Goal: Information Seeking & Learning: Learn about a topic

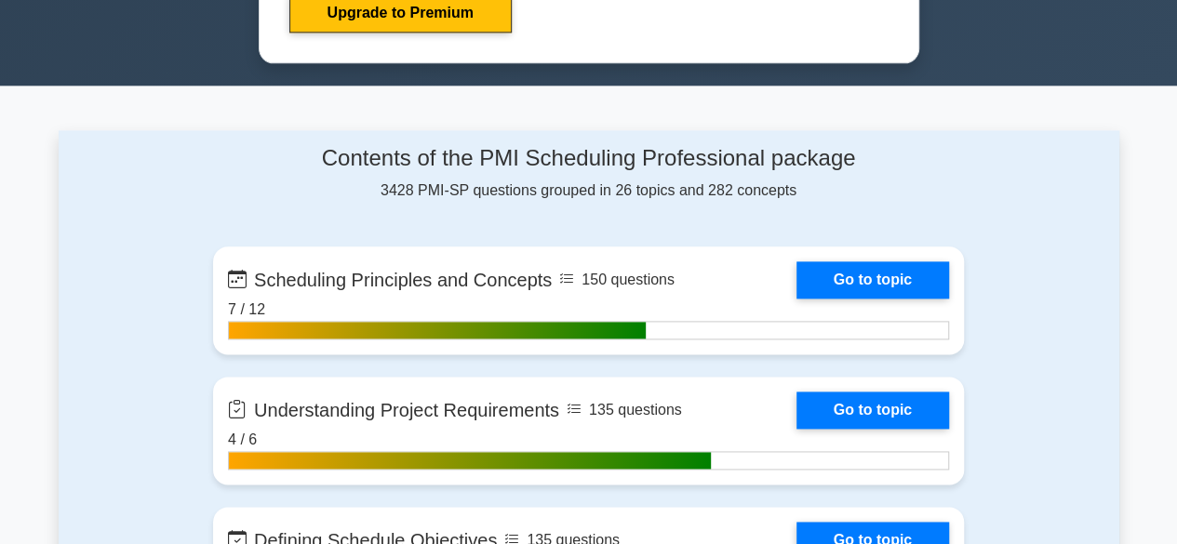
scroll to position [1117, 0]
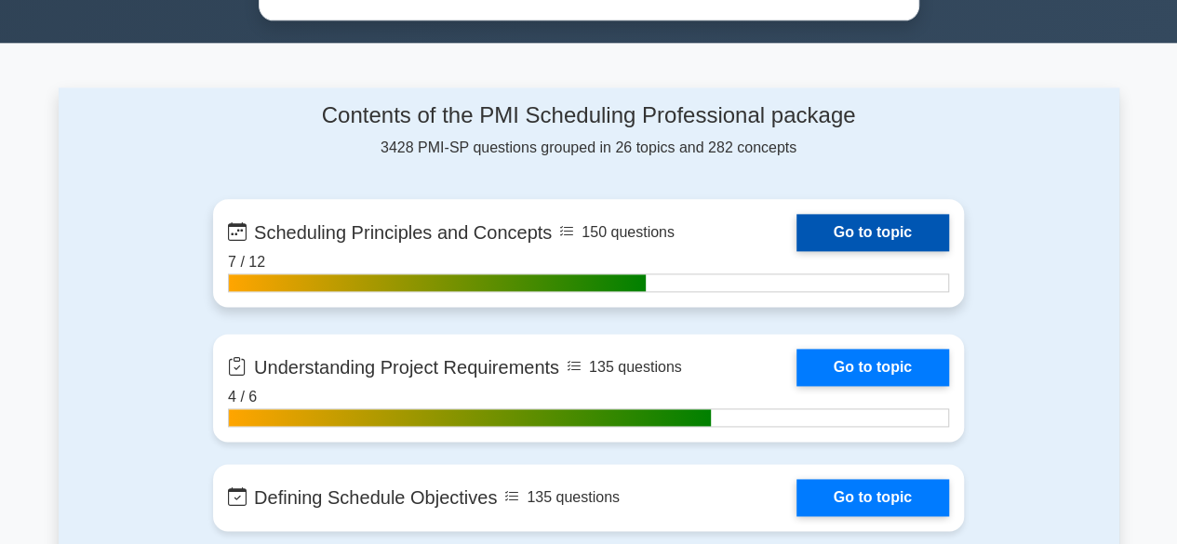
click at [842, 221] on link "Go to topic" at bounding box center [873, 232] width 153 height 37
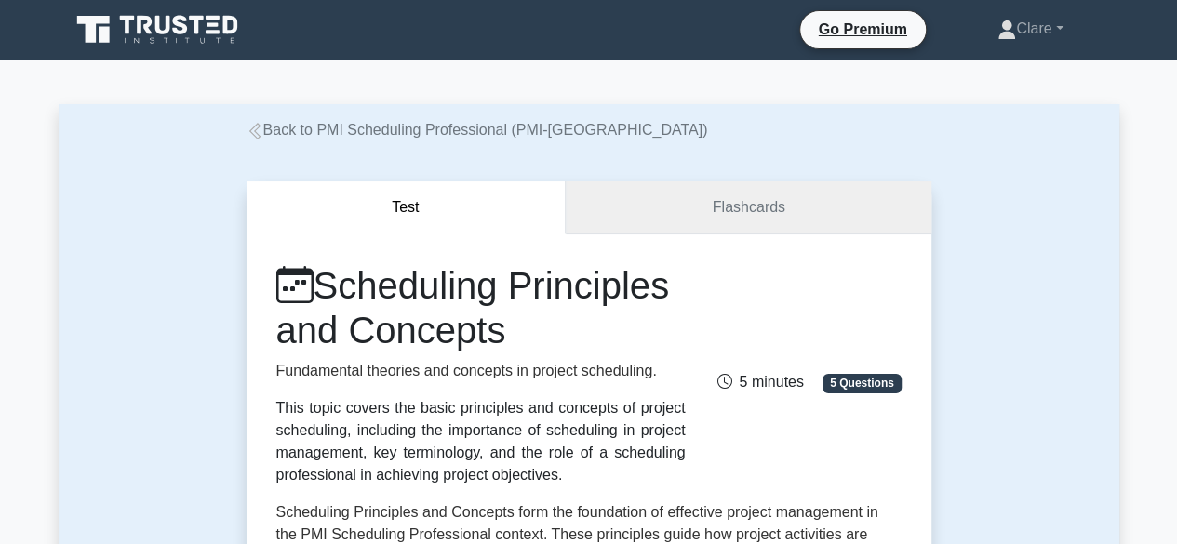
click at [681, 215] on link "Flashcards" at bounding box center [748, 207] width 365 height 53
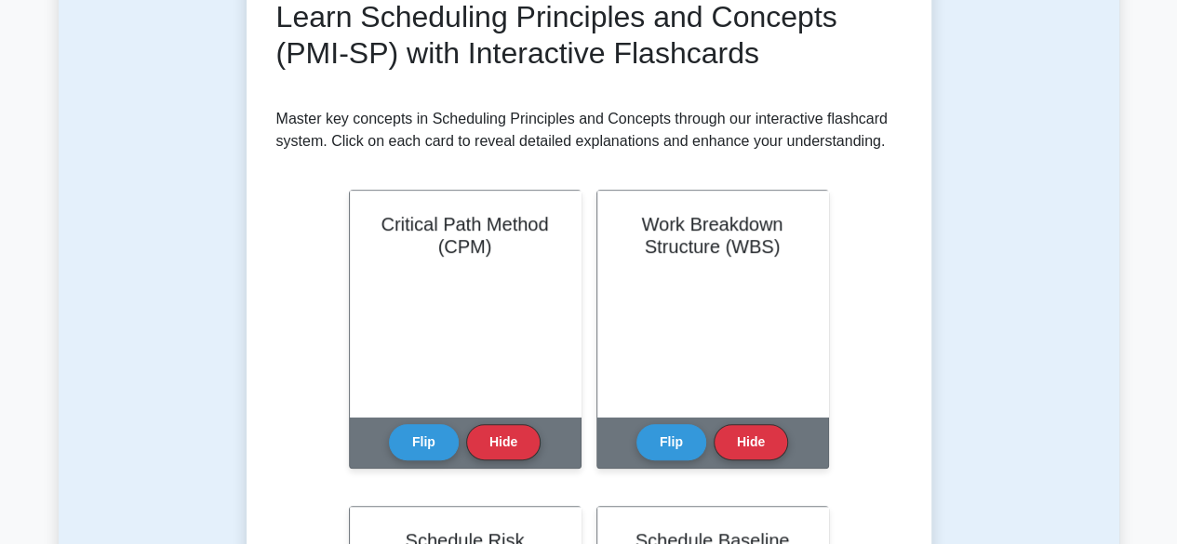
scroll to position [186, 0]
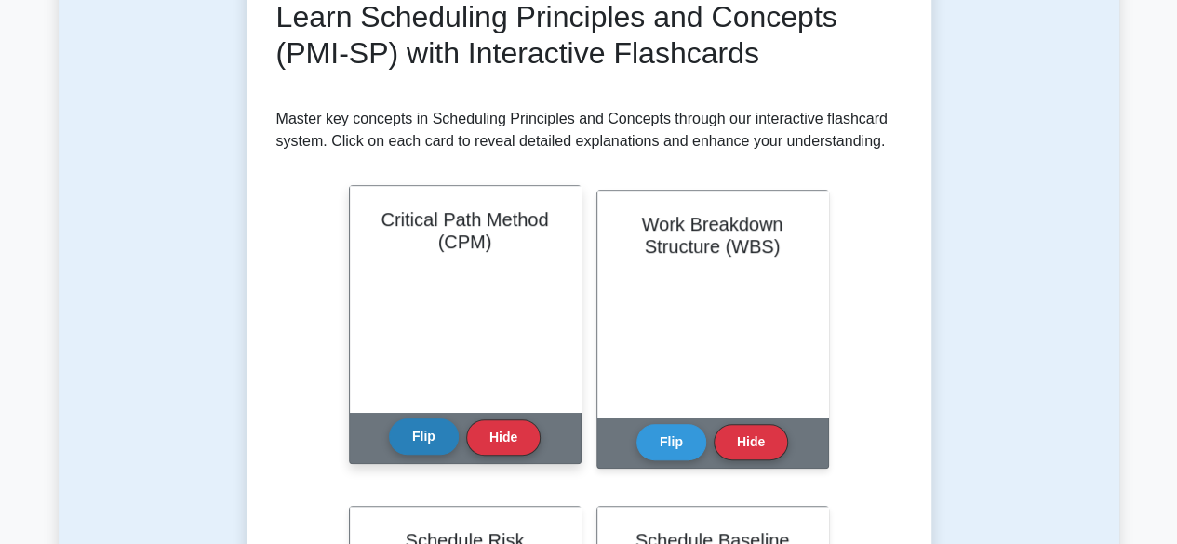
click at [444, 439] on button "Flip" at bounding box center [424, 437] width 70 height 36
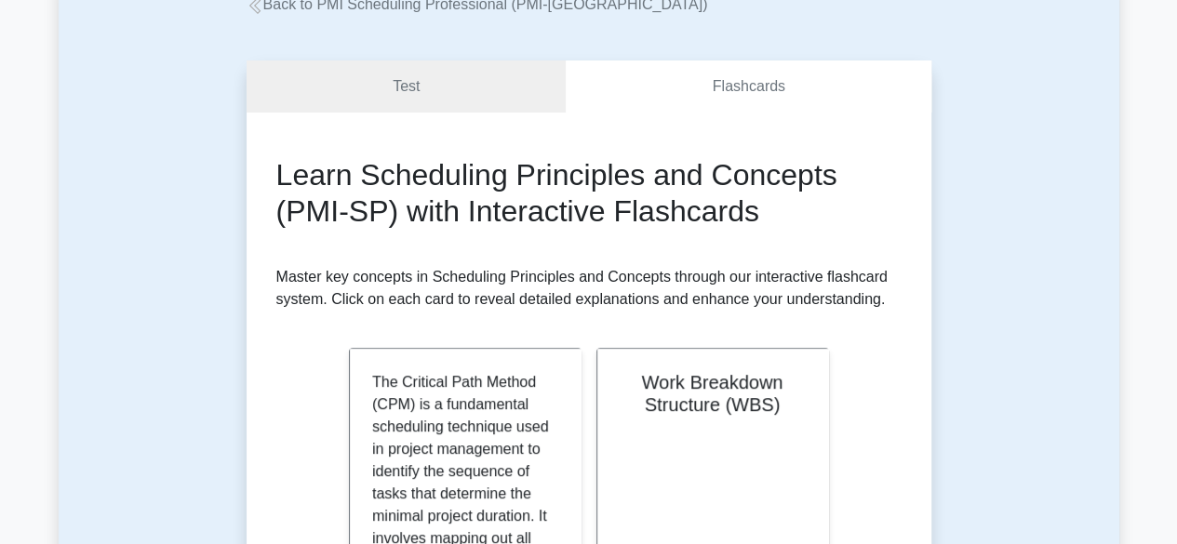
scroll to position [0, 0]
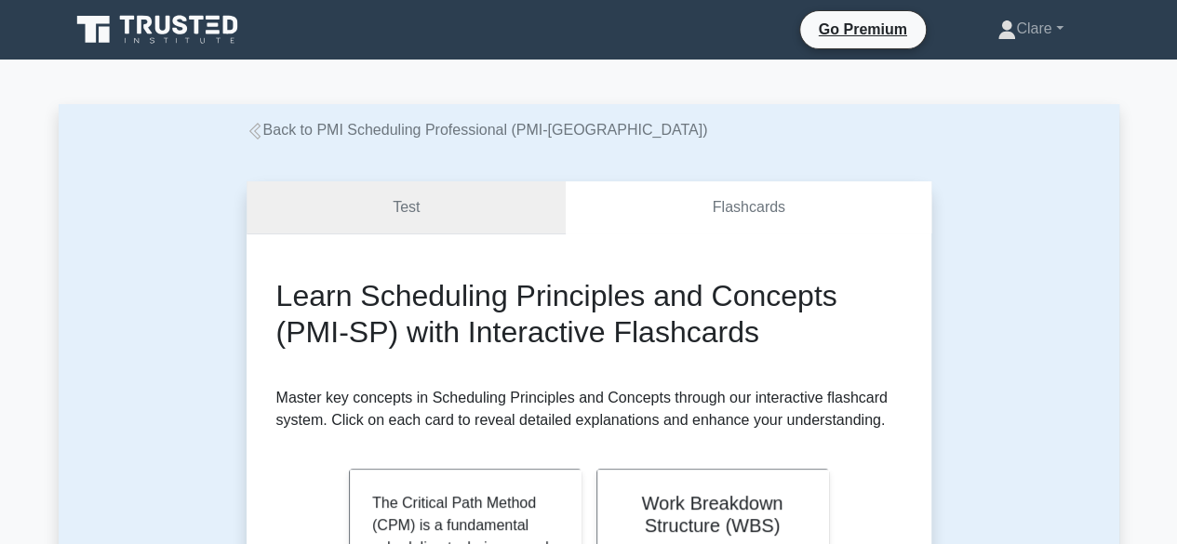
click at [479, 218] on link "Test" at bounding box center [407, 207] width 320 height 53
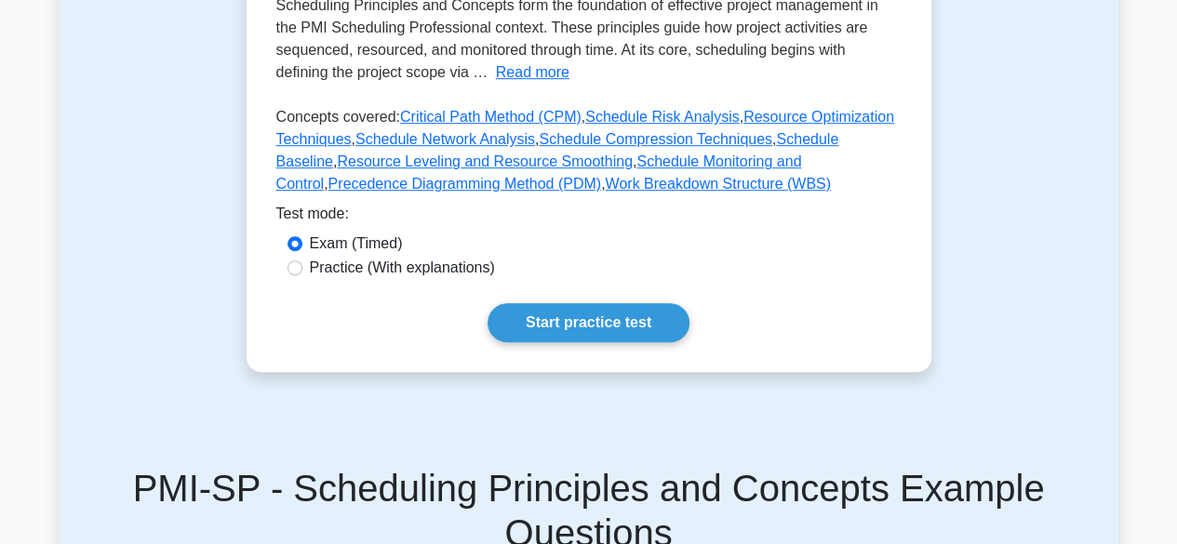
scroll to position [558, 0]
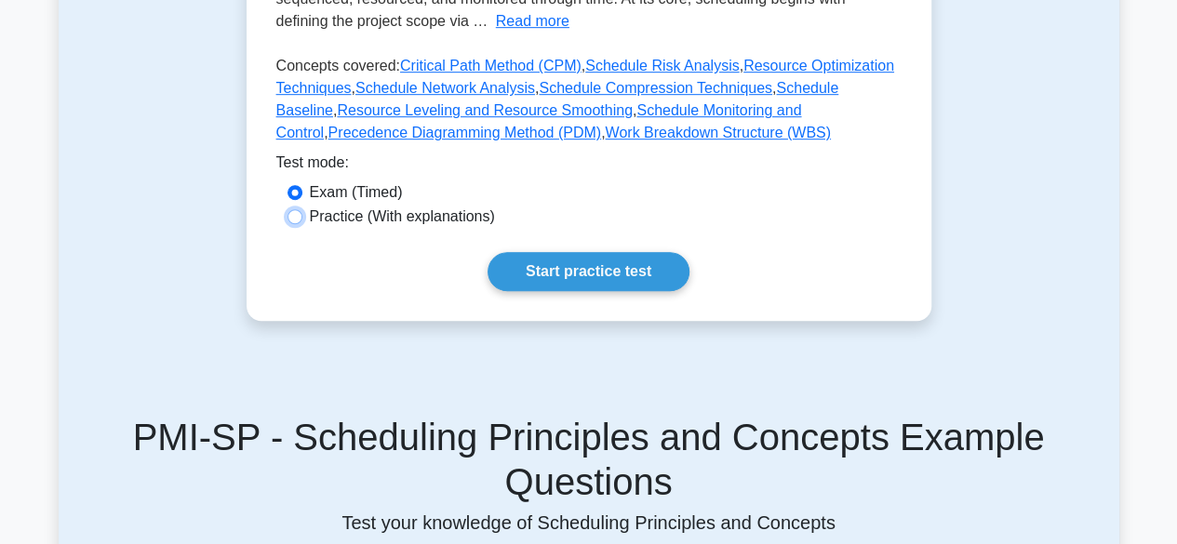
click at [299, 217] on input "Practice (With explanations)" at bounding box center [295, 216] width 15 height 15
radio input "true"
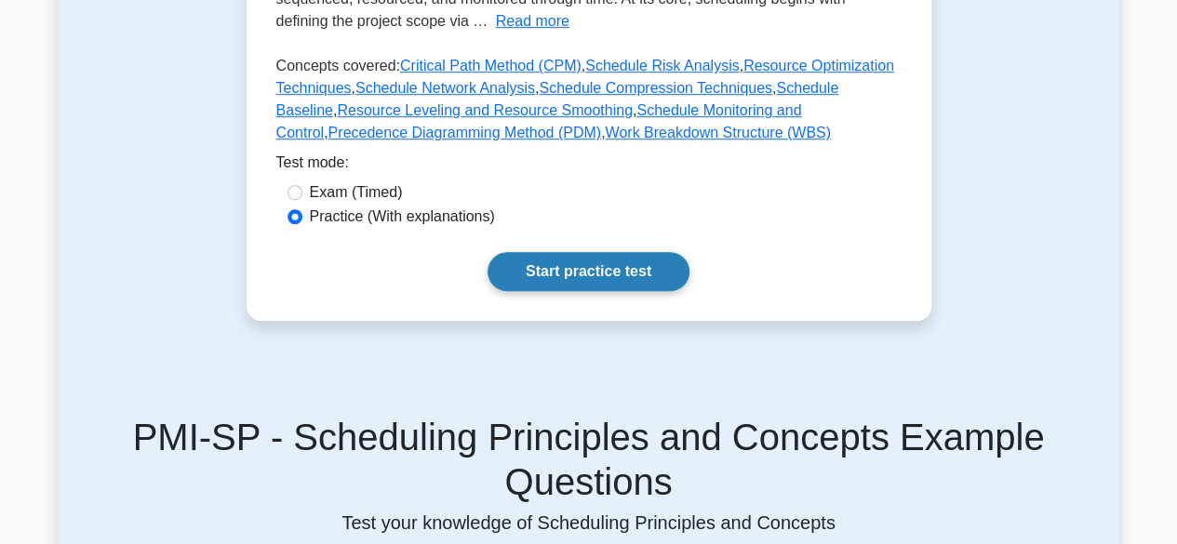
click at [555, 269] on link "Start practice test" at bounding box center [589, 271] width 202 height 39
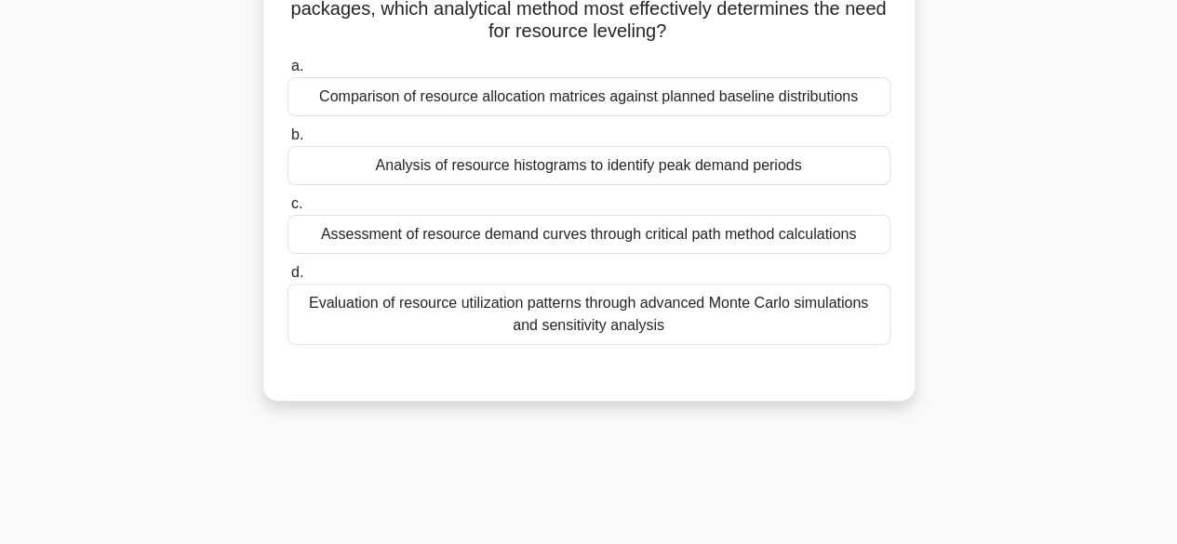
scroll to position [93, 0]
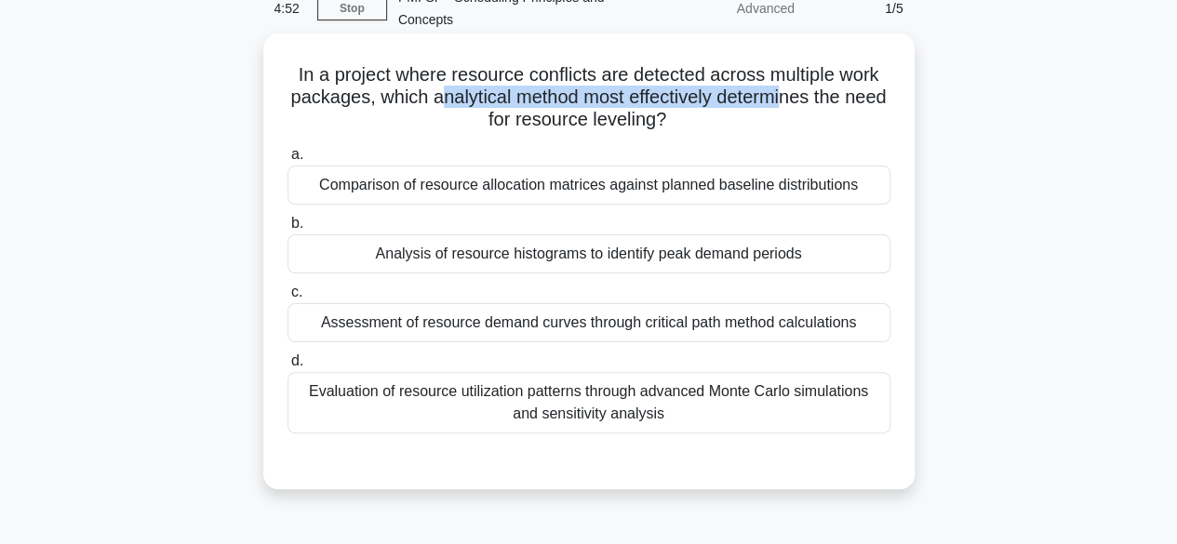
drag, startPoint x: 462, startPoint y: 100, endPoint x: 811, endPoint y: 99, distance: 349.0
click at [811, 99] on h5 "In a project where resource conflicts are detected across multiple work package…" at bounding box center [589, 97] width 607 height 69
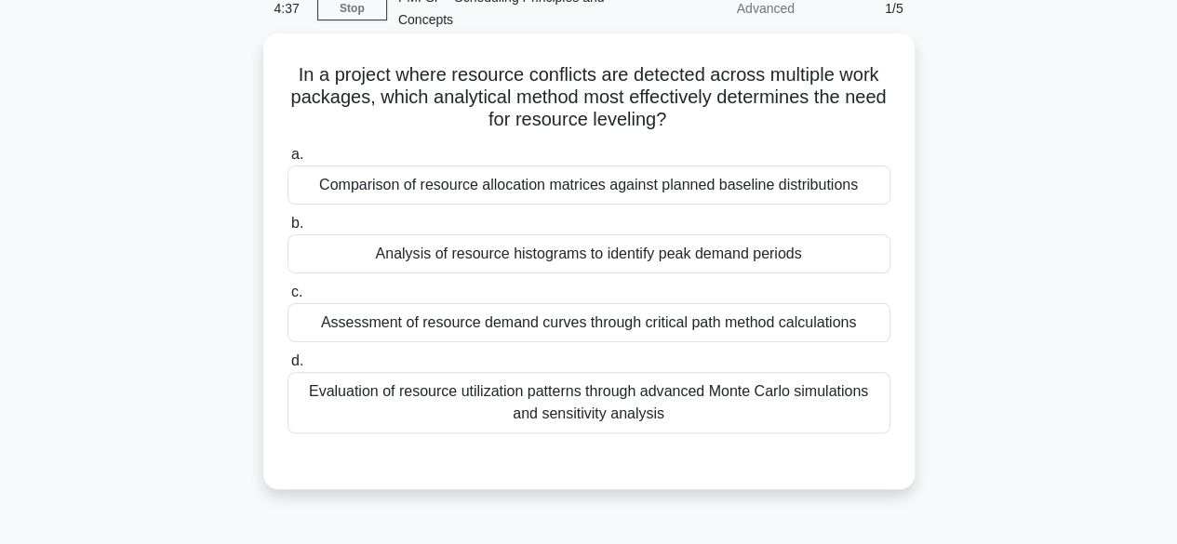
click at [602, 404] on div "Evaluation of resource utilization patterns through advanced Monte Carlo simula…" at bounding box center [589, 402] width 603 height 61
click at [288, 368] on input "d. Evaluation of resource utilization patterns through advanced Monte Carlo sim…" at bounding box center [288, 361] width 0 height 12
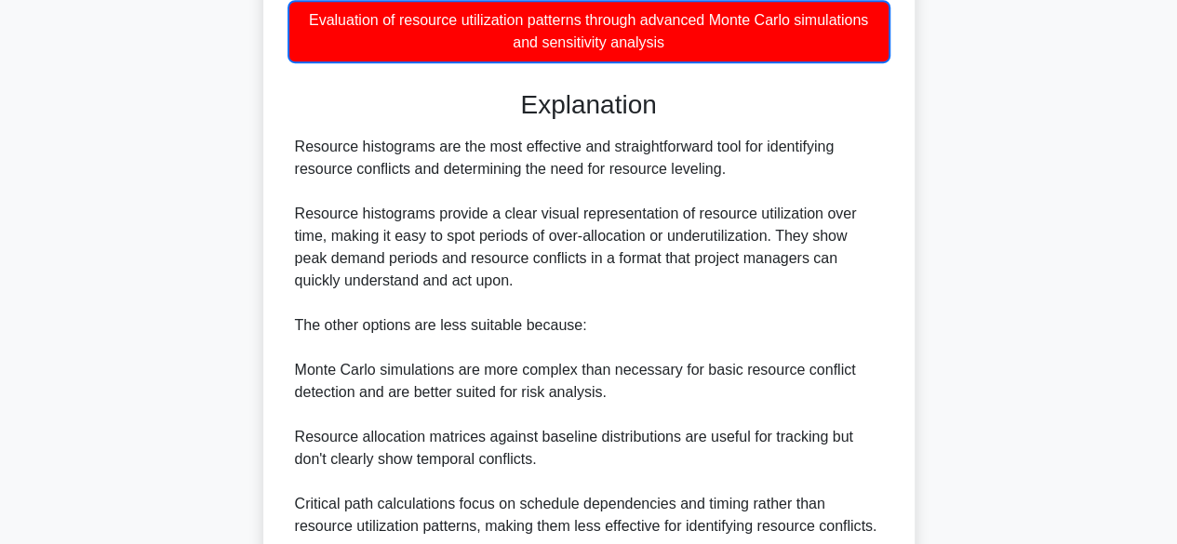
scroll to position [558, 0]
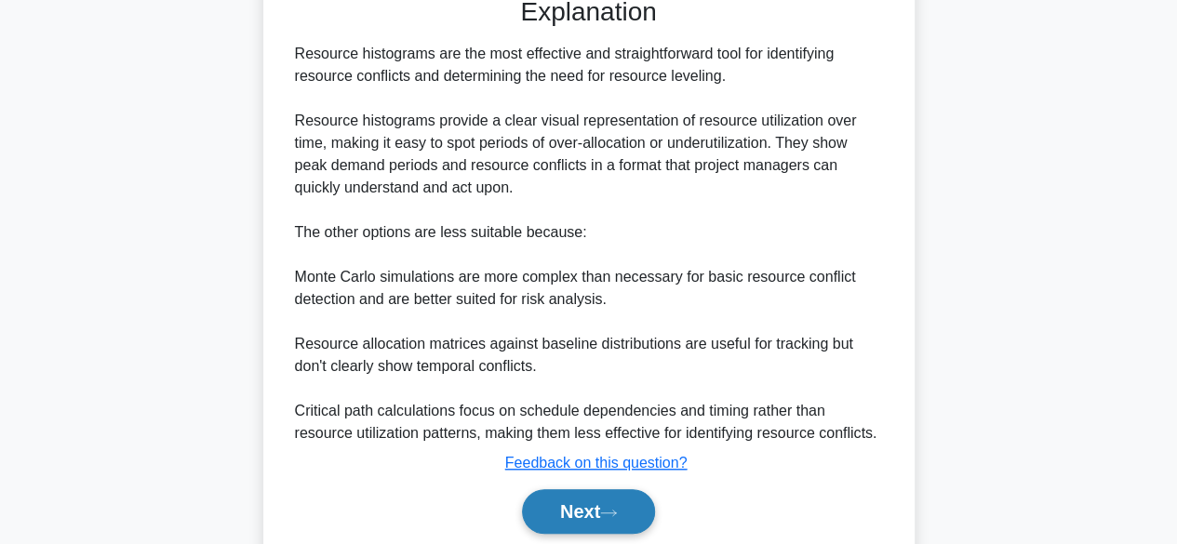
click at [588, 517] on button "Next" at bounding box center [588, 511] width 133 height 45
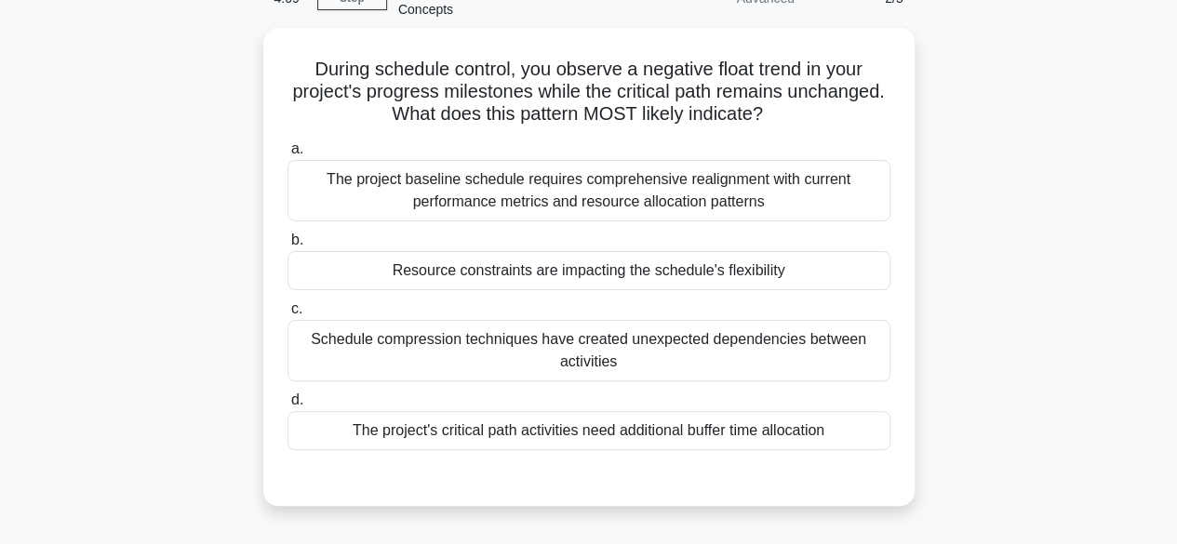
scroll to position [88, 0]
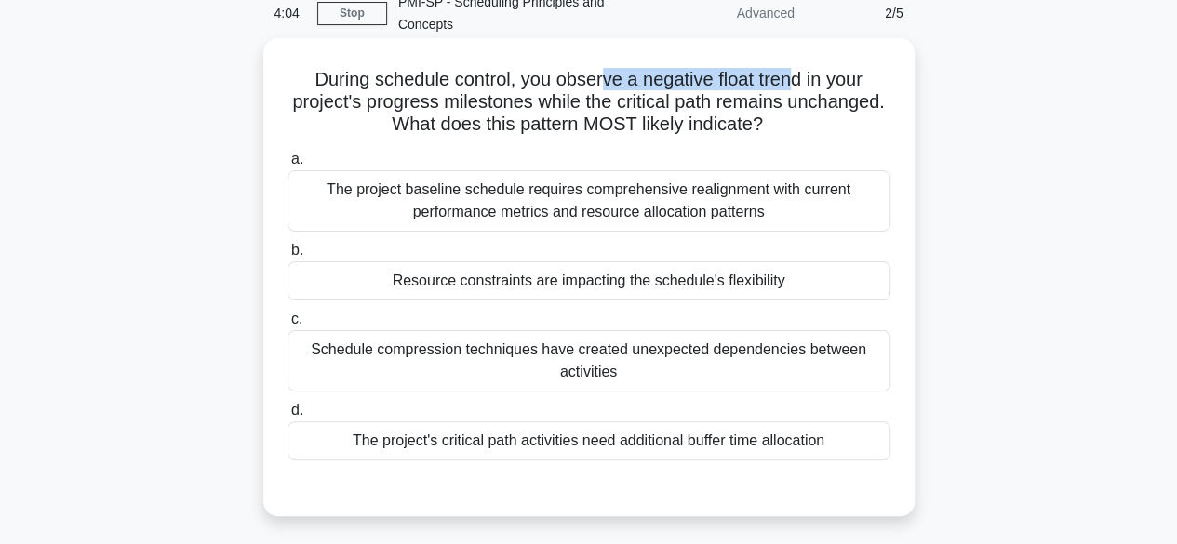
drag, startPoint x: 601, startPoint y: 69, endPoint x: 792, endPoint y: 77, distance: 190.9
click at [792, 77] on h5 "During schedule control, you observe a negative float trend in your project's p…" at bounding box center [589, 102] width 607 height 69
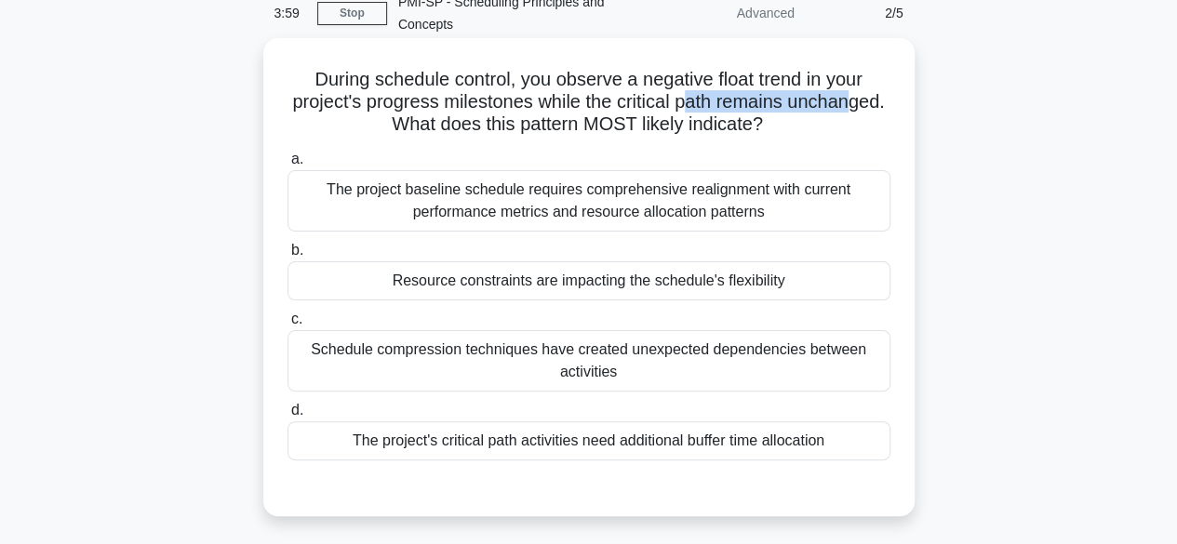
drag, startPoint x: 683, startPoint y: 103, endPoint x: 857, endPoint y: 106, distance: 174.0
click at [857, 106] on h5 "During schedule control, you observe a negative float trend in your project's p…" at bounding box center [589, 102] width 607 height 69
click at [542, 287] on div "Resource constraints are impacting the schedule's flexibility" at bounding box center [589, 280] width 603 height 39
click at [288, 257] on input "b. Resource constraints are impacting the schedule's flexibility" at bounding box center [288, 251] width 0 height 12
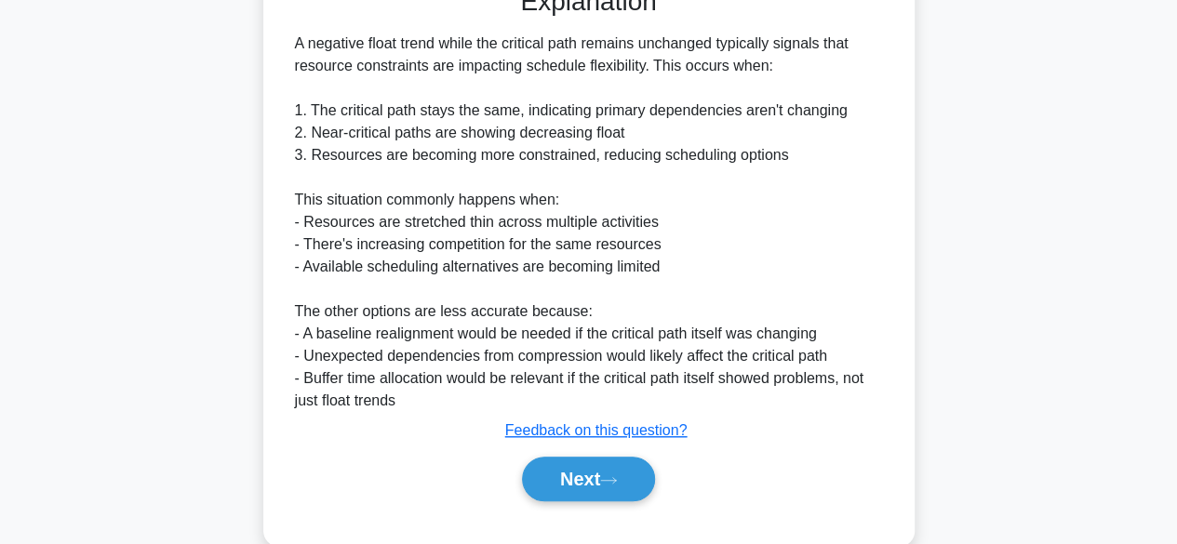
scroll to position [623, 0]
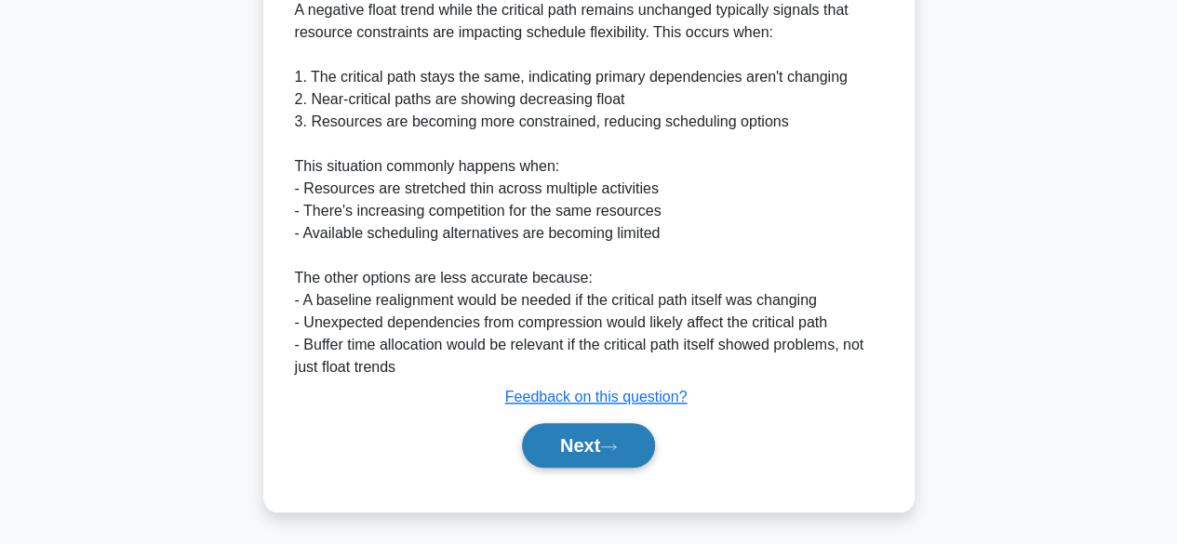
click at [585, 439] on button "Next" at bounding box center [588, 445] width 133 height 45
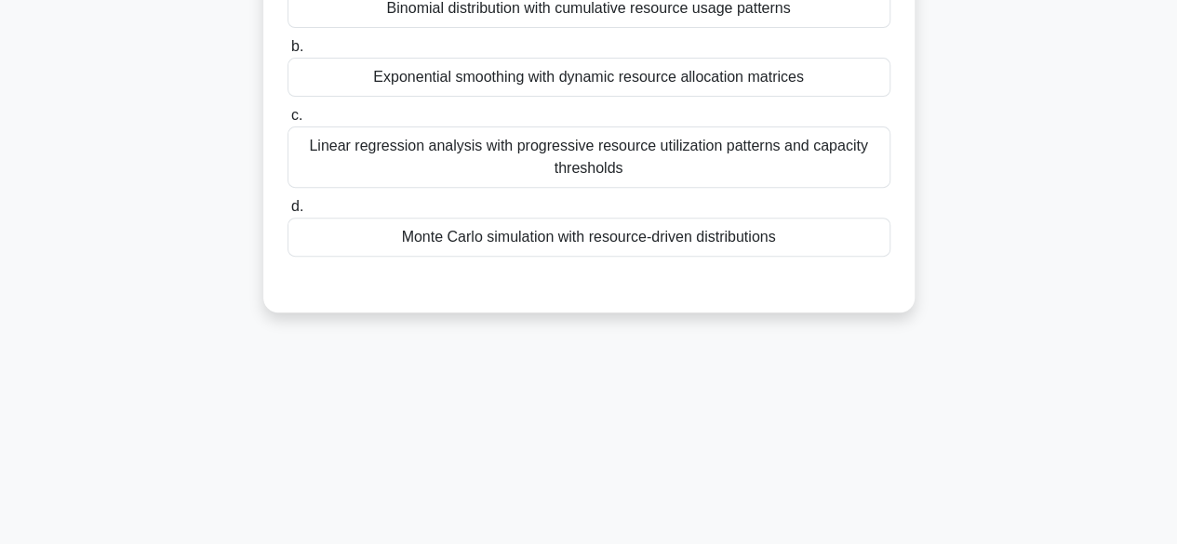
scroll to position [0, 0]
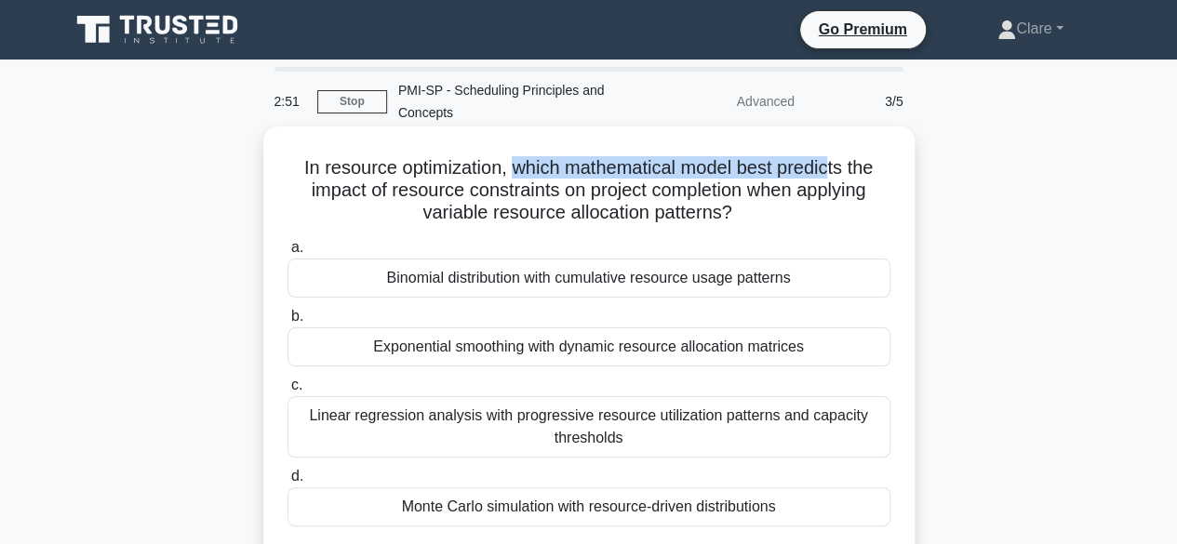
drag, startPoint x: 514, startPoint y: 170, endPoint x: 837, endPoint y: 166, distance: 322.9
click at [837, 166] on h5 "In resource optimization, which mathematical model best predicts the impact of …" at bounding box center [589, 190] width 607 height 69
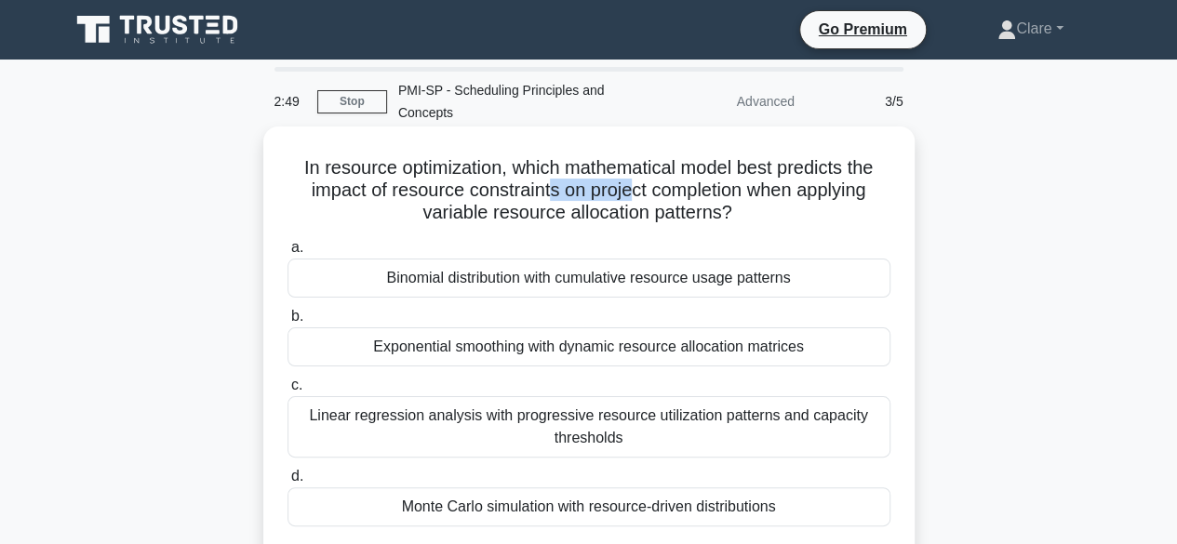
drag, startPoint x: 550, startPoint y: 193, endPoint x: 629, endPoint y: 192, distance: 79.1
click at [629, 192] on h5 "In resource optimization, which mathematical model best predicts the impact of …" at bounding box center [589, 190] width 607 height 69
drag, startPoint x: 391, startPoint y: 185, endPoint x: 743, endPoint y: 202, distance: 352.1
click at [748, 206] on h5 "In resource optimization, which mathematical model best predicts the impact of …" at bounding box center [589, 190] width 607 height 69
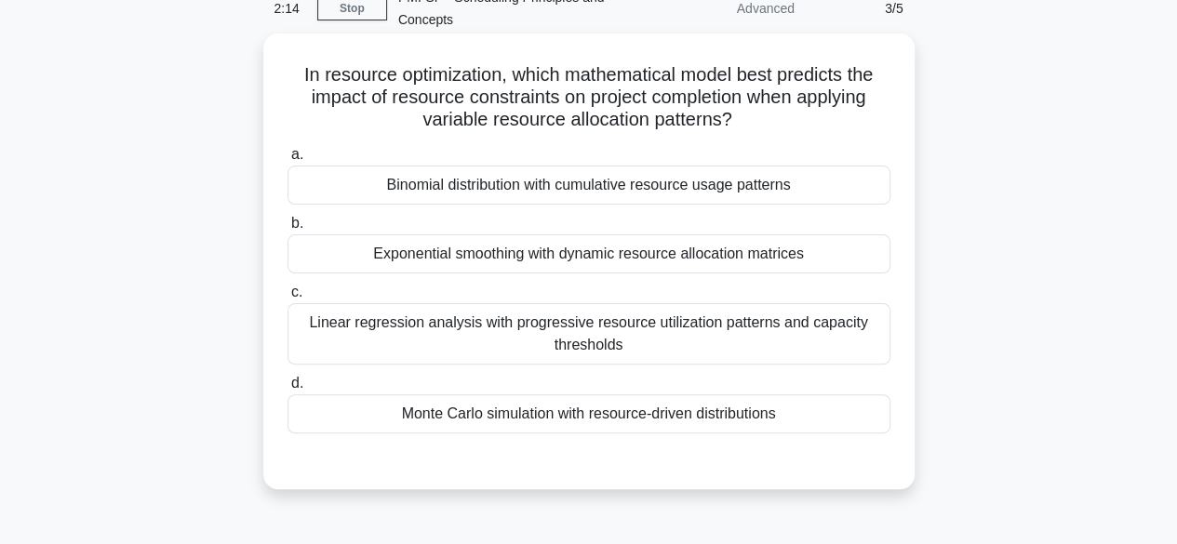
click at [432, 342] on div "Linear regression analysis with progressive resource utilization patterns and c…" at bounding box center [589, 333] width 603 height 61
click at [288, 299] on input "c. Linear regression analysis with progressive resource utilization patterns an…" at bounding box center [288, 293] width 0 height 12
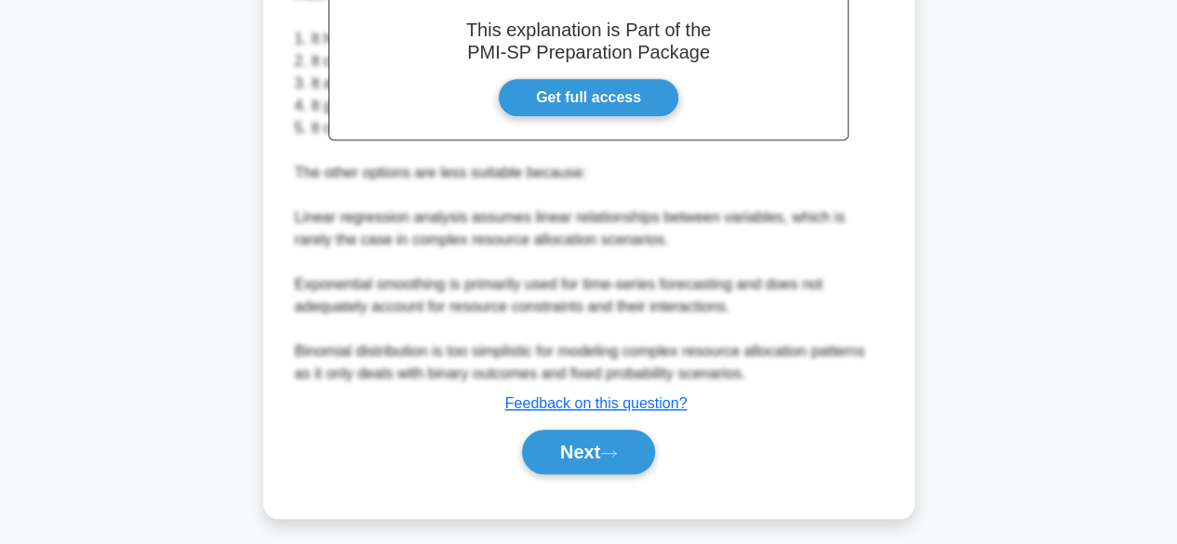
scroll to position [648, 0]
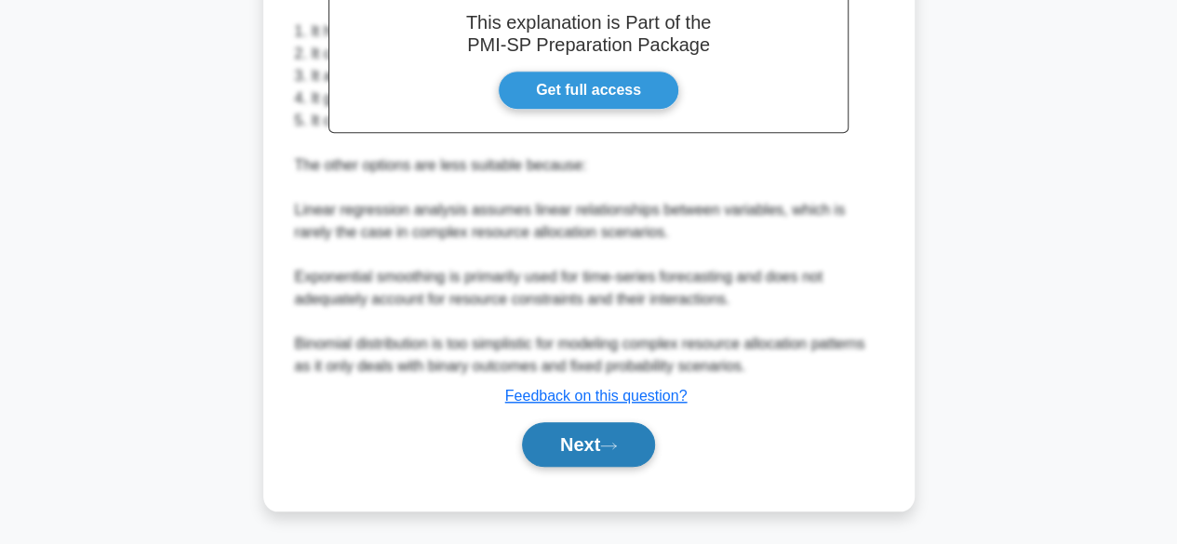
click at [548, 451] on button "Next" at bounding box center [588, 444] width 133 height 45
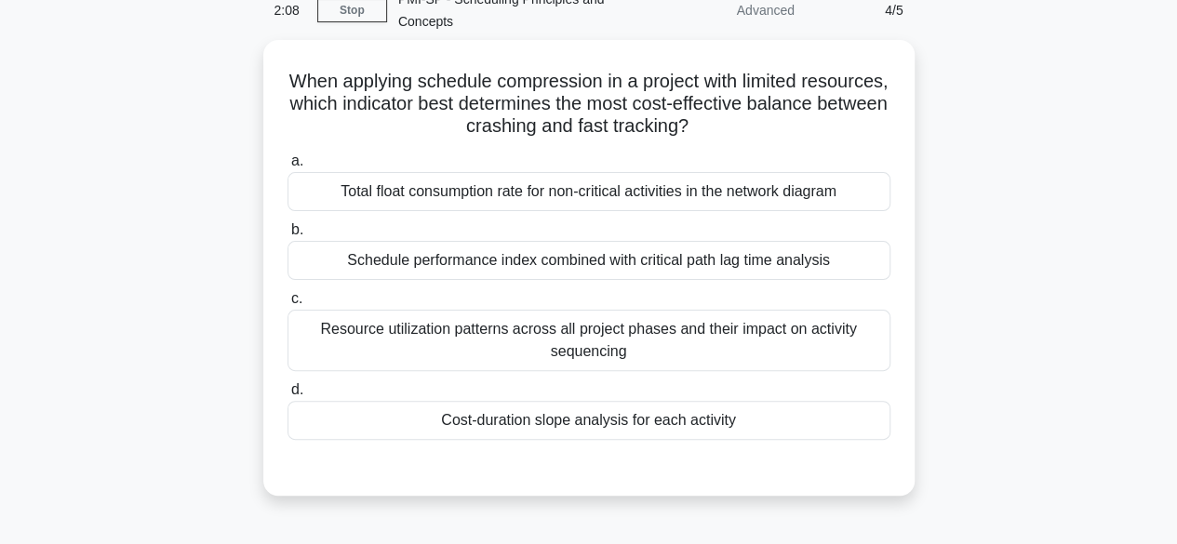
scroll to position [88, 0]
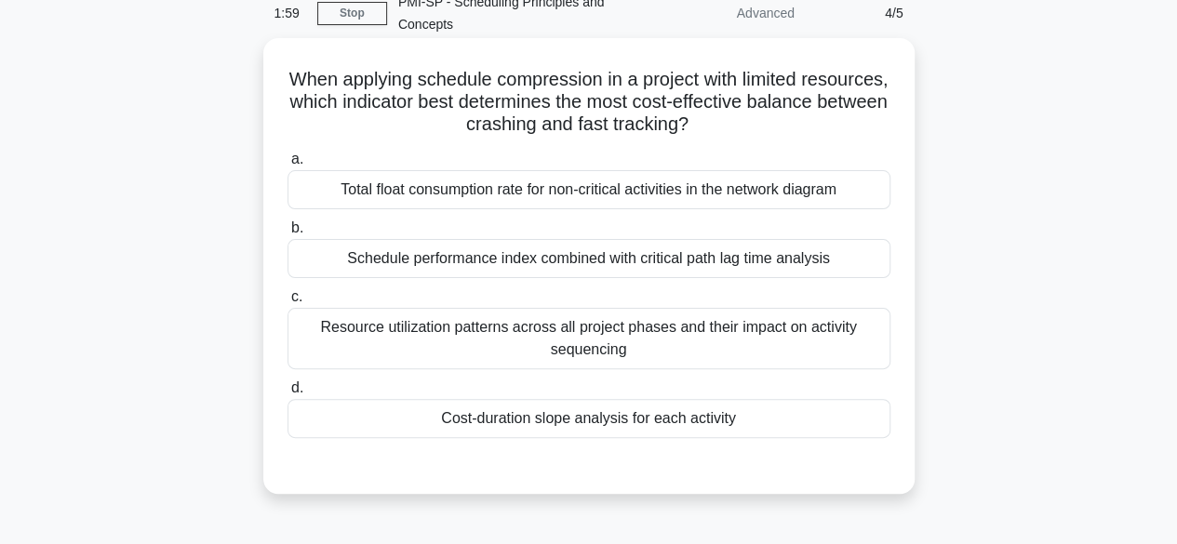
drag, startPoint x: 414, startPoint y: 96, endPoint x: 856, endPoint y: 122, distance: 442.8
click at [856, 122] on h5 "When applying schedule compression in a project with limited resources, which i…" at bounding box center [589, 102] width 607 height 69
click at [532, 331] on div "Resource utilization patterns across all project phases and their impact on act…" at bounding box center [589, 338] width 603 height 61
click at [288, 303] on input "c. Resource utilization patterns across all project phases and their impact on …" at bounding box center [288, 297] width 0 height 12
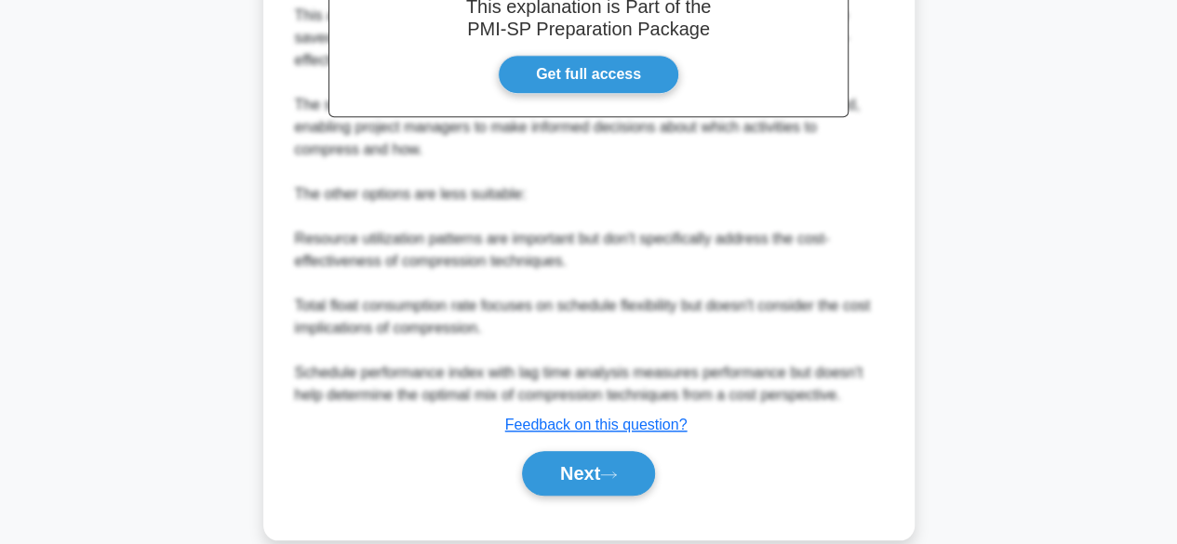
scroll to position [692, 0]
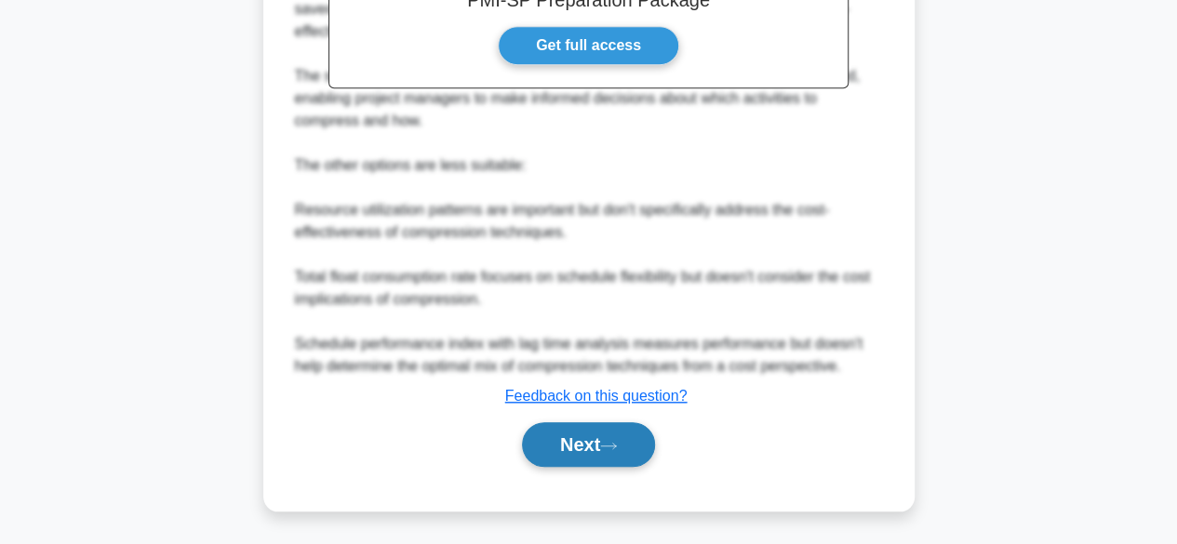
click at [575, 438] on button "Next" at bounding box center [588, 444] width 133 height 45
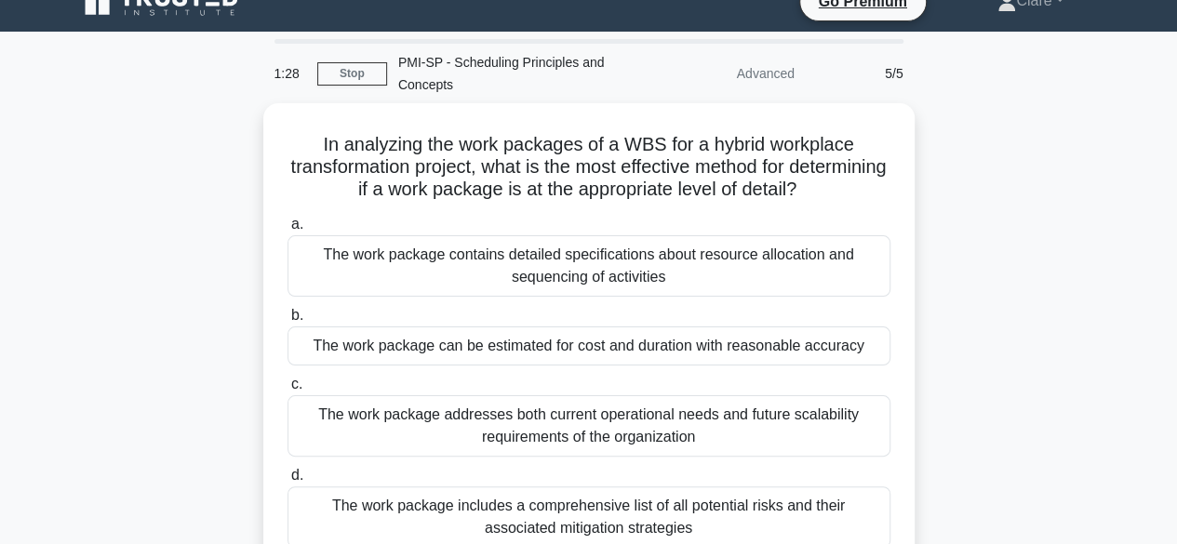
scroll to position [0, 0]
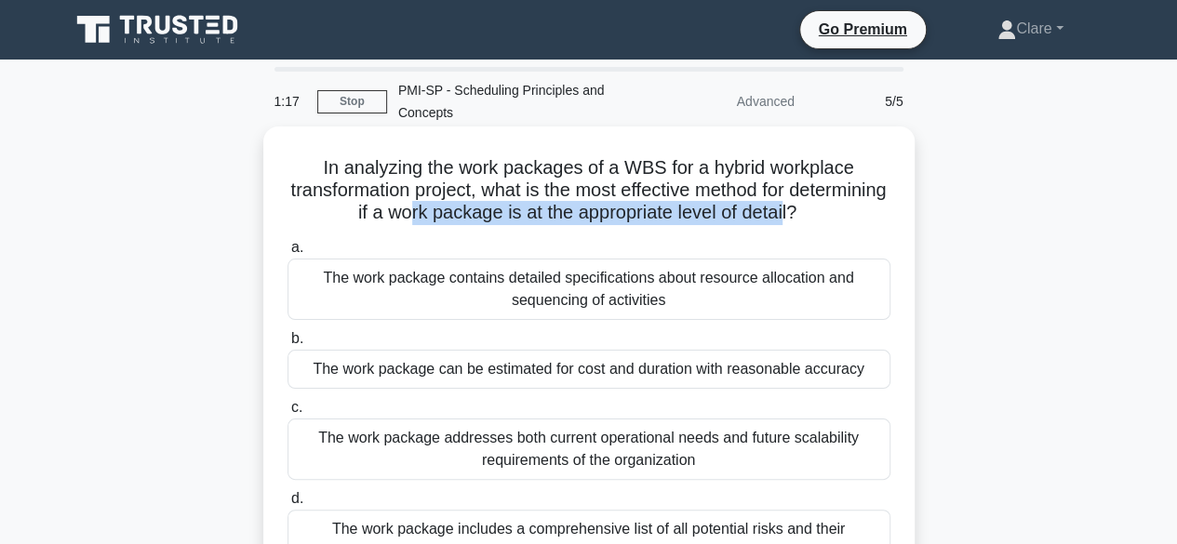
drag, startPoint x: 460, startPoint y: 210, endPoint x: 841, endPoint y: 215, distance: 381.6
click at [841, 215] on h5 "In analyzing the work packages of a WBS for a hybrid workplace transformation p…" at bounding box center [589, 190] width 607 height 69
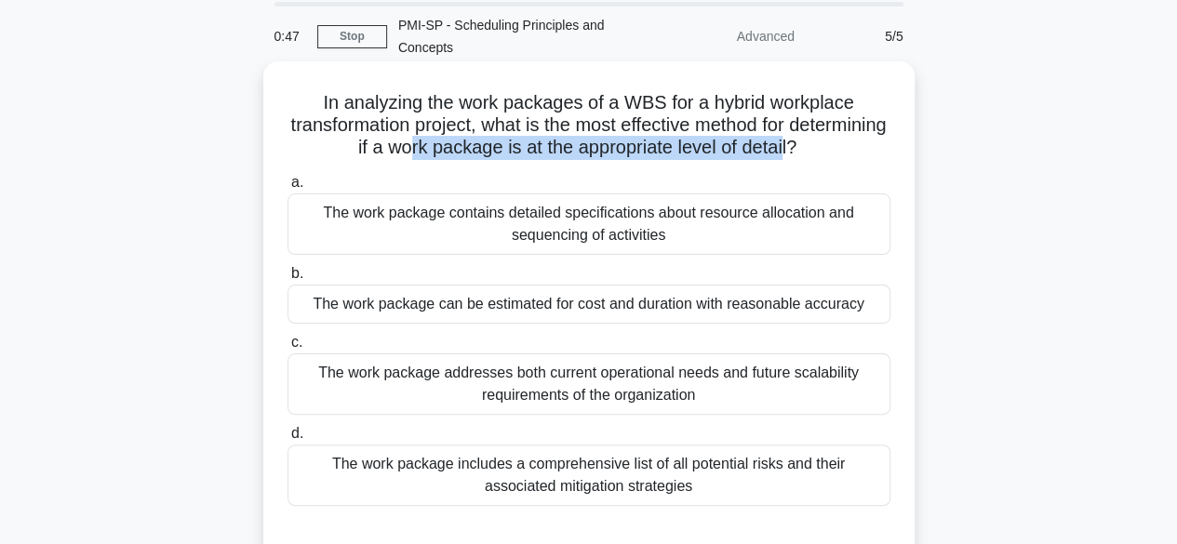
scroll to position [93, 0]
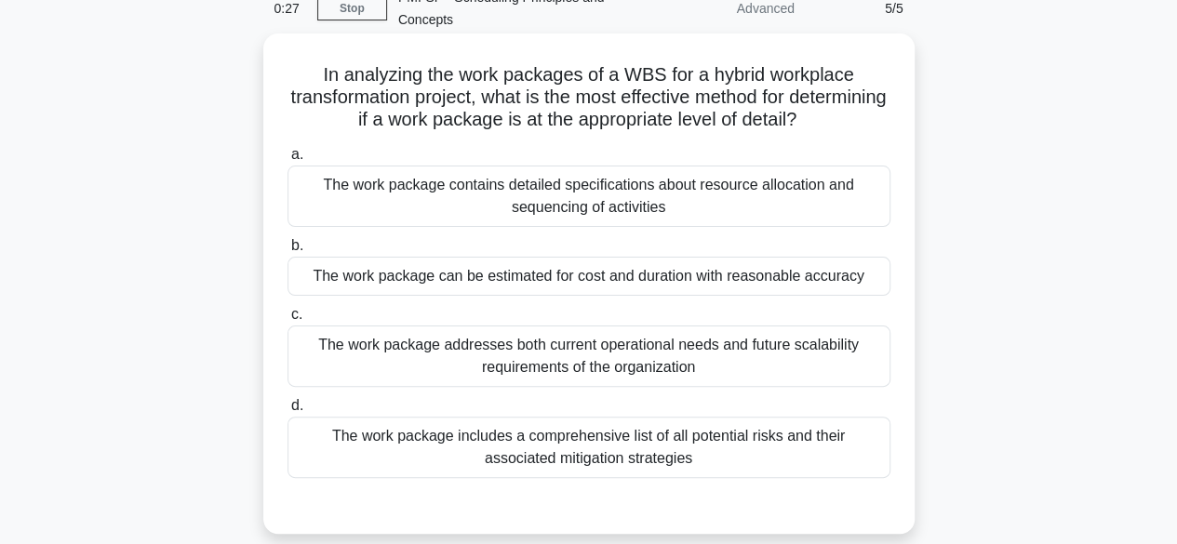
click at [609, 362] on div "The work package addresses both current operational needs and future scalabilit…" at bounding box center [589, 356] width 603 height 61
click at [288, 321] on input "c. The work package addresses both current operational needs and future scalabi…" at bounding box center [288, 315] width 0 height 12
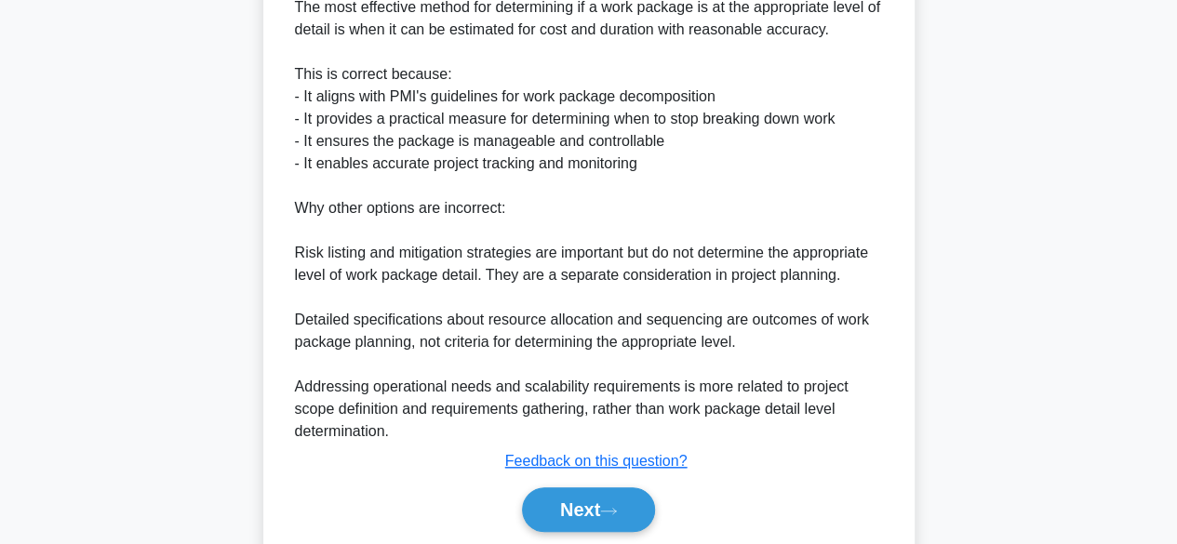
scroll to position [622, 0]
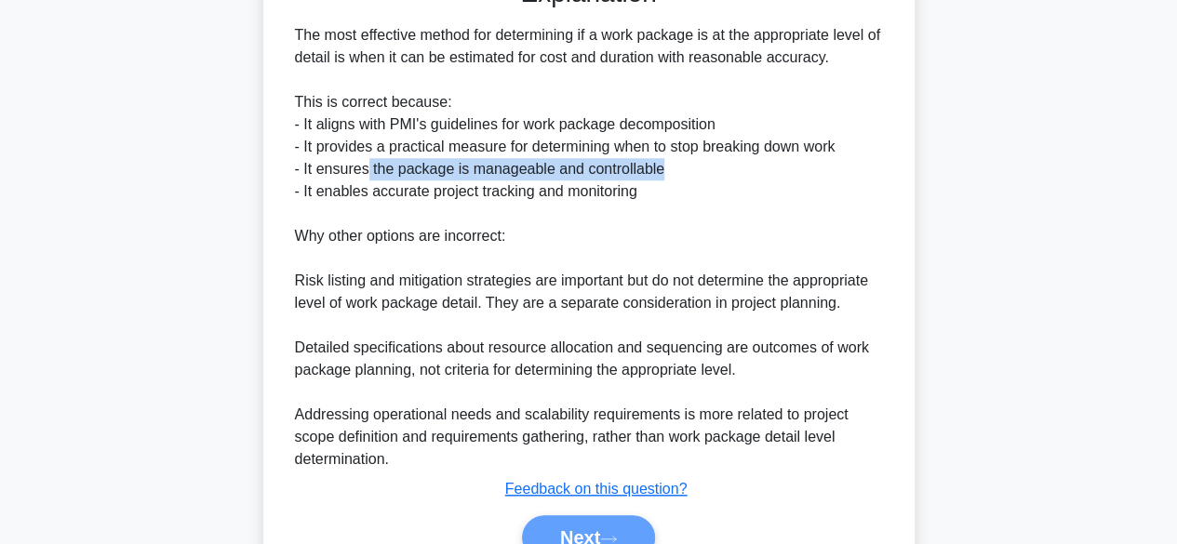
drag, startPoint x: 367, startPoint y: 167, endPoint x: 664, endPoint y: 164, distance: 297.8
click at [664, 164] on div "The most effective method for determining if a work package is at the appropria…" at bounding box center [589, 247] width 588 height 447
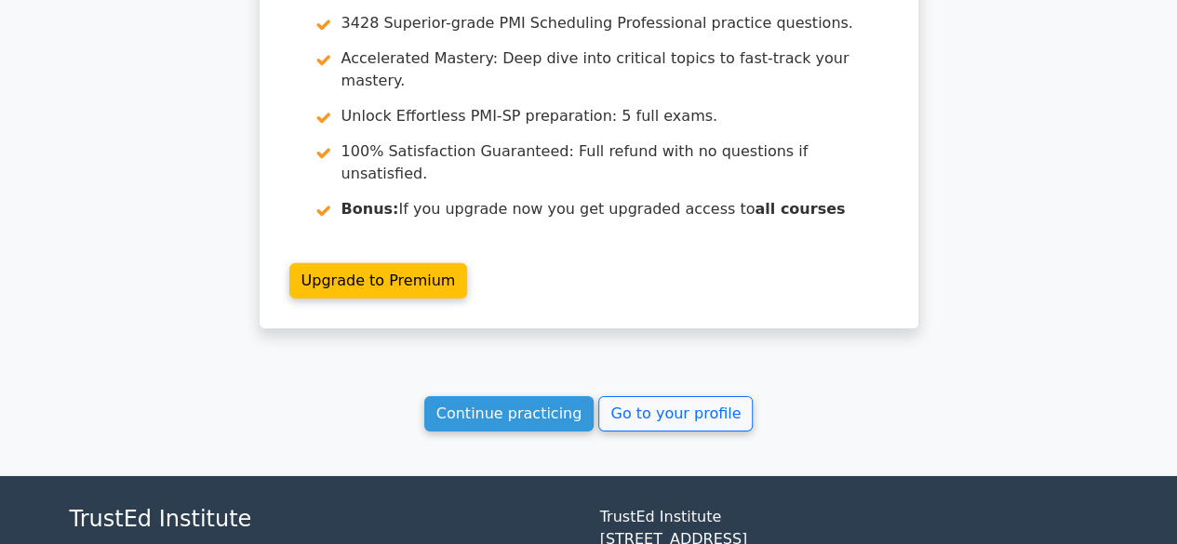
scroll to position [2842, 0]
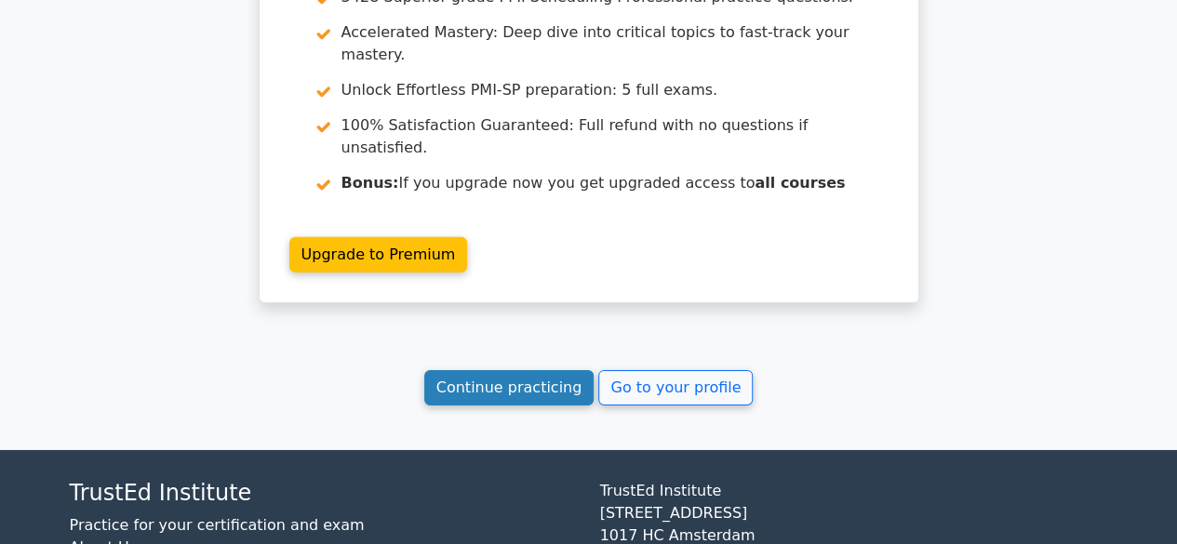
click at [509, 370] on link "Continue practicing" at bounding box center [509, 387] width 170 height 35
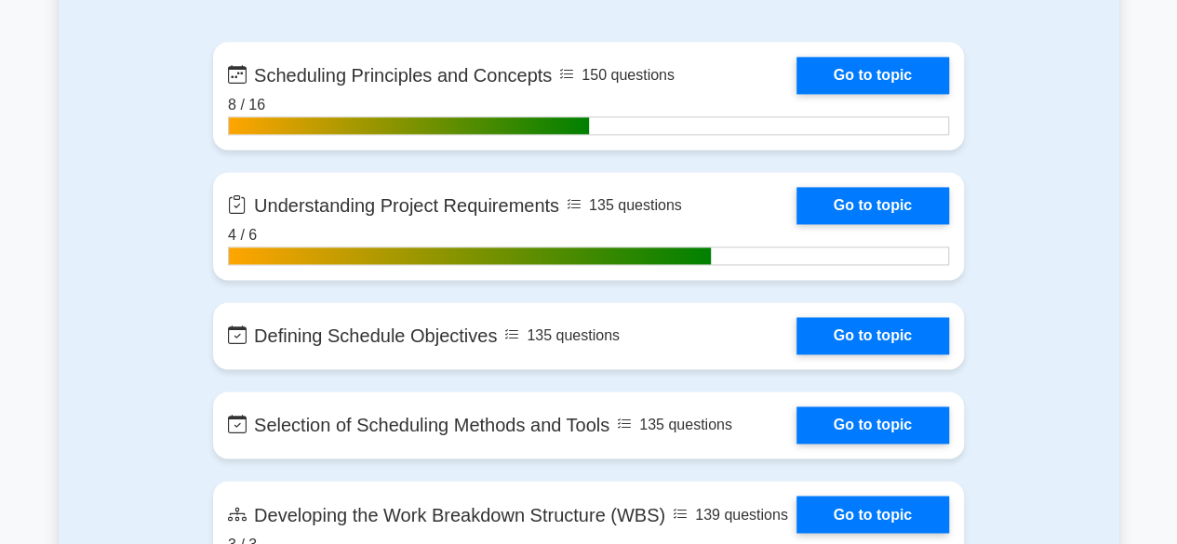
scroll to position [1303, 0]
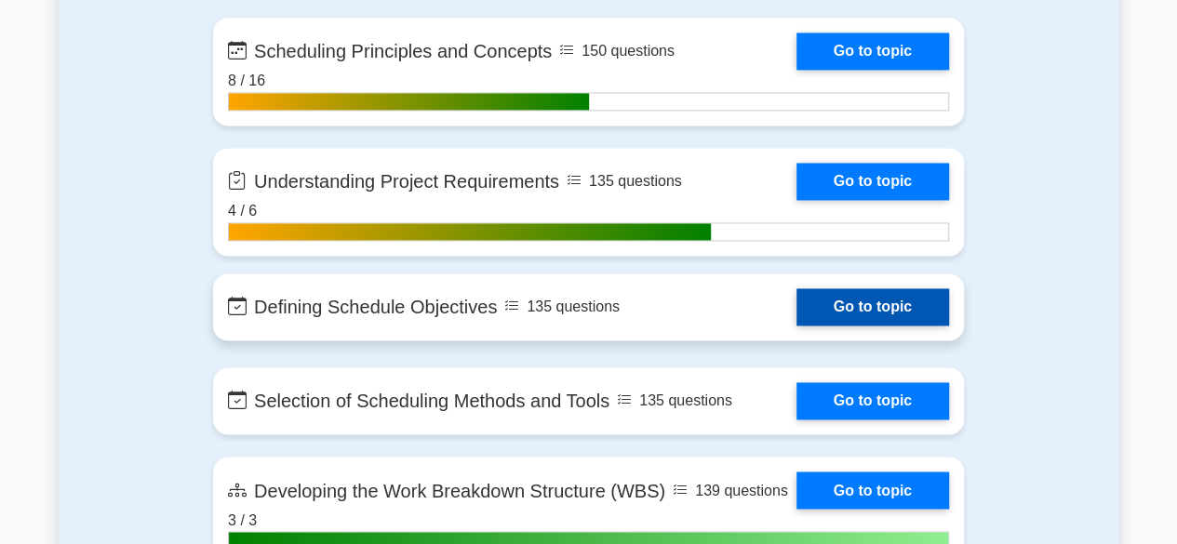
click at [860, 302] on link "Go to topic" at bounding box center [873, 306] width 153 height 37
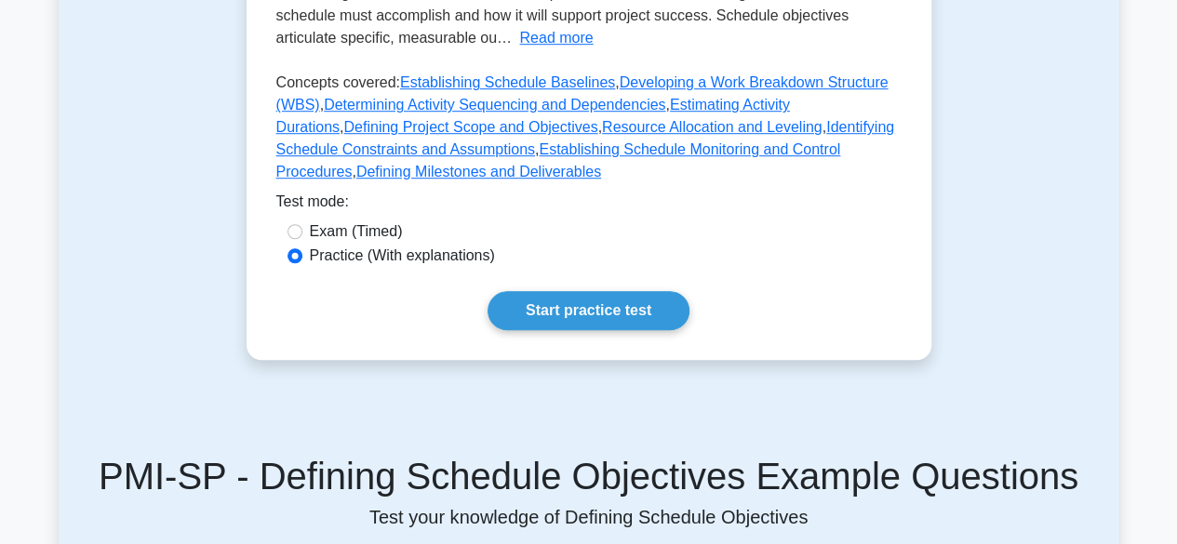
scroll to position [744, 0]
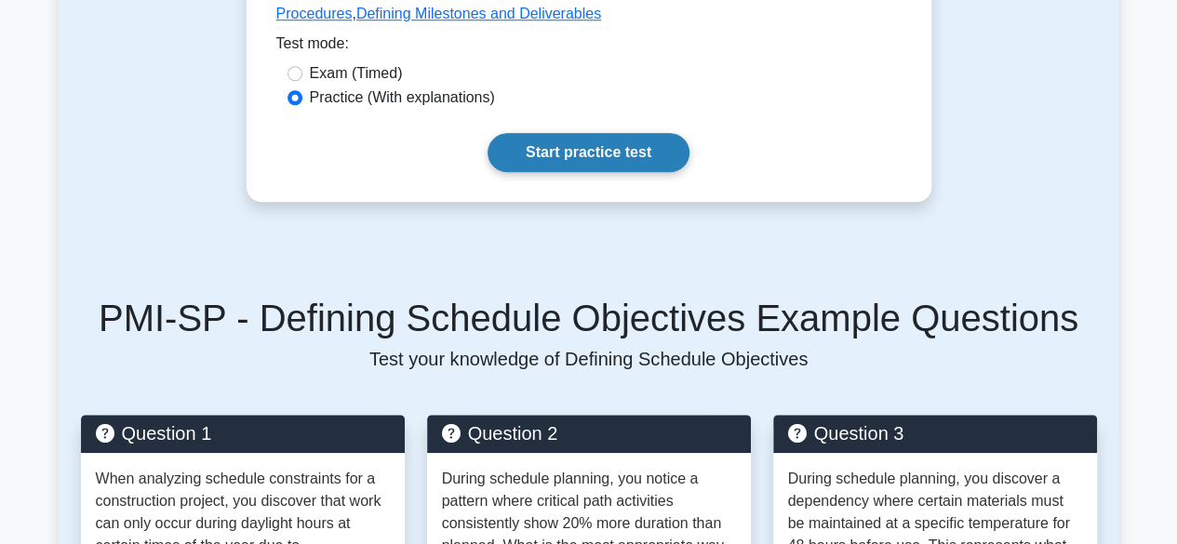
click at [582, 133] on link "Start practice test" at bounding box center [589, 152] width 202 height 39
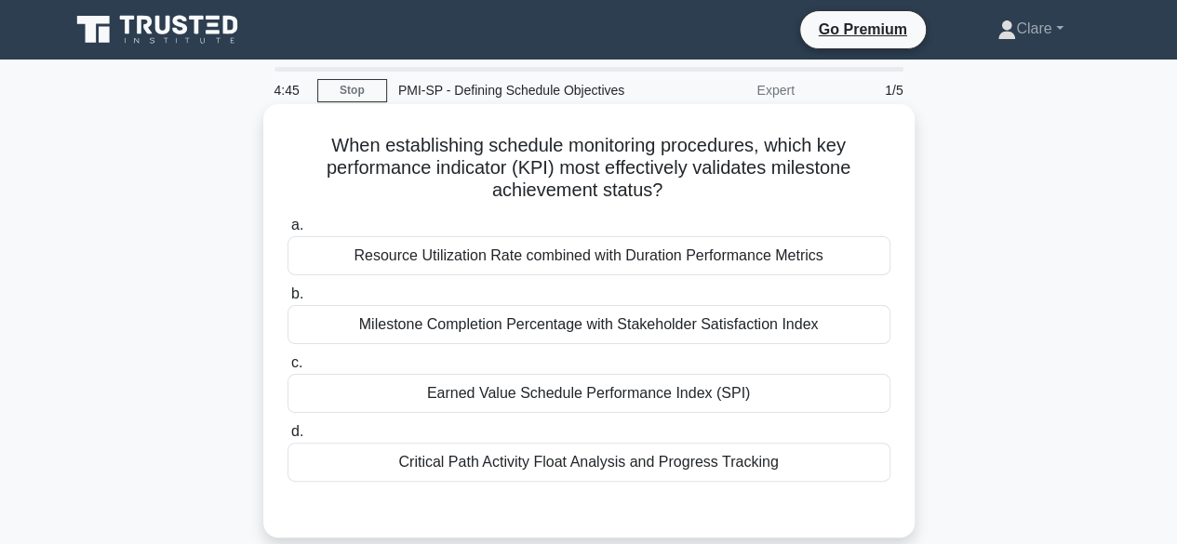
click at [649, 394] on div "Earned Value Schedule Performance Index (SPI)" at bounding box center [589, 393] width 603 height 39
click at [288, 369] on input "c. Earned Value Schedule Performance Index (SPI)" at bounding box center [288, 363] width 0 height 12
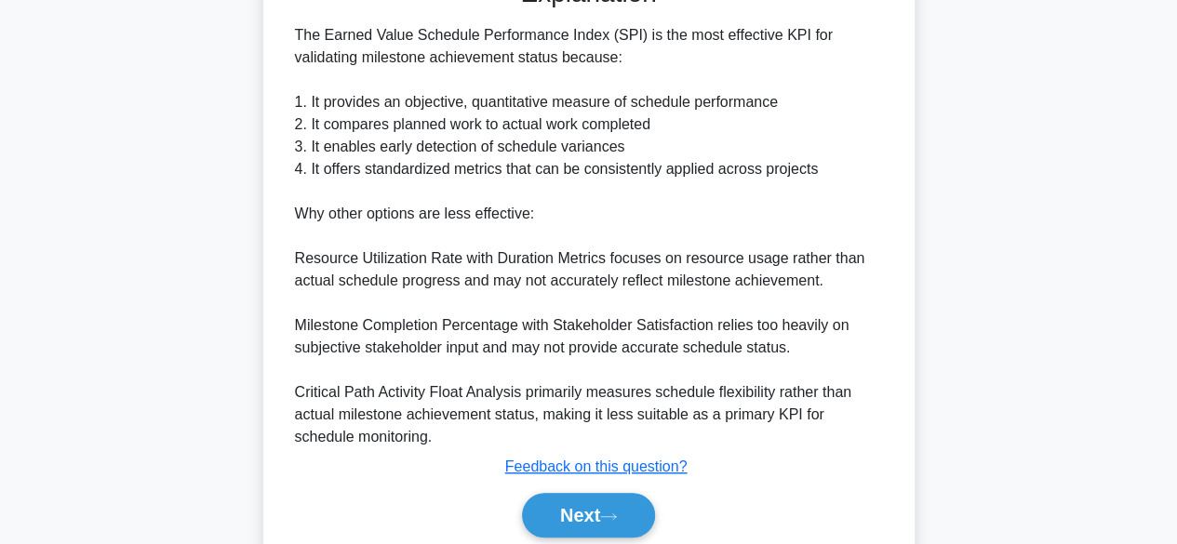
scroll to position [600, 0]
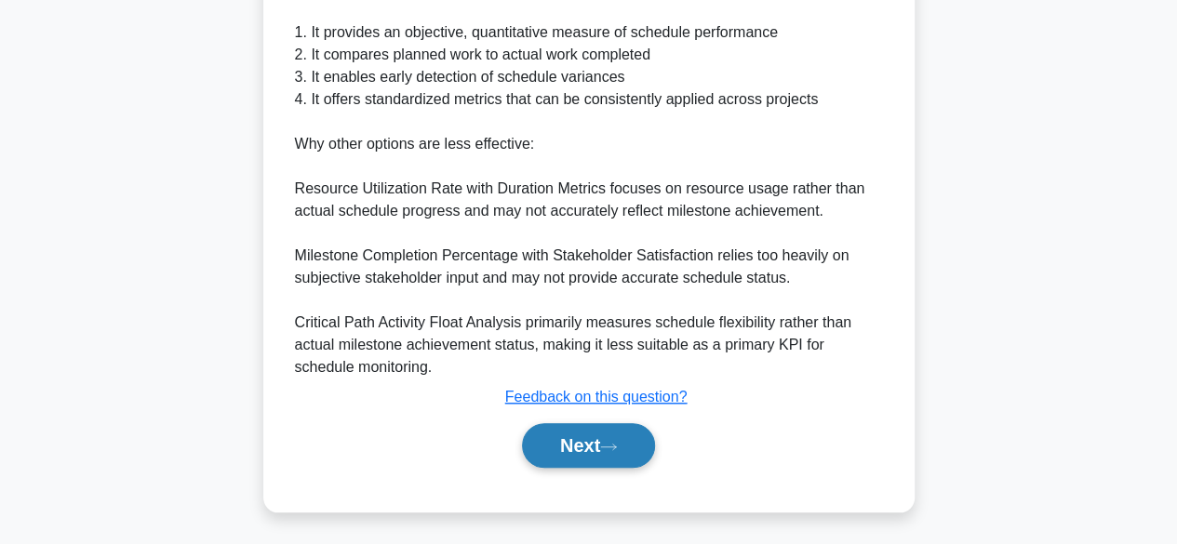
click at [594, 436] on button "Next" at bounding box center [588, 445] width 133 height 45
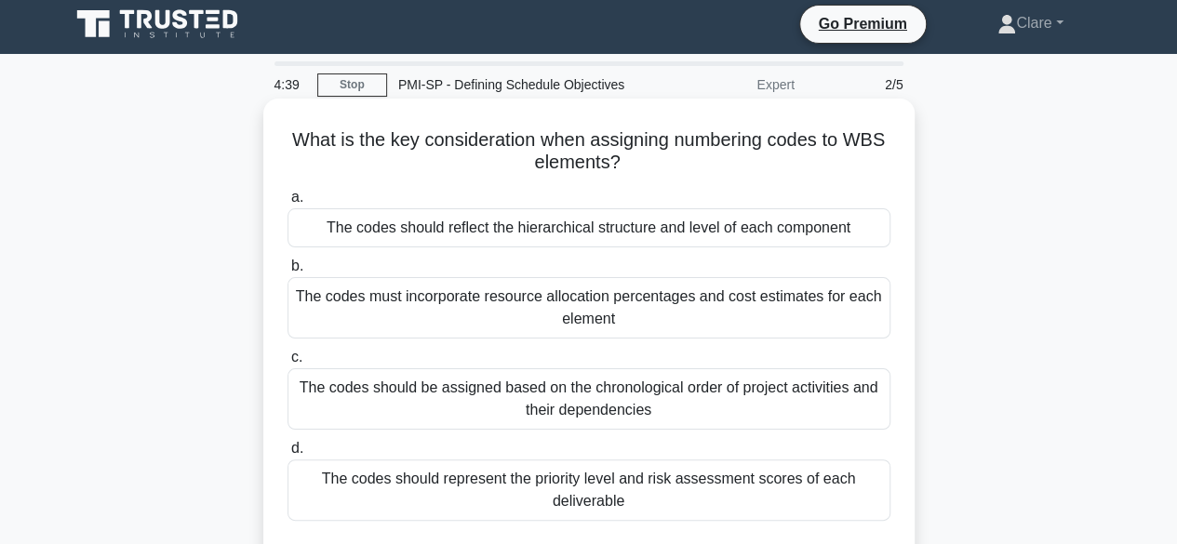
scroll to position [0, 0]
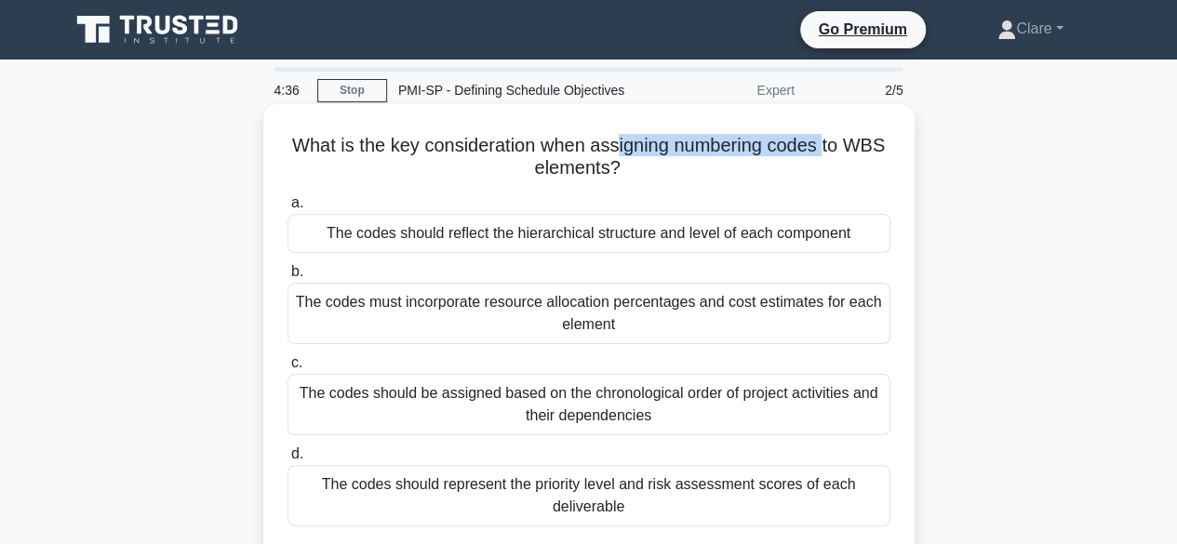
drag, startPoint x: 619, startPoint y: 151, endPoint x: 829, endPoint y: 155, distance: 210.4
click at [829, 155] on h5 "What is the key consideration when assigning numbering codes to WBS elements? .…" at bounding box center [589, 157] width 607 height 47
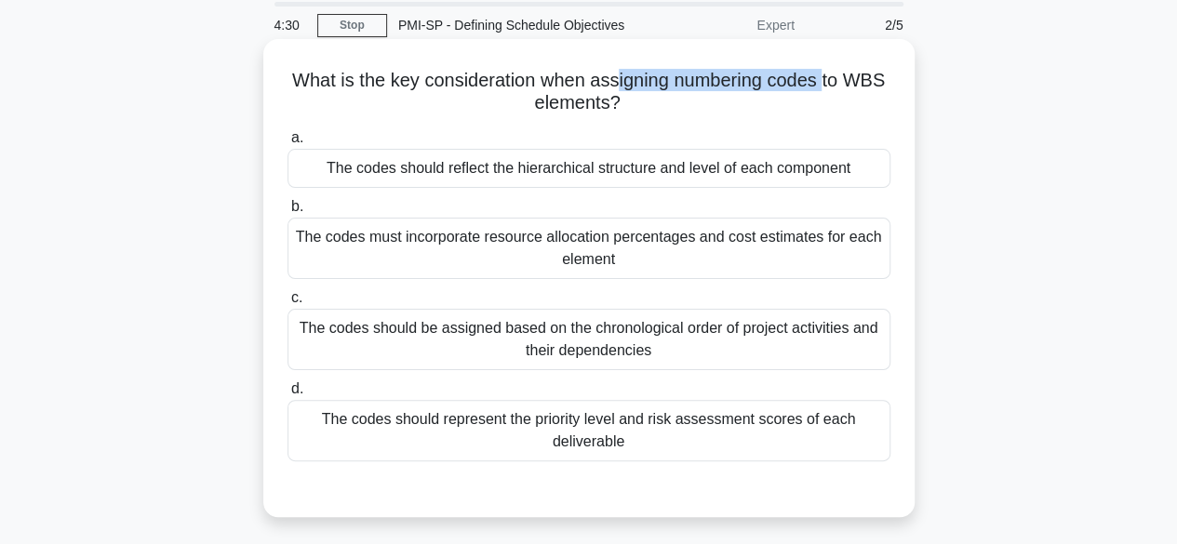
scroll to position [93, 0]
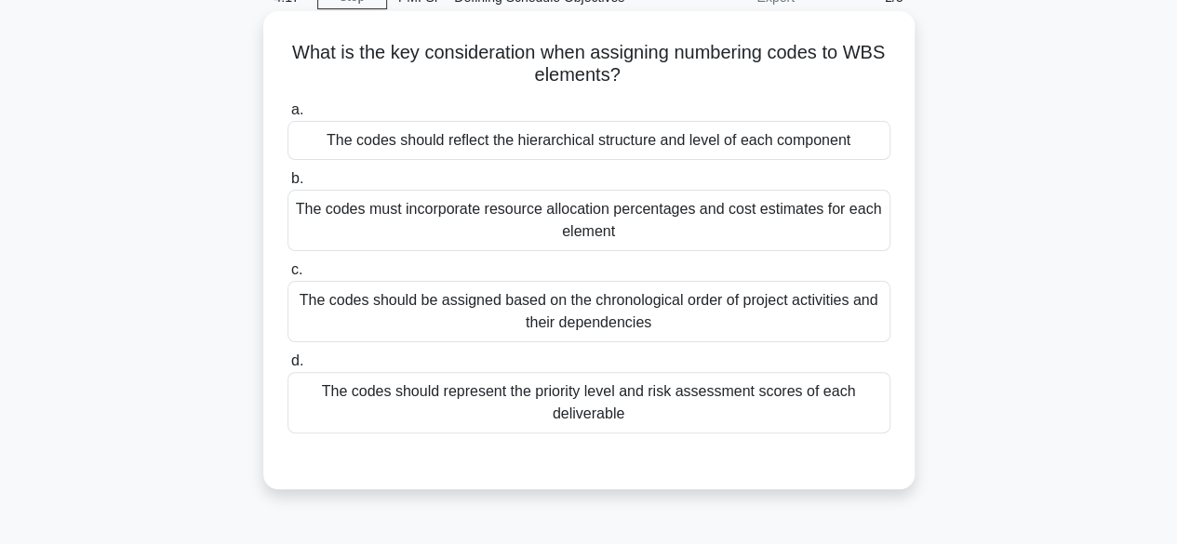
click at [560, 315] on div "The codes should be assigned based on the chronological order of project activi…" at bounding box center [589, 311] width 603 height 61
click at [288, 276] on input "c. The codes should be assigned based on the chronological order of project act…" at bounding box center [288, 270] width 0 height 12
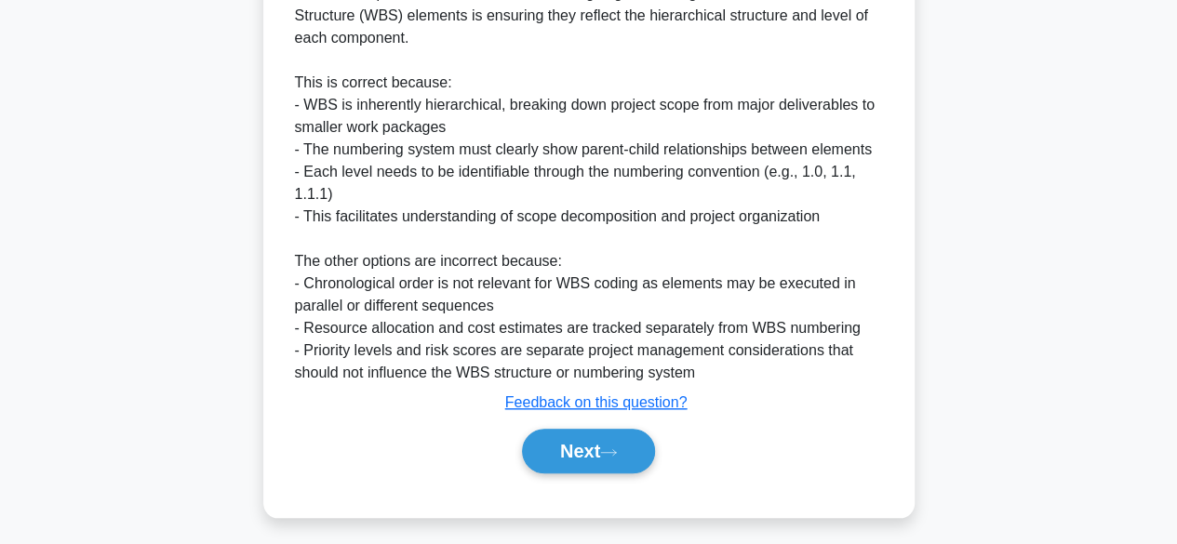
scroll to position [625, 0]
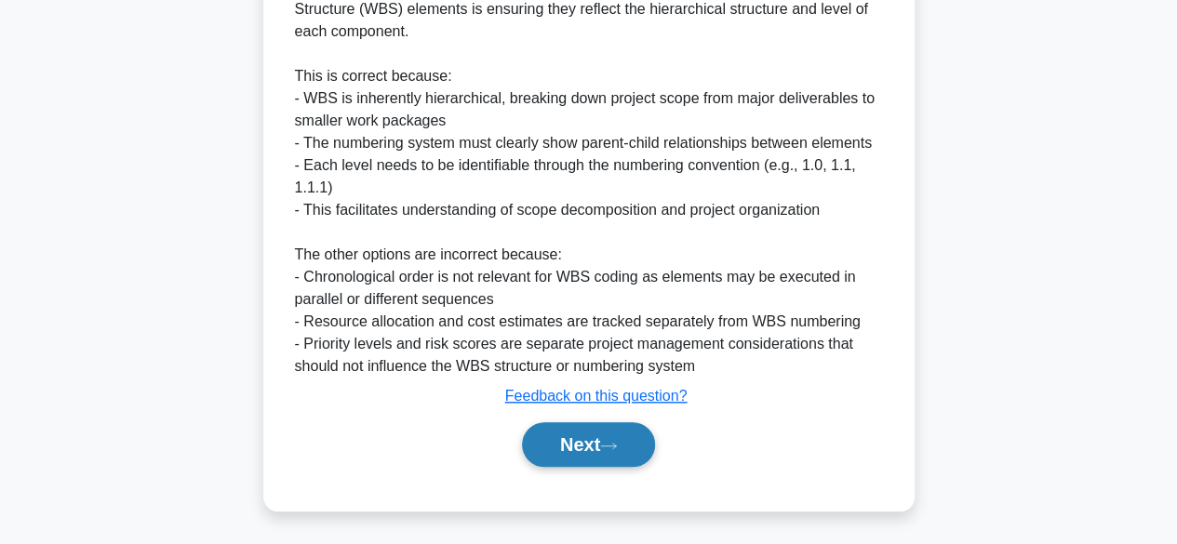
click at [609, 435] on button "Next" at bounding box center [588, 444] width 133 height 45
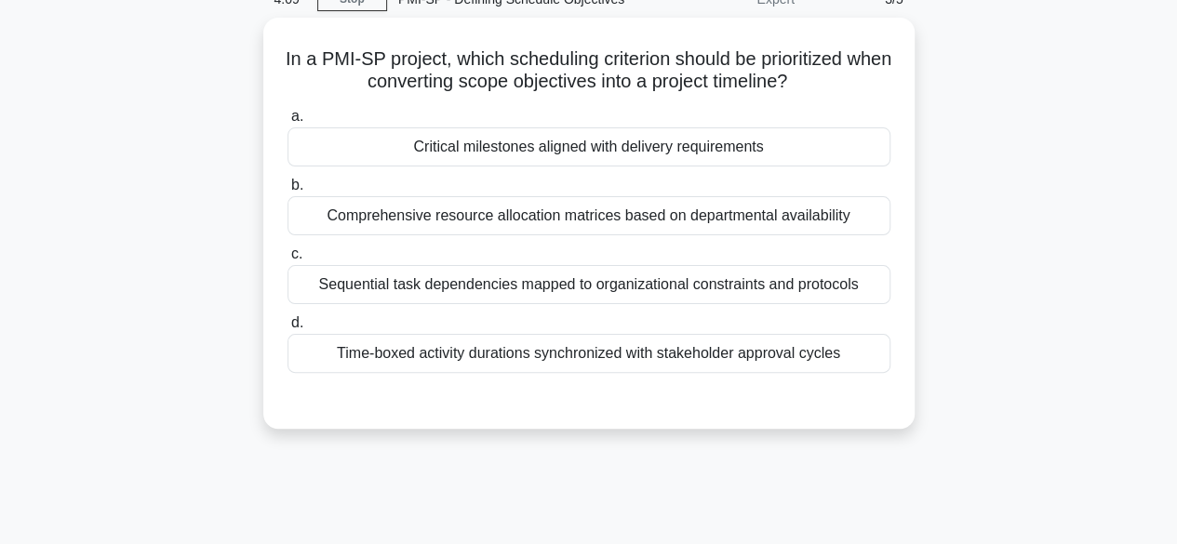
scroll to position [88, 0]
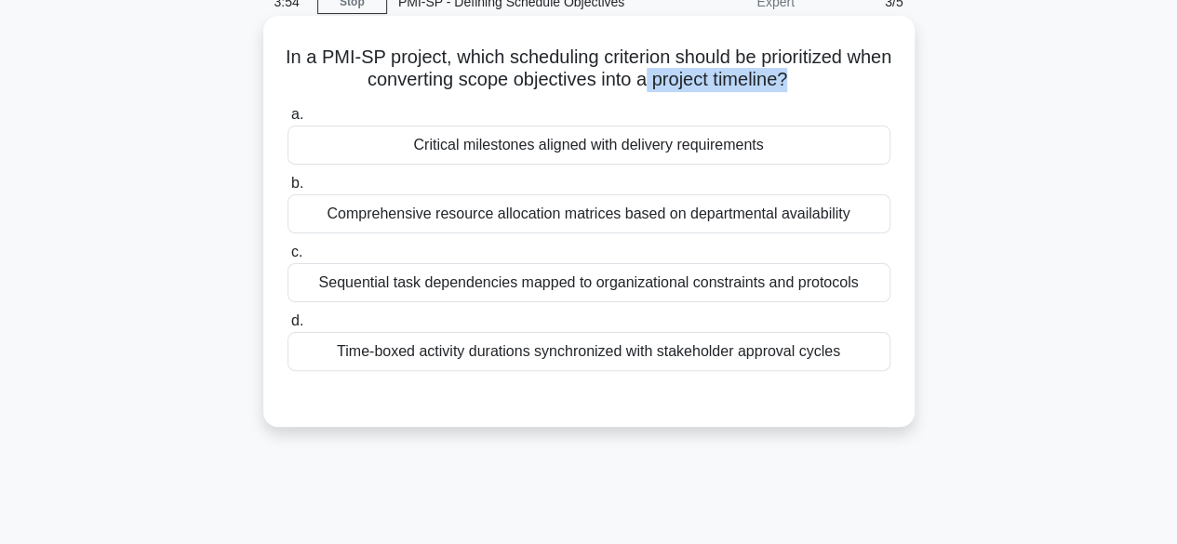
drag, startPoint x: 670, startPoint y: 83, endPoint x: 819, endPoint y: 74, distance: 149.2
click at [819, 74] on h5 "In a PMI-SP project, which scheduling criterion should be prioritized when conv…" at bounding box center [589, 69] width 607 height 47
click at [599, 142] on div "Critical milestones aligned with delivery requirements" at bounding box center [589, 145] width 603 height 39
click at [288, 121] on input "a. Critical milestones aligned with delivery requirements" at bounding box center [288, 115] width 0 height 12
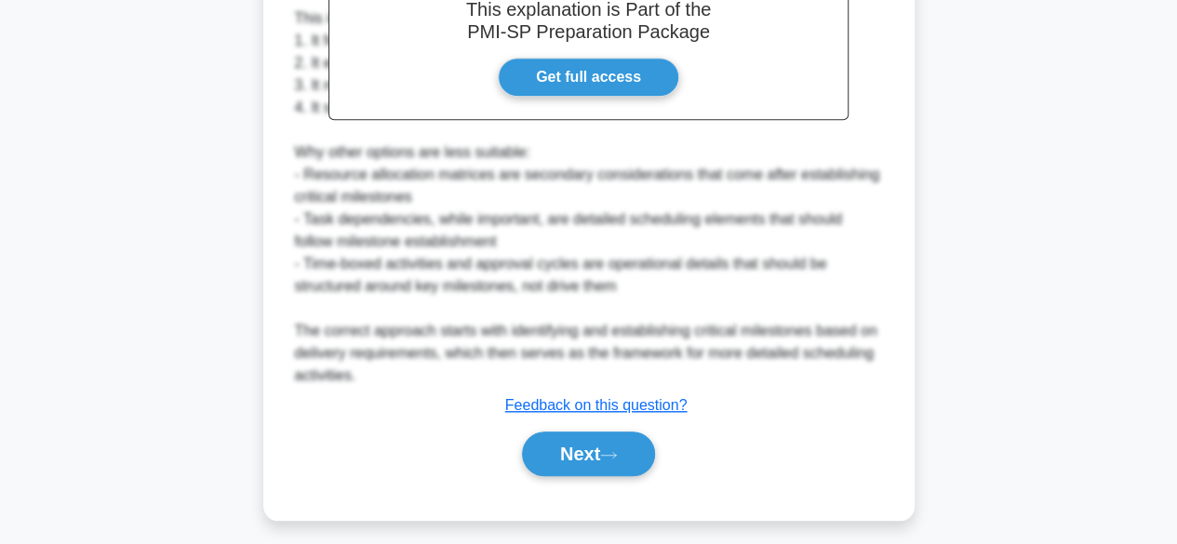
scroll to position [600, 0]
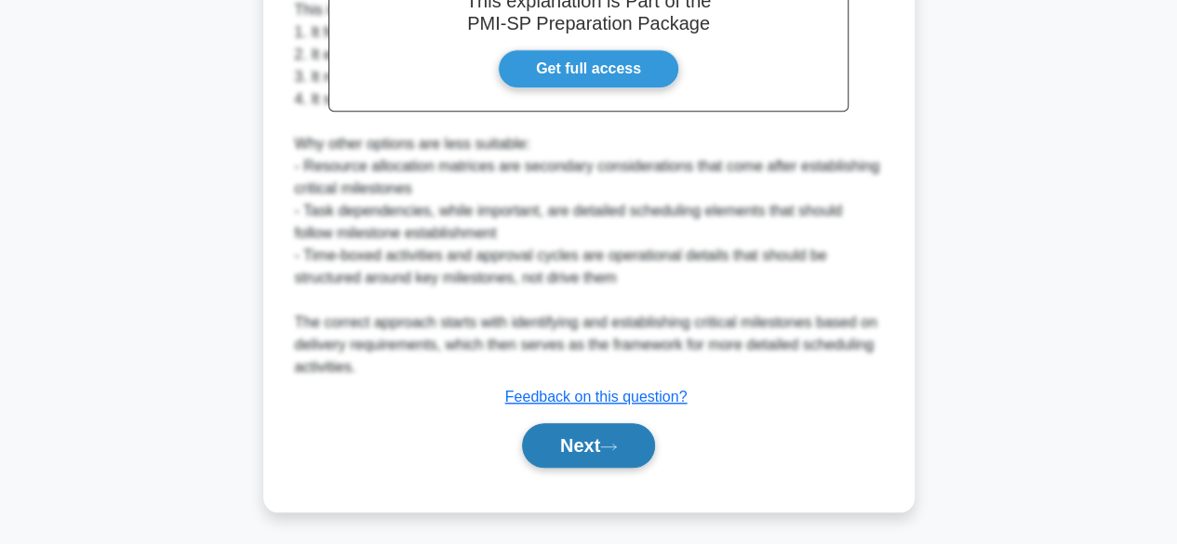
click at [561, 446] on button "Next" at bounding box center [588, 445] width 133 height 45
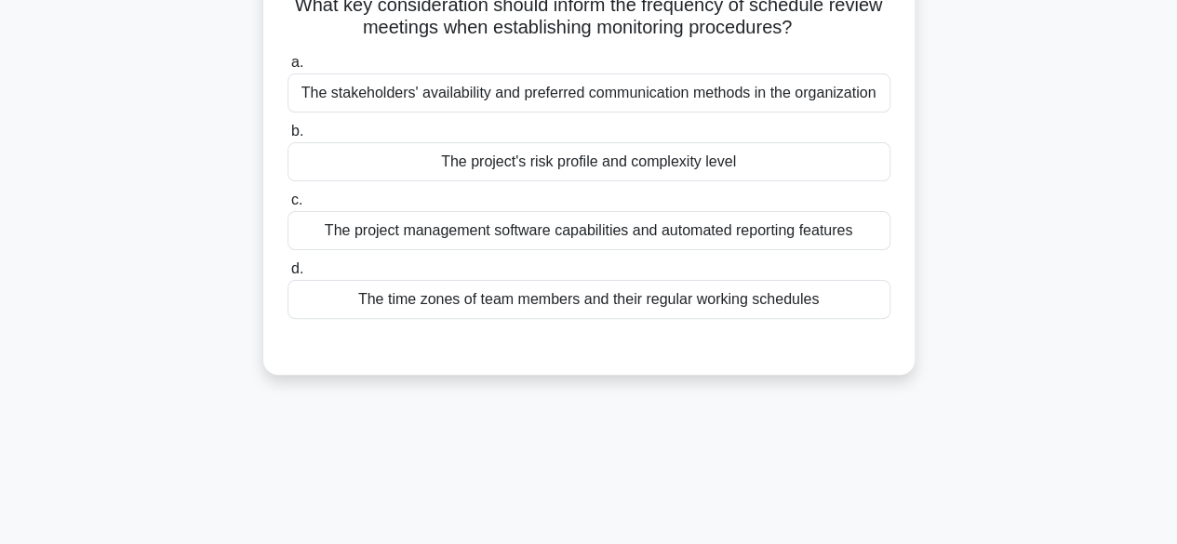
scroll to position [88, 0]
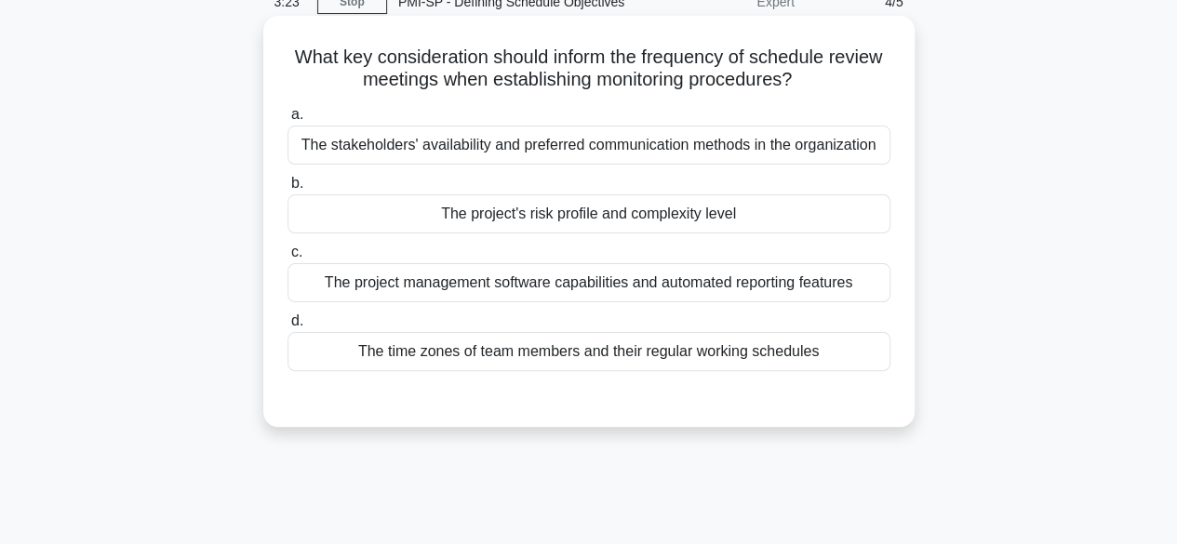
drag, startPoint x: 571, startPoint y: 57, endPoint x: 811, endPoint y: 78, distance: 240.1
click at [811, 78] on h5 "What key consideration should inform the frequency of schedule review meetings …" at bounding box center [589, 69] width 607 height 47
click at [577, 355] on div "The time zones of team members and their regular working schedules" at bounding box center [589, 351] width 603 height 39
click at [288, 328] on input "d. The time zones of team members and their regular working schedules" at bounding box center [288, 321] width 0 height 12
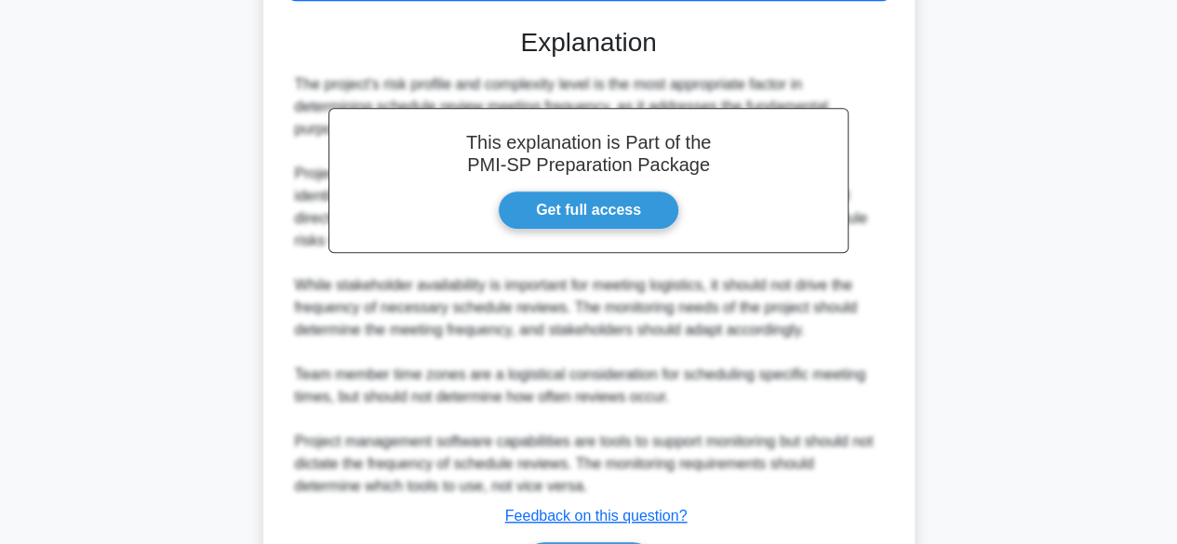
scroll to position [581, 0]
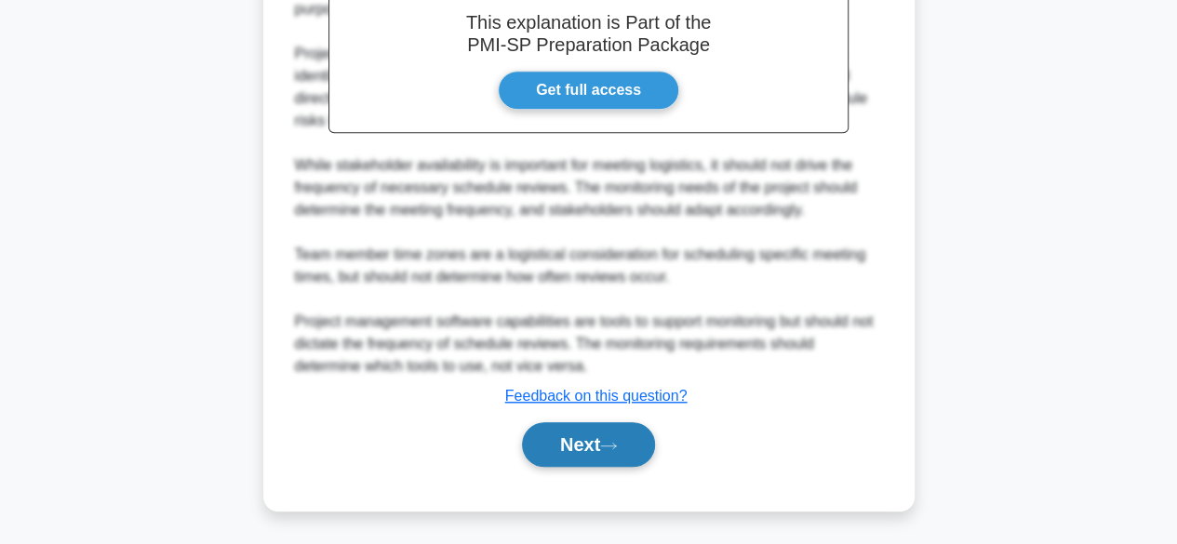
click at [601, 440] on button "Next" at bounding box center [588, 444] width 133 height 45
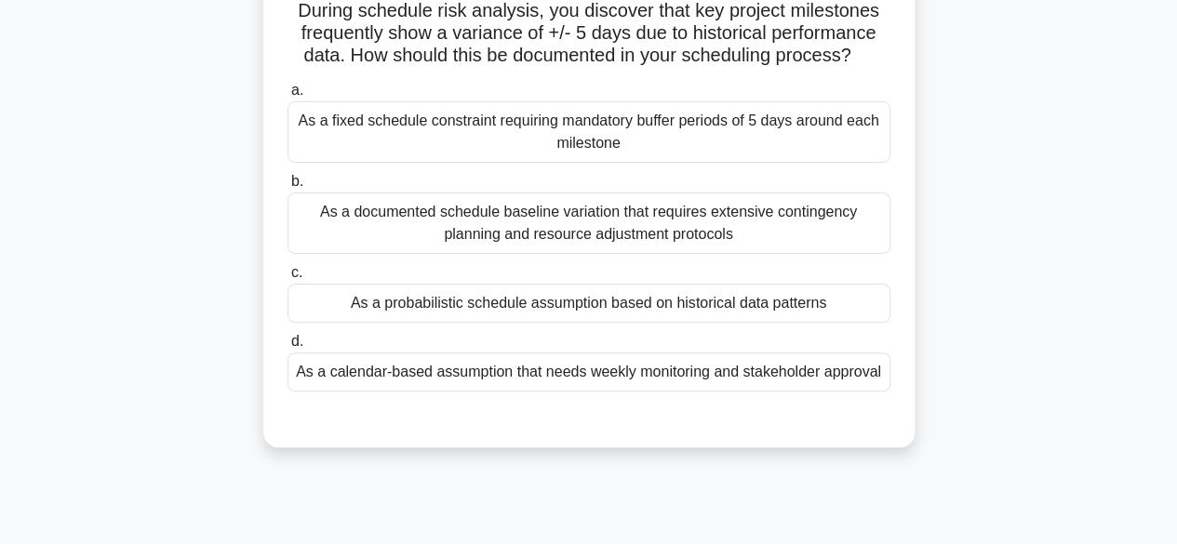
scroll to position [88, 0]
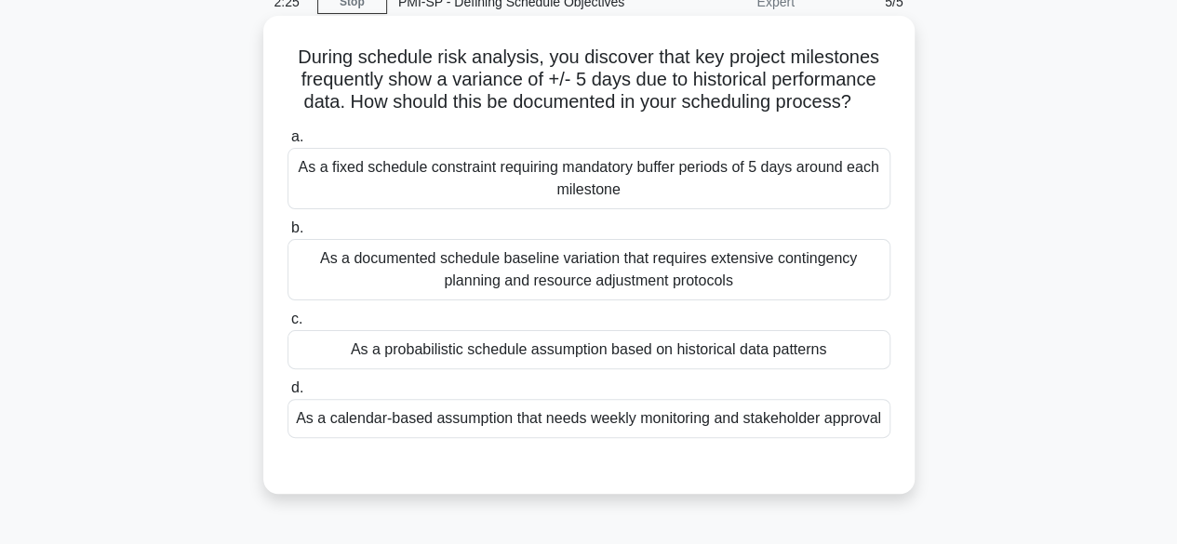
click at [517, 272] on div "As a documented schedule baseline variation that requires extensive contingency…" at bounding box center [589, 269] width 603 height 61
click at [288, 235] on input "b. As a documented schedule baseline variation that requires extensive continge…" at bounding box center [288, 228] width 0 height 12
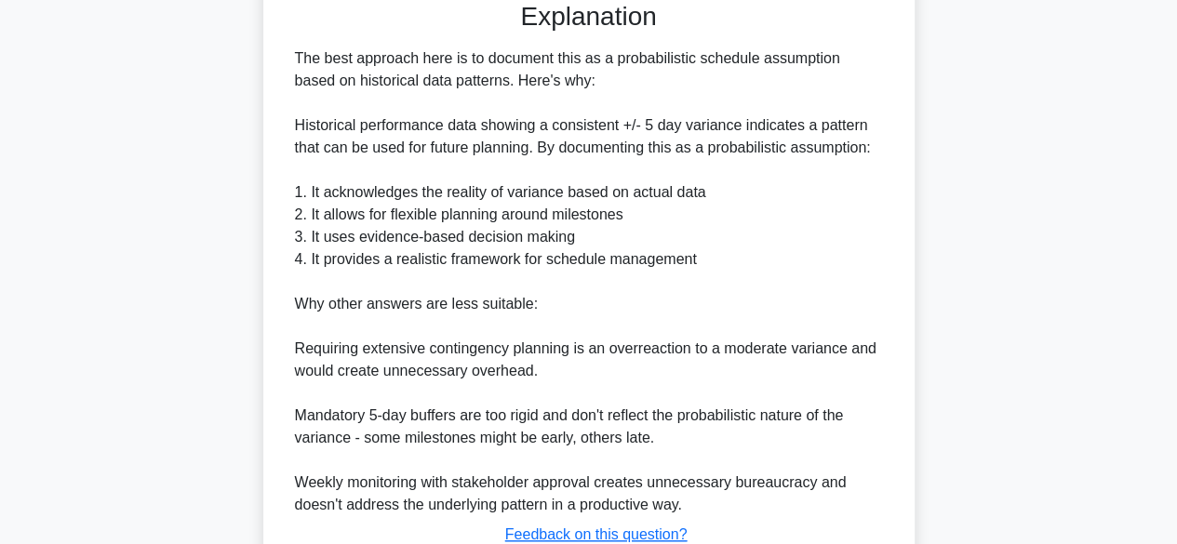
scroll to position [692, 0]
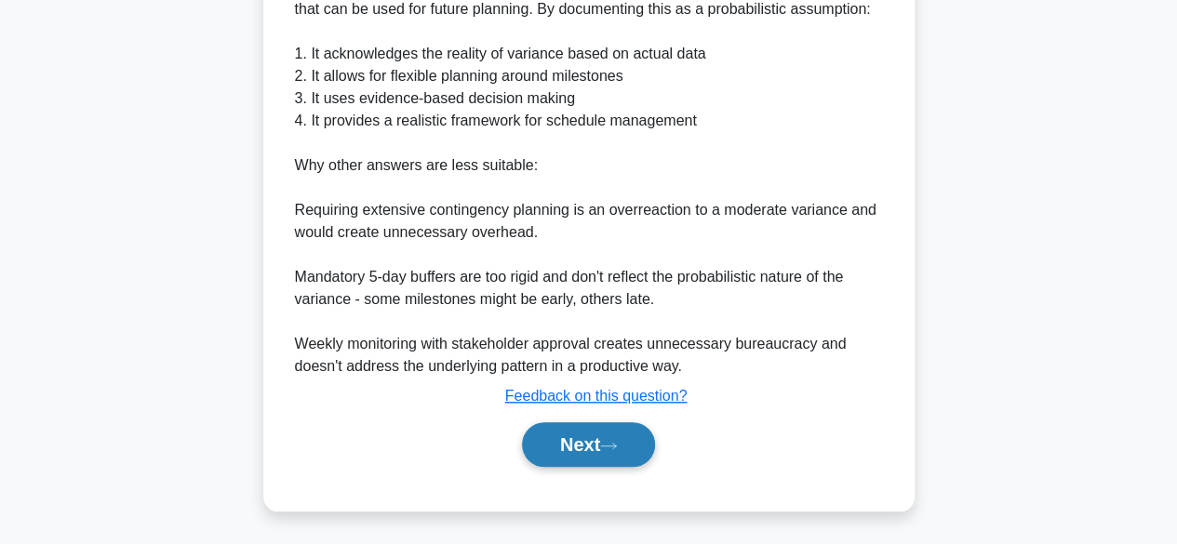
click at [562, 443] on button "Next" at bounding box center [588, 444] width 133 height 45
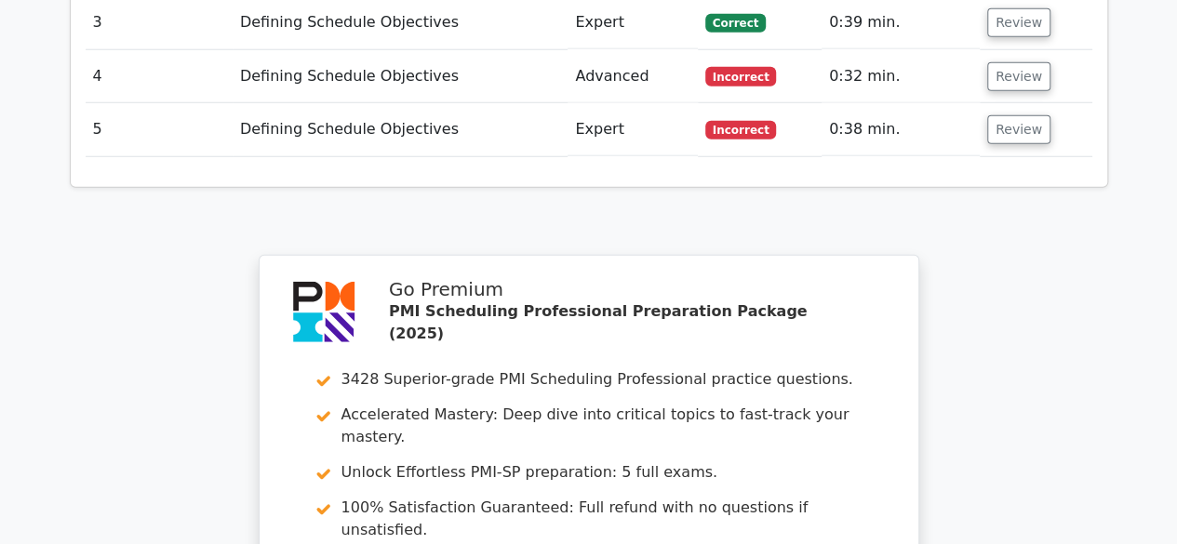
scroll to position [2876, 0]
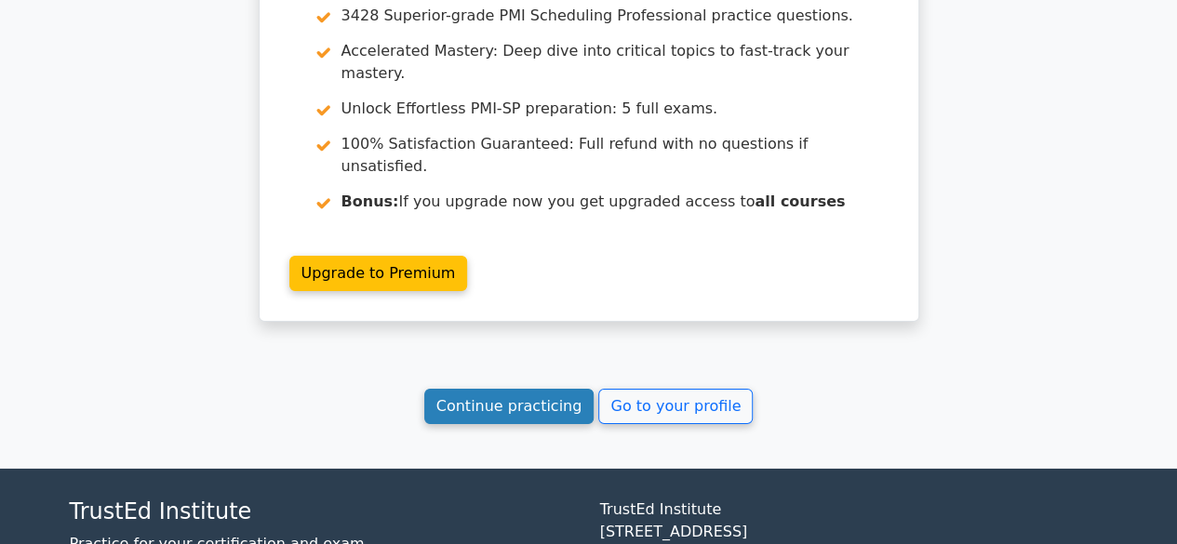
click at [518, 389] on link "Continue practicing" at bounding box center [509, 406] width 170 height 35
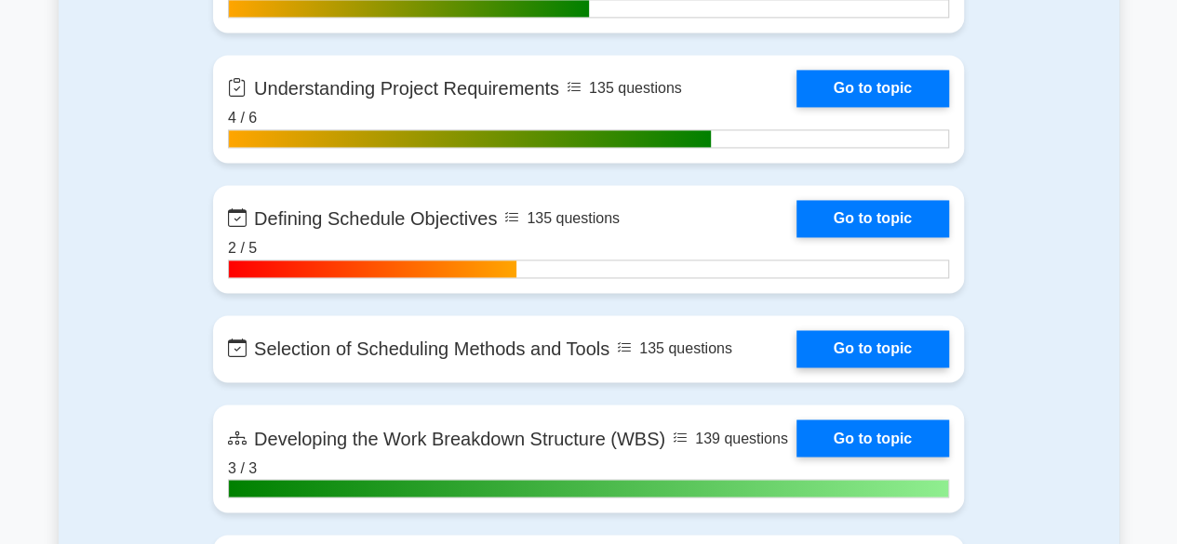
scroll to position [1489, 0]
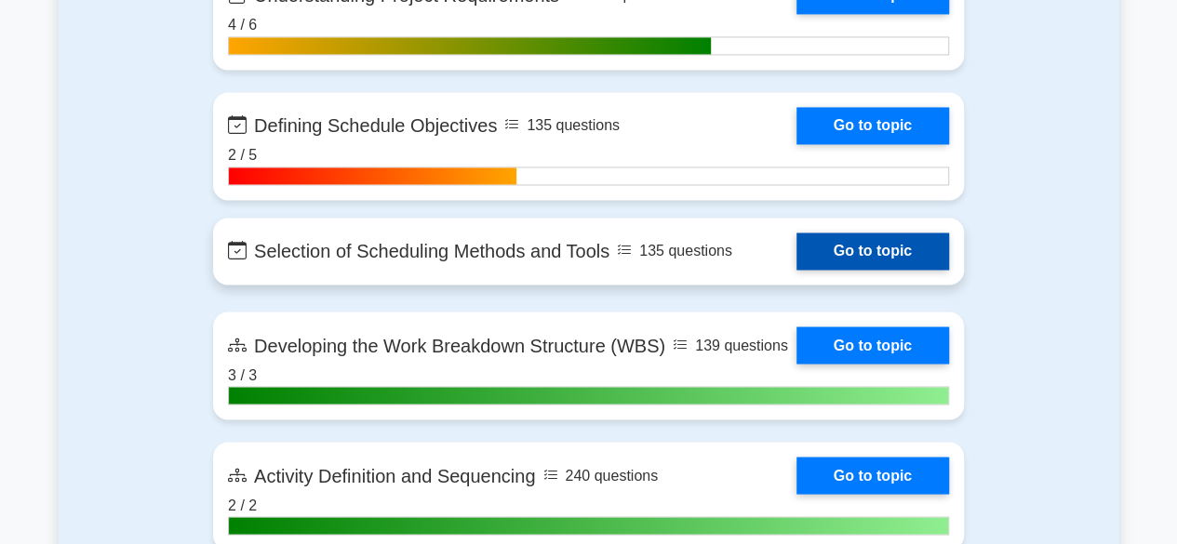
click at [797, 269] on link "Go to topic" at bounding box center [873, 251] width 153 height 37
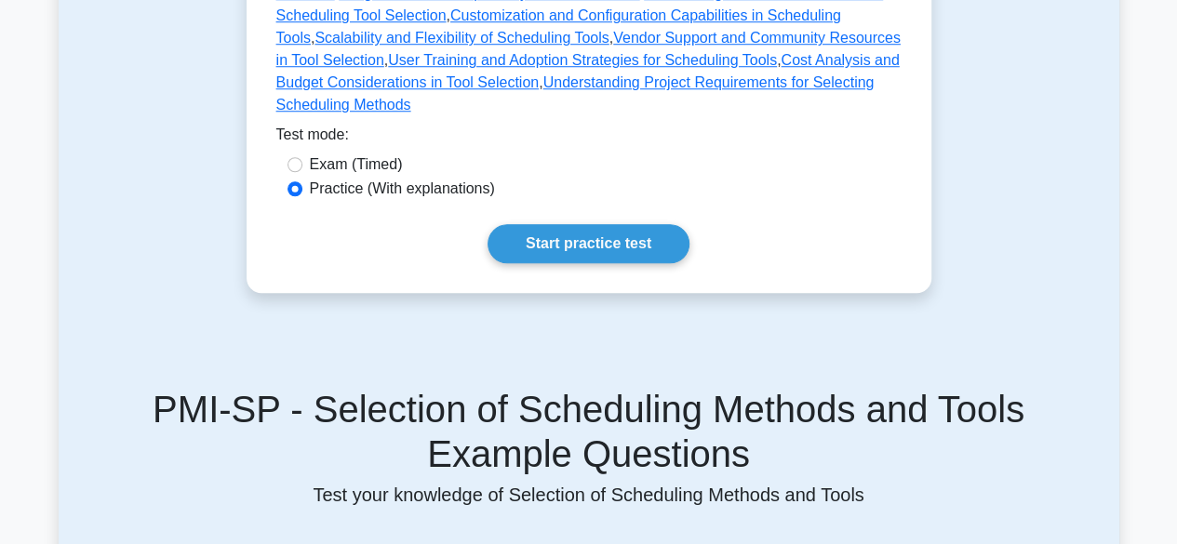
scroll to position [744, 0]
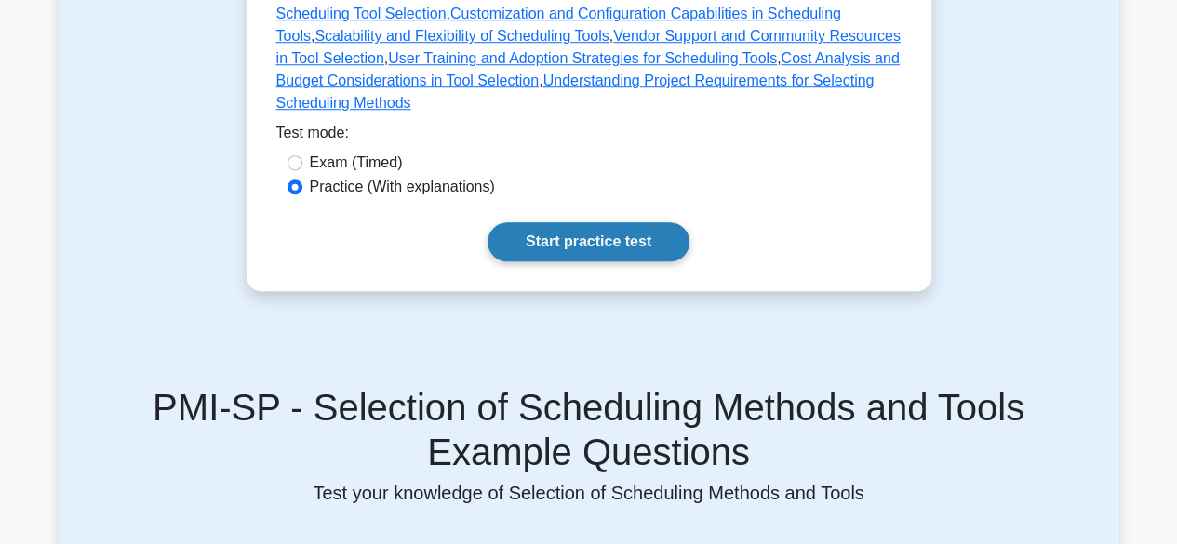
click at [601, 222] on link "Start practice test" at bounding box center [589, 241] width 202 height 39
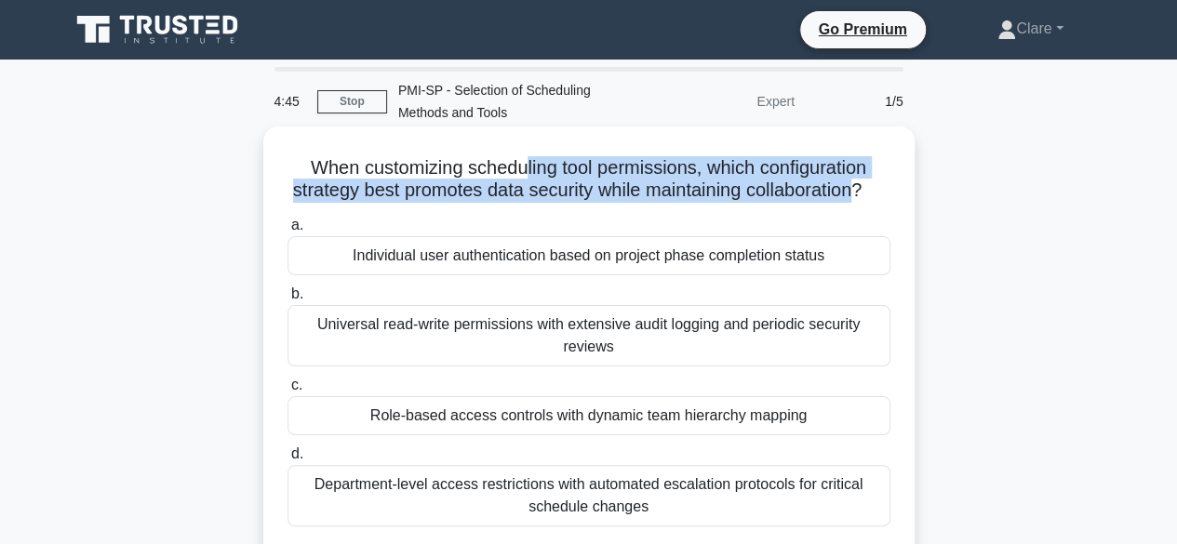
drag, startPoint x: 518, startPoint y: 169, endPoint x: 871, endPoint y: 185, distance: 353.0
click at [871, 185] on h5 "When customizing scheduling tool permissions, which configuration strategy best…" at bounding box center [589, 179] width 607 height 47
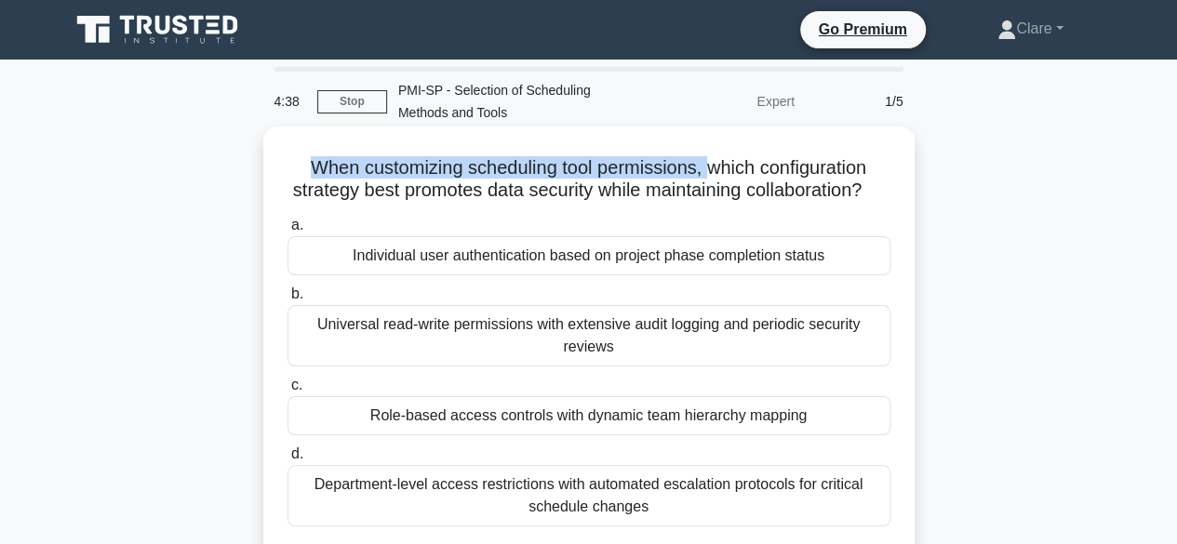
drag, startPoint x: 303, startPoint y: 167, endPoint x: 707, endPoint y: 169, distance: 403.9
click at [707, 169] on h5 "When customizing scheduling tool permissions, which configuration strategy best…" at bounding box center [589, 179] width 607 height 47
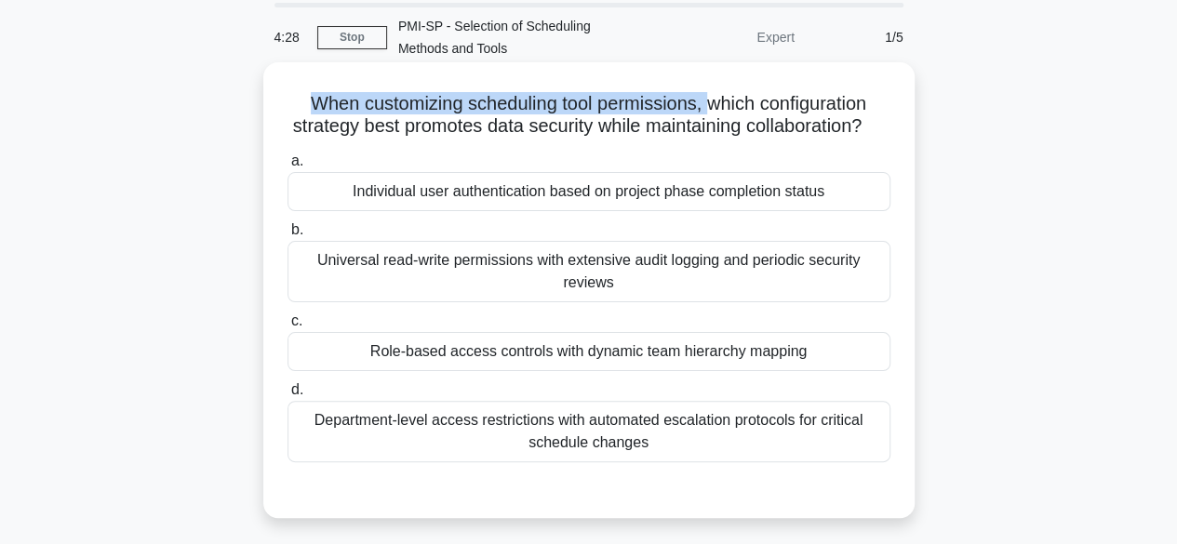
scroll to position [93, 0]
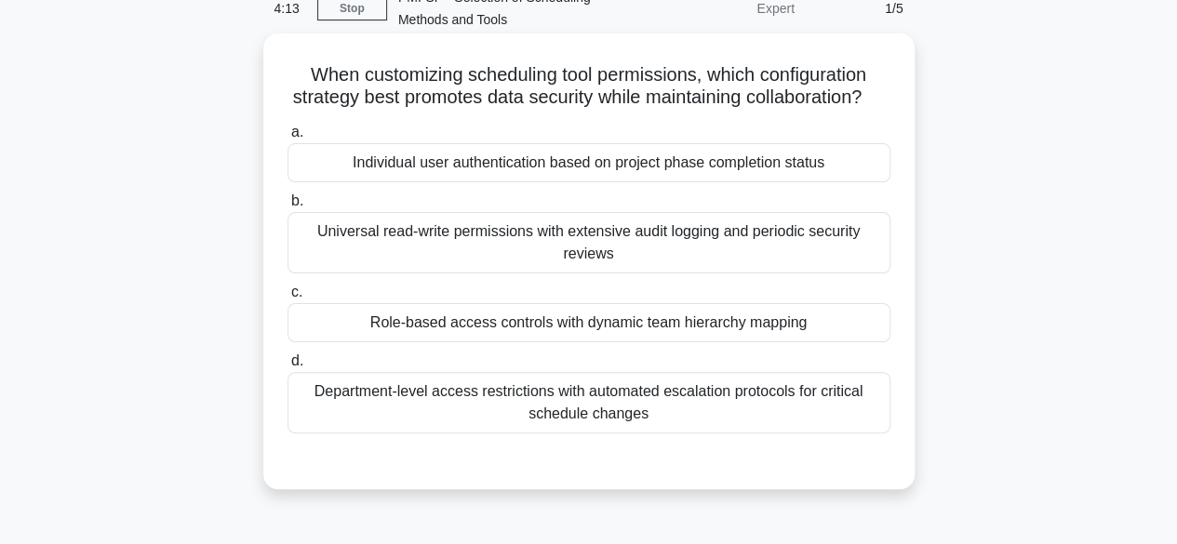
click at [553, 422] on div "Department-level access restrictions with automated escalation protocols for cr…" at bounding box center [589, 402] width 603 height 61
click at [288, 368] on input "d. Department-level access restrictions with automated escalation protocols for…" at bounding box center [288, 361] width 0 height 12
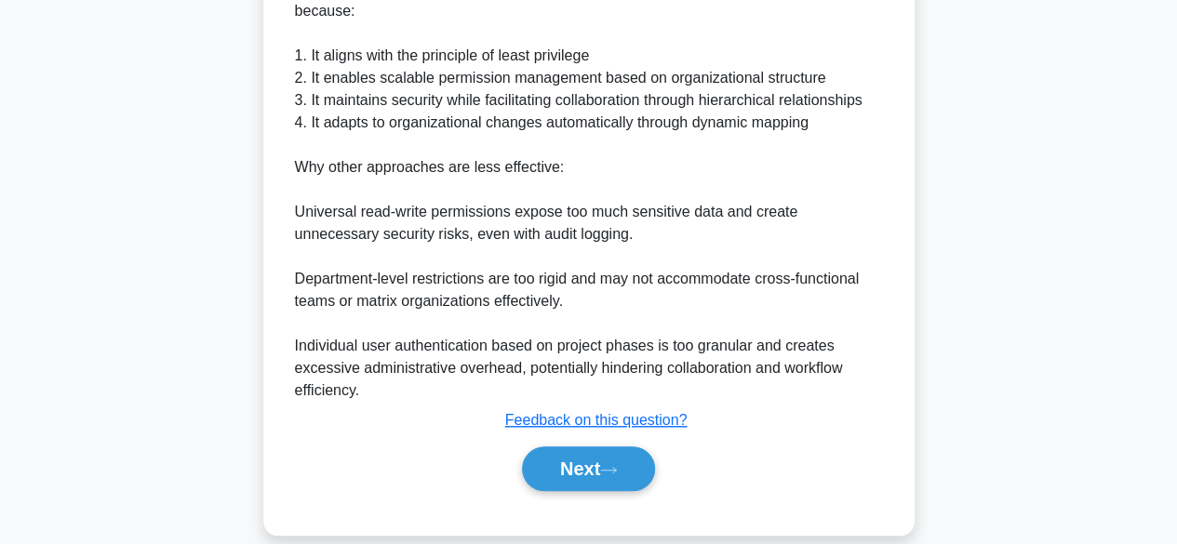
scroll to position [670, 0]
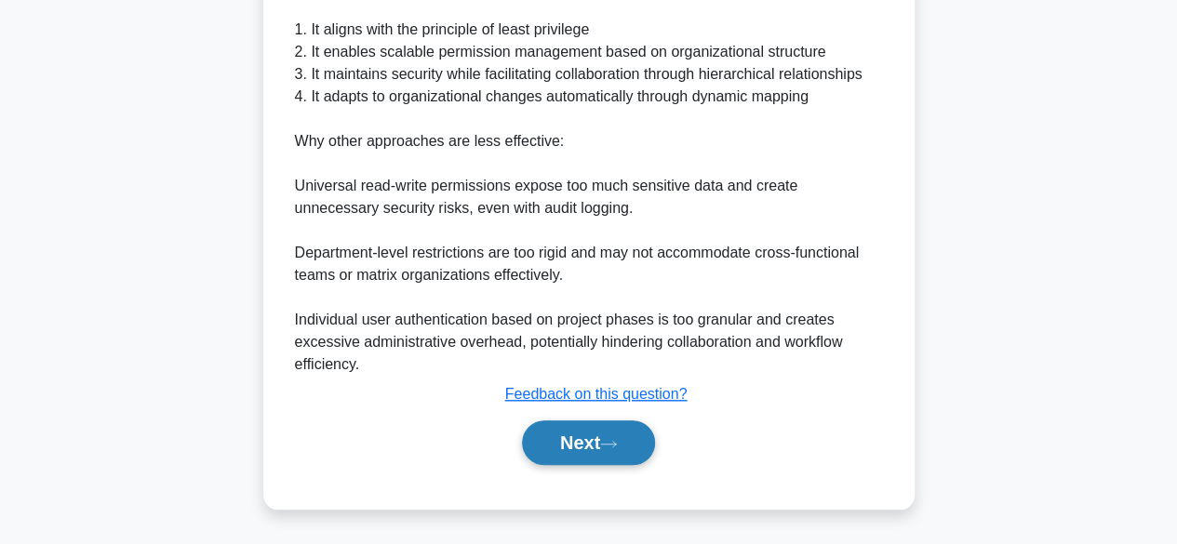
click at [579, 444] on button "Next" at bounding box center [588, 443] width 133 height 45
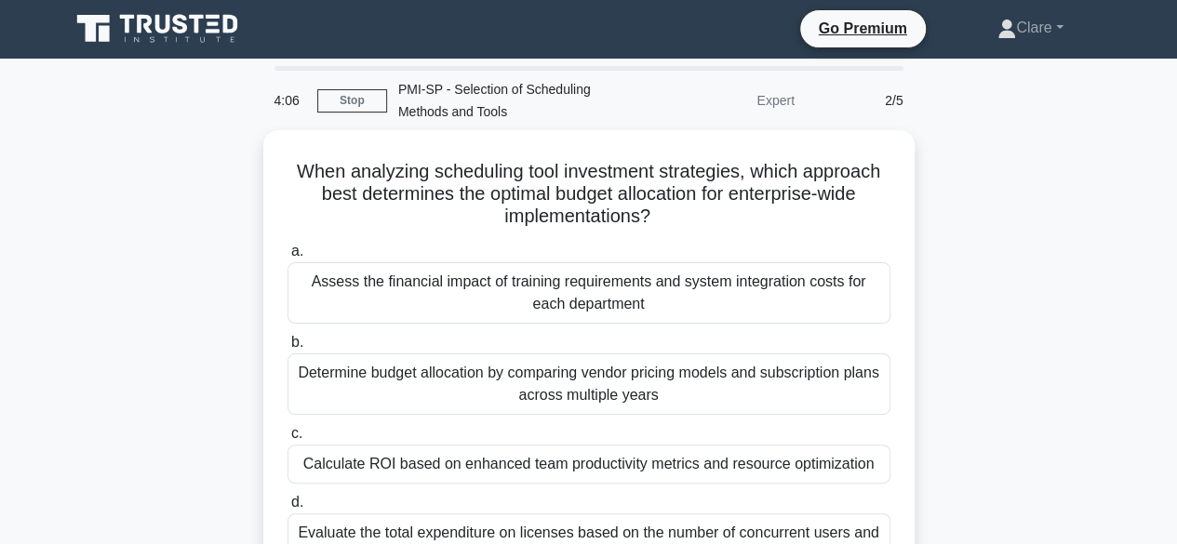
scroll to position [0, 0]
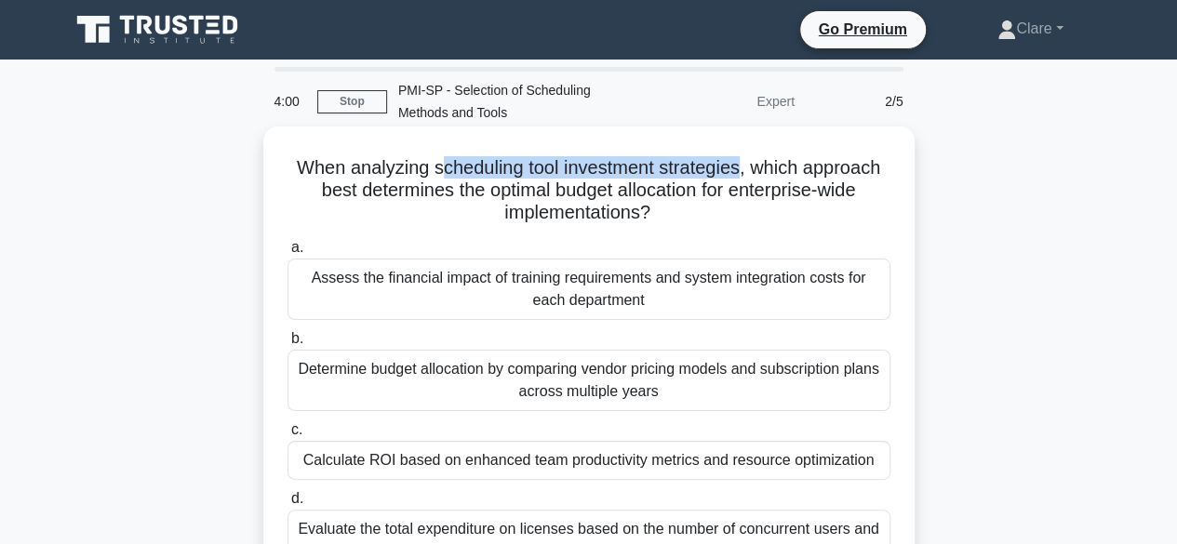
drag, startPoint x: 438, startPoint y: 174, endPoint x: 744, endPoint y: 168, distance: 305.3
click at [744, 168] on h5 "When analyzing scheduling tool investment strategies, which approach best deter…" at bounding box center [589, 190] width 607 height 69
drag, startPoint x: 290, startPoint y: 166, endPoint x: 746, endPoint y: 165, distance: 456.0
click at [746, 165] on h5 "When analyzing scheduling tool investment strategies, which approach best deter…" at bounding box center [589, 190] width 607 height 69
drag, startPoint x: 473, startPoint y: 196, endPoint x: 874, endPoint y: 213, distance: 401.4
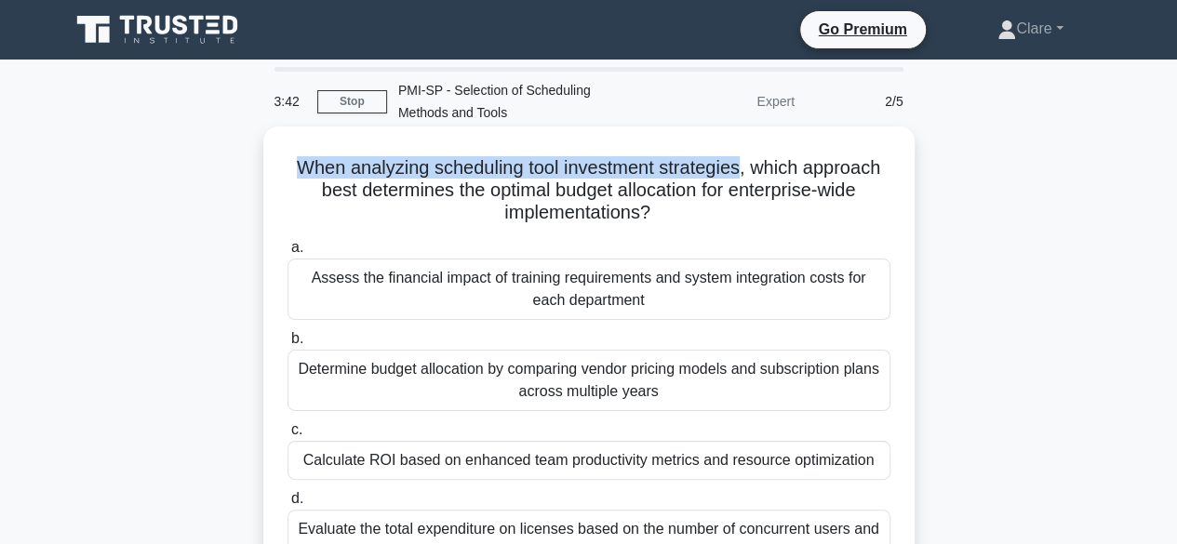
click at [874, 213] on h5 "When analyzing scheduling tool investment strategies, which approach best deter…" at bounding box center [589, 190] width 607 height 69
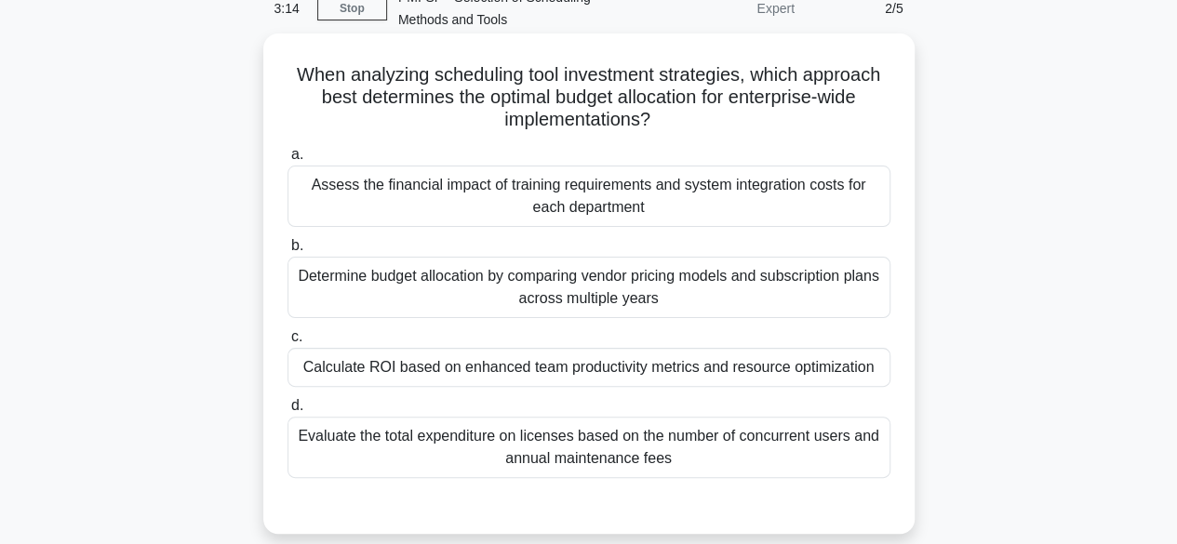
click at [532, 361] on div "Calculate ROI based on enhanced team productivity metrics and resource optimiza…" at bounding box center [589, 367] width 603 height 39
click at [288, 343] on input "c. Calculate ROI based on enhanced team productivity metrics and resource optim…" at bounding box center [288, 337] width 0 height 12
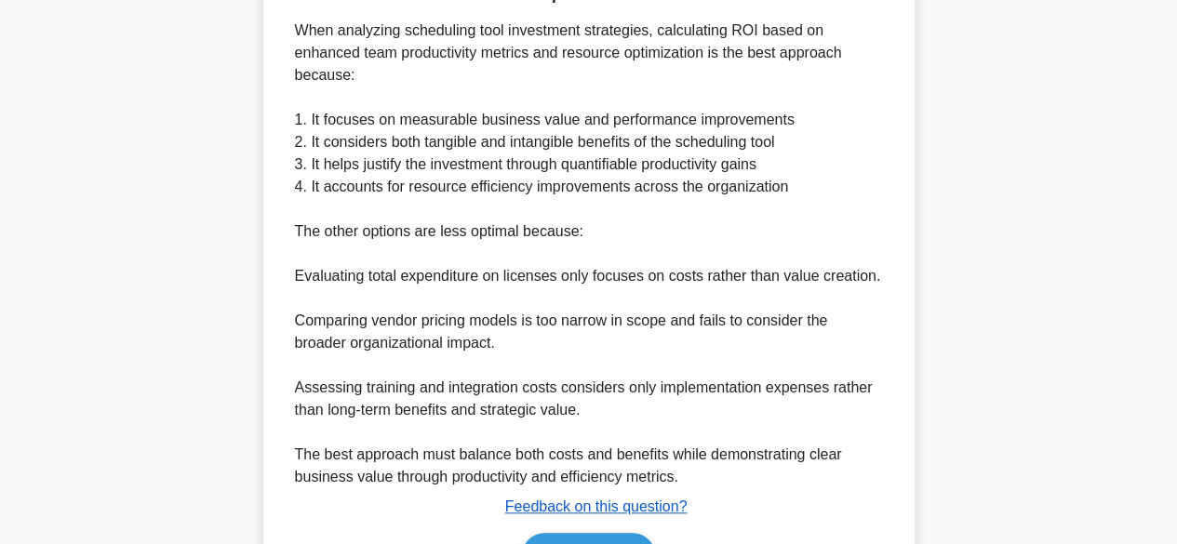
scroll to position [734, 0]
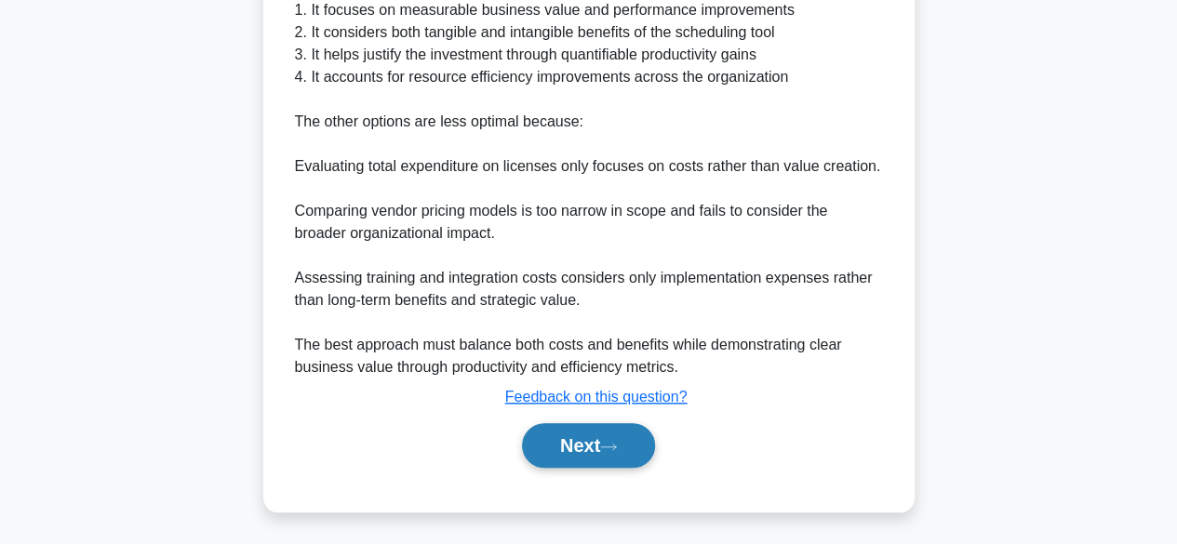
click at [573, 436] on button "Next" at bounding box center [588, 445] width 133 height 45
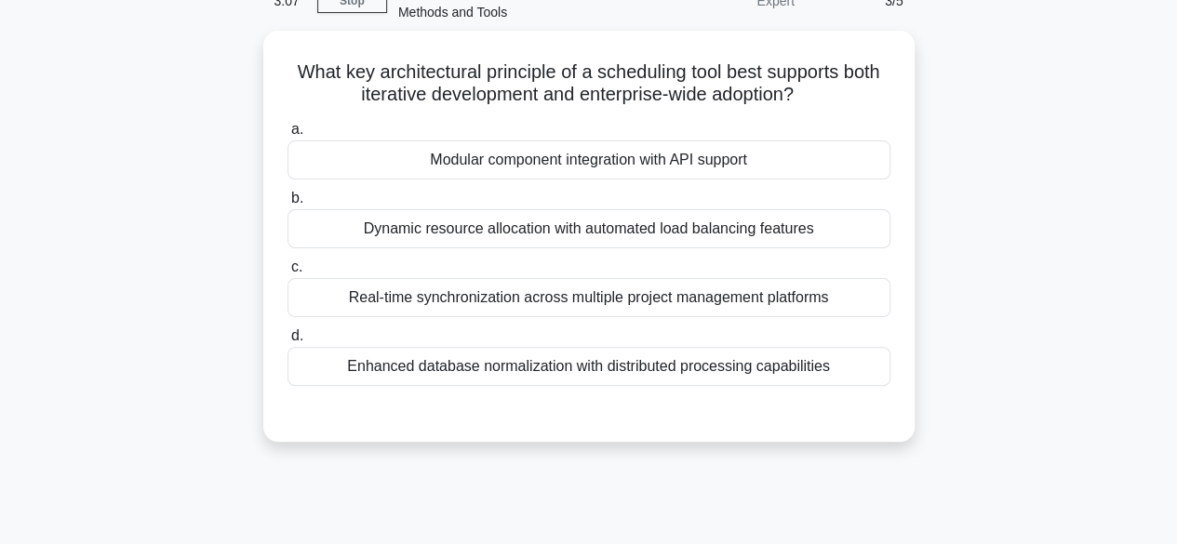
scroll to position [88, 0]
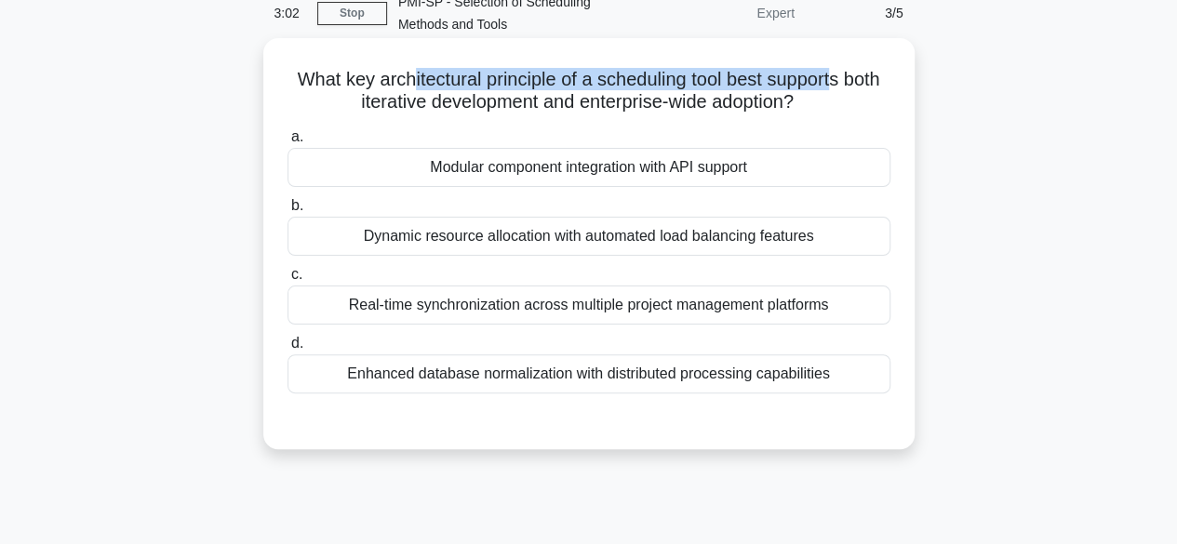
drag, startPoint x: 400, startPoint y: 90, endPoint x: 838, endPoint y: 76, distance: 438.5
click at [838, 76] on h5 "What key architectural principle of a scheduling tool best supports both iterat…" at bounding box center [589, 91] width 607 height 47
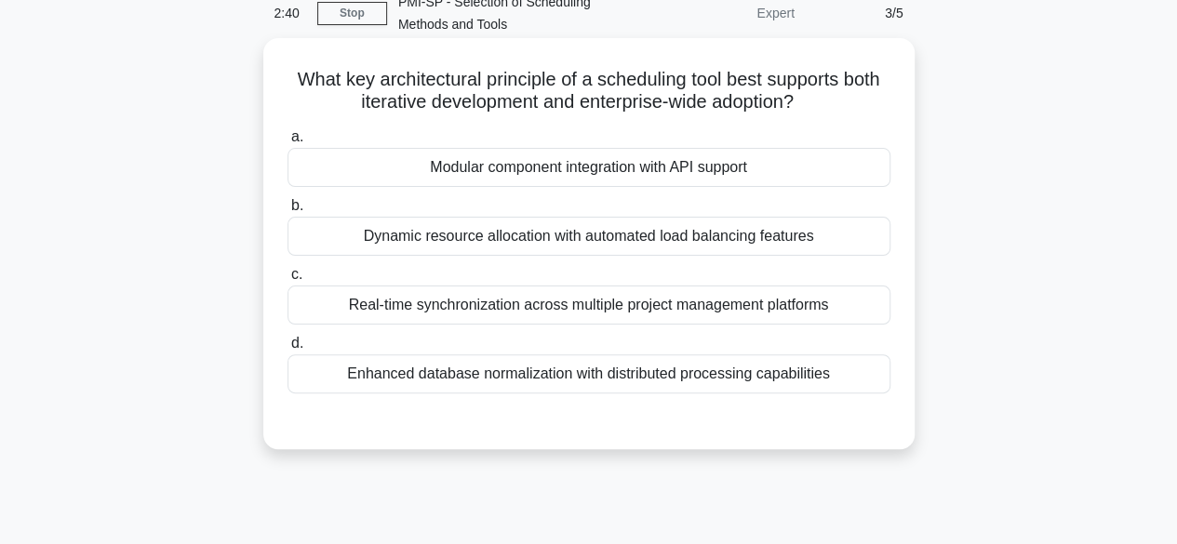
click at [601, 301] on div "Real-time synchronization across multiple project management platforms" at bounding box center [589, 305] width 603 height 39
click at [288, 281] on input "c. Real-time synchronization across multiple project management platforms" at bounding box center [288, 275] width 0 height 12
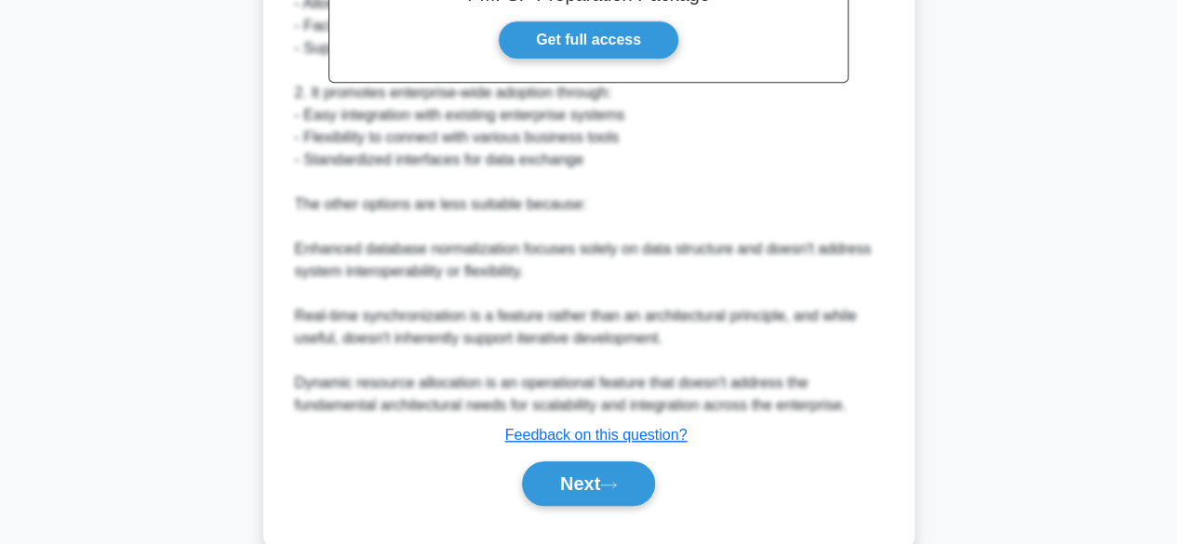
scroll to position [692, 0]
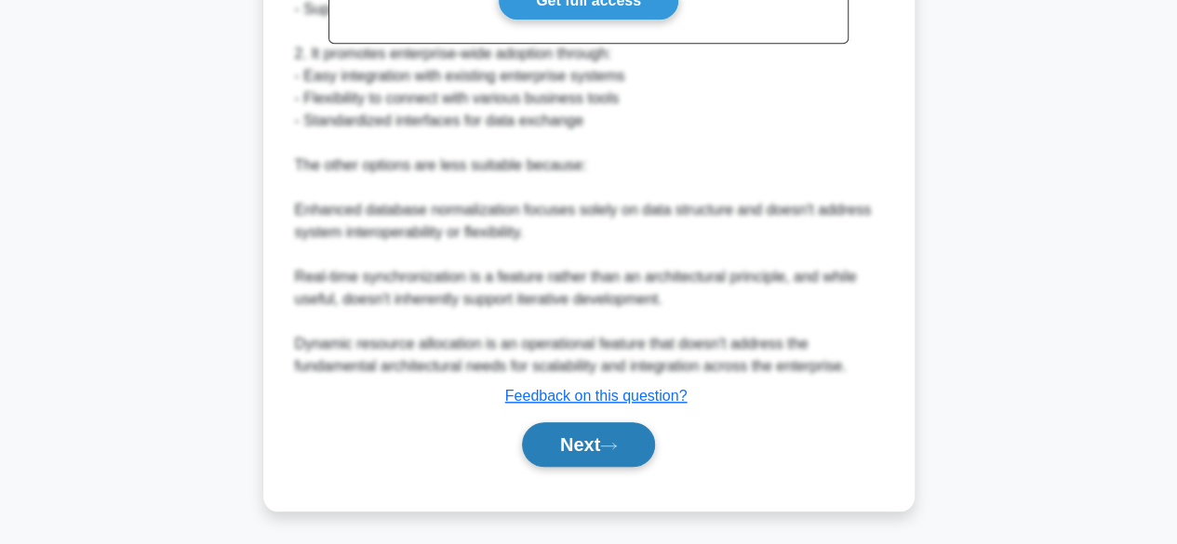
click at [595, 441] on button "Next" at bounding box center [588, 444] width 133 height 45
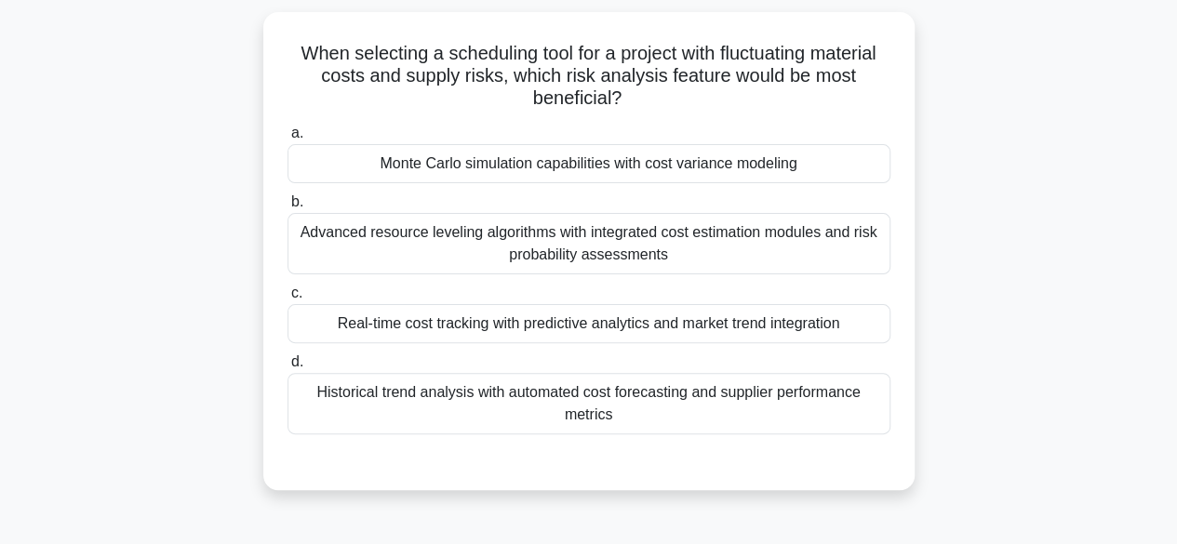
scroll to position [88, 0]
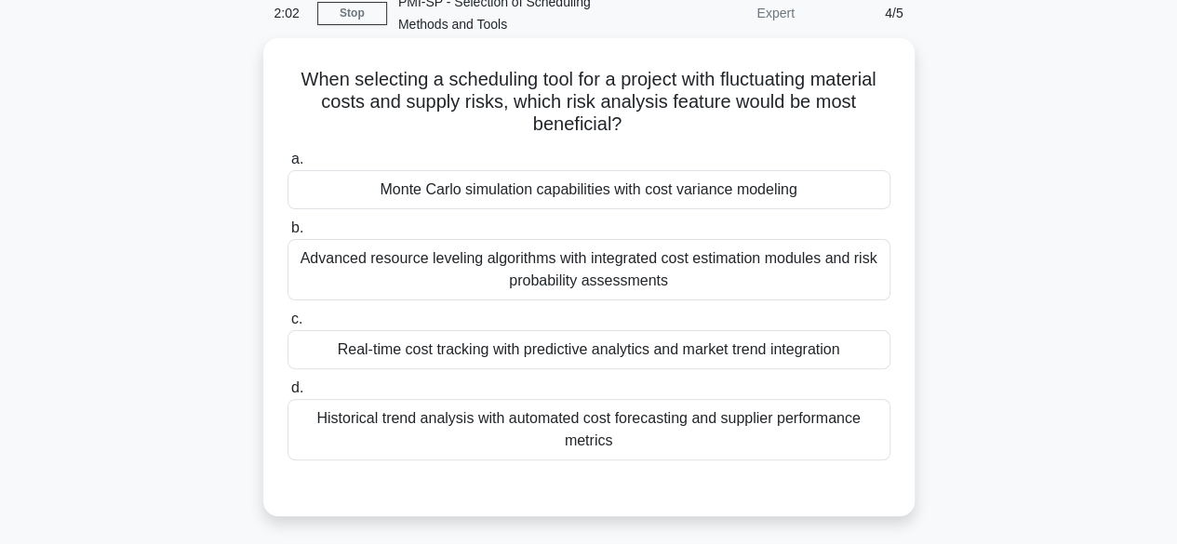
click at [587, 357] on div "Real-time cost tracking with predictive analytics and market trend integration" at bounding box center [589, 349] width 603 height 39
click at [288, 326] on input "c. Real-time cost tracking with predictive analytics and market trend integrati…" at bounding box center [288, 320] width 0 height 12
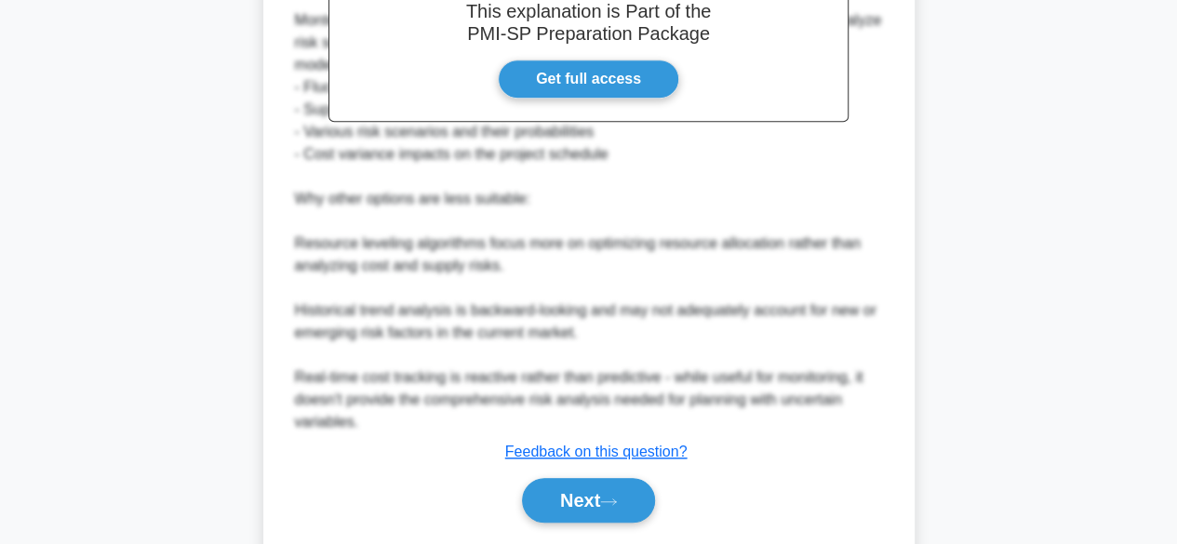
scroll to position [737, 0]
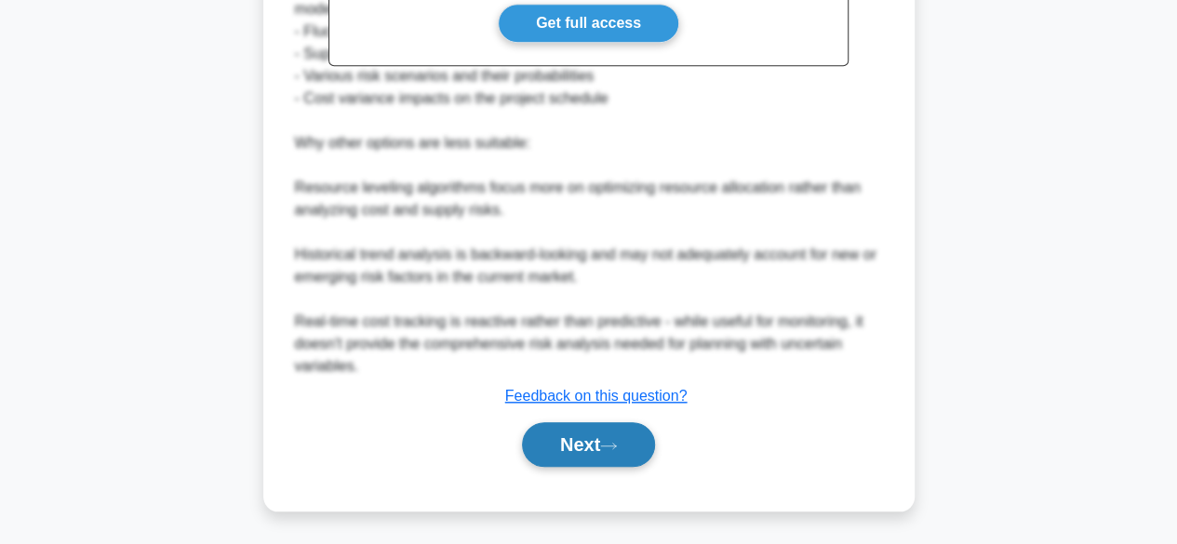
click at [590, 437] on button "Next" at bounding box center [588, 444] width 133 height 45
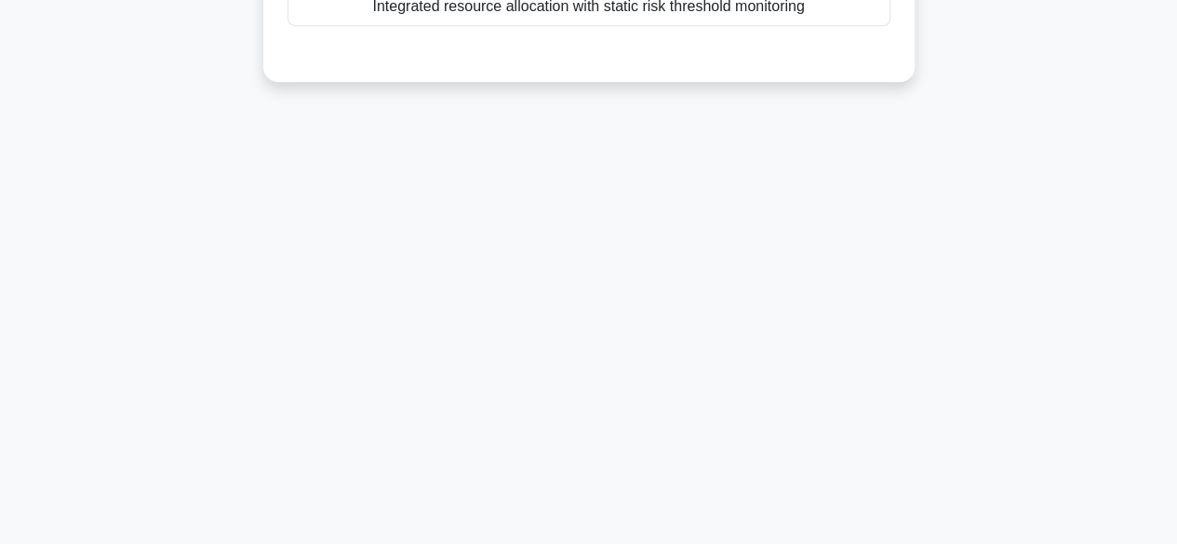
scroll to position [88, 0]
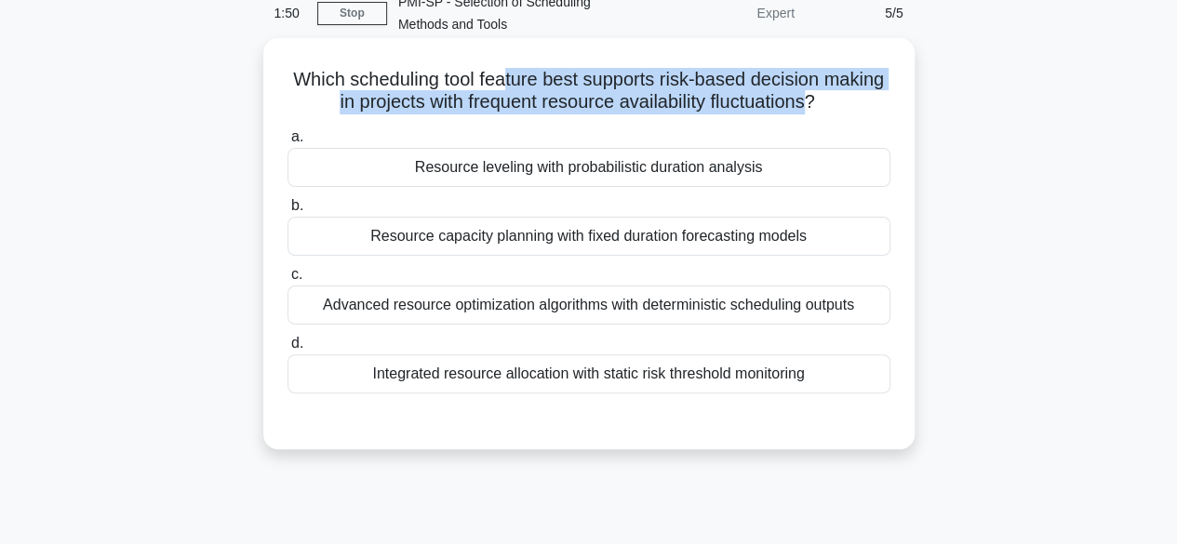
drag, startPoint x: 536, startPoint y: 81, endPoint x: 847, endPoint y: 101, distance: 311.5
click at [847, 101] on h5 "Which scheduling tool feature best supports risk-based decision making in proje…" at bounding box center [589, 91] width 607 height 47
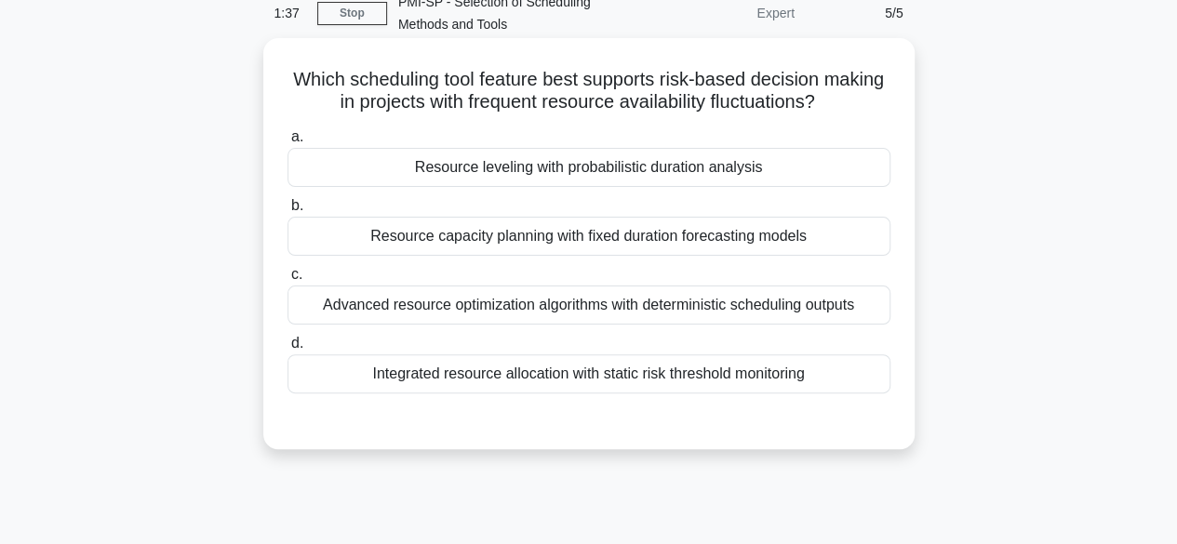
click at [604, 169] on div "Resource leveling with probabilistic duration analysis" at bounding box center [589, 167] width 603 height 39
click at [288, 143] on input "a. Resource leveling with probabilistic duration analysis" at bounding box center [288, 137] width 0 height 12
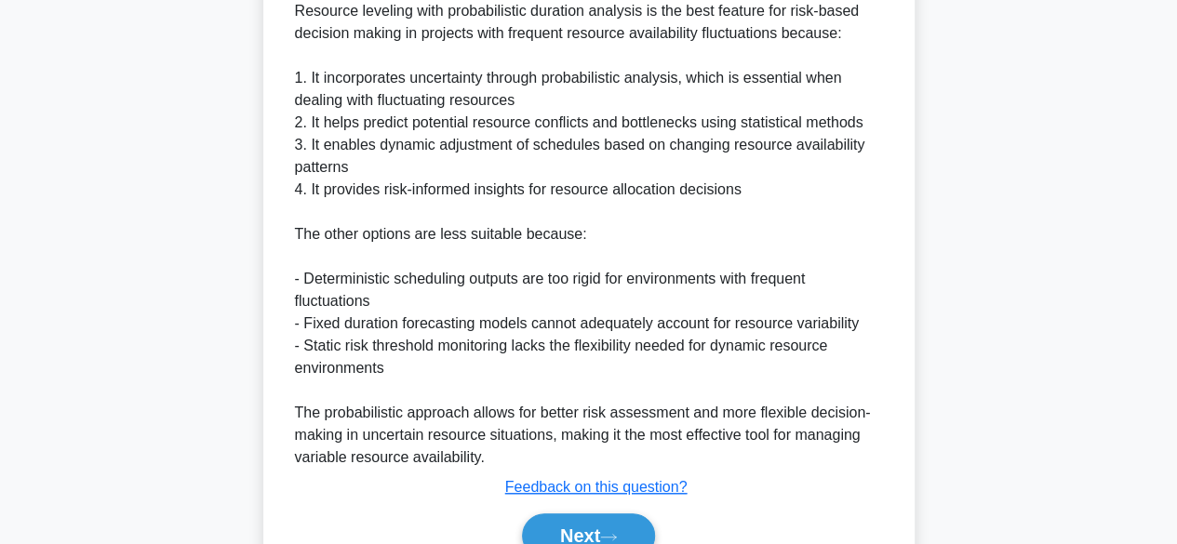
scroll to position [645, 0]
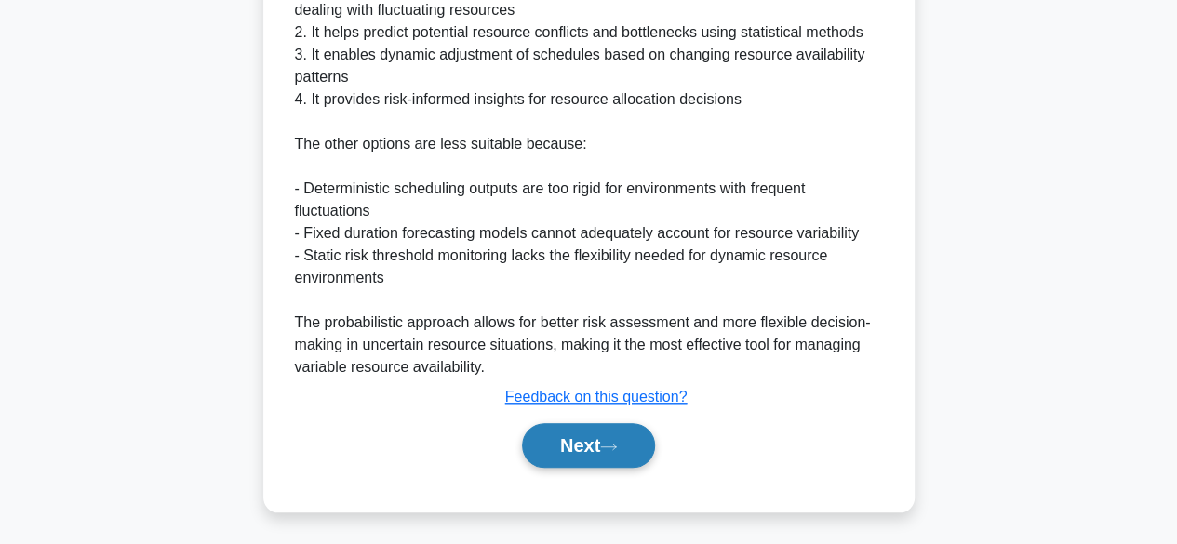
click at [558, 436] on button "Next" at bounding box center [588, 445] width 133 height 45
click at [581, 439] on button "Next" at bounding box center [588, 445] width 133 height 45
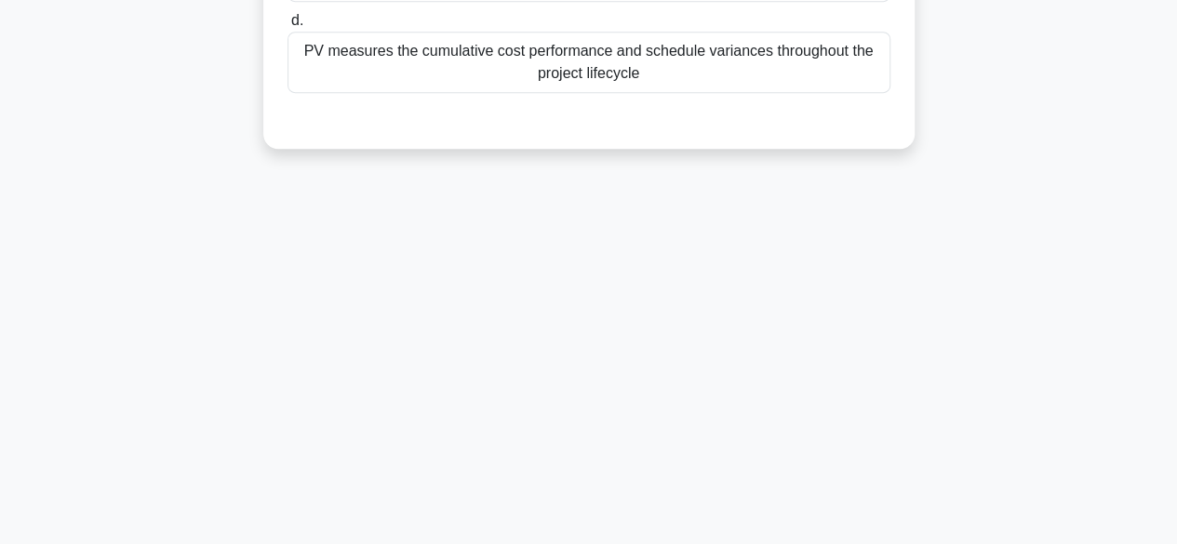
scroll to position [461, 0]
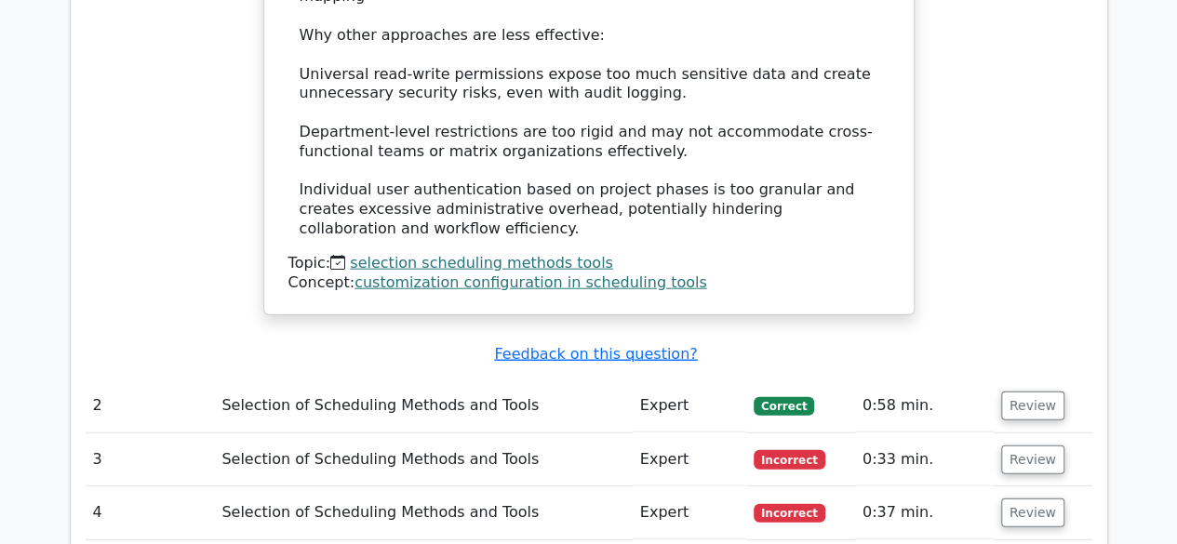
scroll to position [2140, 0]
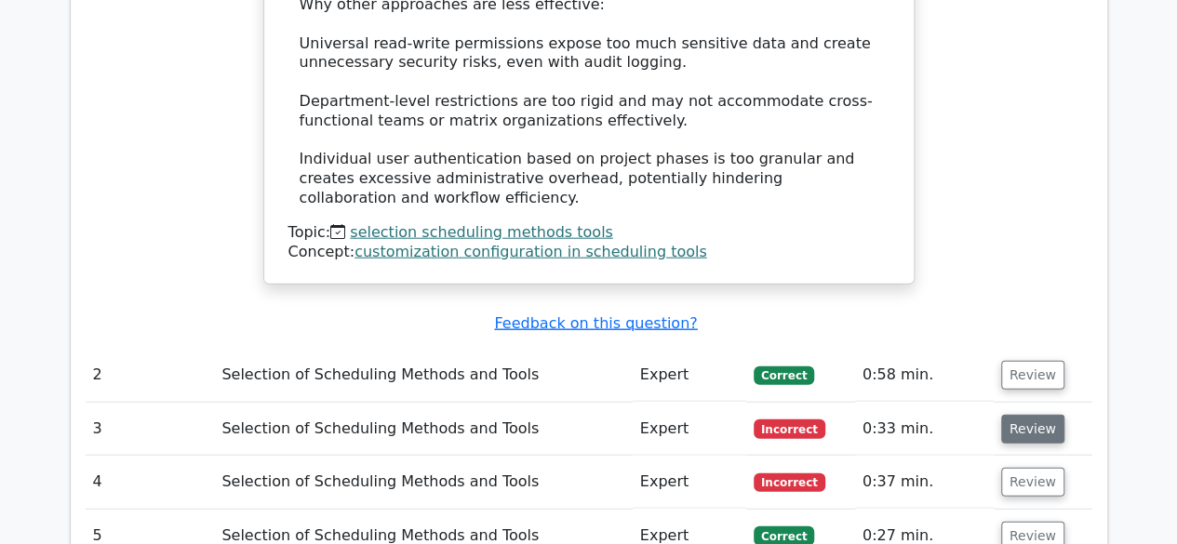
click at [1016, 415] on button "Review" at bounding box center [1032, 429] width 63 height 29
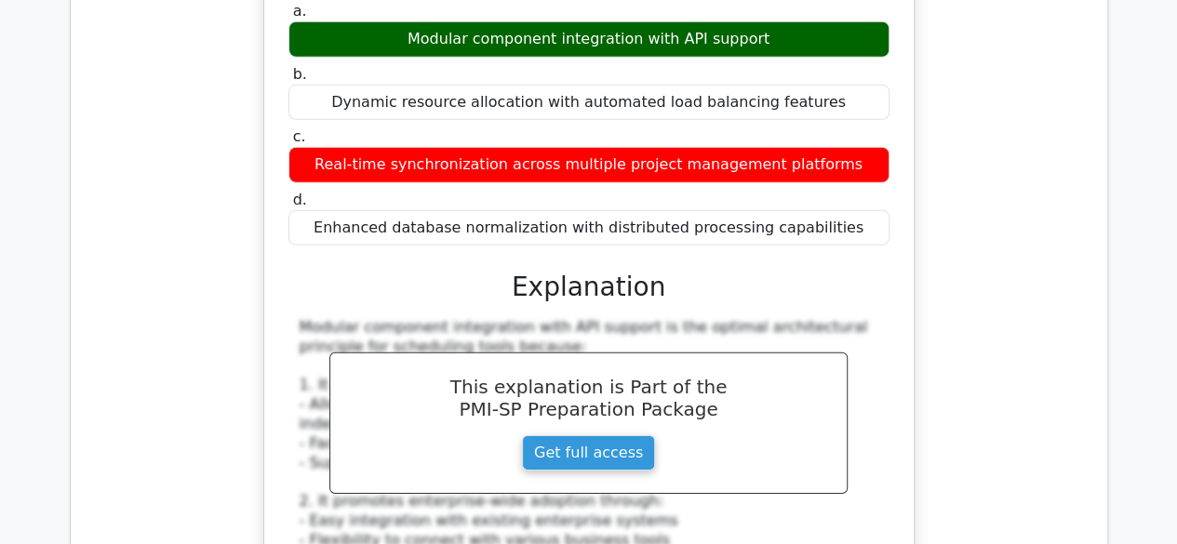
scroll to position [2792, 0]
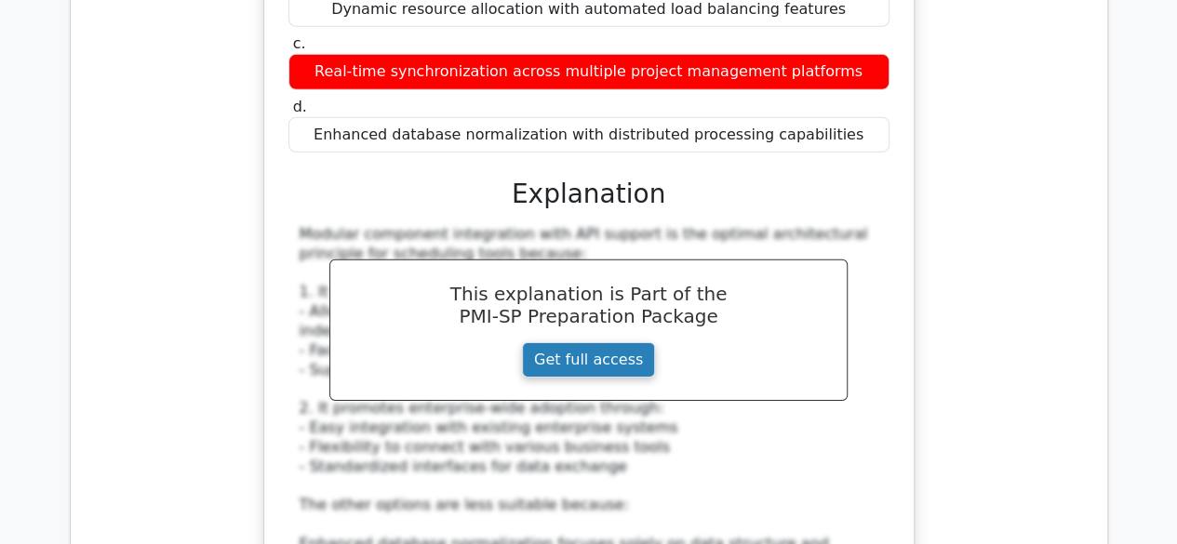
click at [570, 342] on link "Get full access" at bounding box center [588, 359] width 133 height 35
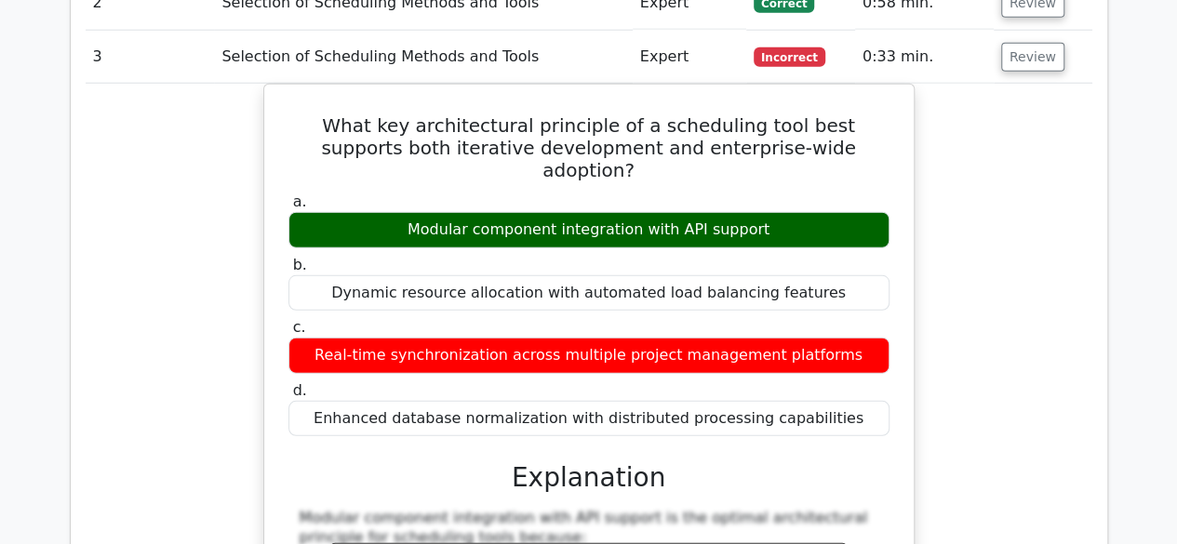
scroll to position [2419, 0]
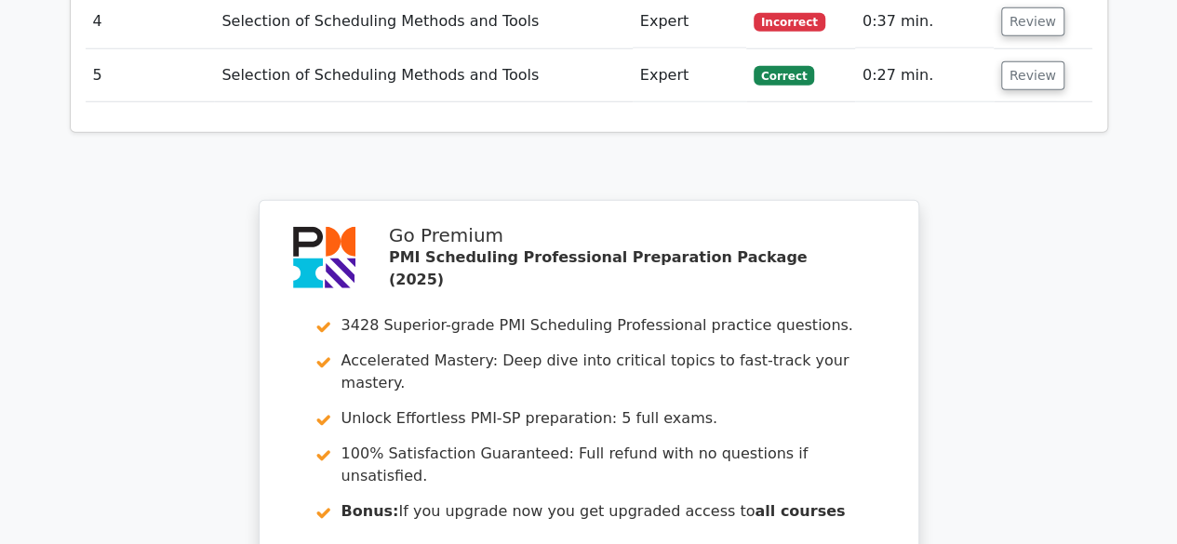
scroll to position [2892, 0]
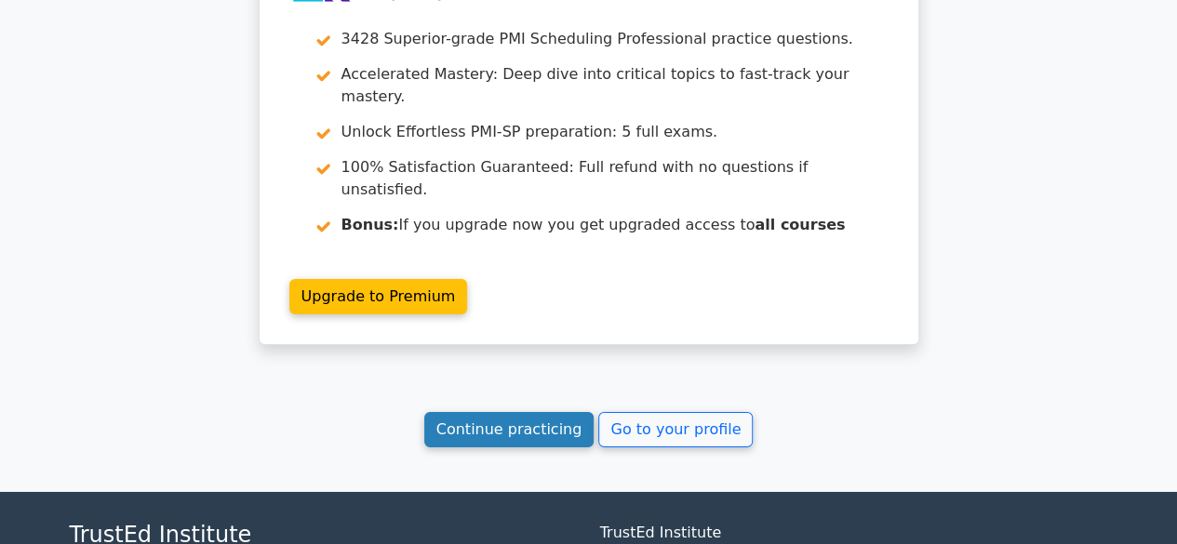
click at [532, 412] on link "Continue practicing" at bounding box center [509, 429] width 170 height 35
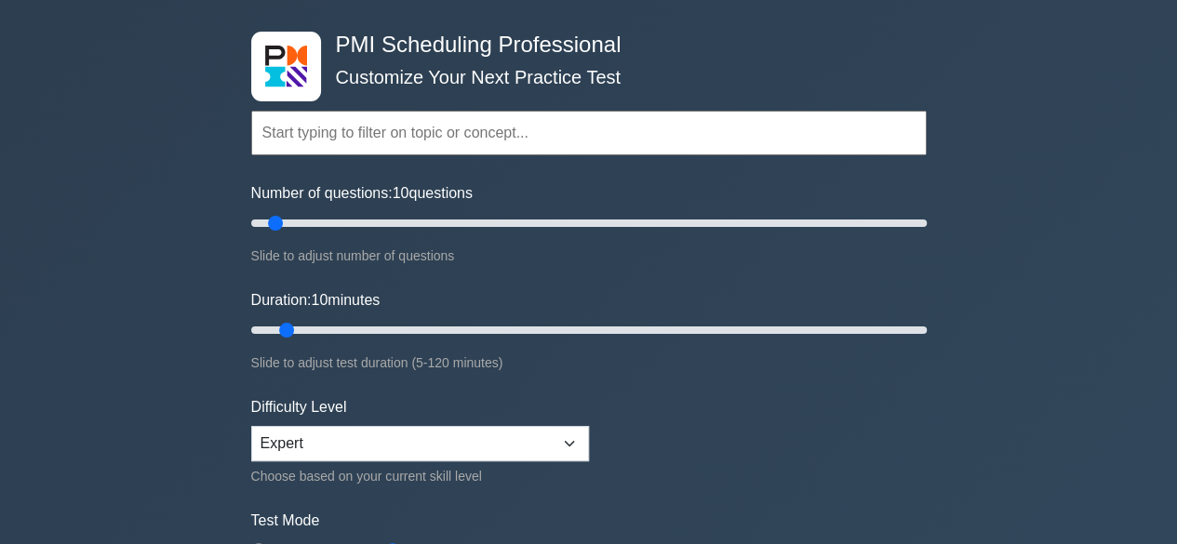
scroll to position [186, 0]
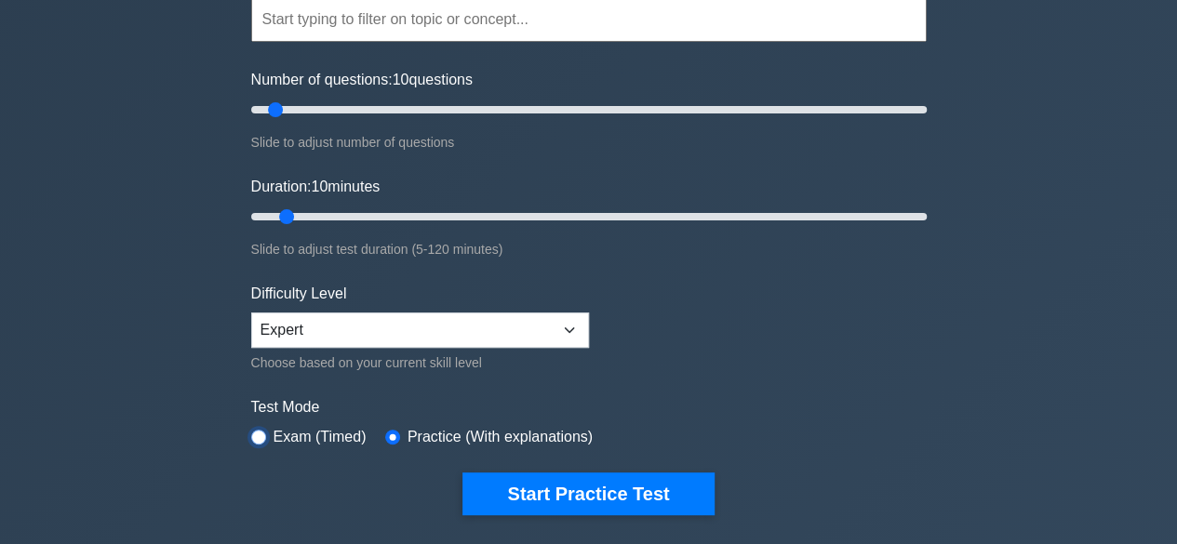
click at [253, 433] on input "radio" at bounding box center [258, 437] width 15 height 15
radio input "true"
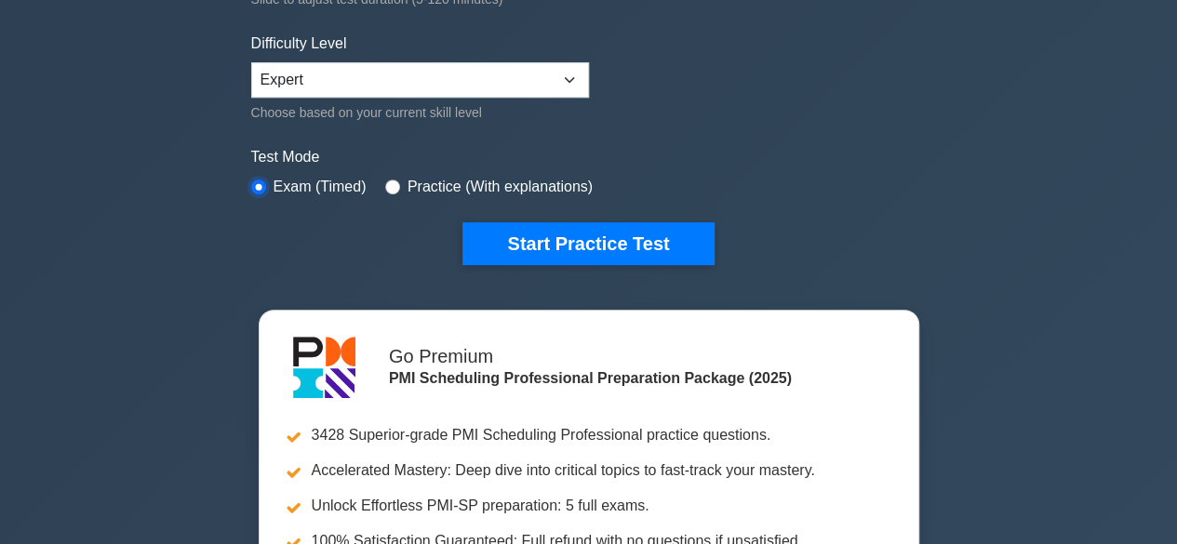
scroll to position [465, 0]
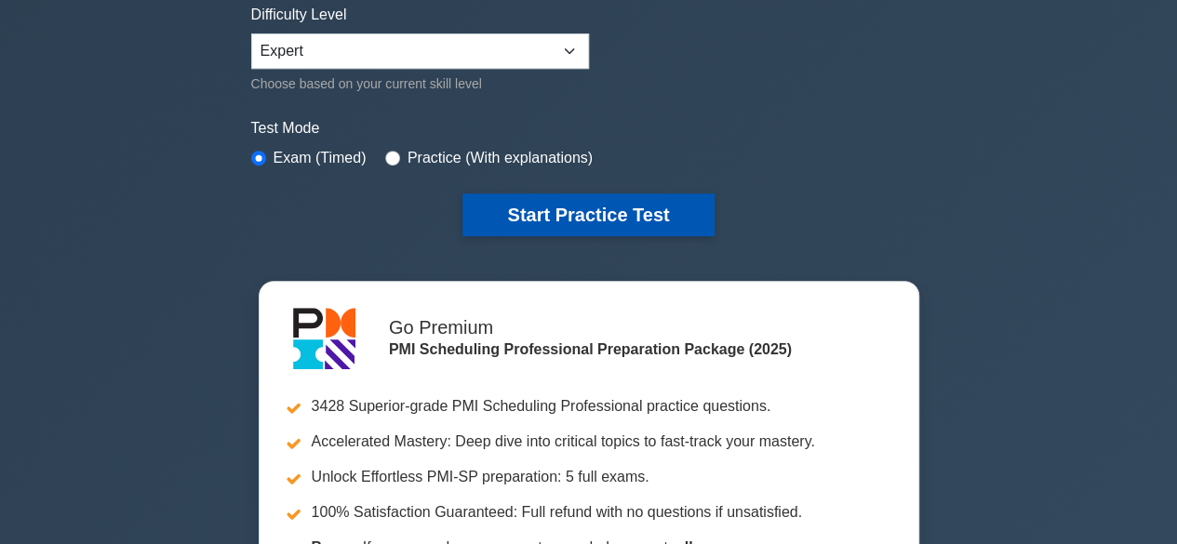
click at [546, 208] on button "Start Practice Test" at bounding box center [587, 215] width 251 height 43
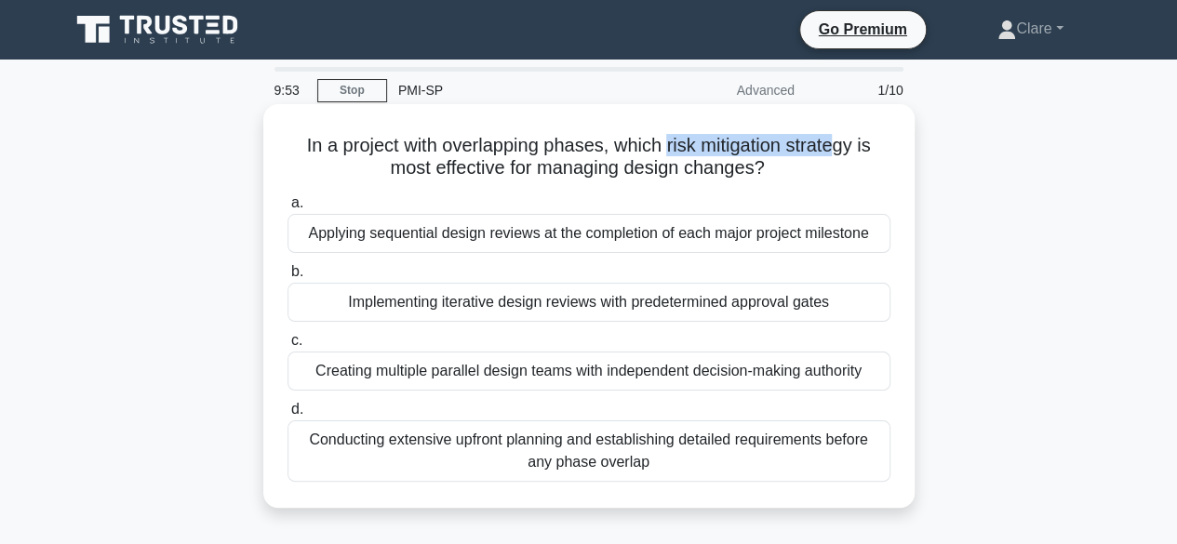
drag, startPoint x: 668, startPoint y: 148, endPoint x: 840, endPoint y: 141, distance: 172.3
click at [840, 141] on h5 "In a project with overlapping phases, which risk mitigation strategy is most ef…" at bounding box center [589, 157] width 607 height 47
click at [508, 306] on div "Implementing iterative design reviews with predetermined approval gates" at bounding box center [589, 302] width 603 height 39
click at [288, 278] on input "b. Implementing iterative design reviews with predetermined approval gates" at bounding box center [288, 272] width 0 height 12
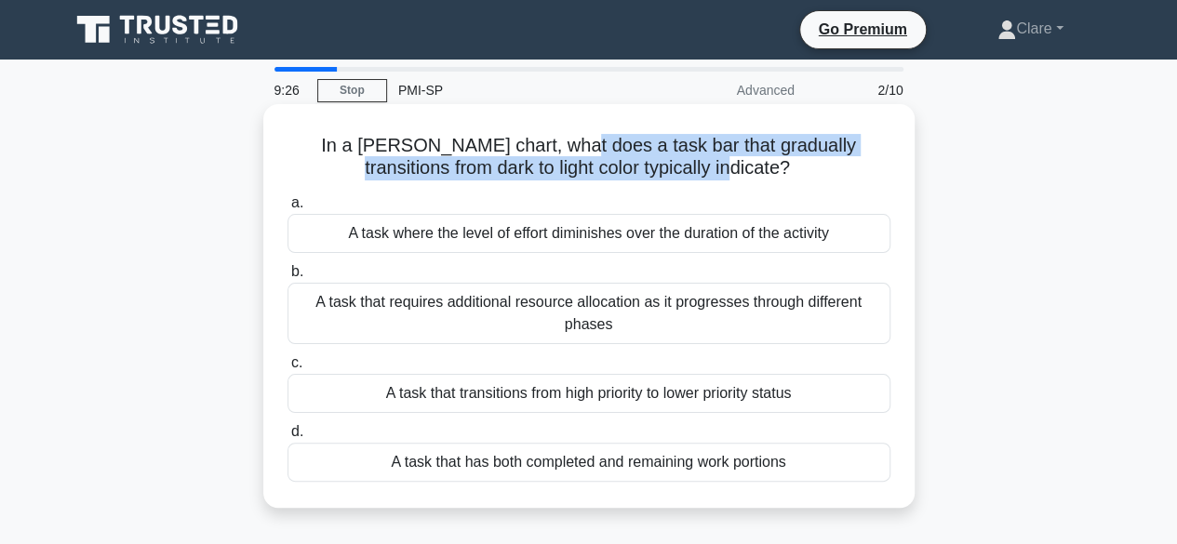
drag, startPoint x: 541, startPoint y: 148, endPoint x: 874, endPoint y: 162, distance: 333.4
click at [874, 162] on h5 "In a [PERSON_NAME] chart, what does a task bar that gradually transitions from …" at bounding box center [589, 157] width 607 height 47
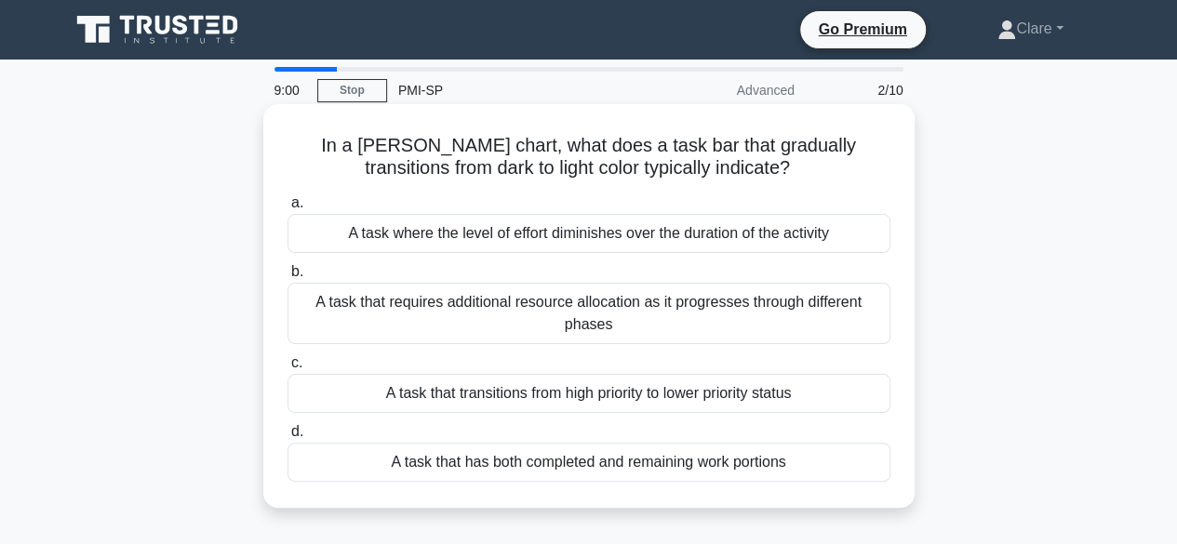
click at [591, 243] on div "A task where the level of effort diminishes over the duration of the activity" at bounding box center [589, 233] width 603 height 39
click at [288, 209] on input "a. A task where the level of effort diminishes over the duration of the activity" at bounding box center [288, 203] width 0 height 12
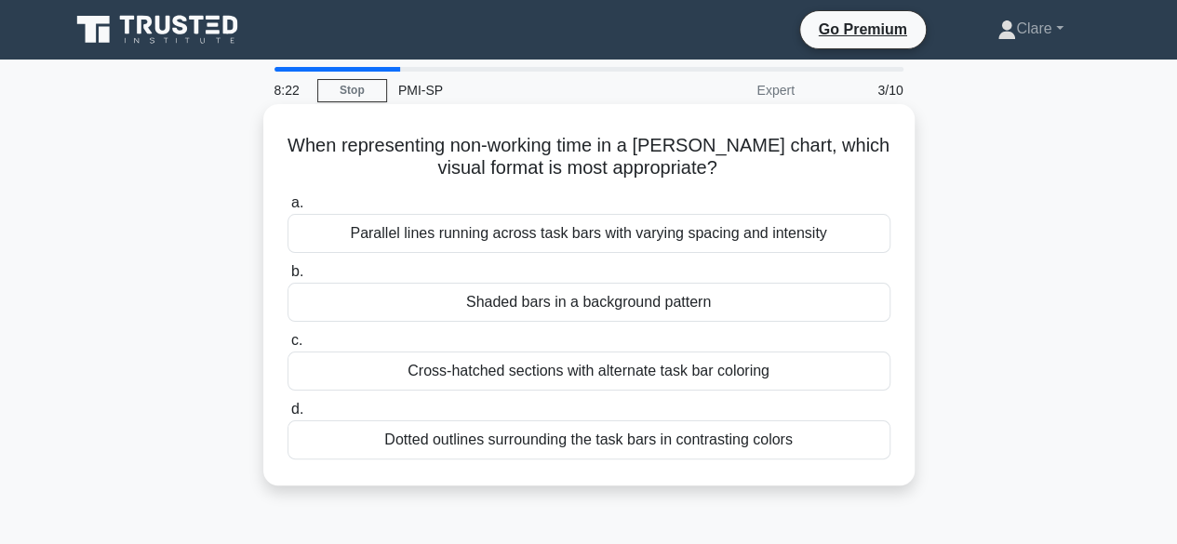
click at [499, 438] on div "Dotted outlines surrounding the task bars in contrasting colors" at bounding box center [589, 440] width 603 height 39
click at [288, 416] on input "d. Dotted outlines surrounding the task bars in contrasting colors" at bounding box center [288, 410] width 0 height 12
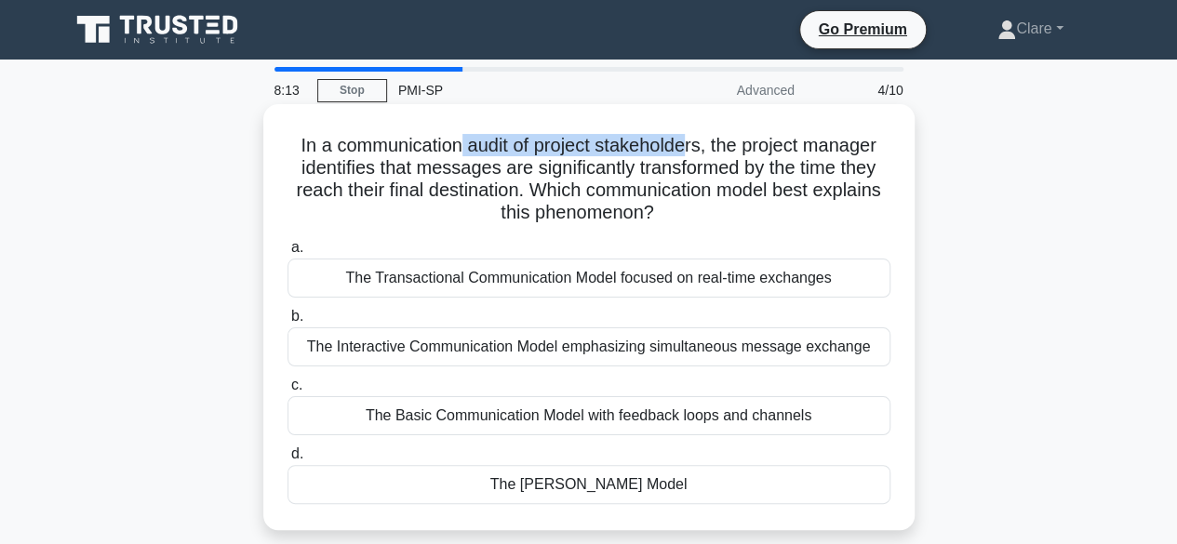
drag, startPoint x: 455, startPoint y: 148, endPoint x: 690, endPoint y: 148, distance: 235.4
click at [690, 148] on h5 "In a communication audit of project stakeholders, the project manager identifie…" at bounding box center [589, 179] width 607 height 91
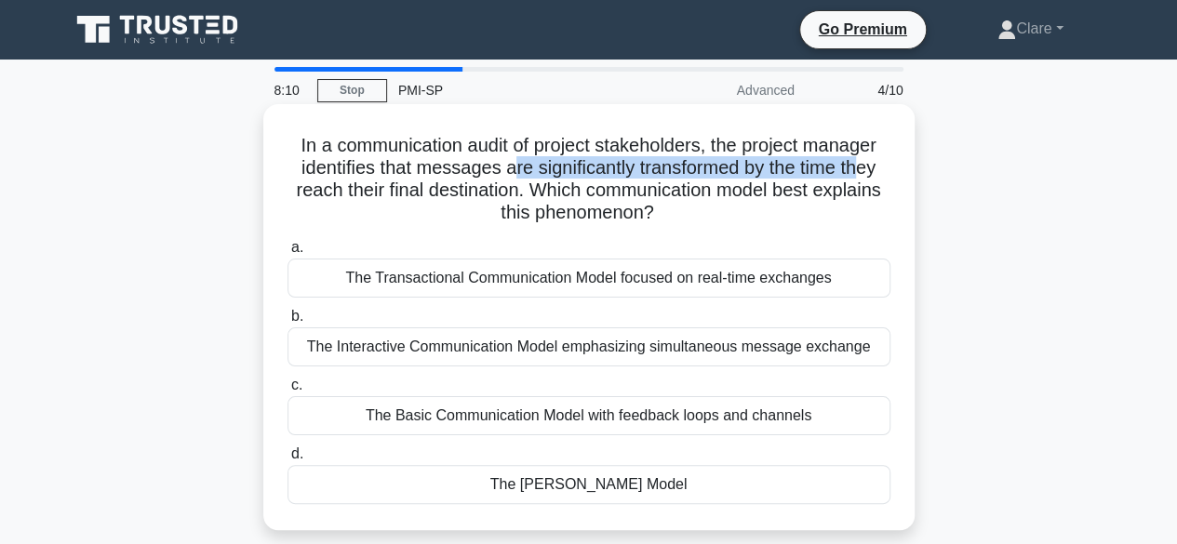
drag, startPoint x: 508, startPoint y: 170, endPoint x: 865, endPoint y: 174, distance: 357.4
click at [865, 174] on h5 "In a communication audit of project stakeholders, the project manager identifie…" at bounding box center [589, 179] width 607 height 91
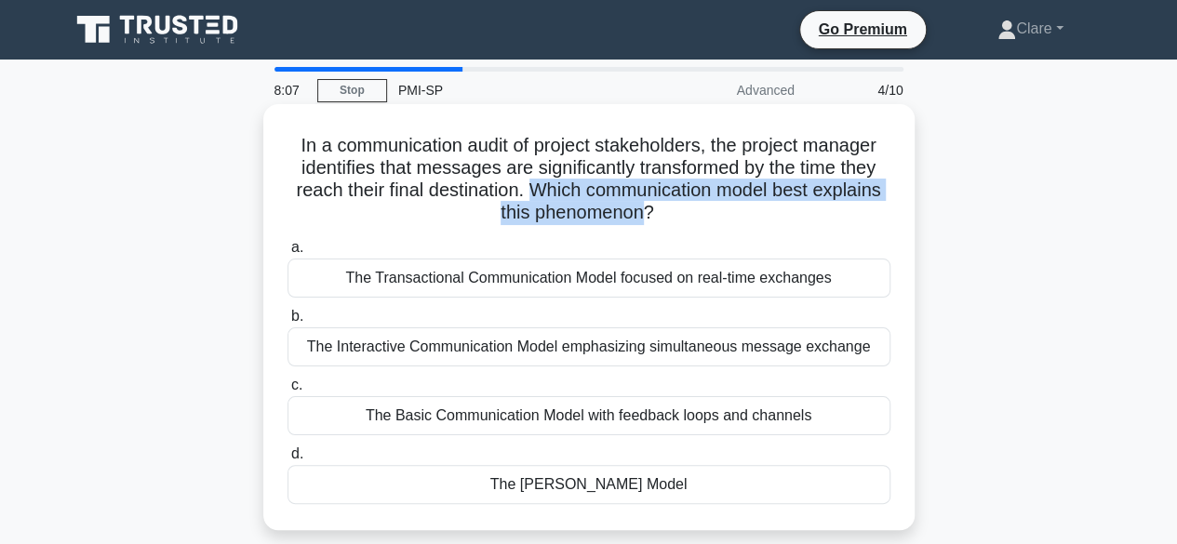
drag, startPoint x: 534, startPoint y: 191, endPoint x: 641, endPoint y: 208, distance: 108.3
click at [641, 208] on h5 "In a communication audit of project stakeholders, the project manager identifie…" at bounding box center [589, 179] width 607 height 91
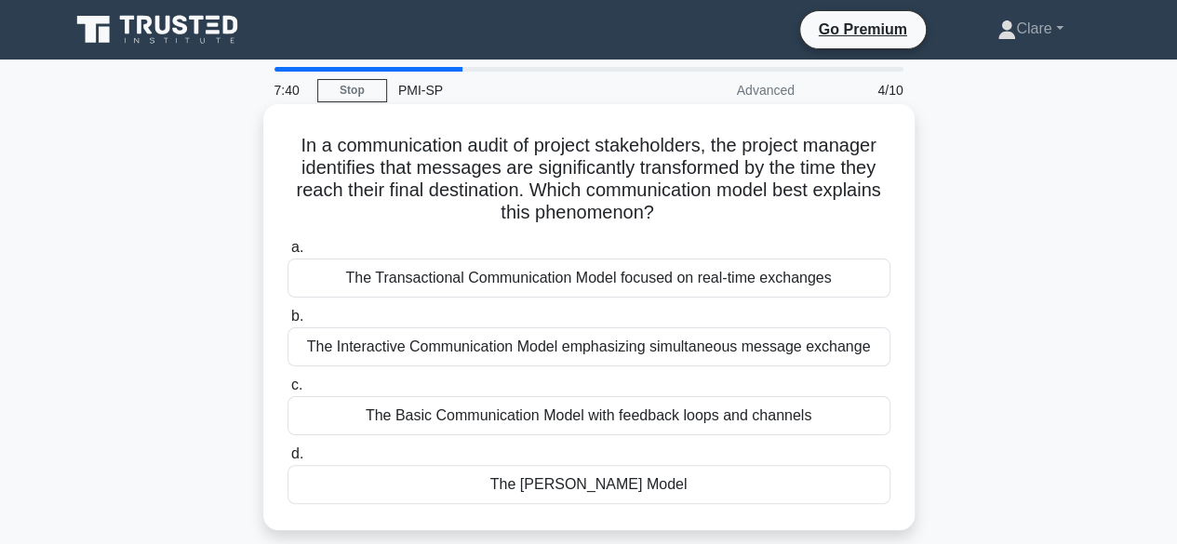
click at [473, 282] on div "The Transactional Communication Model focused on real-time exchanges" at bounding box center [589, 278] width 603 height 39
click at [288, 254] on input "a. The Transactional Communication Model focused on real-time exchanges" at bounding box center [288, 248] width 0 height 12
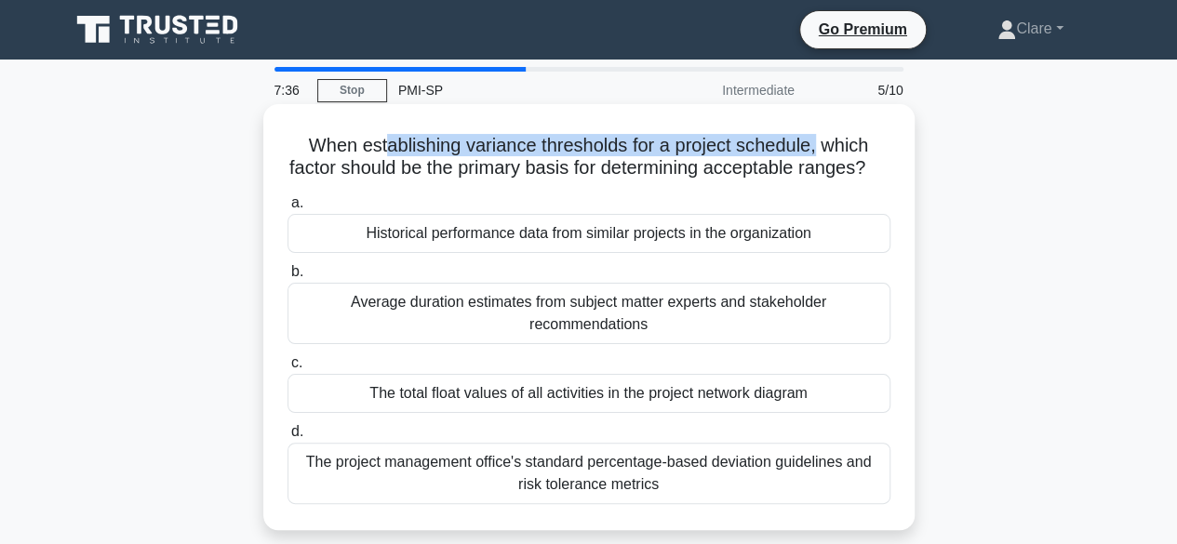
drag, startPoint x: 382, startPoint y: 141, endPoint x: 821, endPoint y: 145, distance: 439.2
click at [821, 145] on h5 "When establishing variance thresholds for a project schedule, which factor shou…" at bounding box center [589, 157] width 607 height 47
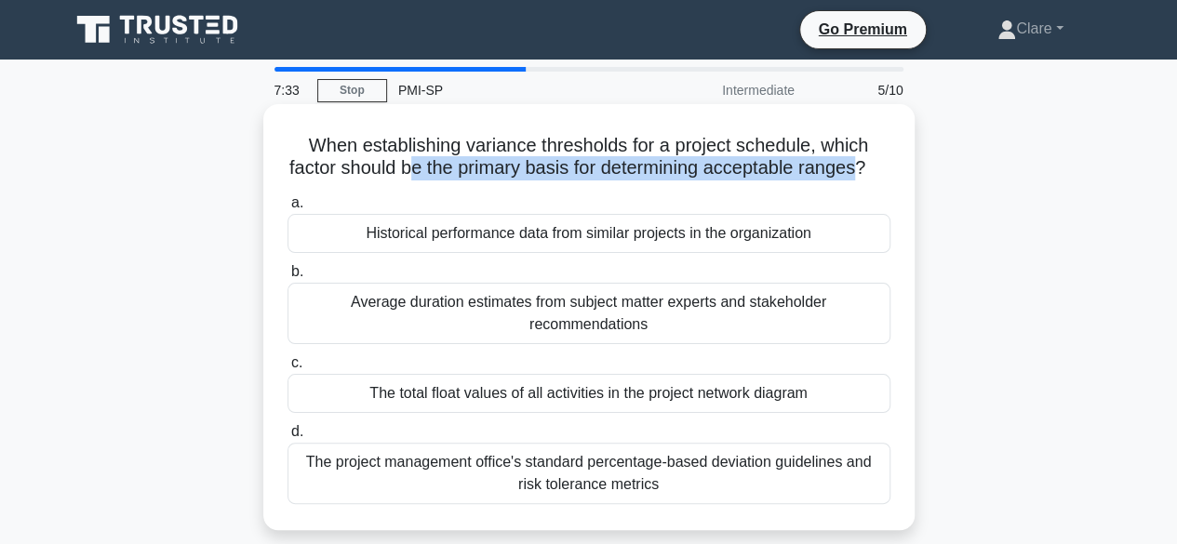
drag, startPoint x: 416, startPoint y: 178, endPoint x: 877, endPoint y: 169, distance: 460.7
click at [877, 169] on h5 "When establishing variance thresholds for a project schedule, which factor shou…" at bounding box center [589, 157] width 607 height 47
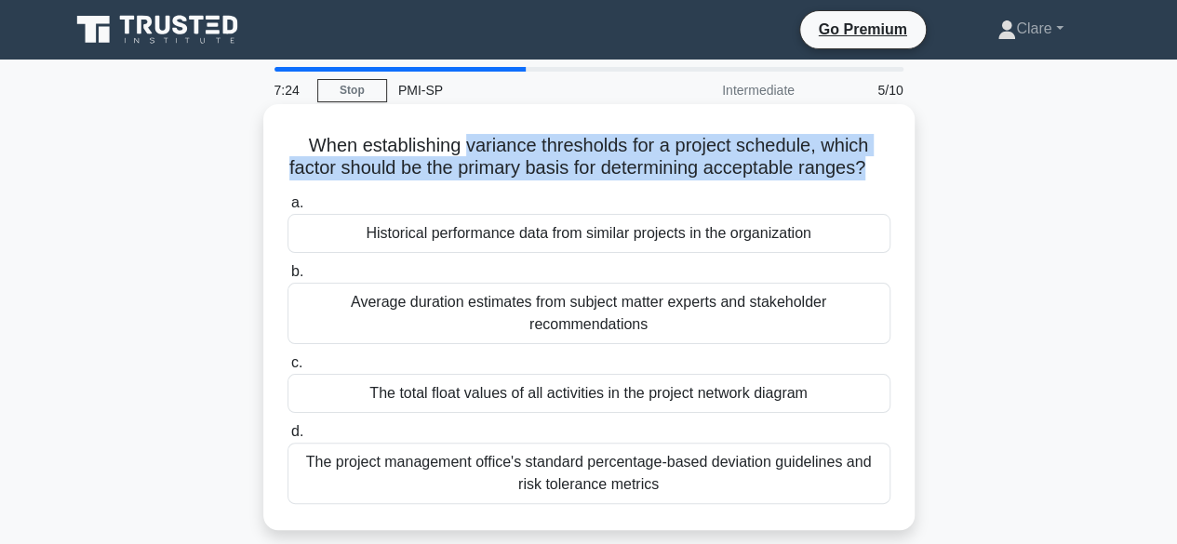
drag, startPoint x: 462, startPoint y: 142, endPoint x: 887, endPoint y: 164, distance: 425.8
click at [887, 164] on h5 "When establishing variance thresholds for a project schedule, which factor shou…" at bounding box center [589, 157] width 607 height 47
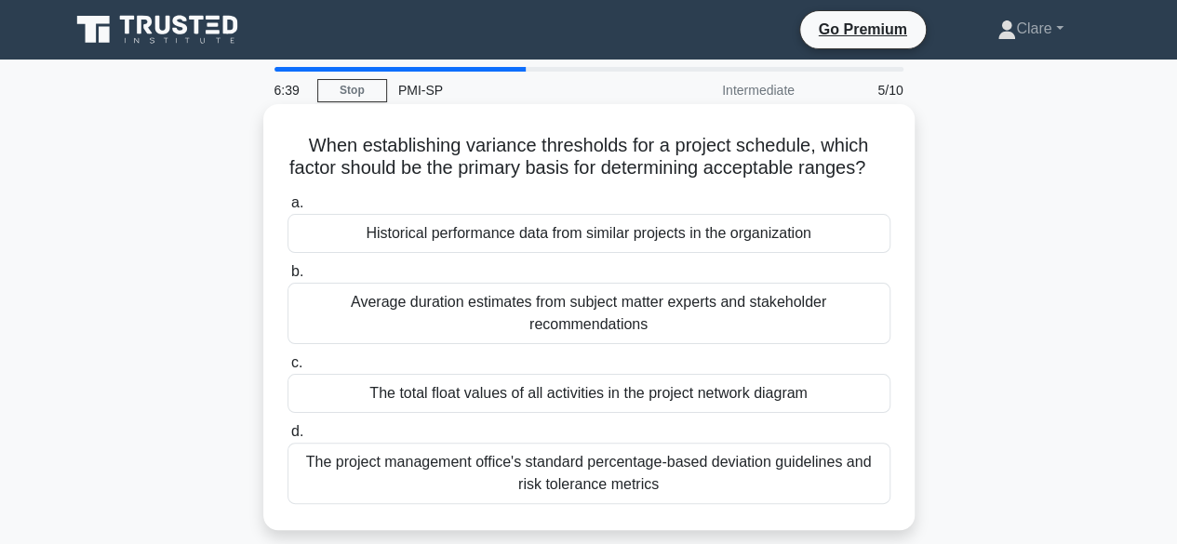
click at [549, 413] on div "The total float values of all activities in the project network diagram" at bounding box center [589, 393] width 603 height 39
click at [288, 369] on input "c. The total float values of all activities in the project network diagram" at bounding box center [288, 363] width 0 height 12
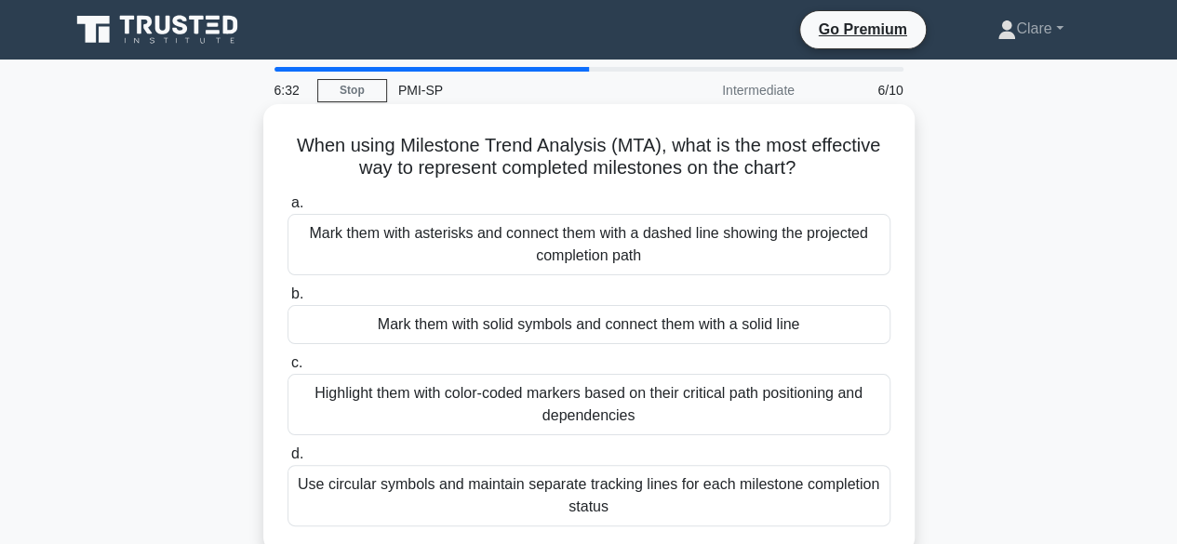
drag, startPoint x: 489, startPoint y: 172, endPoint x: 805, endPoint y: 168, distance: 315.5
click at [805, 168] on h5 "When using Milestone Trend Analysis (MTA), what is the most effective way to re…" at bounding box center [589, 157] width 607 height 47
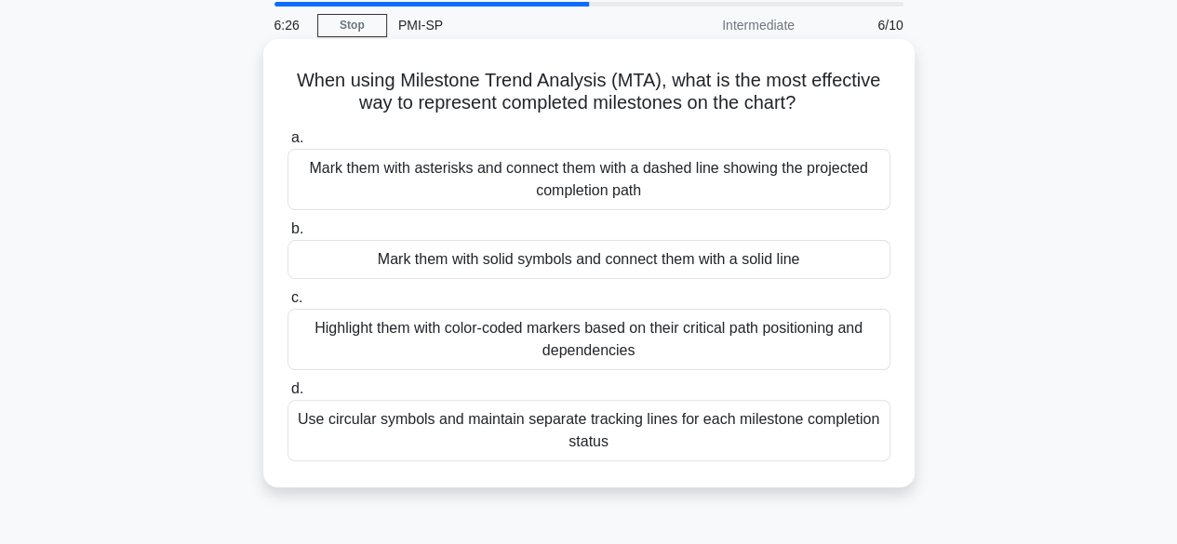
scroll to position [93, 0]
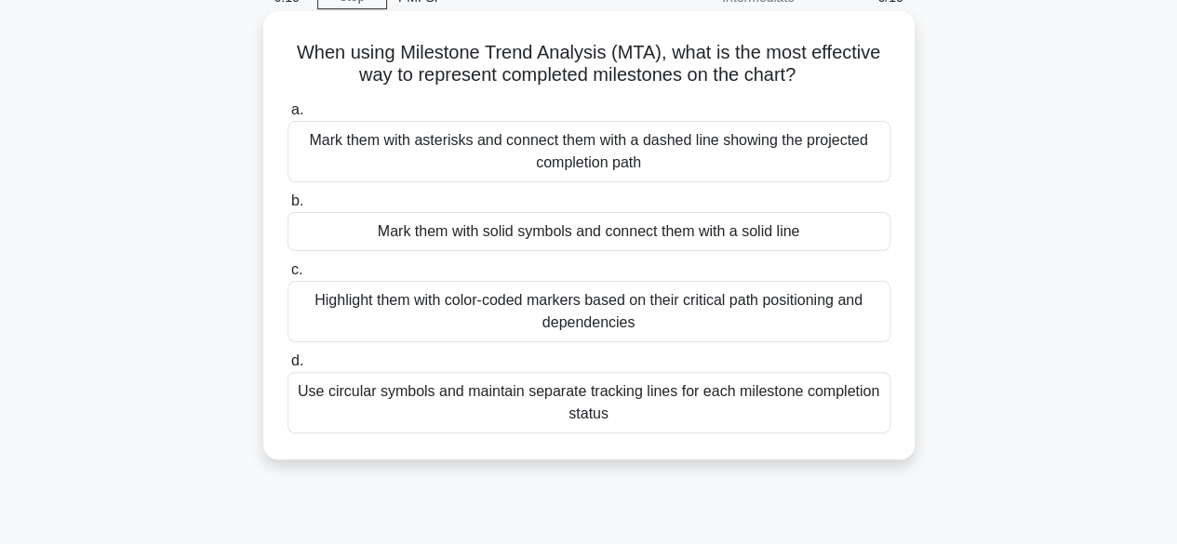
click at [488, 239] on div "Mark them with solid symbols and connect them with a solid line" at bounding box center [589, 231] width 603 height 39
click at [288, 208] on input "b. Mark them with solid symbols and connect them with a solid line" at bounding box center [288, 201] width 0 height 12
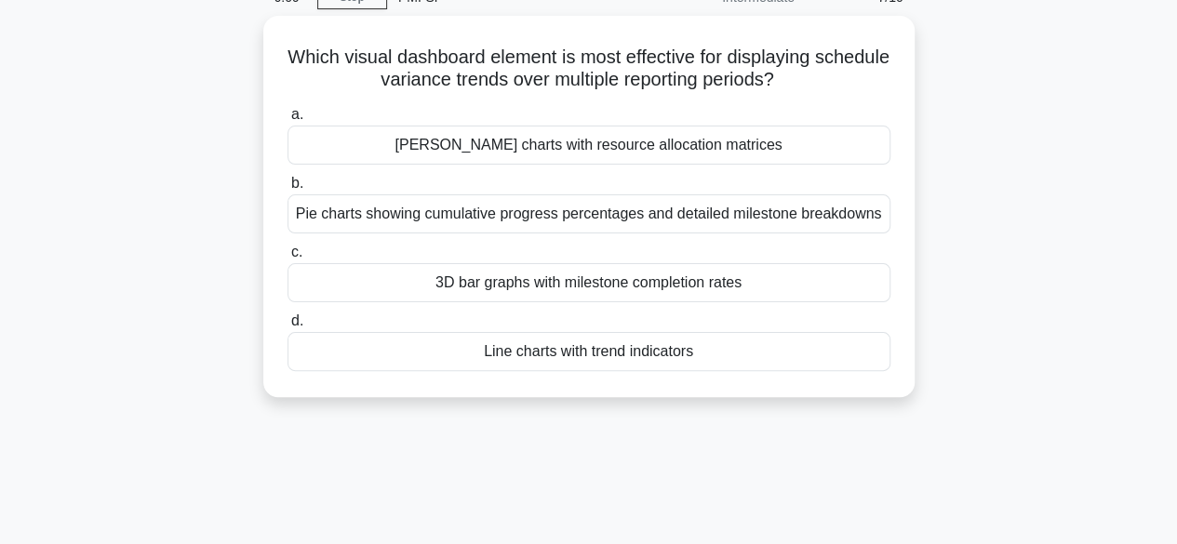
scroll to position [0, 0]
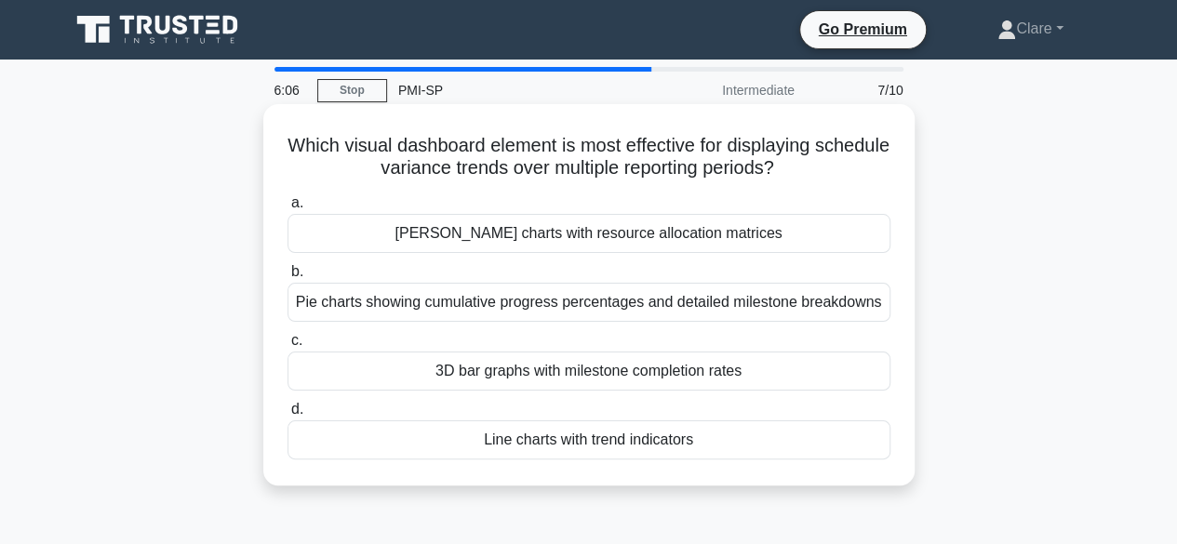
drag, startPoint x: 345, startPoint y: 142, endPoint x: 867, endPoint y: 161, distance: 522.4
click at [867, 161] on h5 "Which visual dashboard element is most effective for displaying schedule varian…" at bounding box center [589, 157] width 607 height 47
click at [797, 172] on icon ".spinner_0XTQ{transform-origin:center;animation:spinner_y6GP .75s linear infini…" at bounding box center [785, 169] width 22 height 22
drag, startPoint x: 483, startPoint y: 172, endPoint x: 849, endPoint y: 177, distance: 365.7
click at [849, 177] on h5 "Which visual dashboard element is most effective for displaying schedule varian…" at bounding box center [589, 157] width 607 height 47
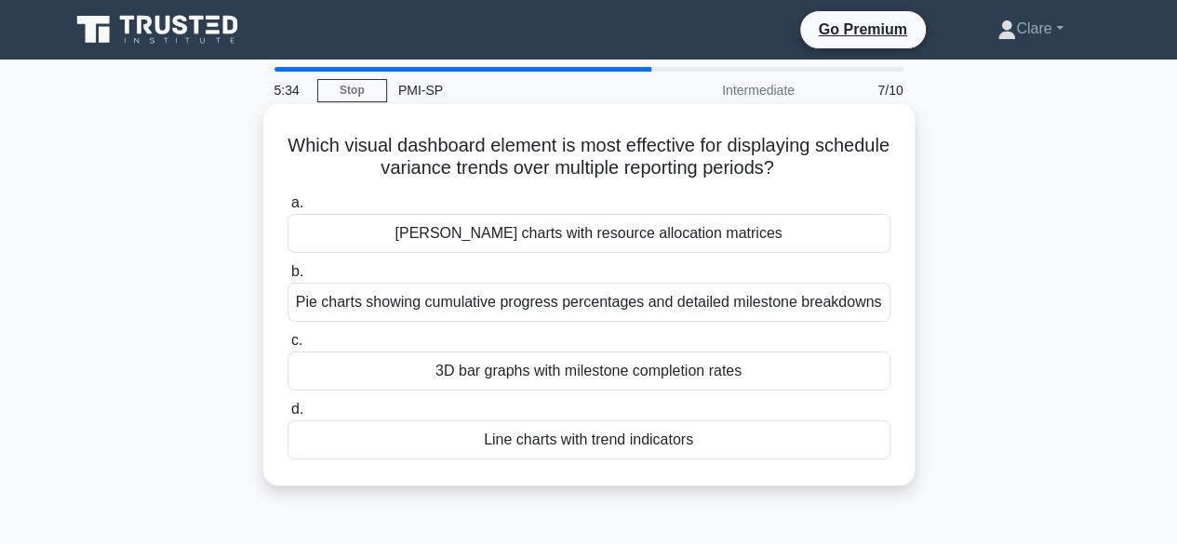
click at [582, 370] on div "3D bar graphs with milestone completion rates" at bounding box center [589, 371] width 603 height 39
click at [288, 347] on input "c. 3D bar graphs with milestone completion rates" at bounding box center [288, 341] width 0 height 12
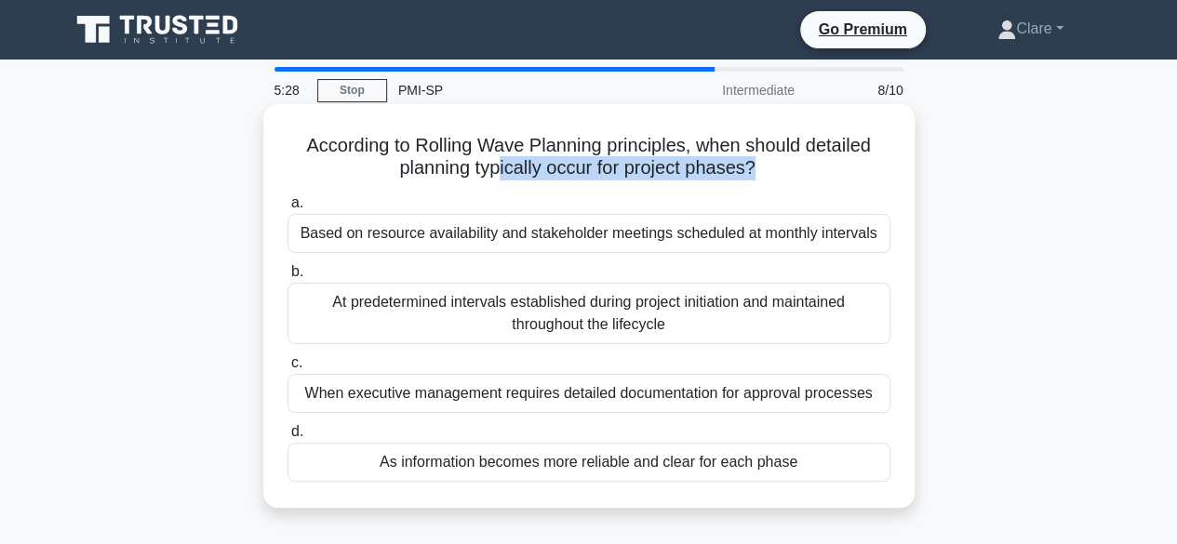
drag, startPoint x: 495, startPoint y: 172, endPoint x: 754, endPoint y: 181, distance: 258.8
click at [754, 181] on h5 "According to Rolling Wave Planning principles, when should detailed planning ty…" at bounding box center [589, 157] width 607 height 47
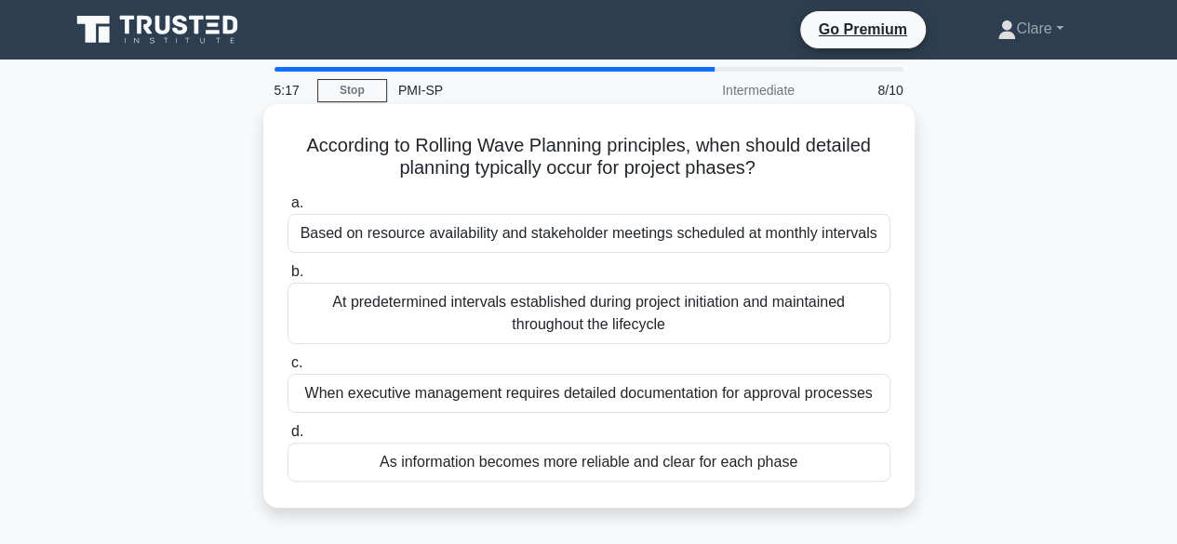
click at [651, 319] on div "At predetermined intervals established during project initiation and maintained…" at bounding box center [589, 313] width 603 height 61
click at [288, 278] on input "b. At predetermined intervals established during project initiation and maintai…" at bounding box center [288, 272] width 0 height 12
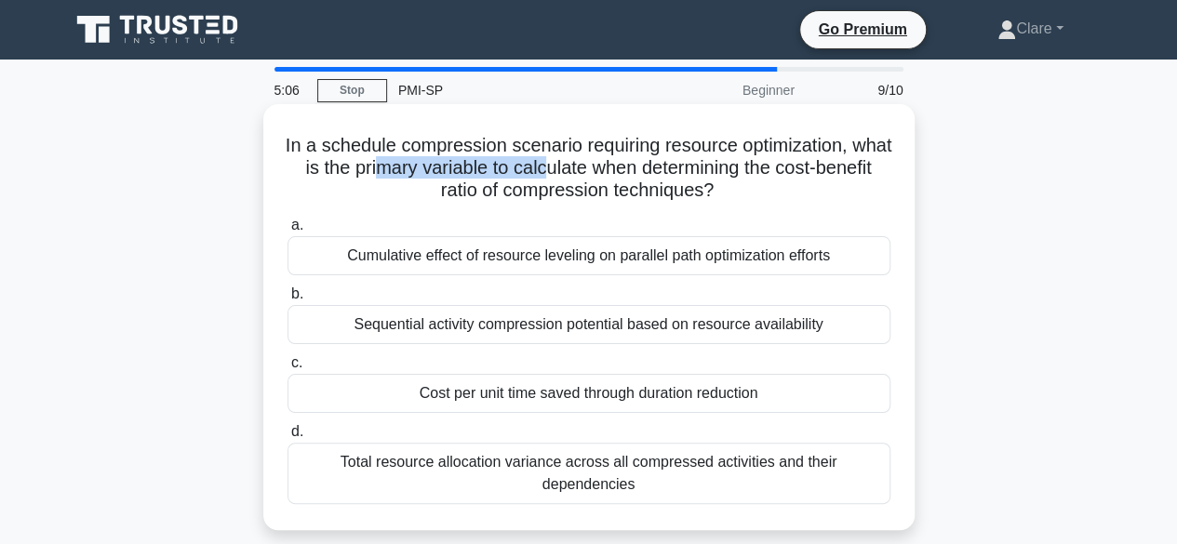
drag, startPoint x: 419, startPoint y: 172, endPoint x: 596, endPoint y: 170, distance: 176.8
click at [596, 170] on h5 "In a schedule compression scenario requiring resource optimization, what is the…" at bounding box center [589, 168] width 607 height 69
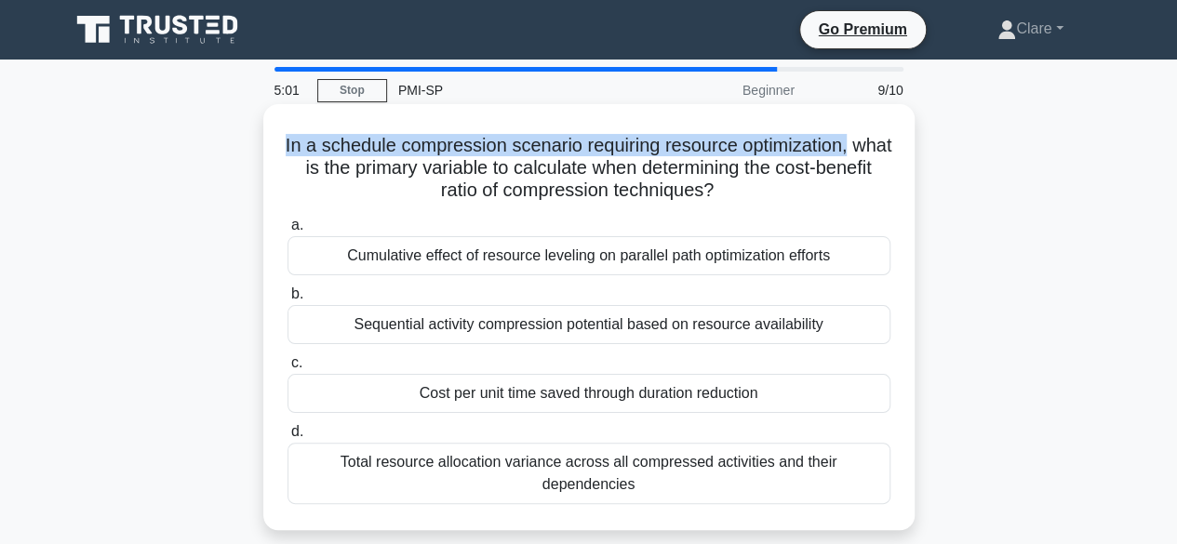
drag, startPoint x: 301, startPoint y: 149, endPoint x: 877, endPoint y: 150, distance: 576.0
click at [877, 150] on h5 "In a schedule compression scenario requiring resource optimization, what is the…" at bounding box center [589, 168] width 607 height 69
drag, startPoint x: 302, startPoint y: 175, endPoint x: 791, endPoint y: 183, distance: 489.5
click at [791, 183] on h5 "In a schedule compression scenario requiring resource optimization, what is the…" at bounding box center [589, 168] width 607 height 69
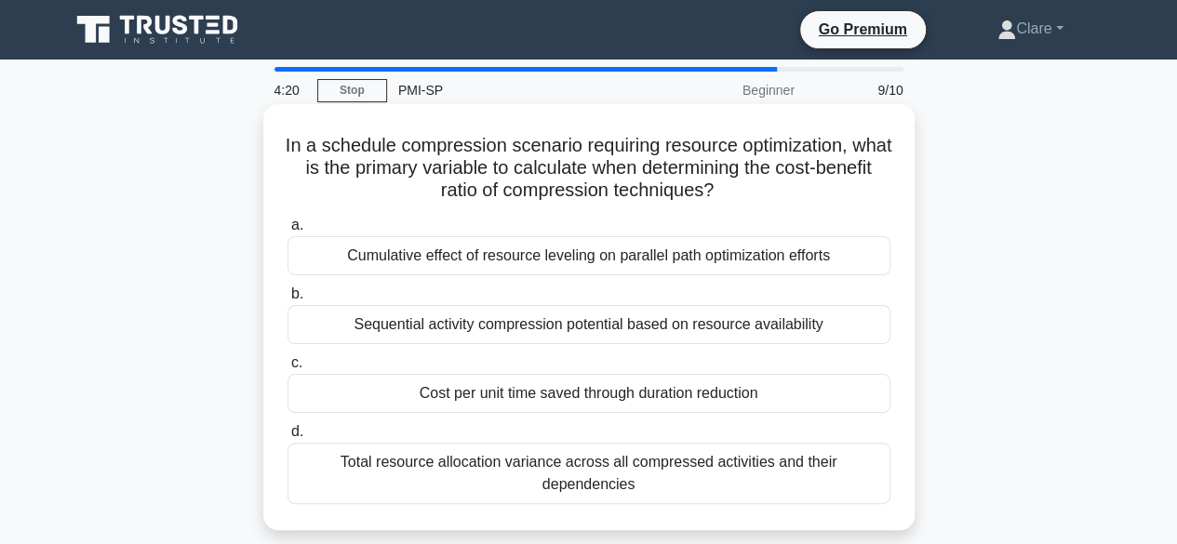
click at [554, 400] on div "Cost per unit time saved through duration reduction" at bounding box center [589, 393] width 603 height 39
click at [288, 369] on input "c. Cost per unit time saved through duration reduction" at bounding box center [288, 363] width 0 height 12
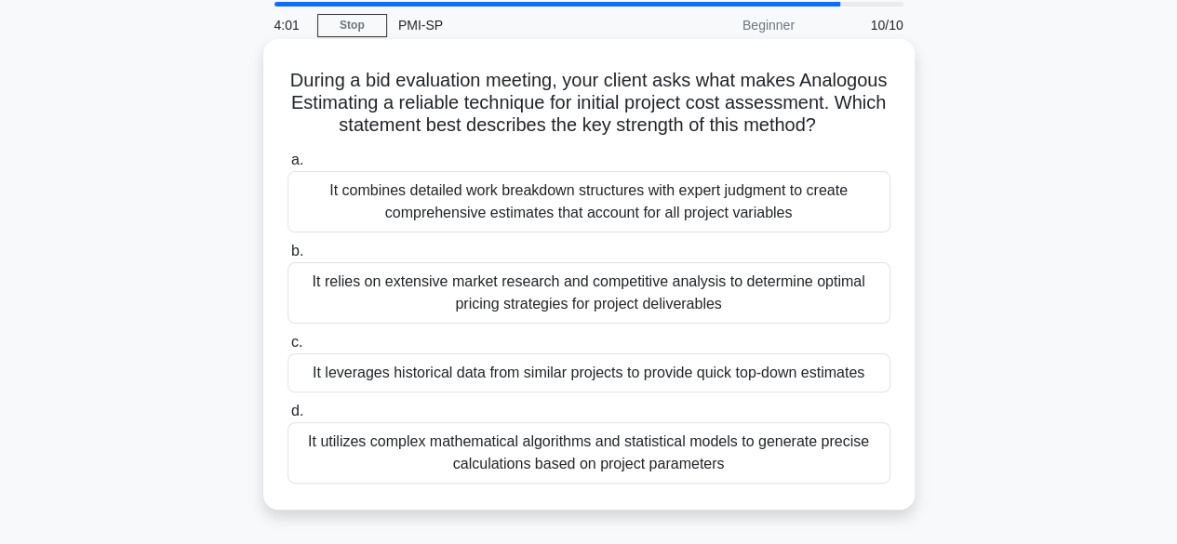
scroll to position [93, 0]
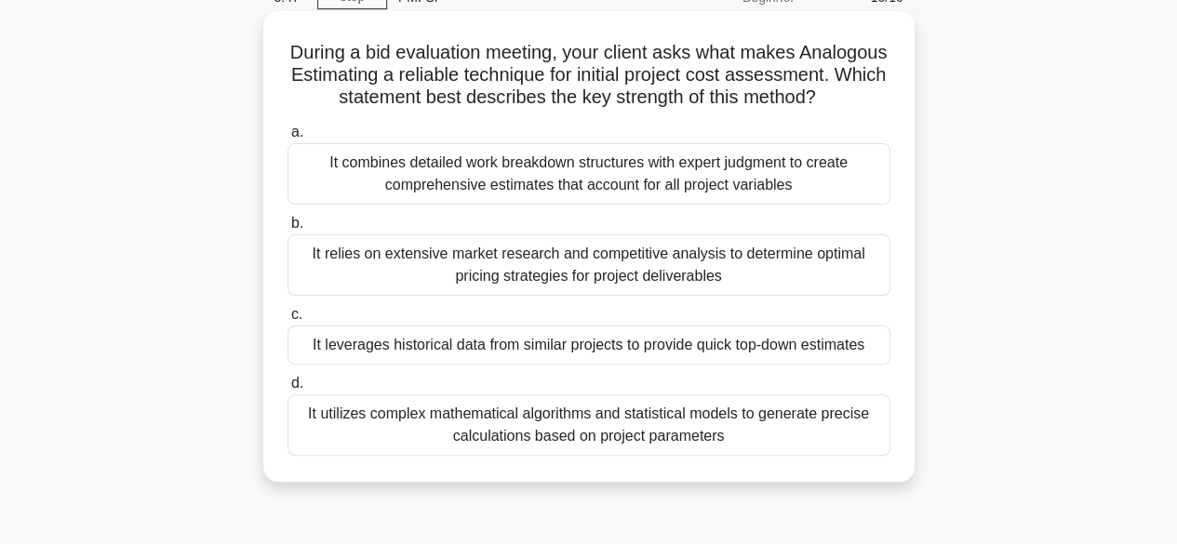
click at [421, 360] on div "It leverages historical data from similar projects to provide quick top-down es…" at bounding box center [589, 345] width 603 height 39
click at [288, 321] on input "c. It leverages historical data from similar projects to provide quick top-down…" at bounding box center [288, 315] width 0 height 12
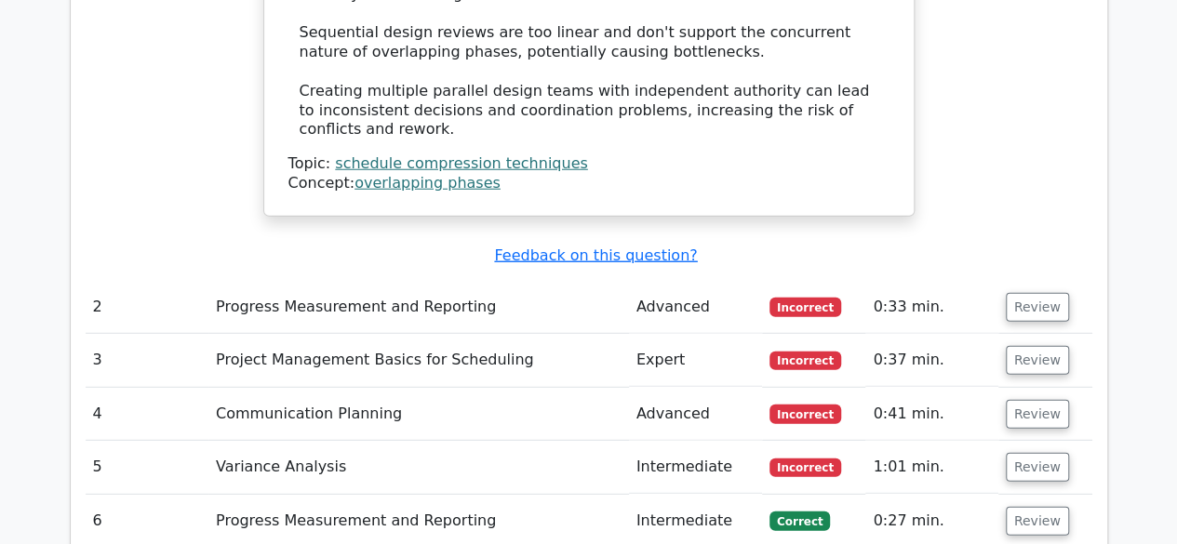
scroll to position [2419, 0]
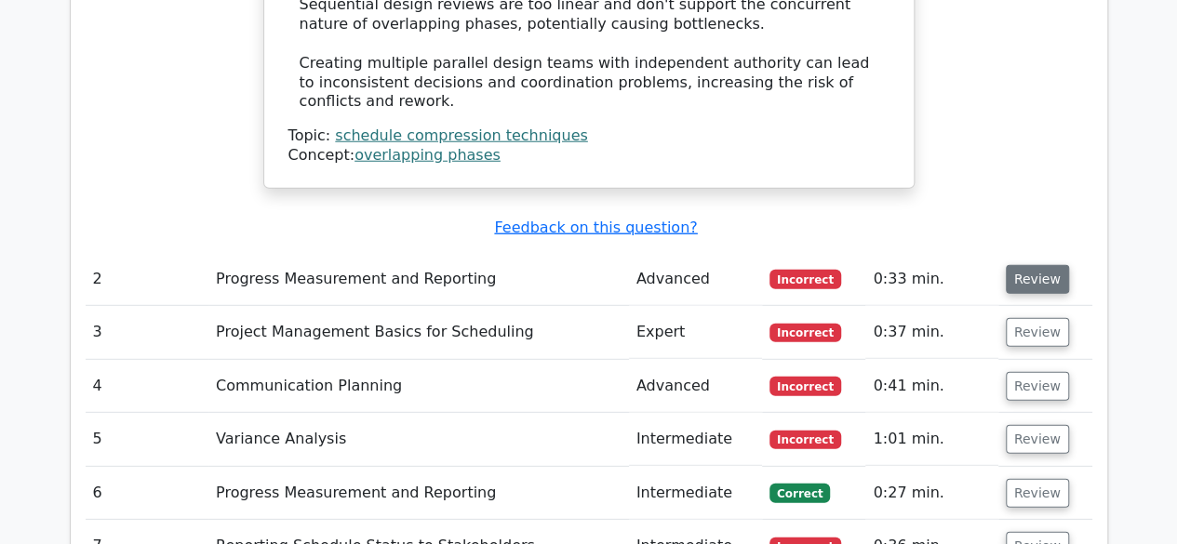
click at [1020, 265] on button "Review" at bounding box center [1037, 279] width 63 height 29
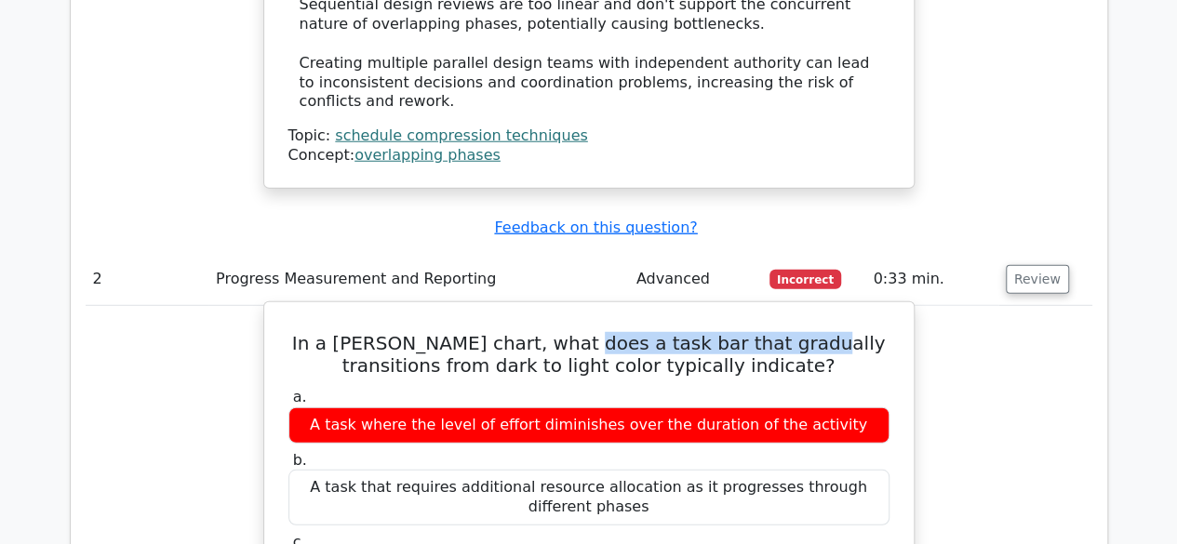
drag, startPoint x: 553, startPoint y: 252, endPoint x: 771, endPoint y: 253, distance: 217.8
click at [771, 332] on h5 "In a [PERSON_NAME] chart, what does a task bar that gradually transitions from …" at bounding box center [589, 354] width 605 height 45
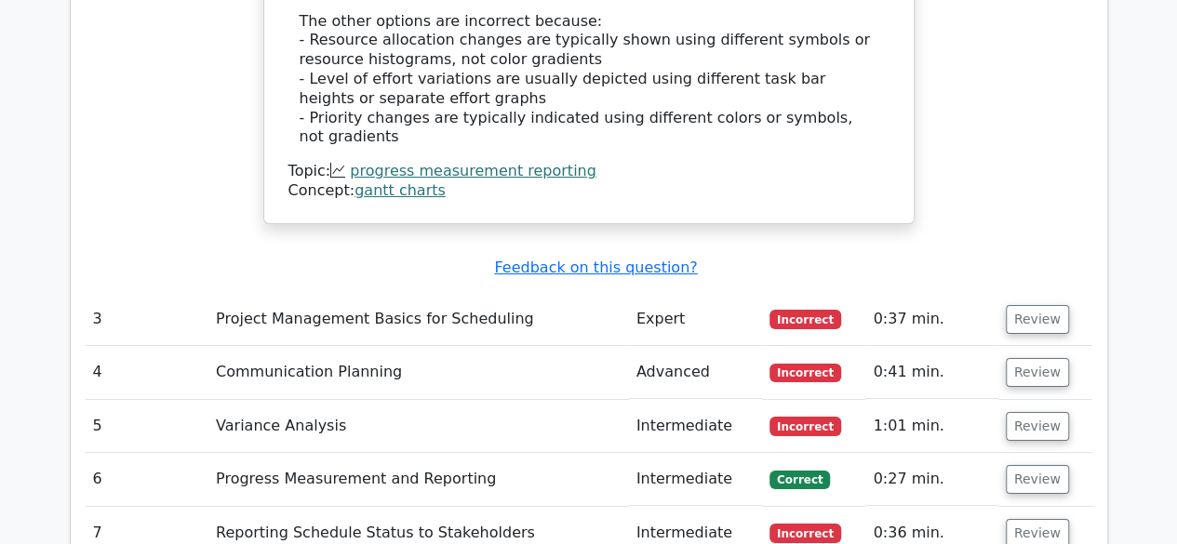
scroll to position [3350, 0]
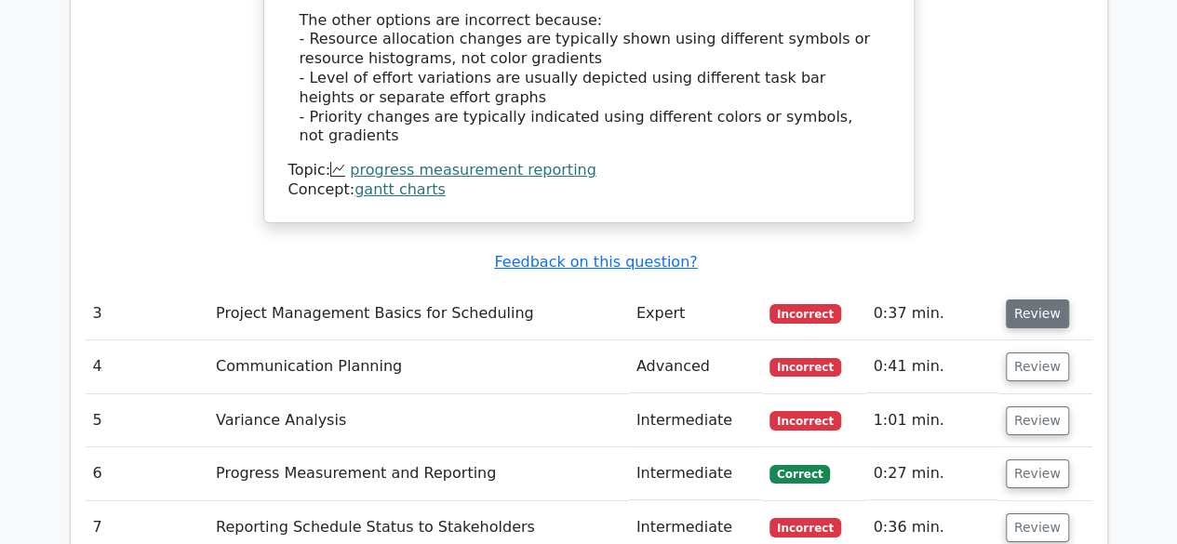
click at [1019, 300] on button "Review" at bounding box center [1037, 314] width 63 height 29
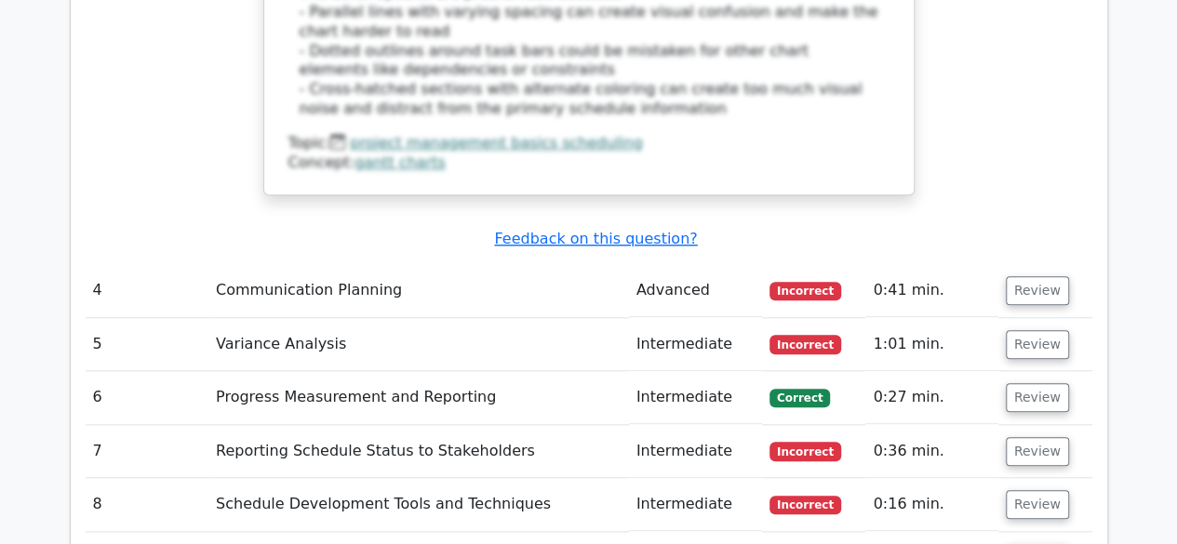
scroll to position [4281, 0]
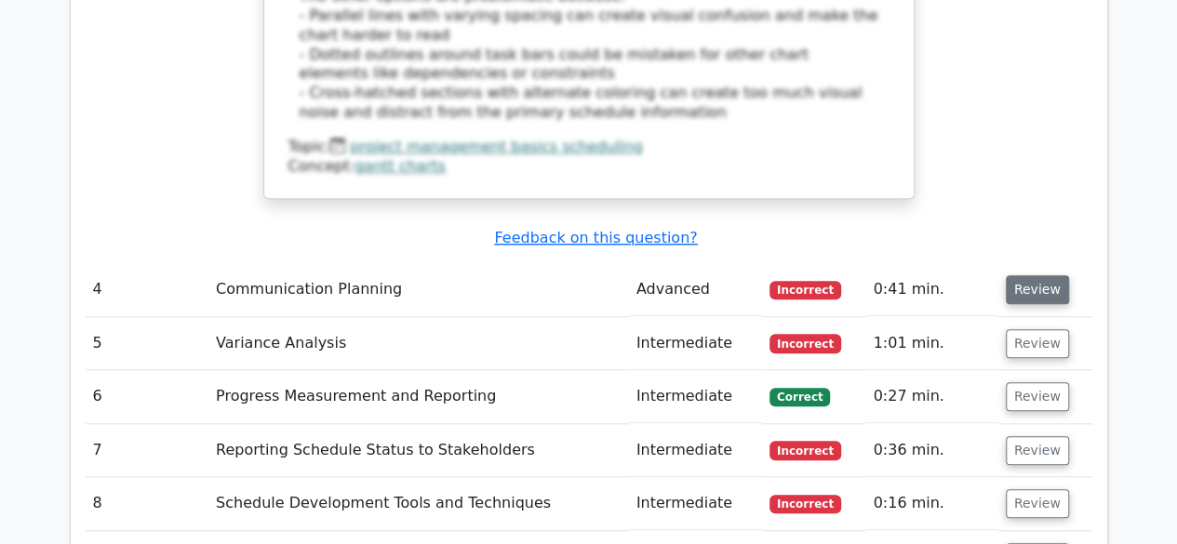
click at [1035, 275] on button "Review" at bounding box center [1037, 289] width 63 height 29
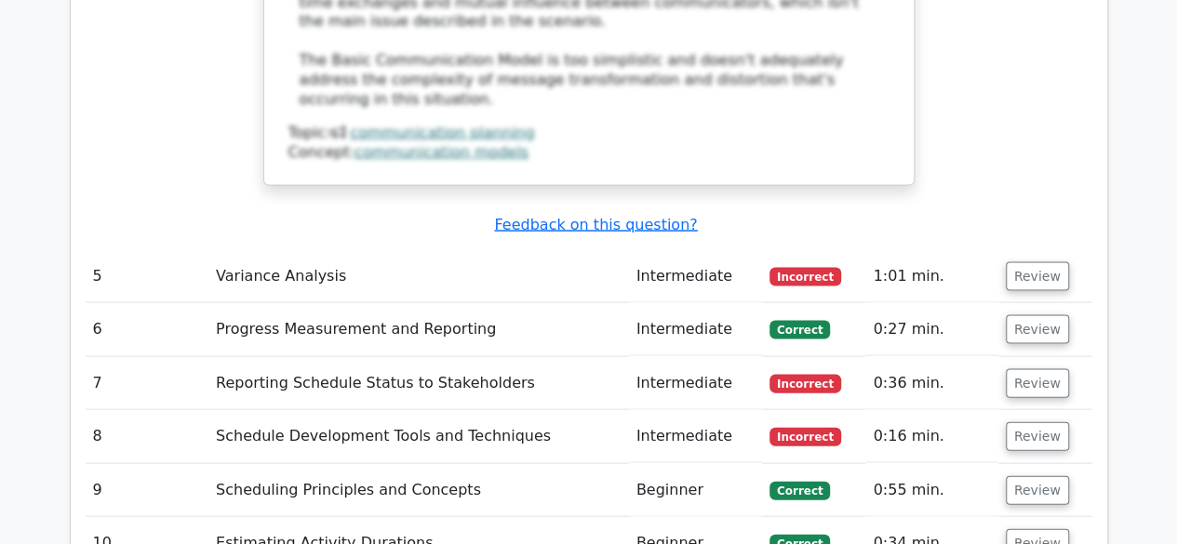
scroll to position [5304, 0]
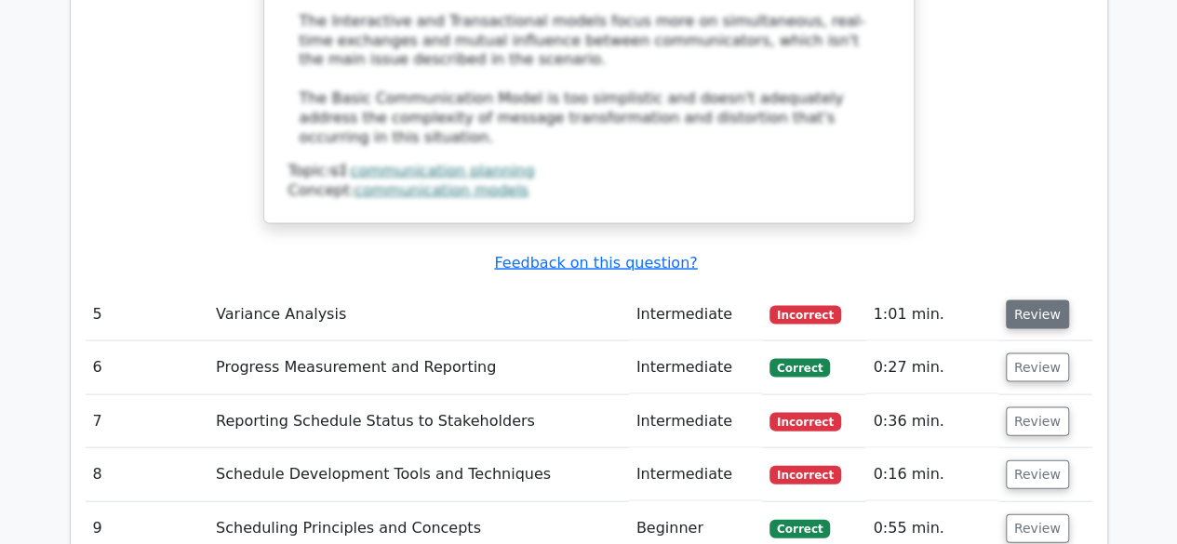
click at [1019, 301] on button "Review" at bounding box center [1037, 315] width 63 height 29
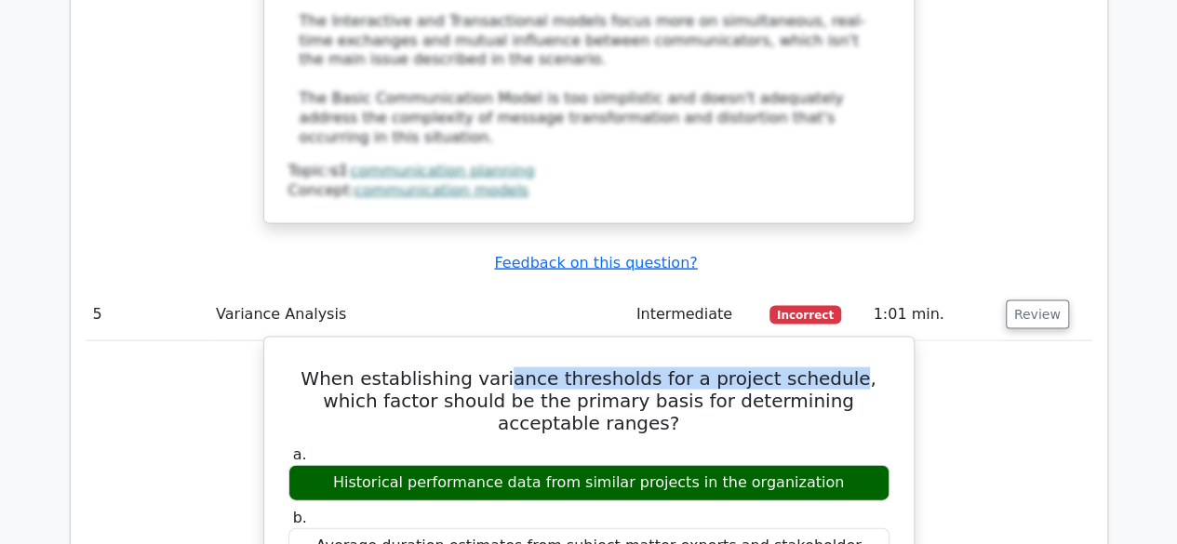
drag, startPoint x: 496, startPoint y: 143, endPoint x: 811, endPoint y: 141, distance: 314.5
click at [811, 368] on h5 "When establishing variance thresholds for a project schedule, which factor shou…" at bounding box center [589, 401] width 605 height 67
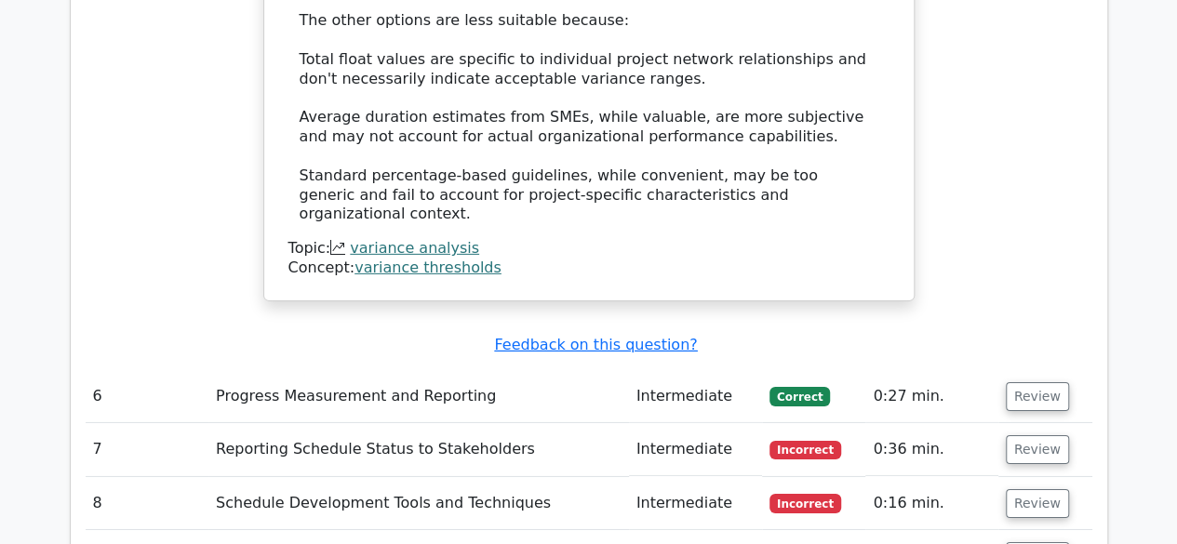
scroll to position [6328, 0]
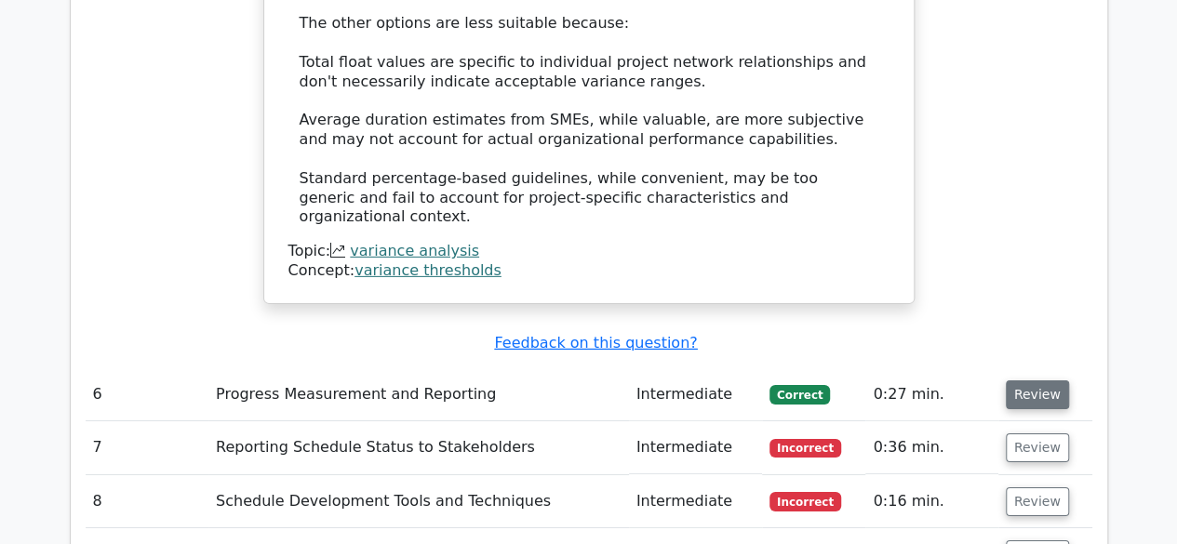
click at [1020, 381] on button "Review" at bounding box center [1037, 395] width 63 height 29
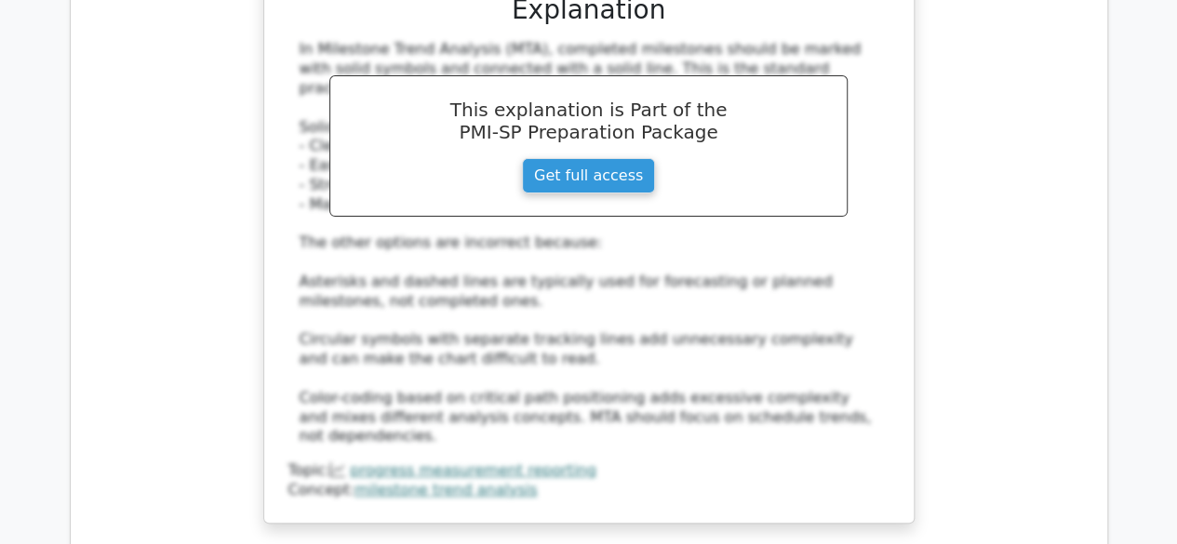
scroll to position [7258, 0]
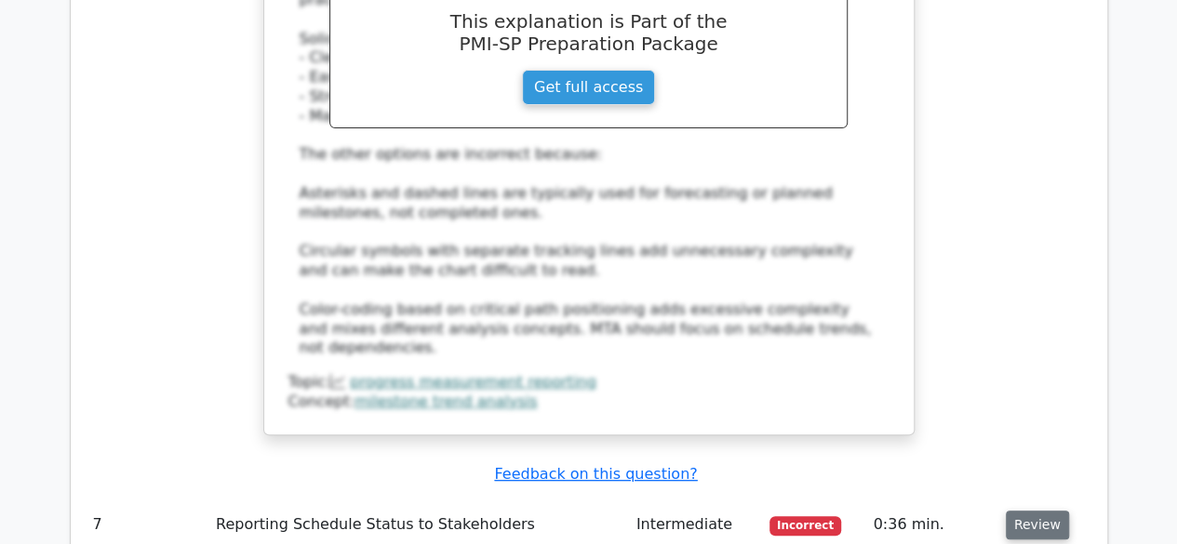
click at [1014, 511] on button "Review" at bounding box center [1037, 525] width 63 height 29
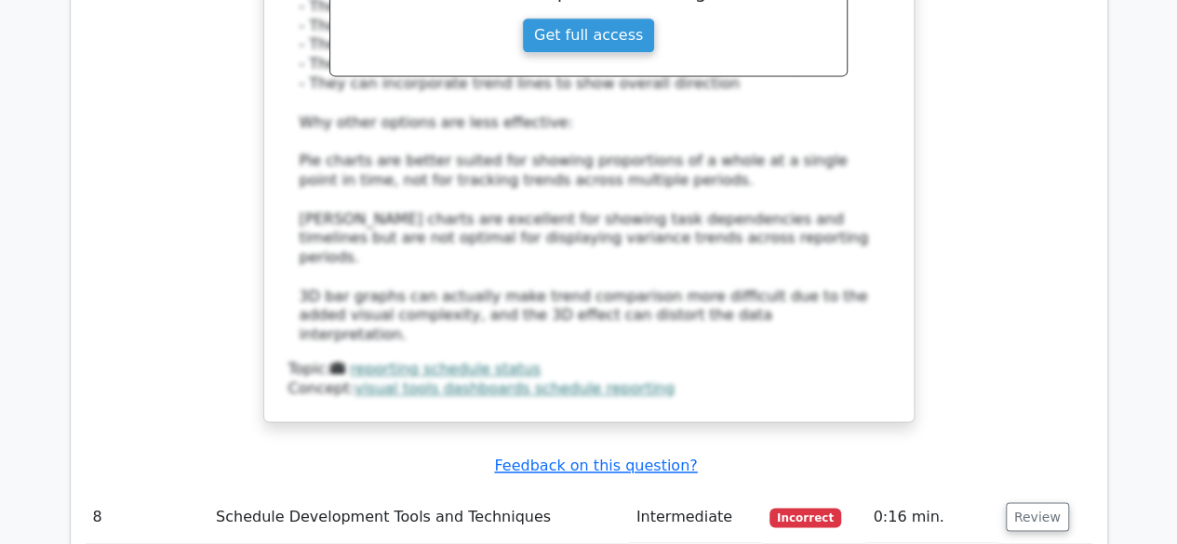
scroll to position [8375, 0]
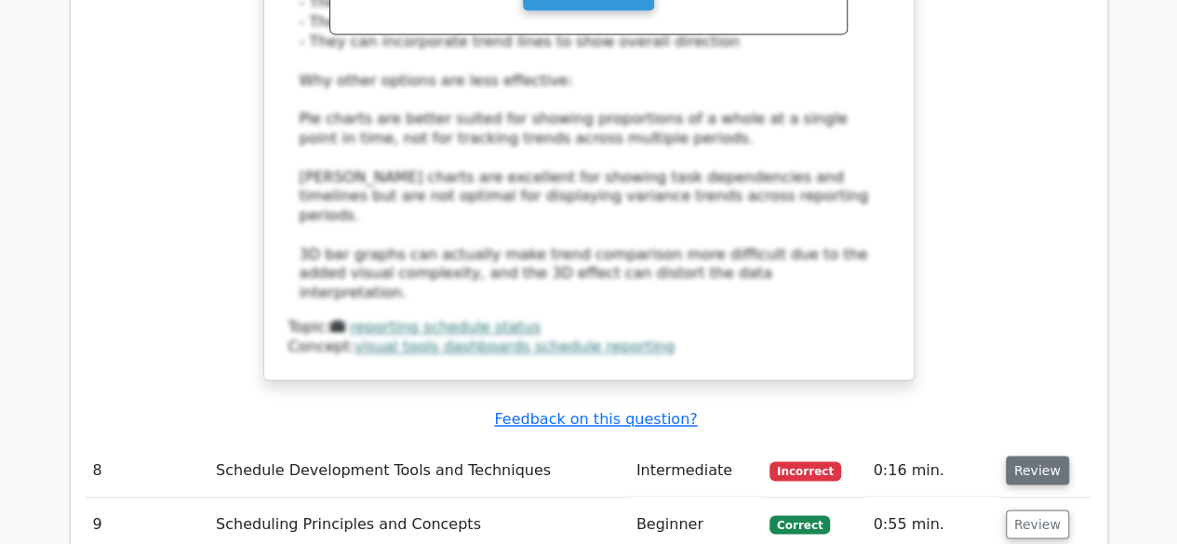
click at [1014, 456] on button "Review" at bounding box center [1037, 470] width 63 height 29
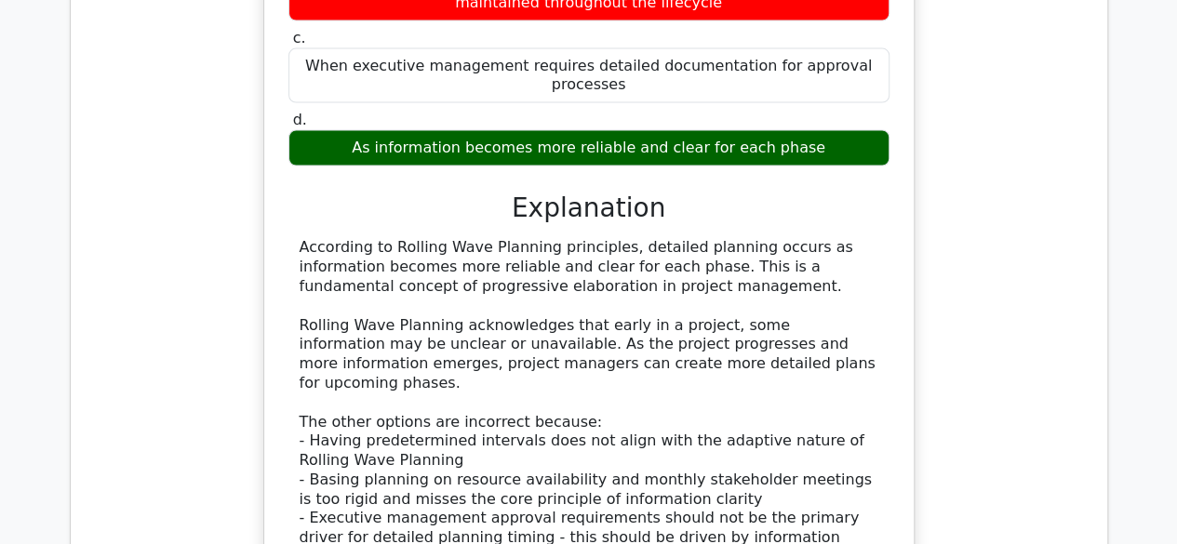
scroll to position [9119, 0]
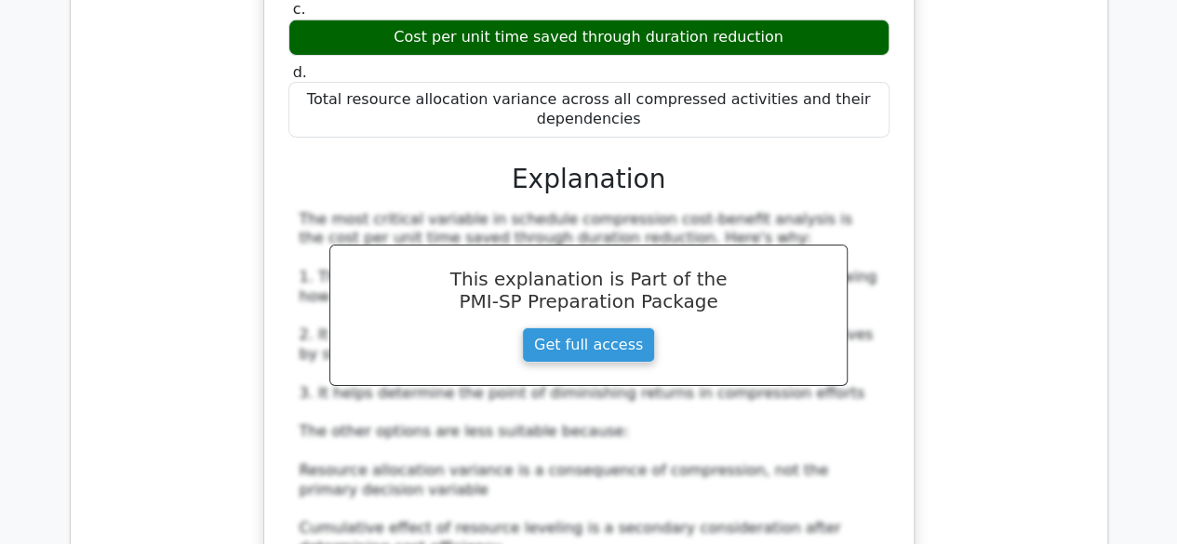
scroll to position [10236, 0]
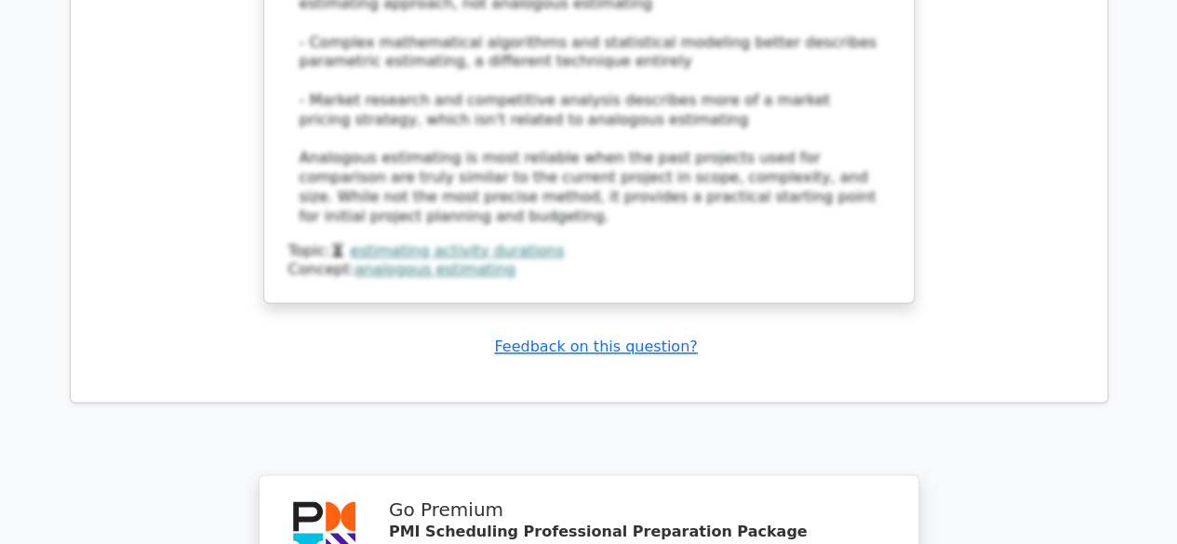
scroll to position [11846, 0]
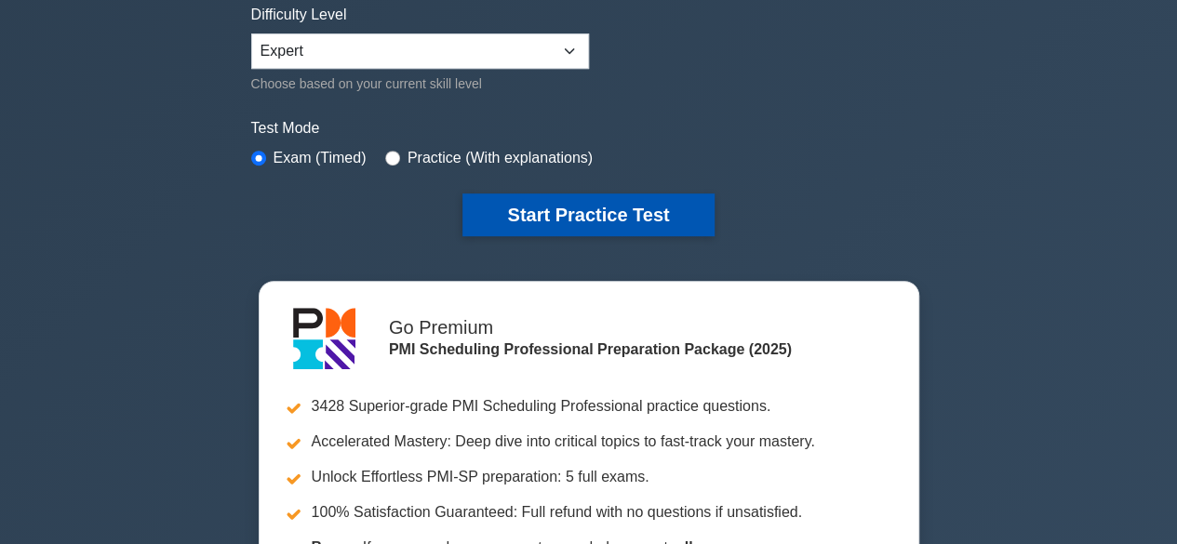
click at [538, 219] on button "Start Practice Test" at bounding box center [587, 215] width 251 height 43
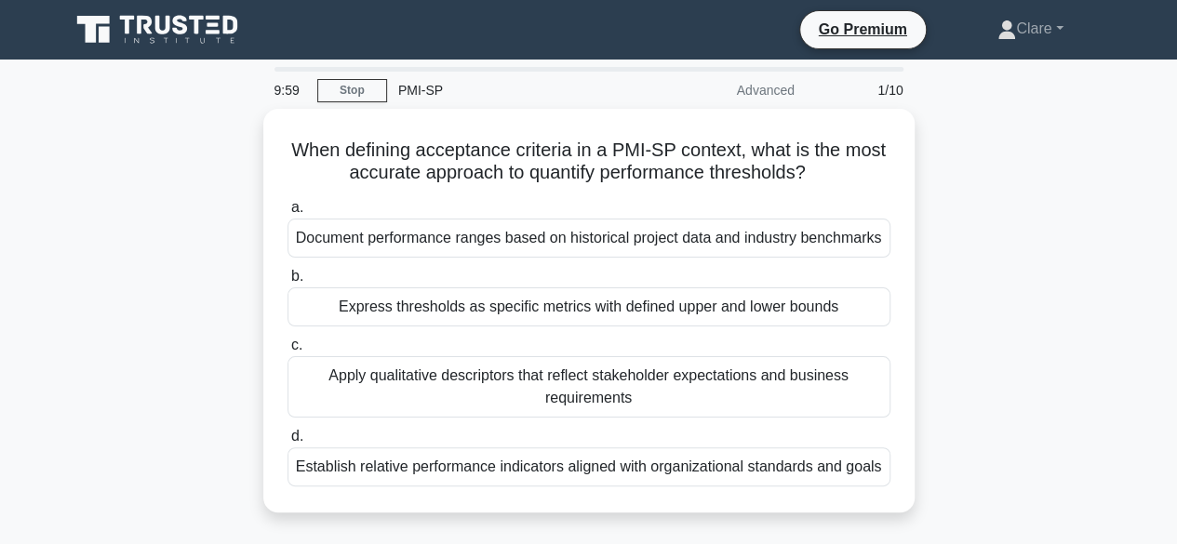
scroll to position [93, 0]
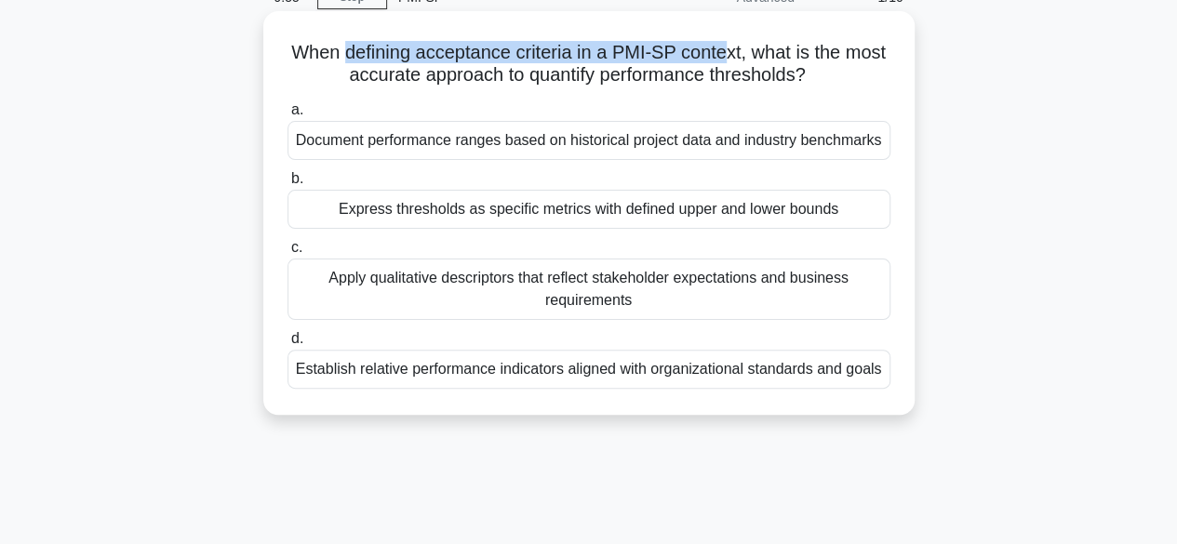
drag, startPoint x: 364, startPoint y: 47, endPoint x: 754, endPoint y: 60, distance: 390.1
click at [754, 60] on h5 "When defining acceptance criteria in a PMI-SP context, what is the most accurat…" at bounding box center [589, 64] width 607 height 47
click at [566, 57] on h5 "When defining acceptance criteria in a PMI-SP context, what is the most accurat…" at bounding box center [589, 64] width 607 height 47
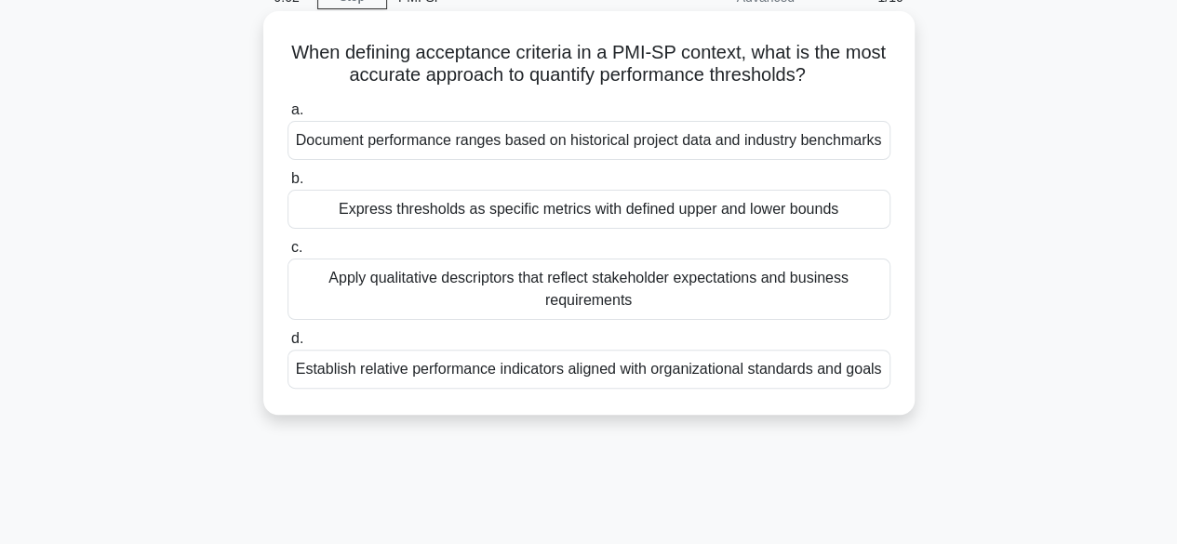
click at [482, 220] on div "Express thresholds as specific metrics with defined upper and lower bounds" at bounding box center [589, 209] width 603 height 39
click at [288, 185] on input "b. Express thresholds as specific metrics with defined upper and lower bounds" at bounding box center [288, 179] width 0 height 12
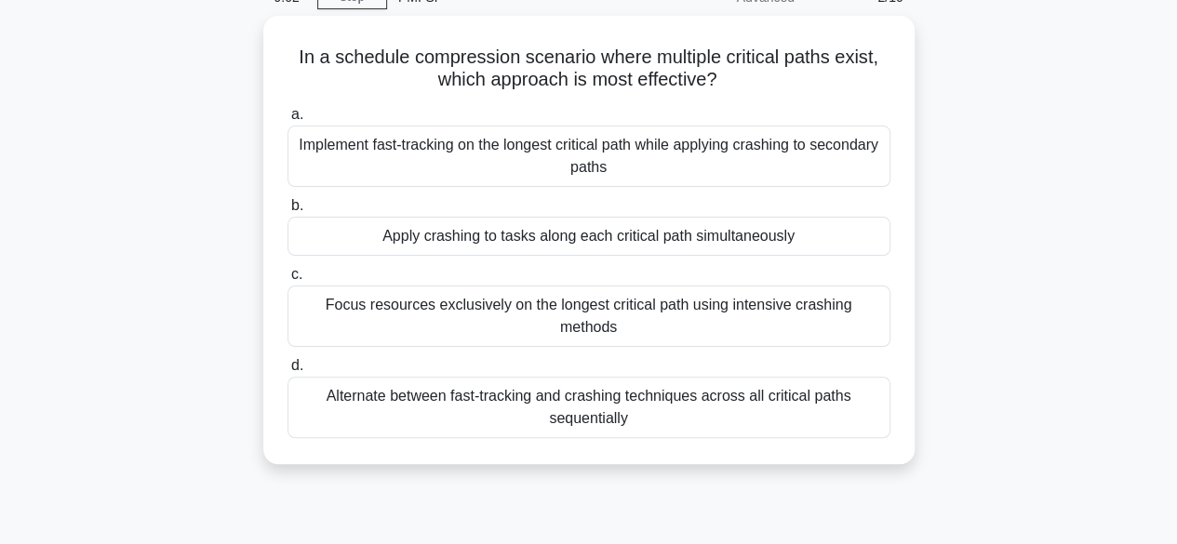
scroll to position [0, 0]
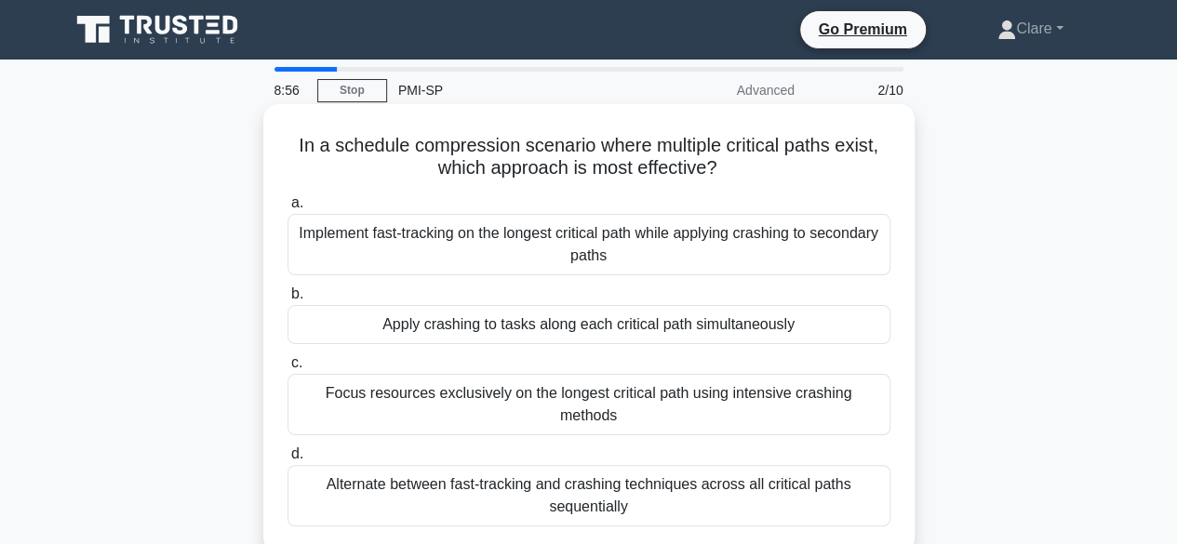
drag, startPoint x: 590, startPoint y: 148, endPoint x: 898, endPoint y: 158, distance: 308.2
click at [898, 158] on div "In a schedule compression scenario where multiple critical paths exist, which a…" at bounding box center [589, 329] width 637 height 434
click at [650, 490] on div "Alternate between fast-tracking and crashing techniques across all critical pat…" at bounding box center [589, 495] width 603 height 61
click at [288, 461] on input "d. Alternate between fast-tracking and crashing techniques across all critical …" at bounding box center [288, 455] width 0 height 12
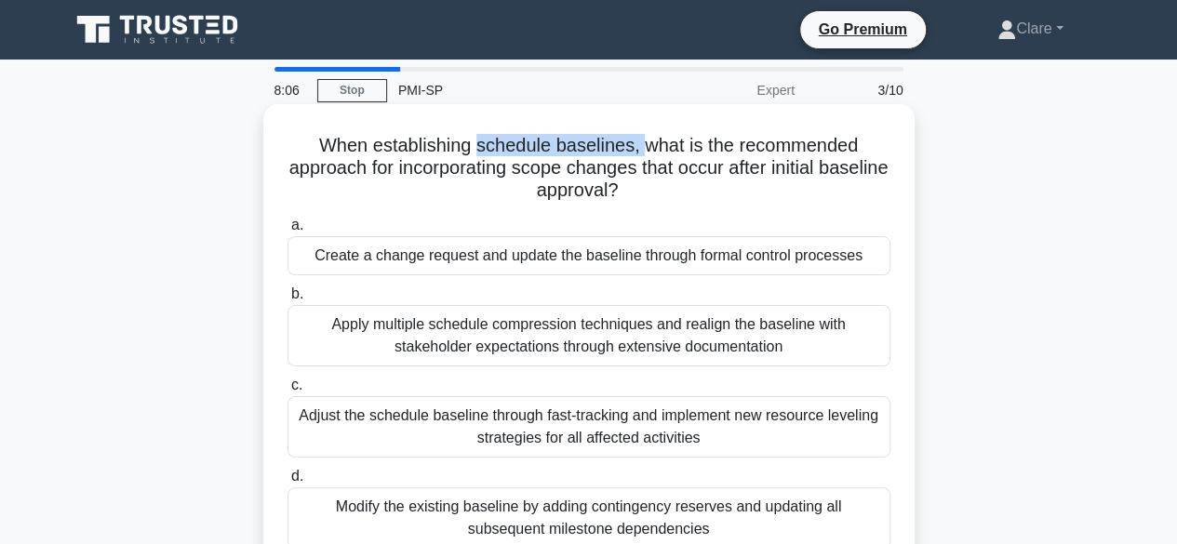
drag, startPoint x: 479, startPoint y: 151, endPoint x: 641, endPoint y: 128, distance: 163.5
click at [641, 128] on div "When establishing schedule baselines, what is the recommended approach for inco…" at bounding box center [589, 340] width 637 height 456
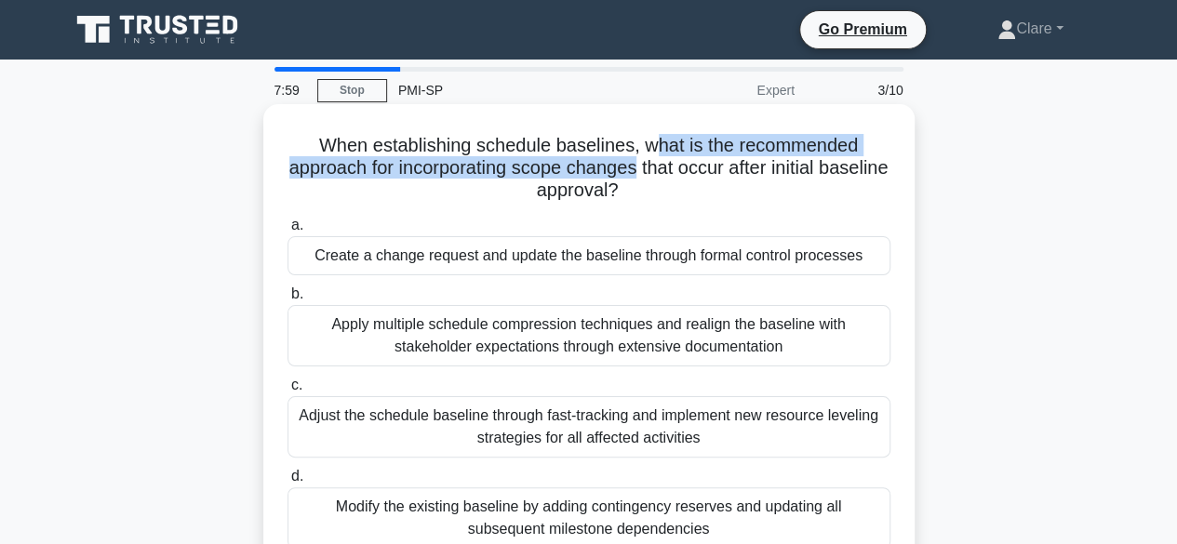
drag, startPoint x: 652, startPoint y: 139, endPoint x: 674, endPoint y: 170, distance: 38.2
click at [674, 170] on h5 "When establishing schedule baselines, what is the recommended approach for inco…" at bounding box center [589, 168] width 607 height 69
drag, startPoint x: 489, startPoint y: 149, endPoint x: 815, endPoint y: 191, distance: 328.4
click at [815, 191] on h5 "When establishing schedule baselines, what is the recommended approach for inco…" at bounding box center [589, 168] width 607 height 69
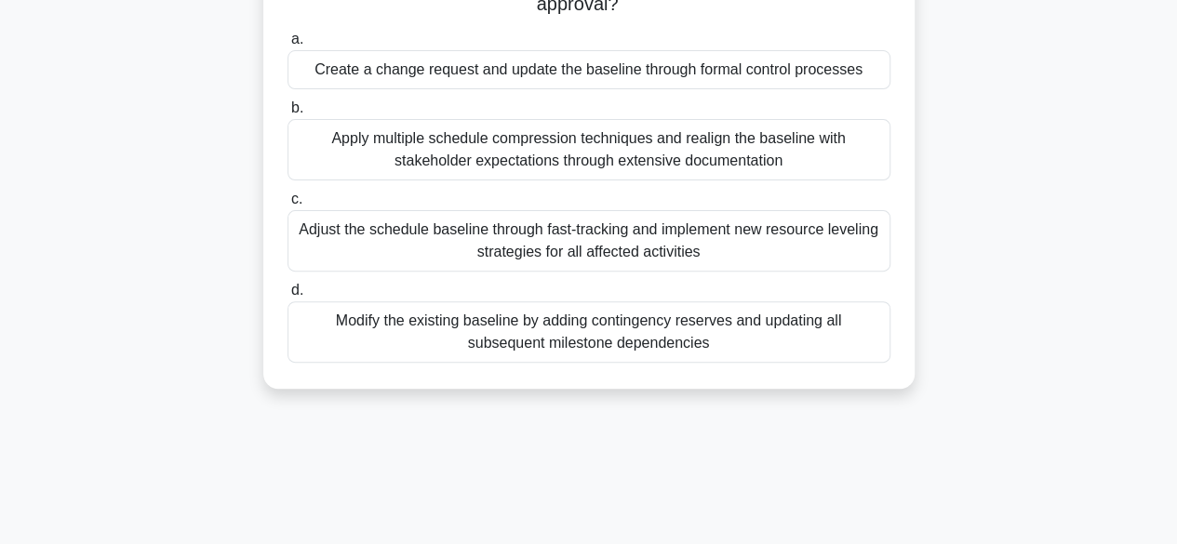
scroll to position [93, 0]
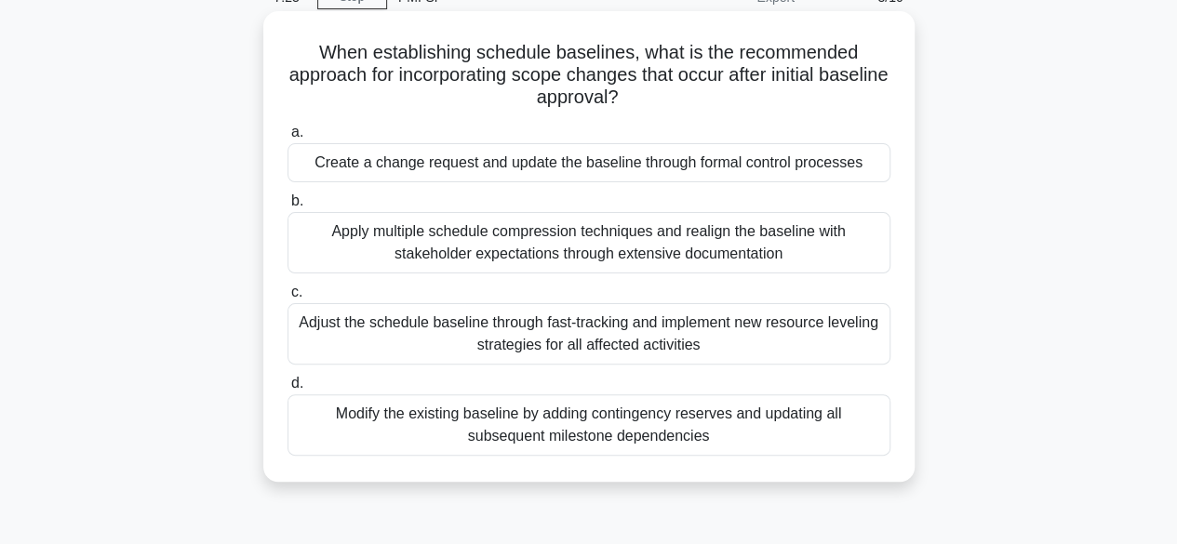
click at [535, 168] on div "Create a change request and update the baseline through formal control processes" at bounding box center [589, 162] width 603 height 39
click at [288, 139] on input "a. Create a change request and update the baseline through formal control proce…" at bounding box center [288, 133] width 0 height 12
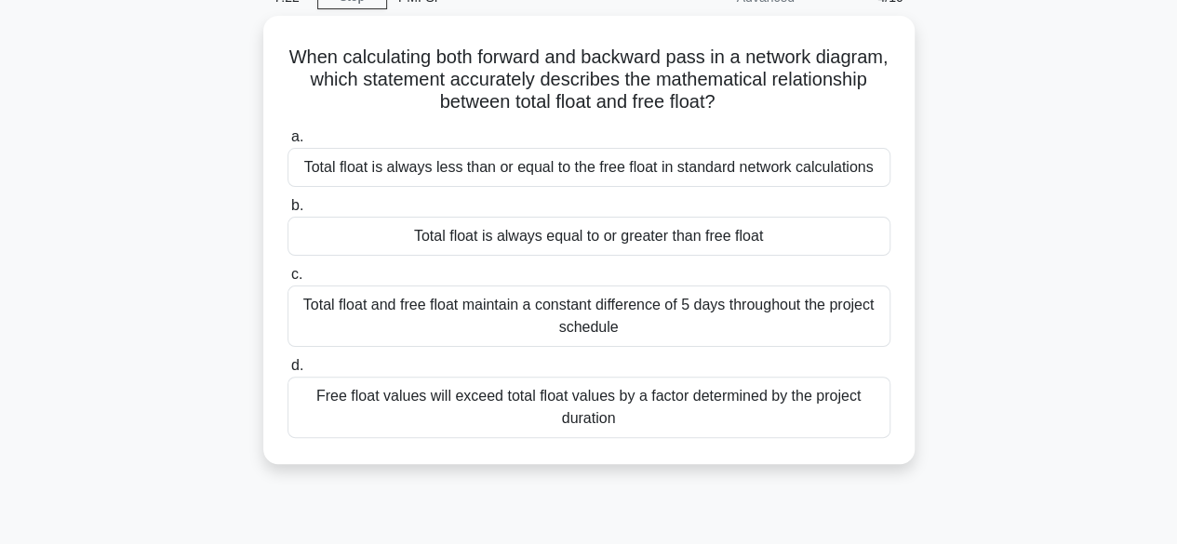
scroll to position [0, 0]
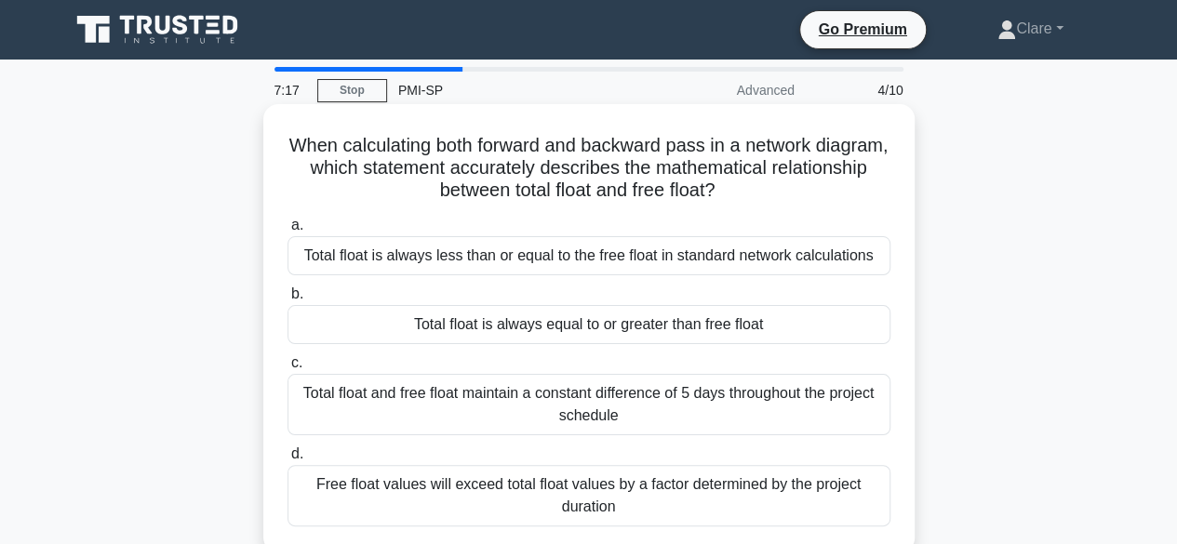
drag, startPoint x: 402, startPoint y: 142, endPoint x: 787, endPoint y: 182, distance: 387.3
click at [787, 182] on h5 "When calculating both forward and backward pass in a network diagram, which sta…" at bounding box center [589, 168] width 607 height 69
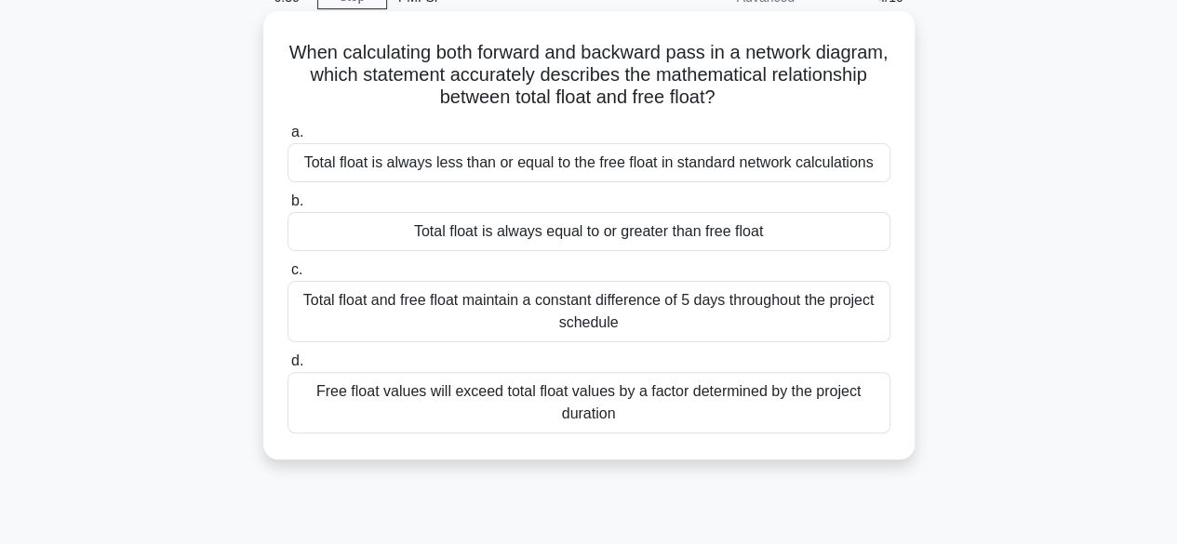
click at [528, 395] on div "Free float values will exceed total float values by a factor determined by the …" at bounding box center [589, 402] width 603 height 61
click at [288, 368] on input "d. Free float values will exceed total float values by a factor determined by t…" at bounding box center [288, 361] width 0 height 12
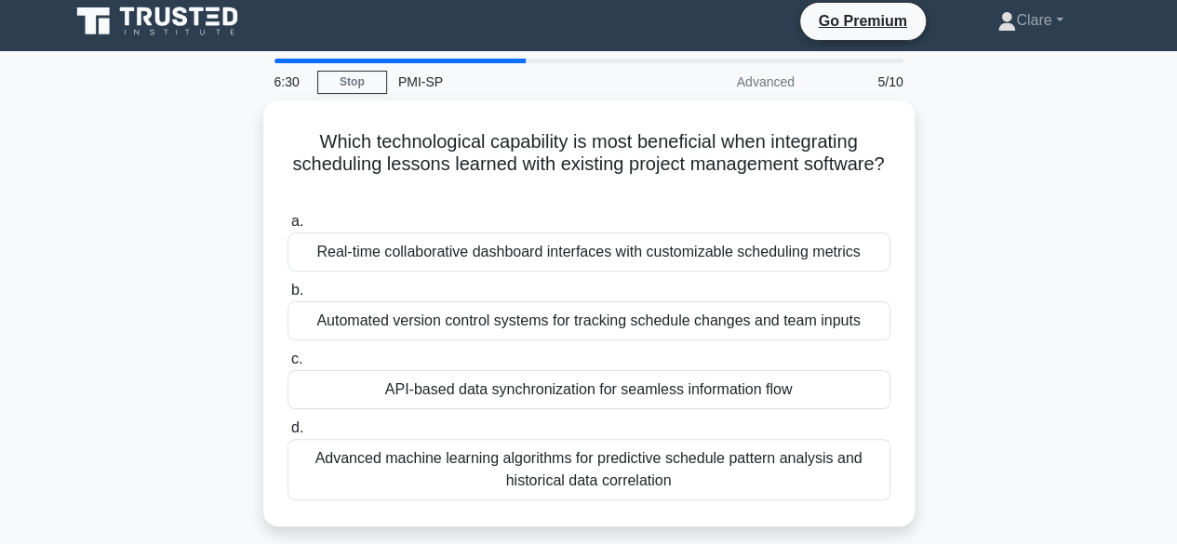
scroll to position [0, 0]
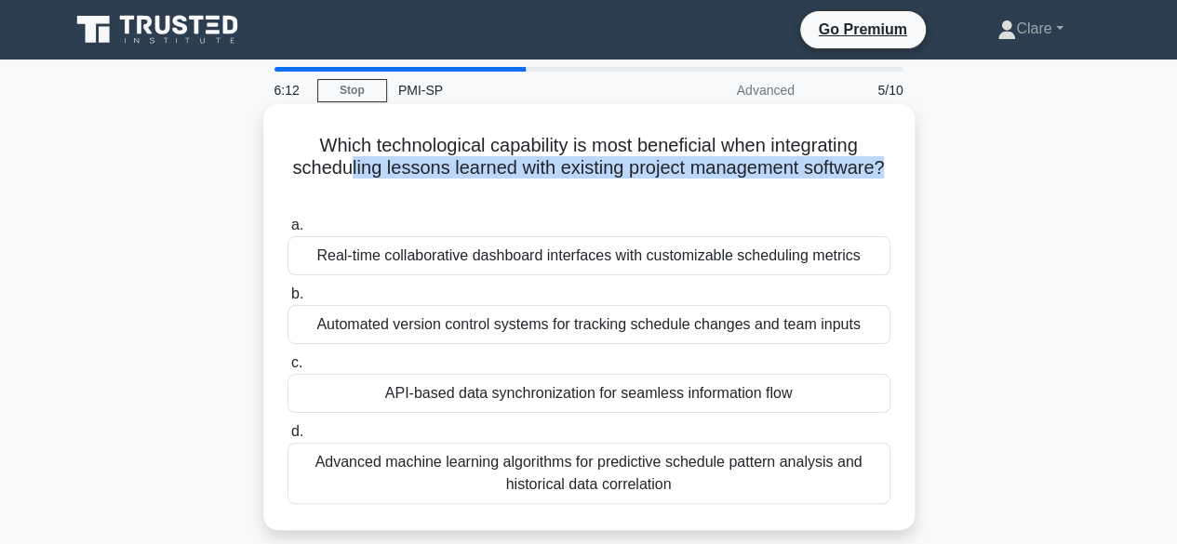
drag, startPoint x: 346, startPoint y: 173, endPoint x: 888, endPoint y: 168, distance: 541.6
click at [888, 168] on h5 "Which technological capability is most beneficial when integrating scheduling l…" at bounding box center [589, 168] width 607 height 69
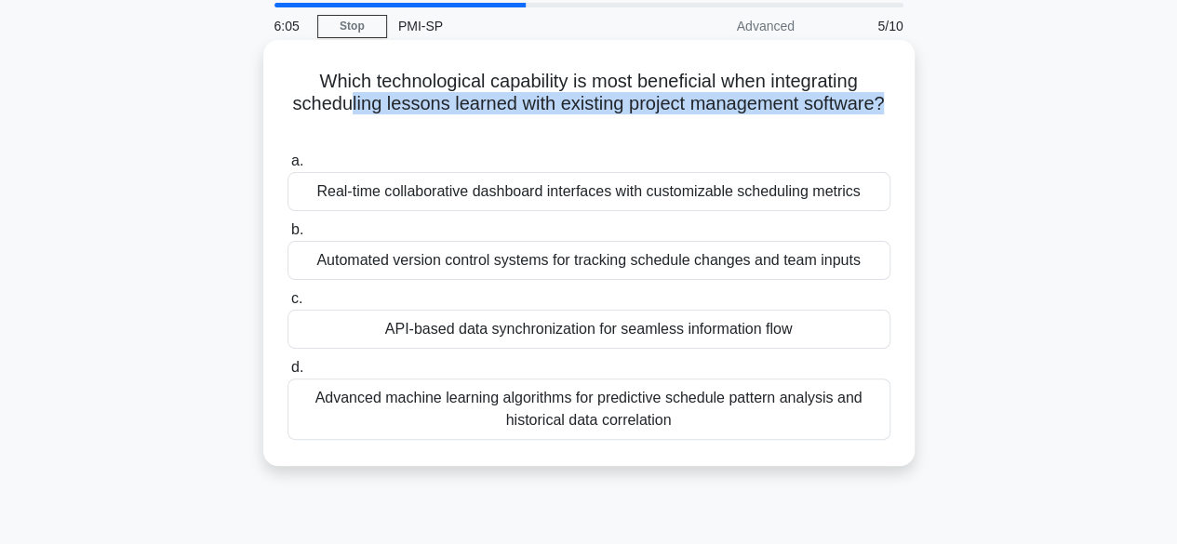
scroll to position [93, 0]
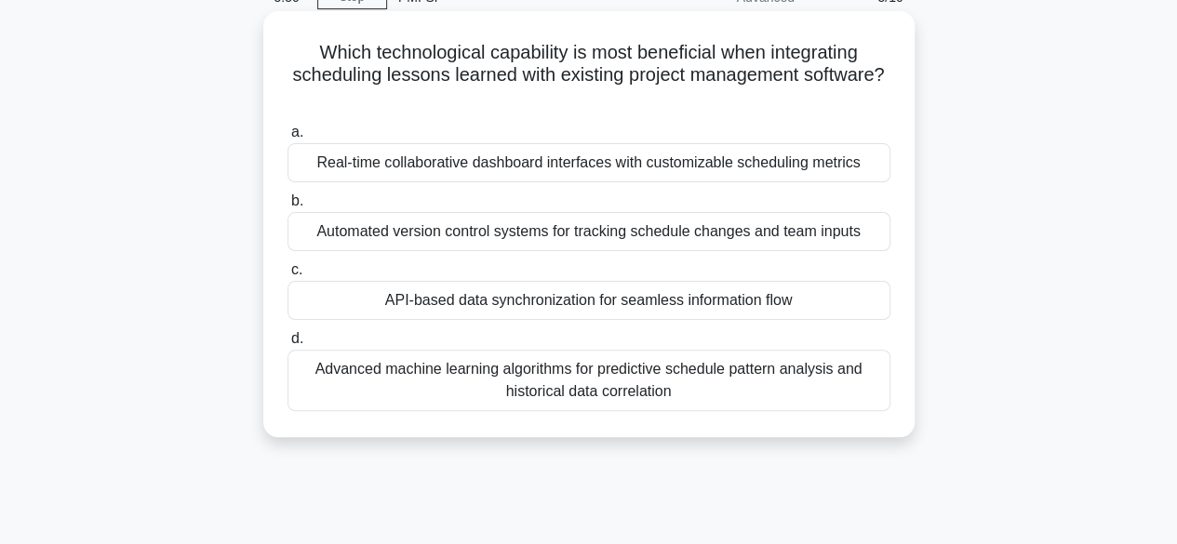
click at [681, 391] on div "Advanced machine learning algorithms for predictive schedule pattern analysis a…" at bounding box center [589, 380] width 603 height 61
click at [288, 345] on input "d. Advanced machine learning algorithms for predictive schedule pattern analysi…" at bounding box center [288, 339] width 0 height 12
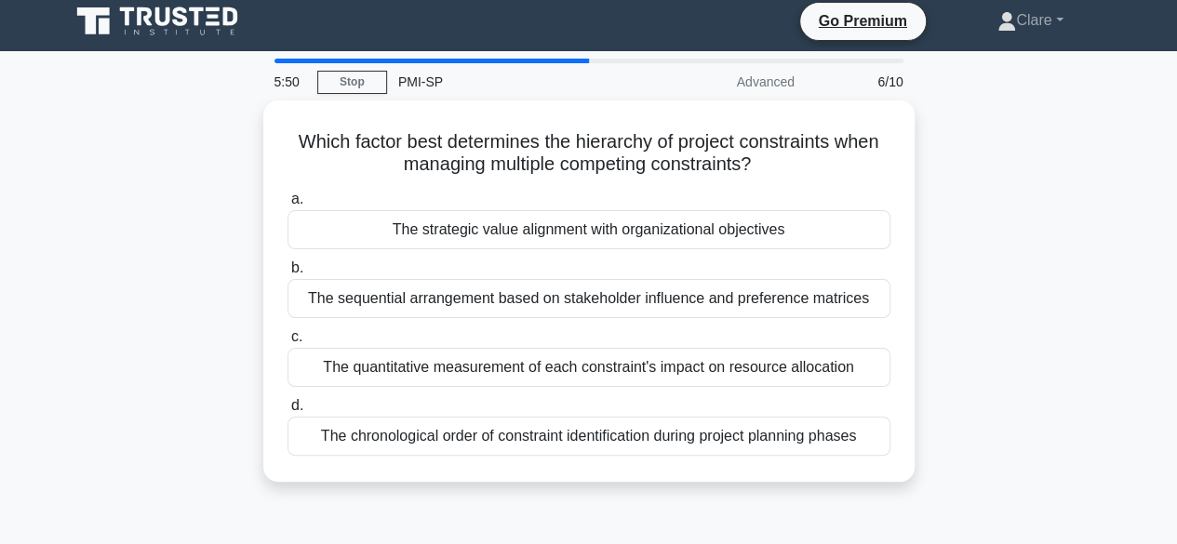
scroll to position [0, 0]
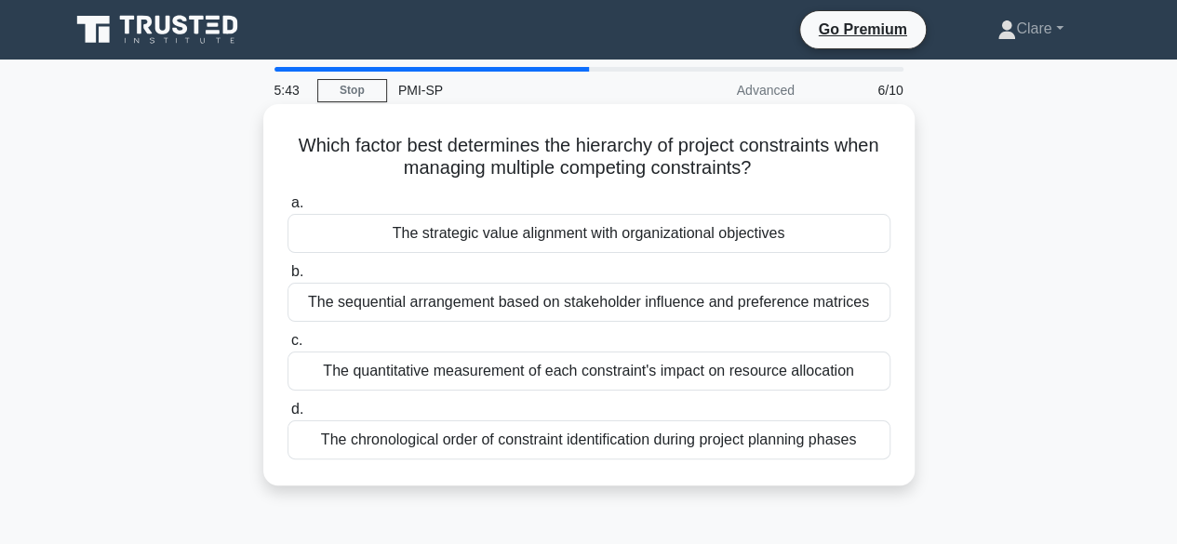
drag, startPoint x: 418, startPoint y: 148, endPoint x: 890, endPoint y: 170, distance: 472.3
click at [890, 170] on h5 "Which factor best determines the hierarchy of project constraints when managing…" at bounding box center [589, 157] width 607 height 47
click at [560, 237] on div "The strategic value alignment with organizational objectives" at bounding box center [589, 233] width 603 height 39
click at [288, 209] on input "a. The strategic value alignment with organizational objectives" at bounding box center [288, 203] width 0 height 12
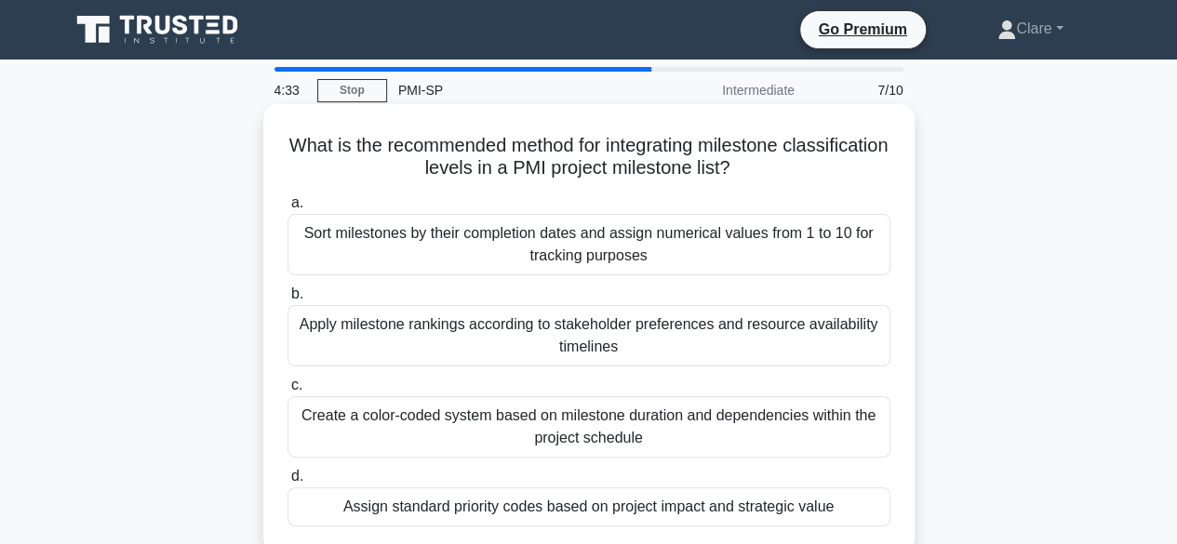
drag, startPoint x: 426, startPoint y: 152, endPoint x: 810, endPoint y: 165, distance: 383.6
click at [810, 165] on h5 "What is the recommended method for integrating milestone classification levels …" at bounding box center [589, 157] width 607 height 47
click at [488, 252] on div "Sort milestones by their completion dates and assign numerical values from 1 to…" at bounding box center [589, 244] width 603 height 61
click at [288, 209] on input "a. Sort milestones by their completion dates and assign numerical values from 1…" at bounding box center [288, 203] width 0 height 12
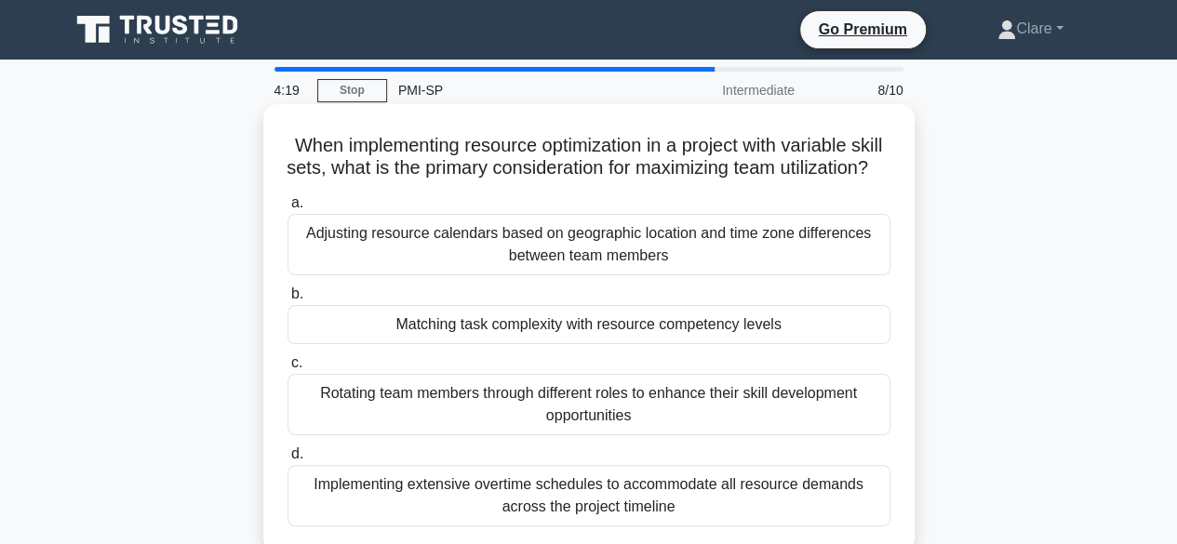
drag, startPoint x: 379, startPoint y: 149, endPoint x: 640, endPoint y: 183, distance: 263.7
click at [640, 181] on h5 "When implementing resource optimization in a project with variable skill sets, …" at bounding box center [589, 157] width 607 height 47
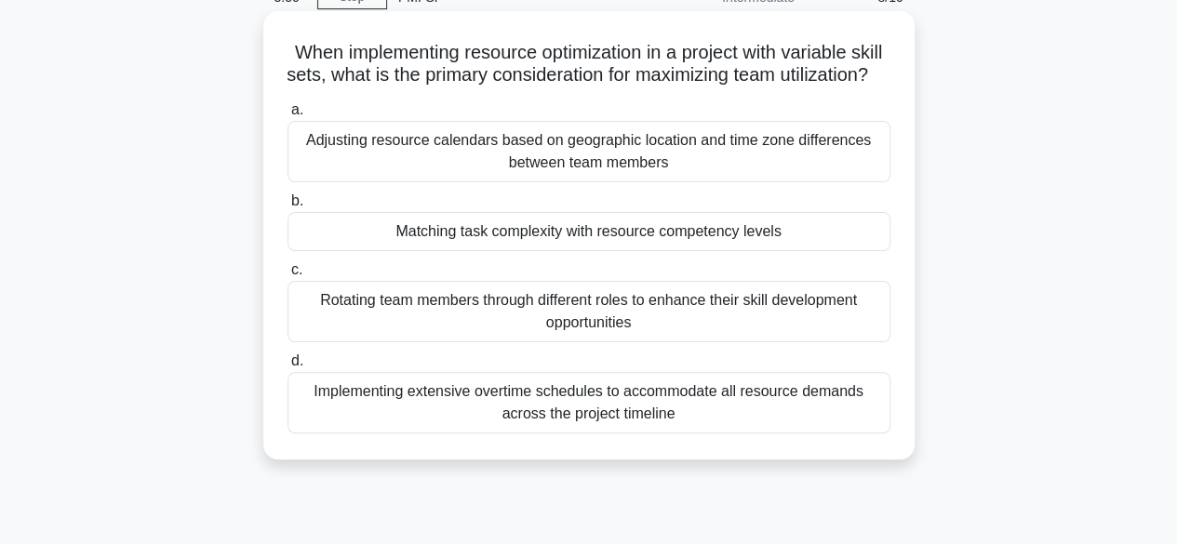
click at [642, 251] on div "Matching task complexity with resource competency levels" at bounding box center [589, 231] width 603 height 39
click at [288, 208] on input "b. Matching task complexity with resource competency levels" at bounding box center [288, 201] width 0 height 12
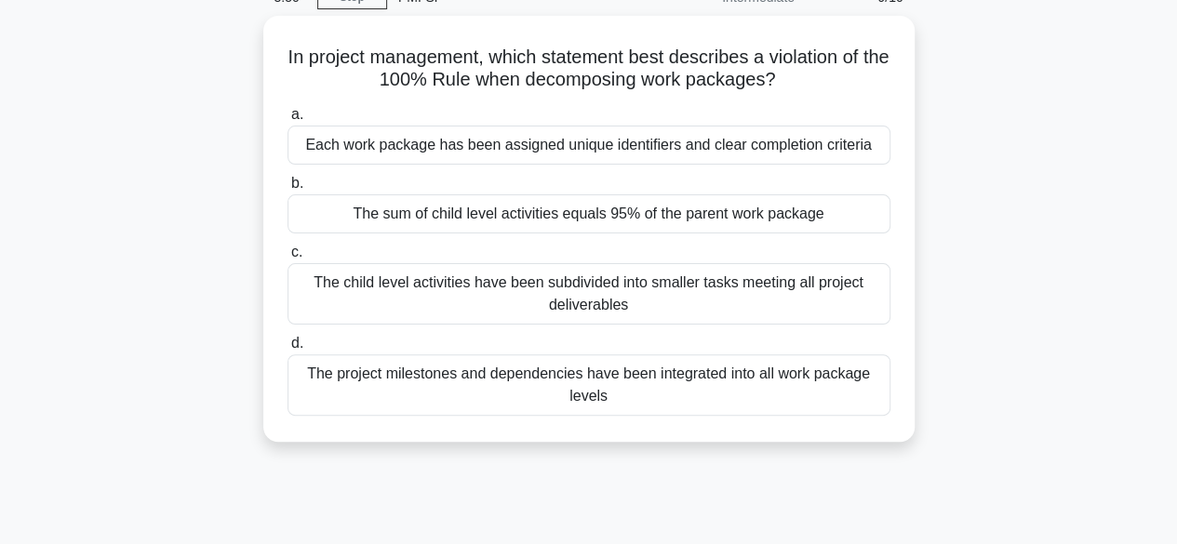
scroll to position [0, 0]
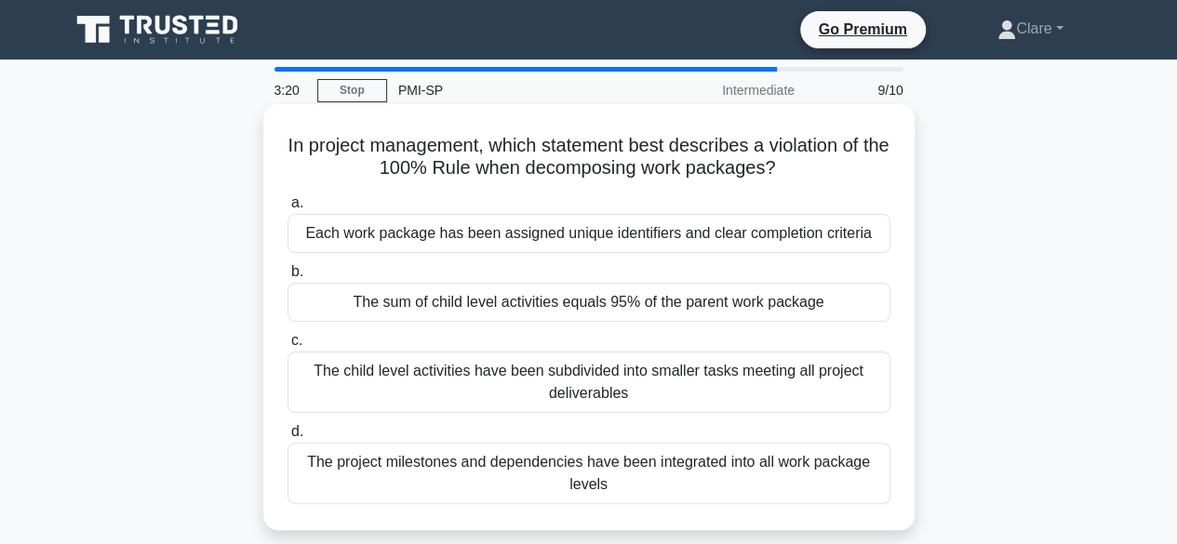
click at [596, 314] on div "The sum of child level activities equals 95% of the parent work package" at bounding box center [589, 302] width 603 height 39
click at [288, 278] on input "b. The sum of child level activities equals 95% of the parent work package" at bounding box center [288, 272] width 0 height 12
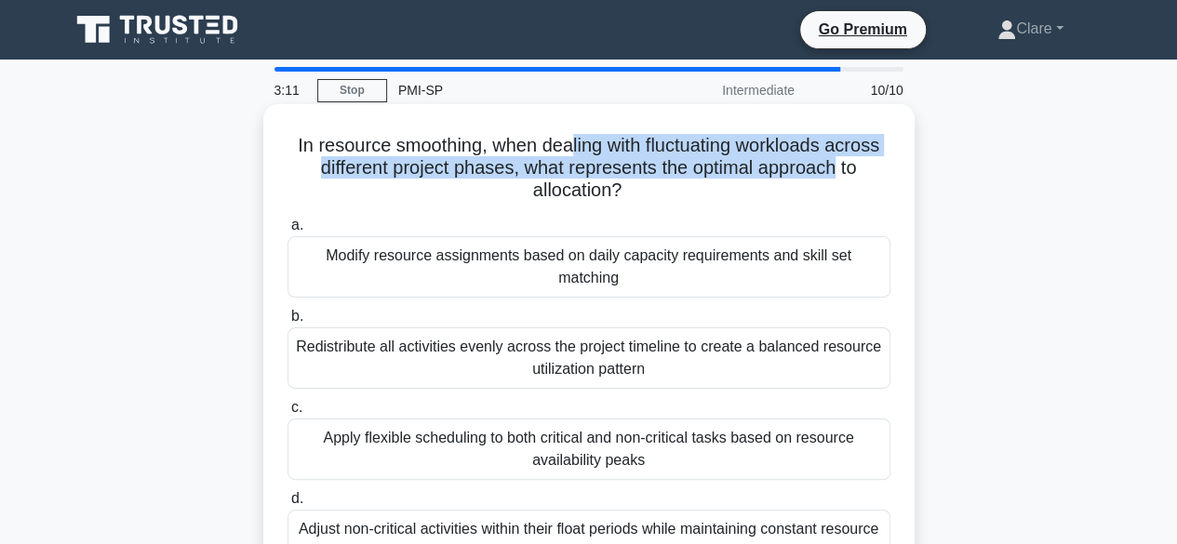
drag, startPoint x: 566, startPoint y: 147, endPoint x: 839, endPoint y: 159, distance: 273.9
click at [839, 159] on h5 "In resource smoothing, when dealing with fluctuating workloads across different…" at bounding box center [589, 168] width 607 height 69
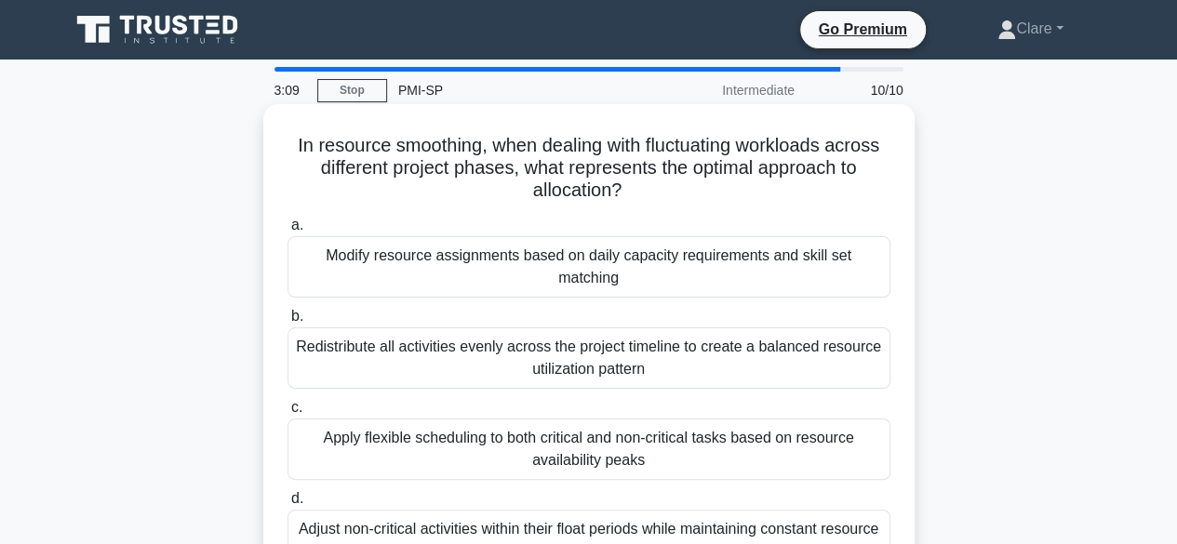
click at [618, 202] on h5 "In resource smoothing, when dealing with fluctuating workloads across different…" at bounding box center [589, 168] width 607 height 69
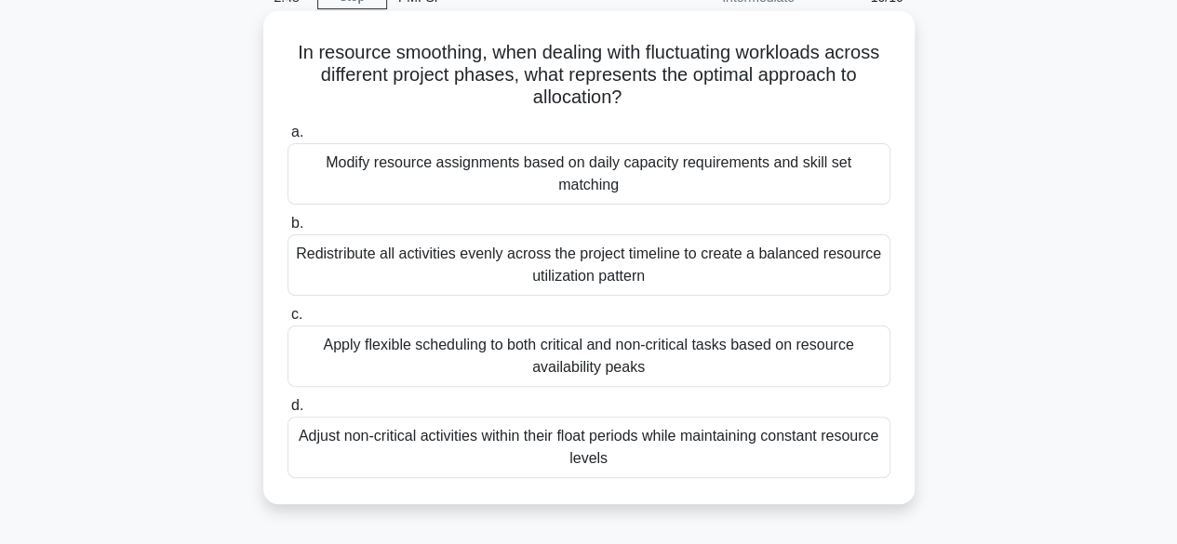
click at [492, 243] on div "Redistribute all activities evenly across the project timeline to create a bala…" at bounding box center [589, 265] width 603 height 61
click at [288, 230] on input "b. Redistribute all activities evenly across the project timeline to create a b…" at bounding box center [288, 224] width 0 height 12
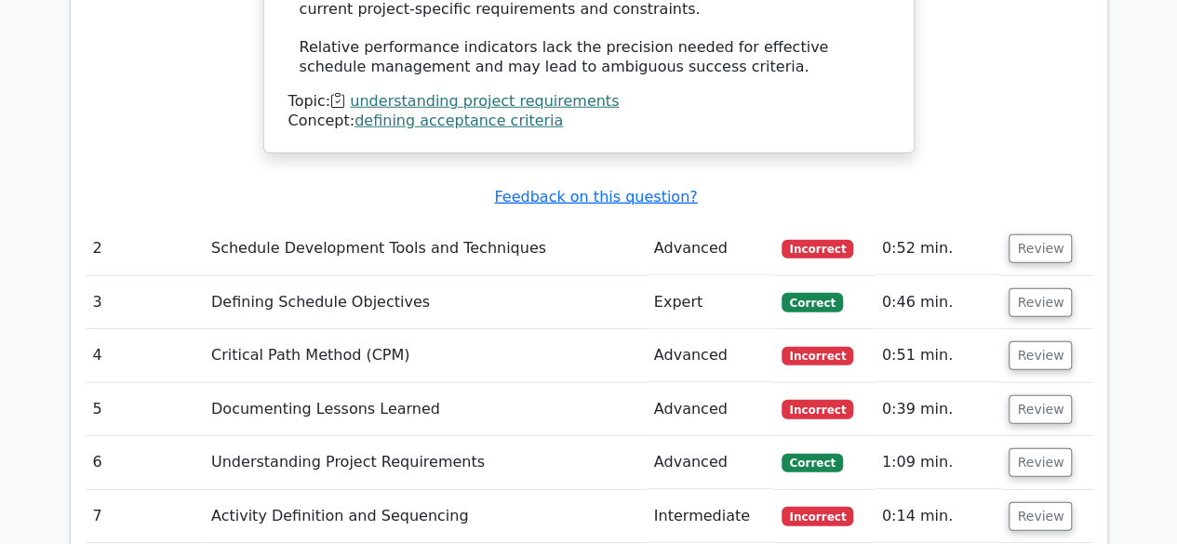
scroll to position [2513, 0]
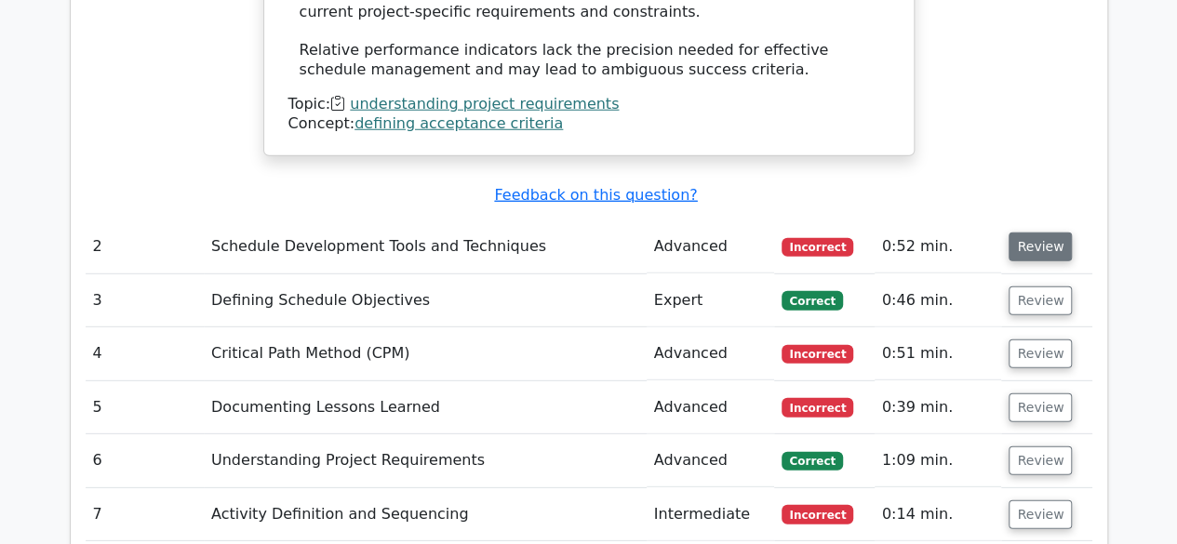
click at [1030, 233] on button "Review" at bounding box center [1040, 247] width 63 height 29
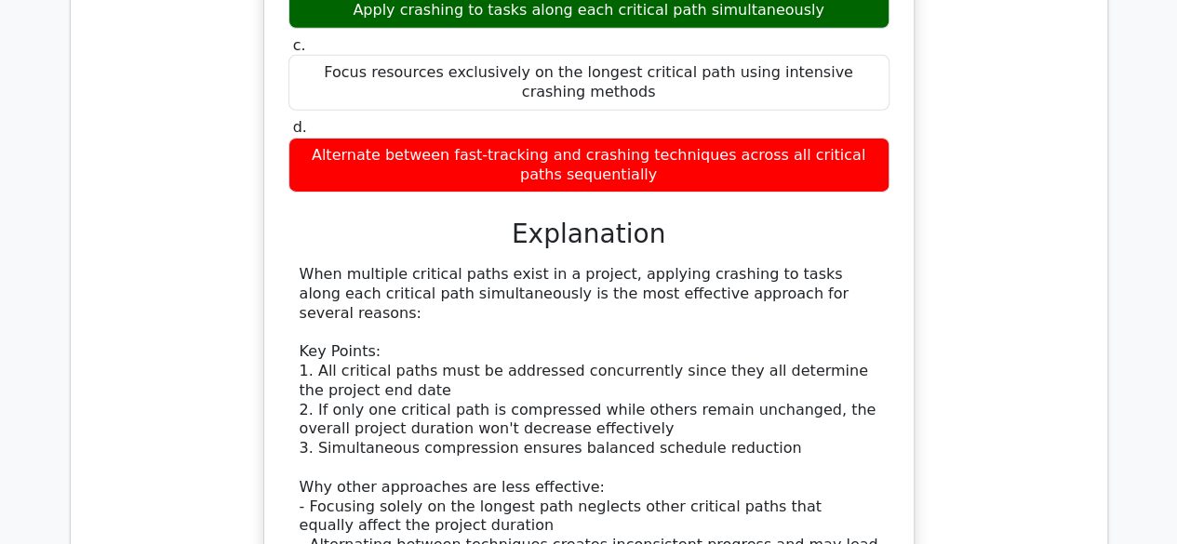
scroll to position [3071, 0]
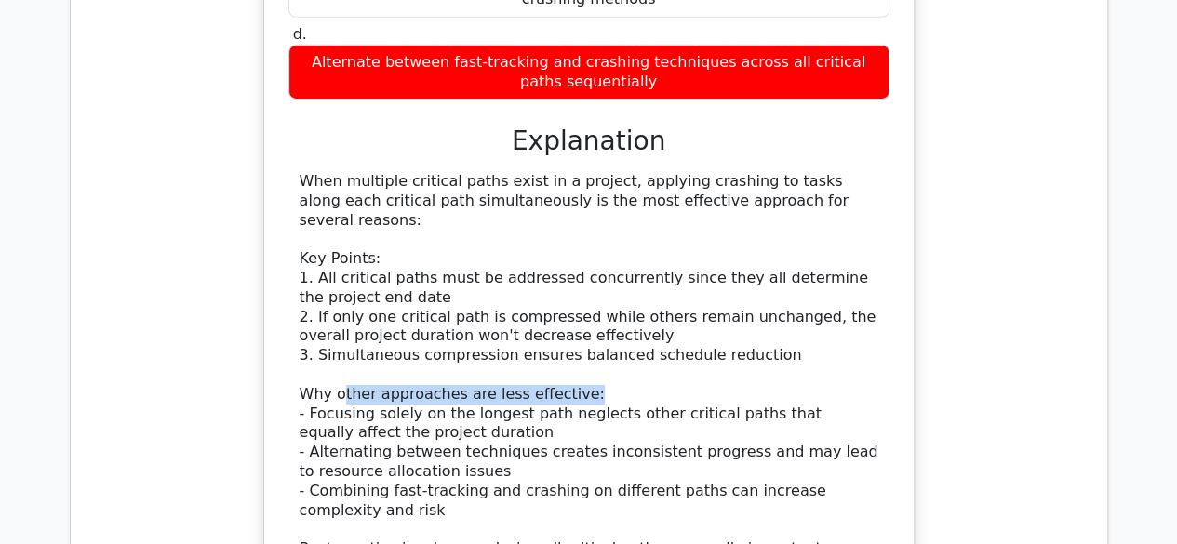
drag, startPoint x: 340, startPoint y: 221, endPoint x: 573, endPoint y: 221, distance: 233.6
click at [573, 221] on div "When multiple critical paths exist in a project, applying crashing to tasks alo…" at bounding box center [589, 394] width 579 height 445
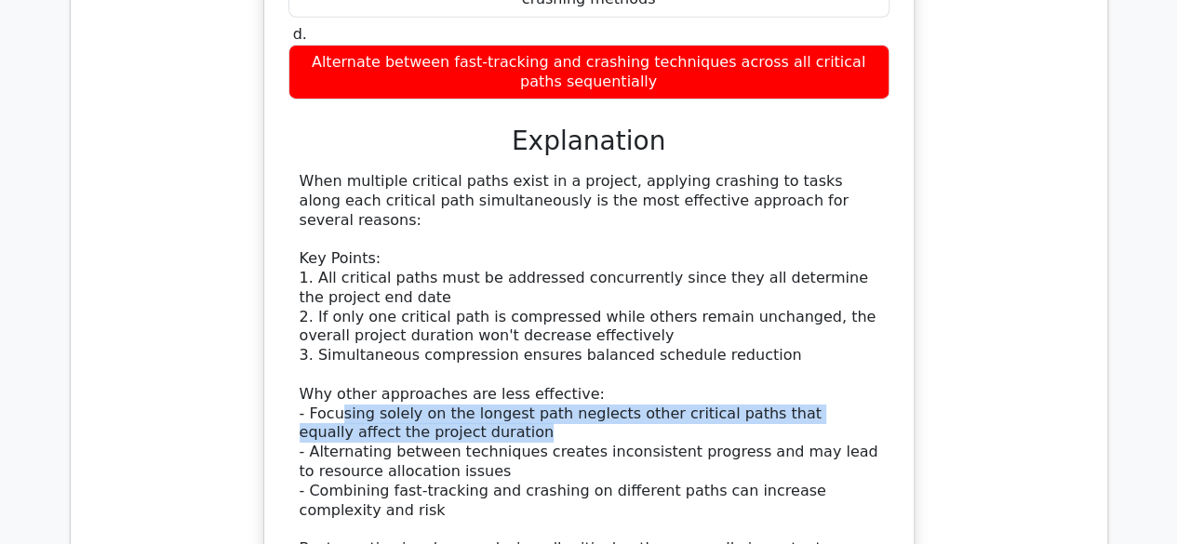
drag, startPoint x: 341, startPoint y: 242, endPoint x: 565, endPoint y: 253, distance: 224.5
click at [565, 253] on div "When multiple critical paths exist in a project, applying crashing to tasks alo…" at bounding box center [589, 394] width 579 height 445
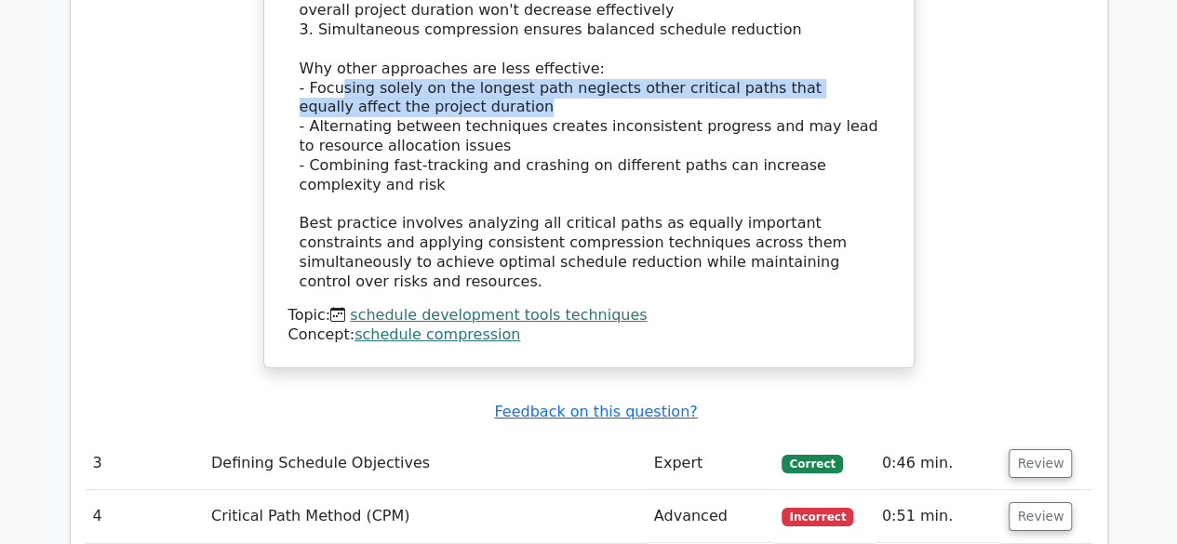
scroll to position [3443, 0]
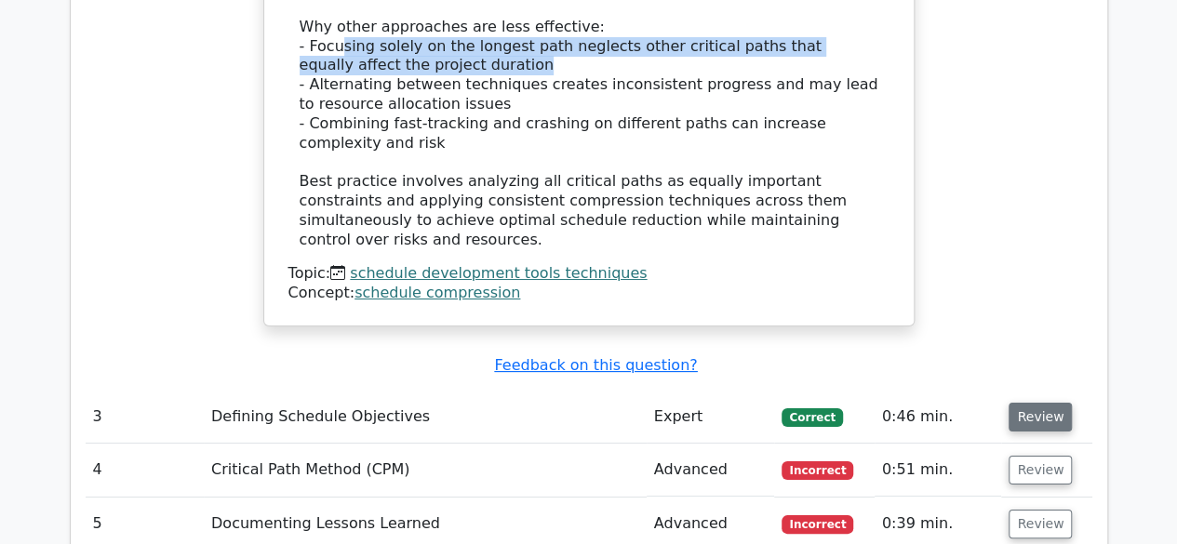
click at [1037, 403] on button "Review" at bounding box center [1040, 417] width 63 height 29
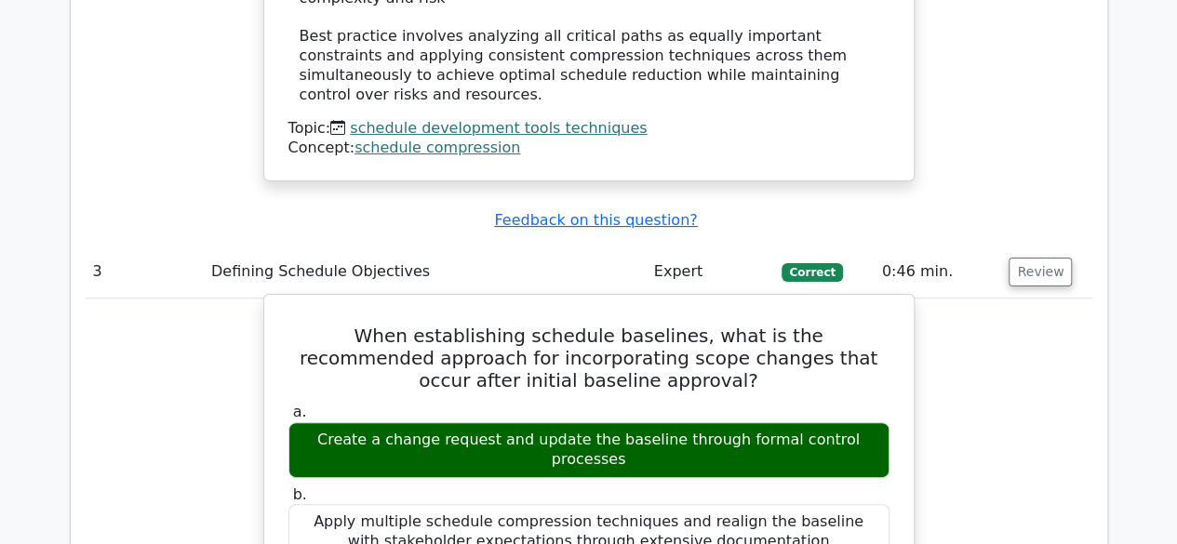
scroll to position [3629, 0]
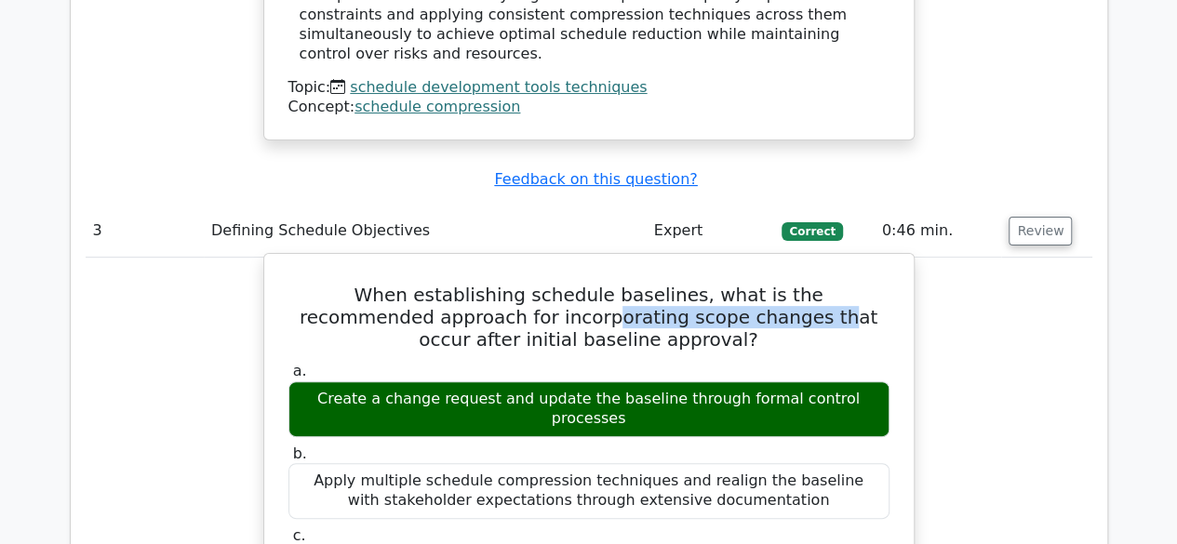
drag, startPoint x: 483, startPoint y: 122, endPoint x: 696, endPoint y: 122, distance: 213.1
click at [696, 284] on h5 "When establishing schedule baselines, what is the recommended approach for inco…" at bounding box center [589, 317] width 605 height 67
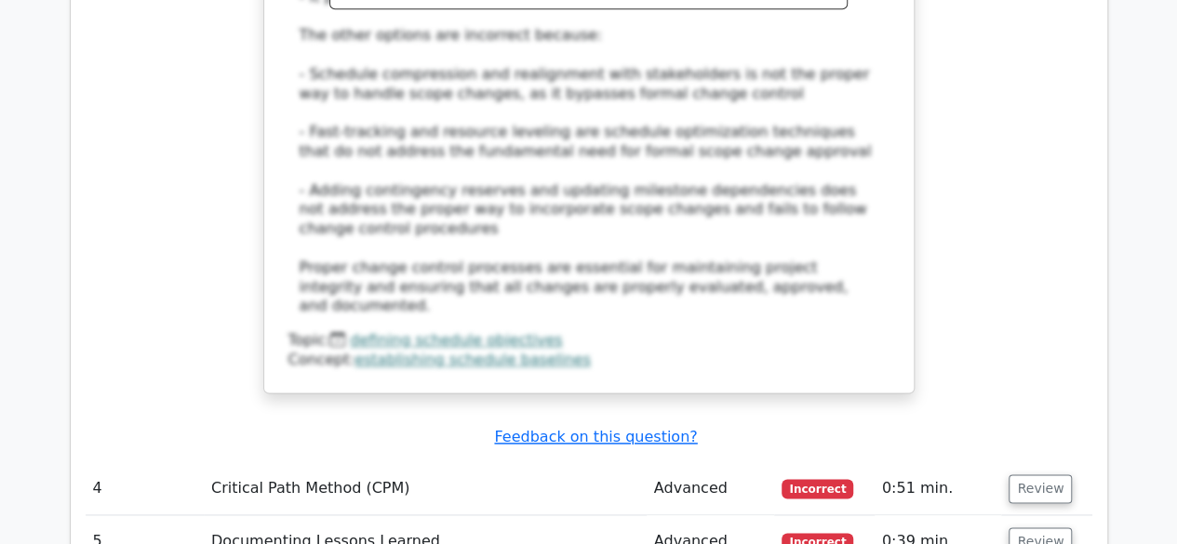
scroll to position [4560, 0]
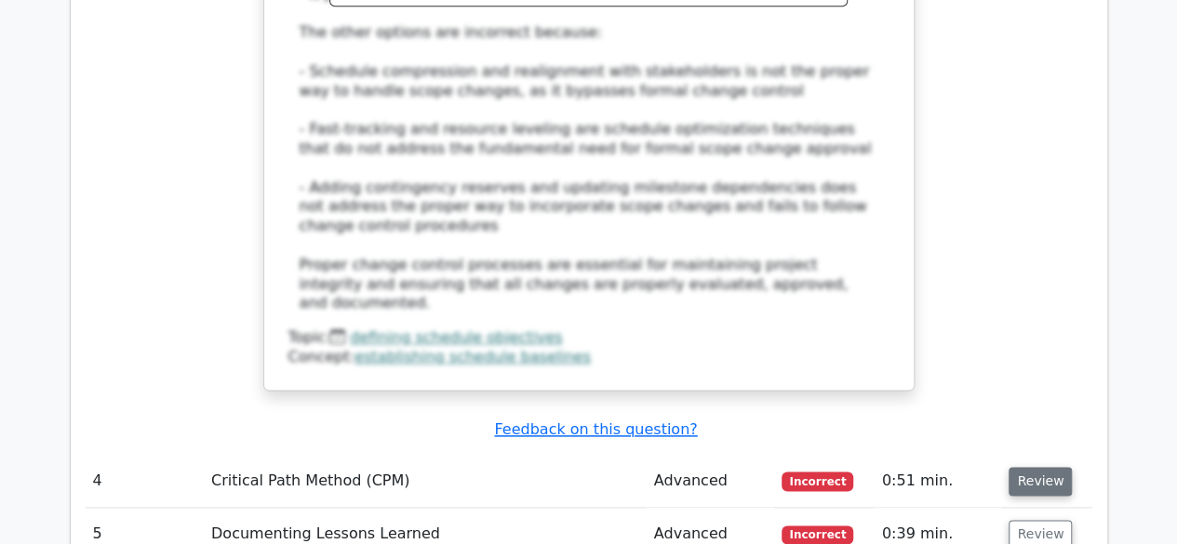
click at [1044, 467] on button "Review" at bounding box center [1040, 481] width 63 height 29
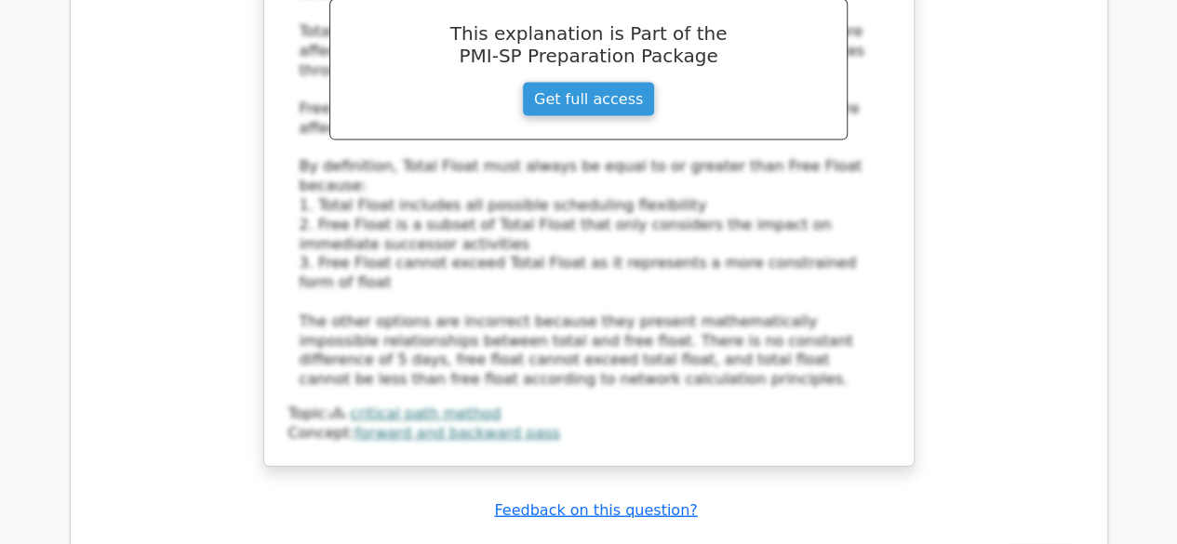
scroll to position [5583, 0]
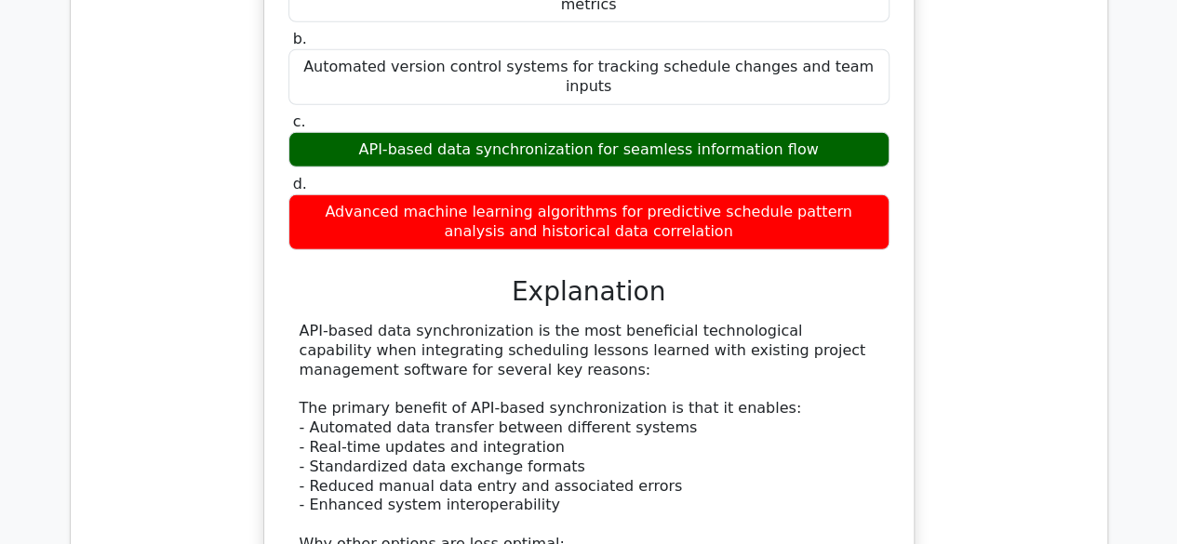
scroll to position [6235, 0]
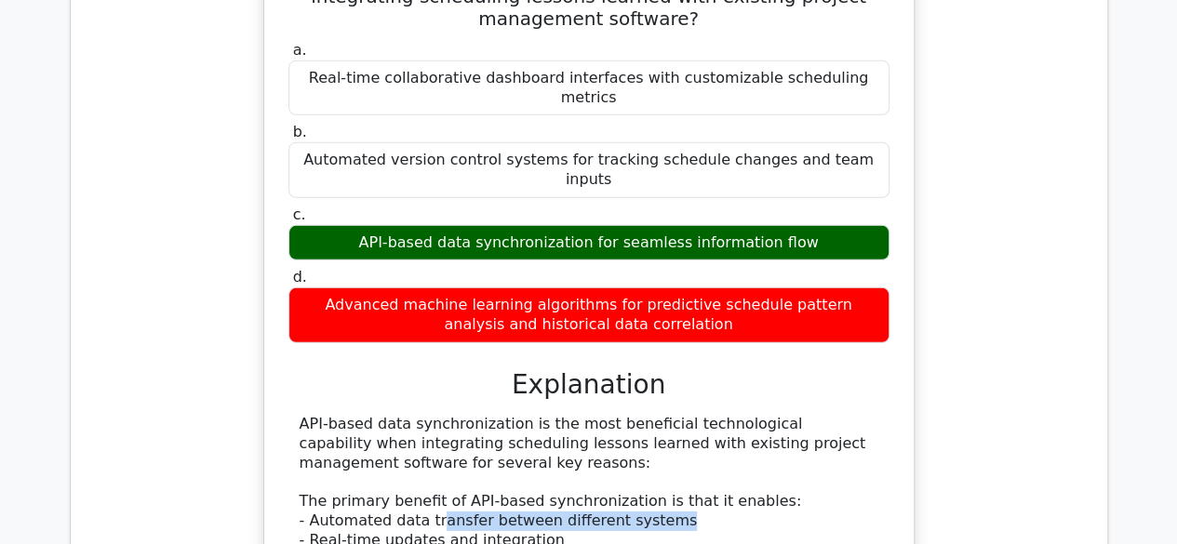
drag, startPoint x: 427, startPoint y: 161, endPoint x: 651, endPoint y: 163, distance: 224.3
drag, startPoint x: 415, startPoint y: 185, endPoint x: 541, endPoint y: 183, distance: 125.6
drag, startPoint x: 432, startPoint y: 204, endPoint x: 522, endPoint y: 197, distance: 90.5
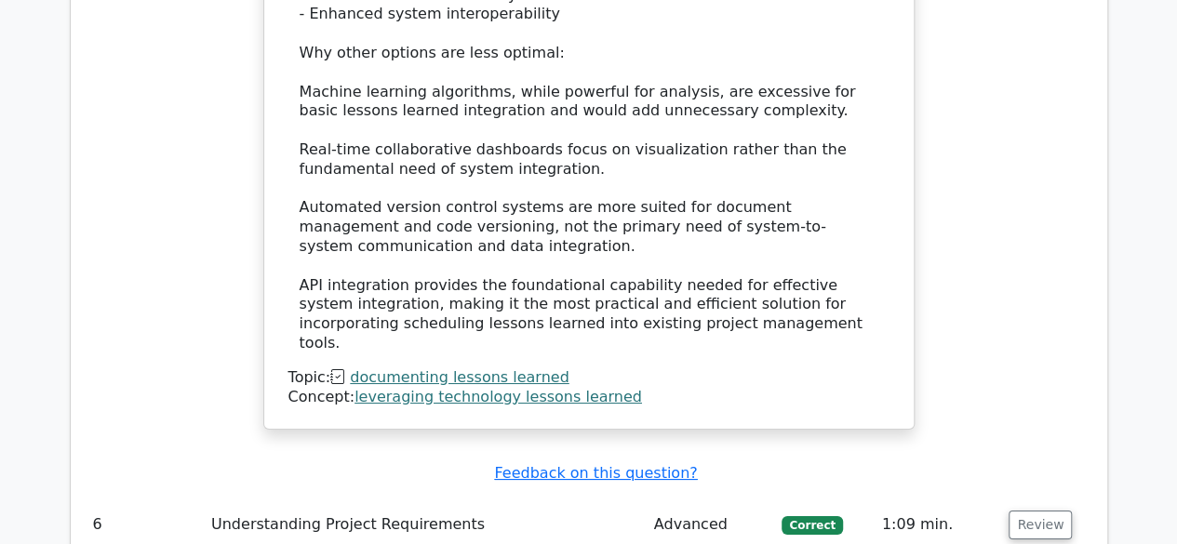
scroll to position [6886, 0]
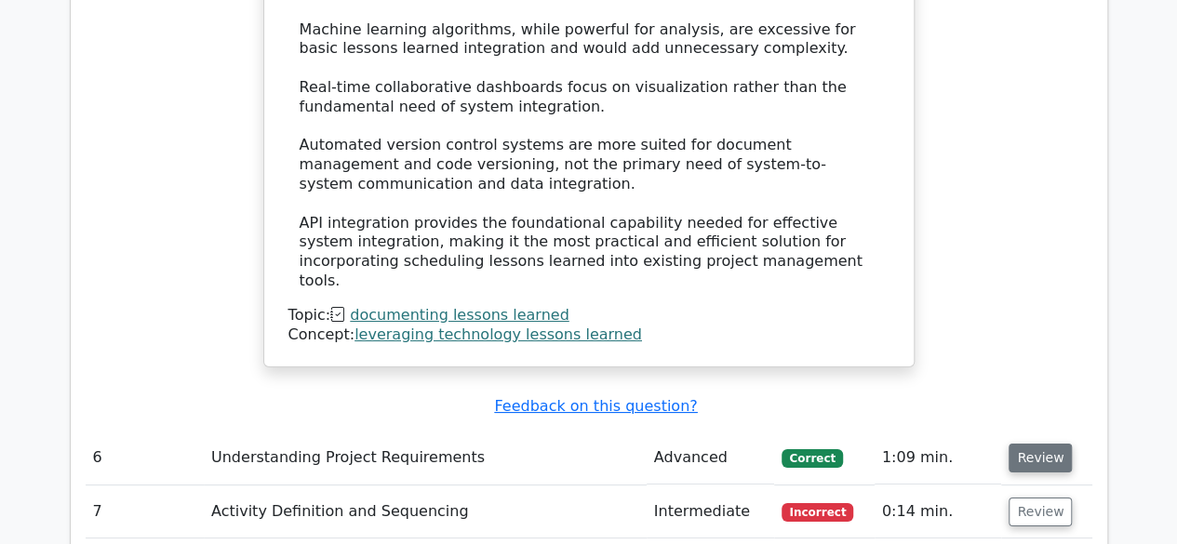
click at [1027, 444] on button "Review" at bounding box center [1040, 458] width 63 height 29
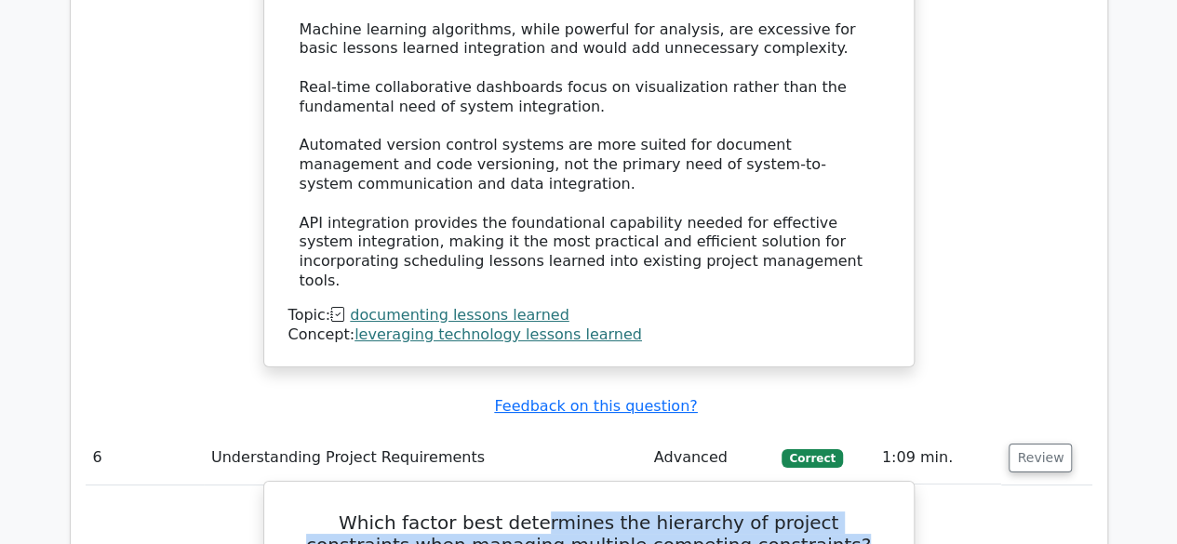
drag, startPoint x: 479, startPoint y: 153, endPoint x: 894, endPoint y: 159, distance: 415.1
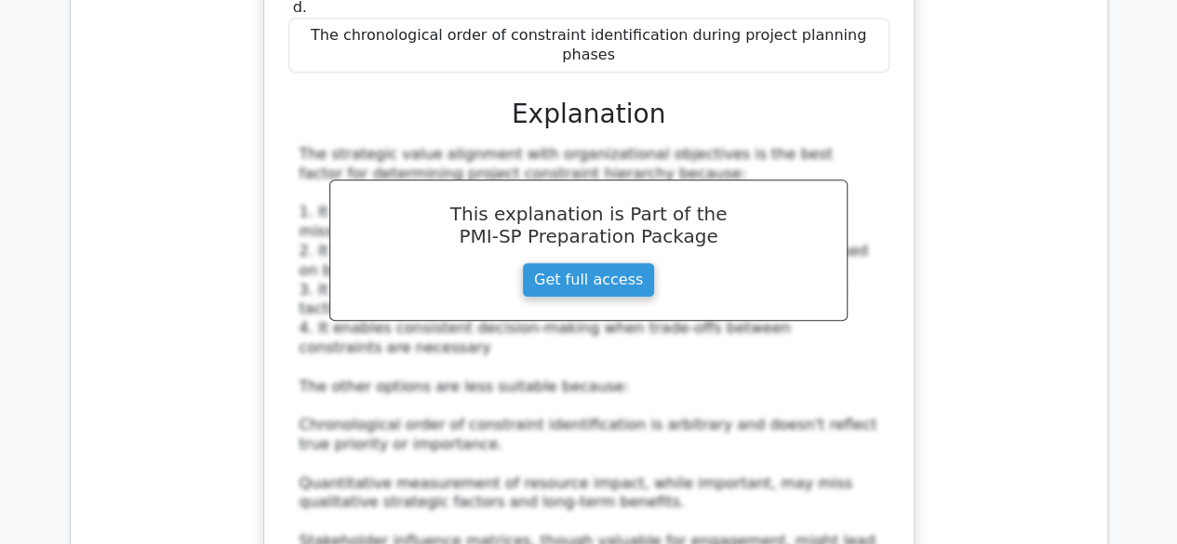
scroll to position [7724, 0]
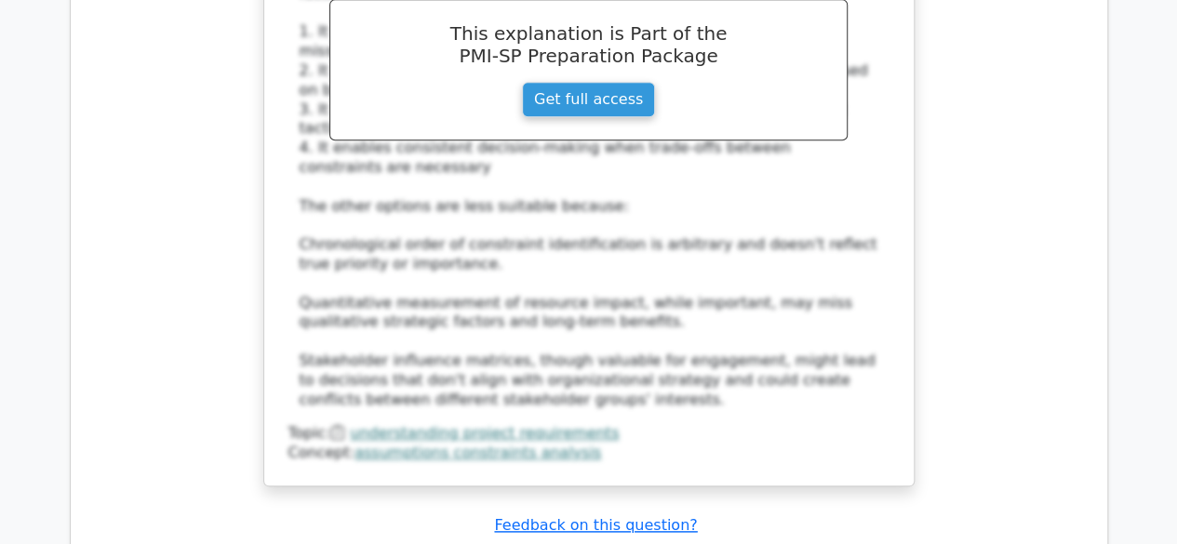
scroll to position [7910, 0]
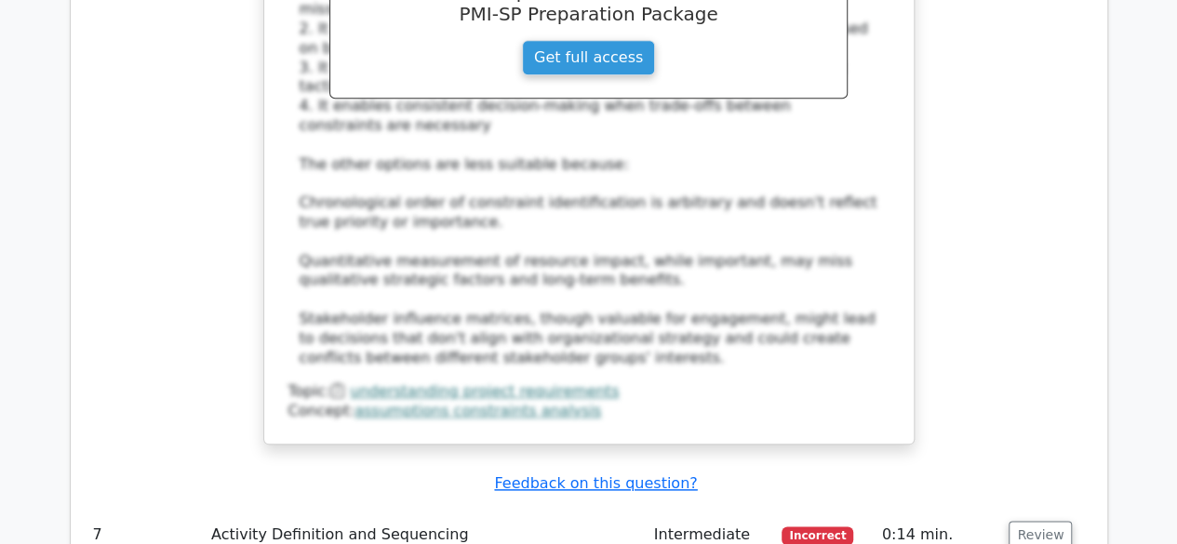
drag, startPoint x: 424, startPoint y: 135, endPoint x: 824, endPoint y: 160, distance: 400.9
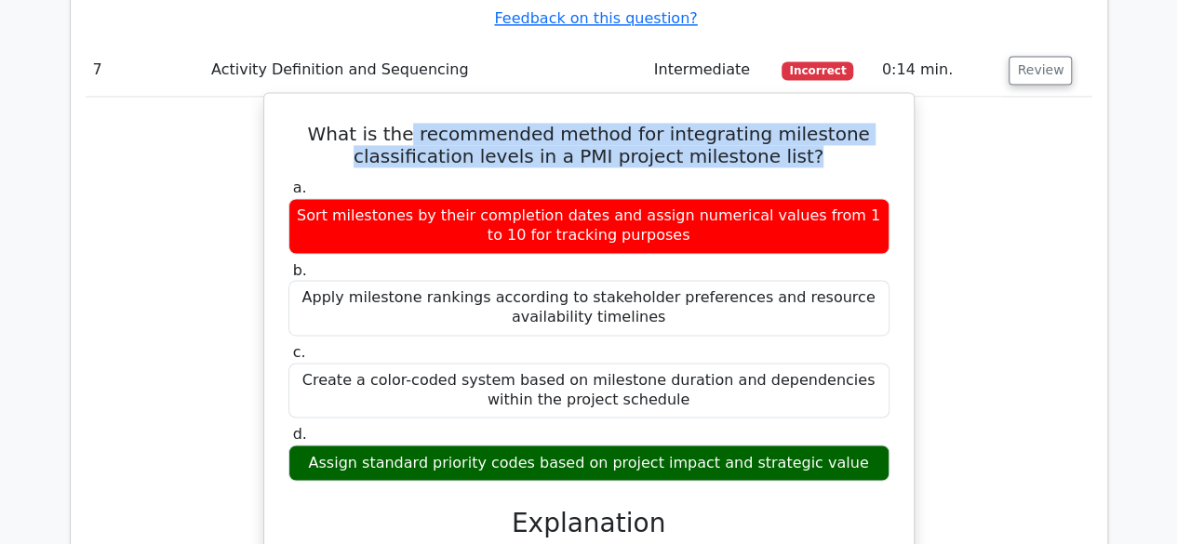
scroll to position [8747, 0]
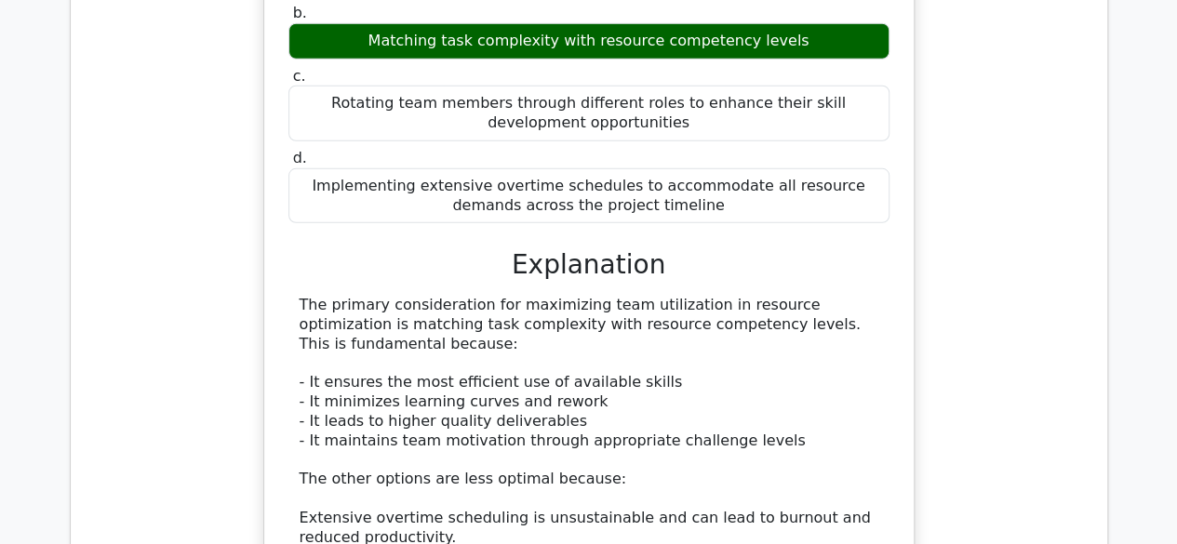
scroll to position [9771, 0]
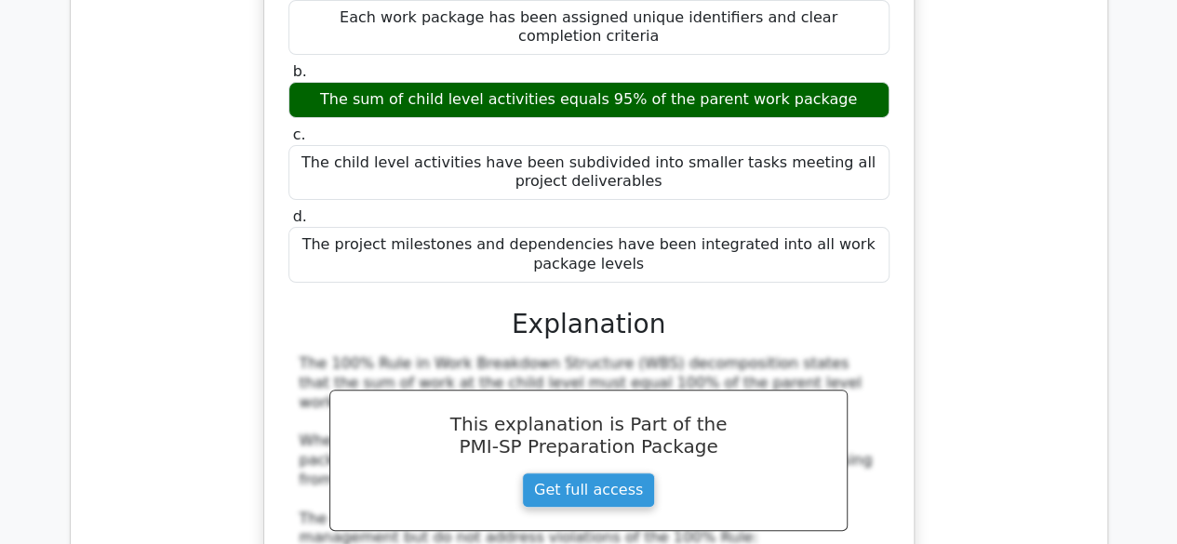
scroll to position [10701, 0]
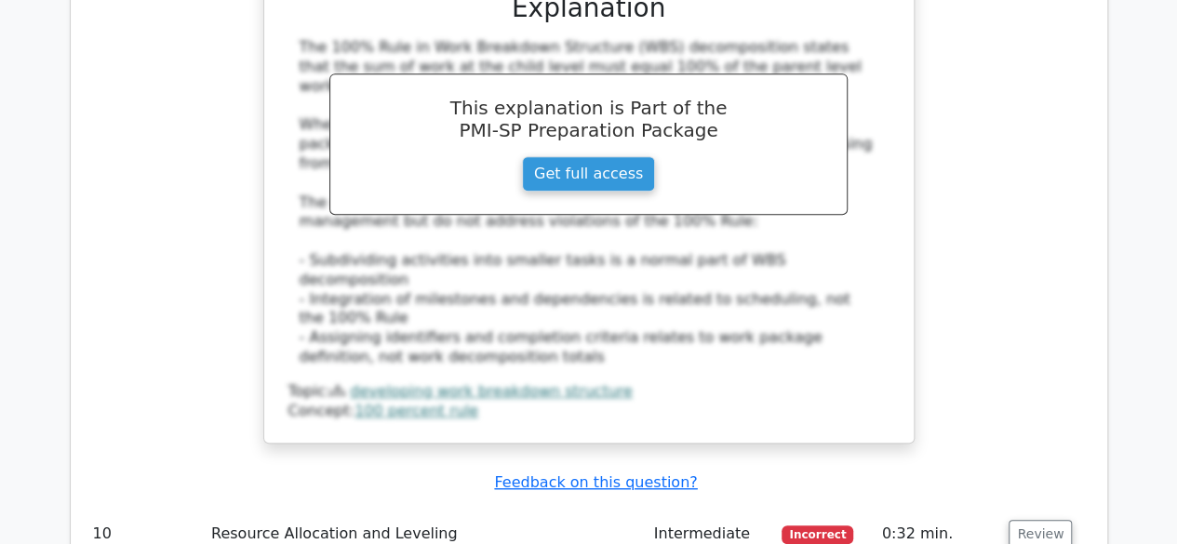
scroll to position [10981, 0]
drag, startPoint x: 523, startPoint y: 75, endPoint x: 694, endPoint y: 124, distance: 177.9
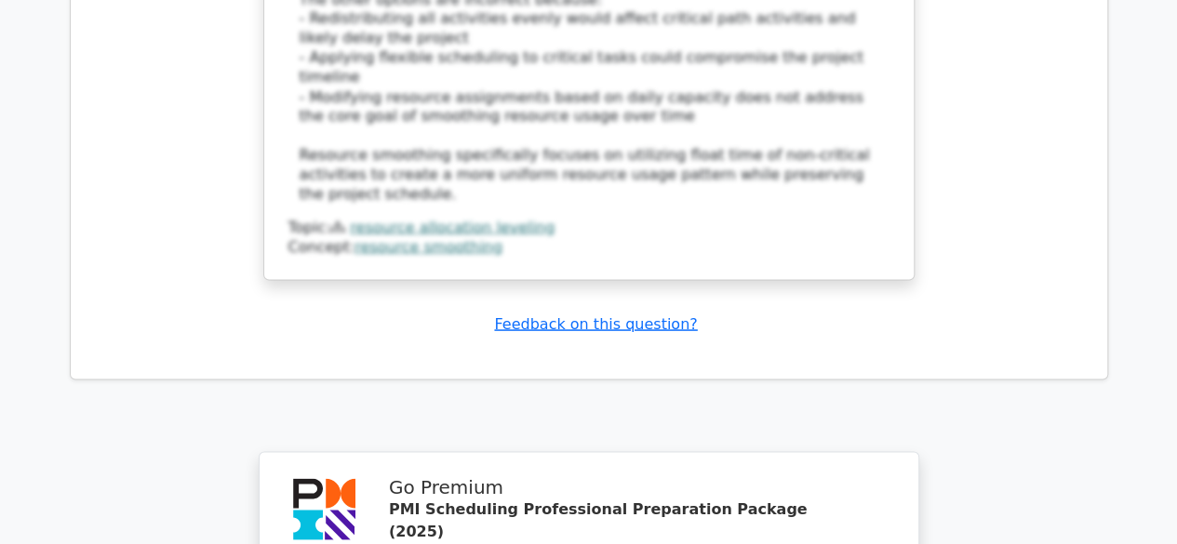
scroll to position [12283, 0]
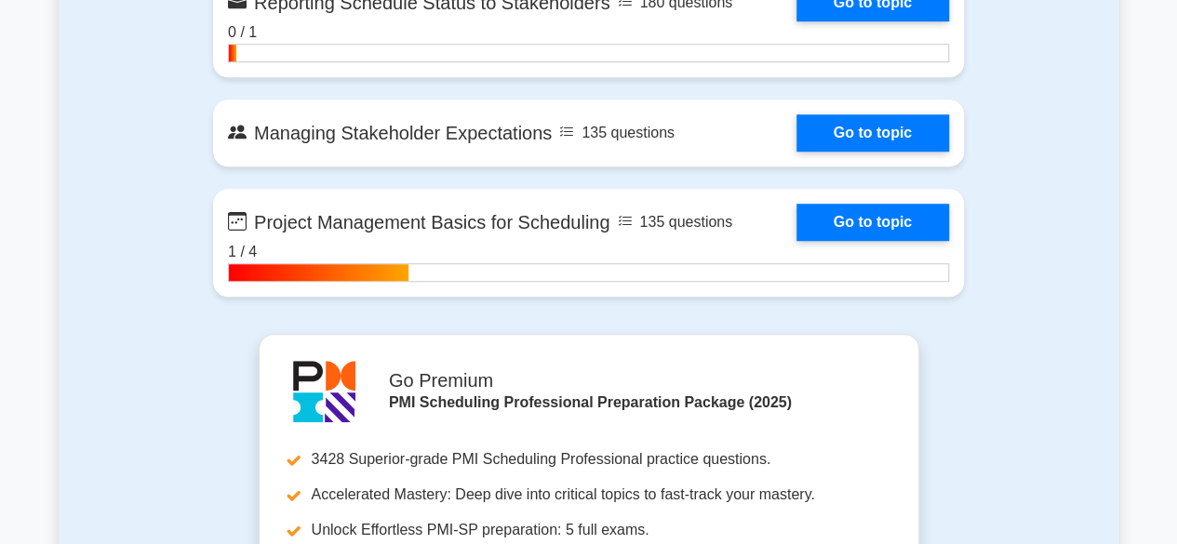
scroll to position [4188, 0]
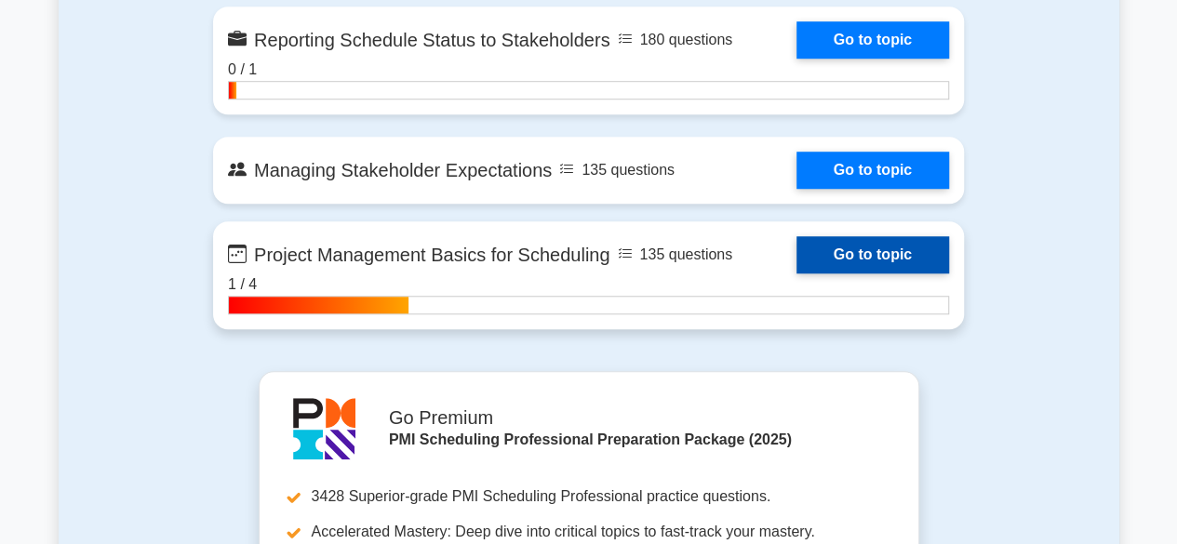
click at [826, 274] on link "Go to topic" at bounding box center [873, 254] width 153 height 37
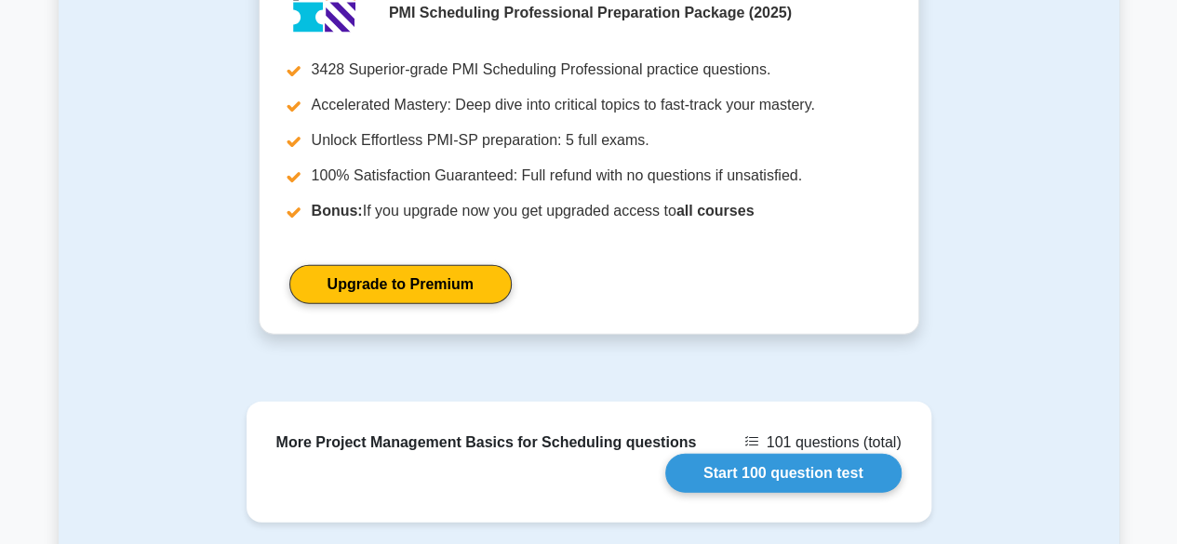
scroll to position [2047, 0]
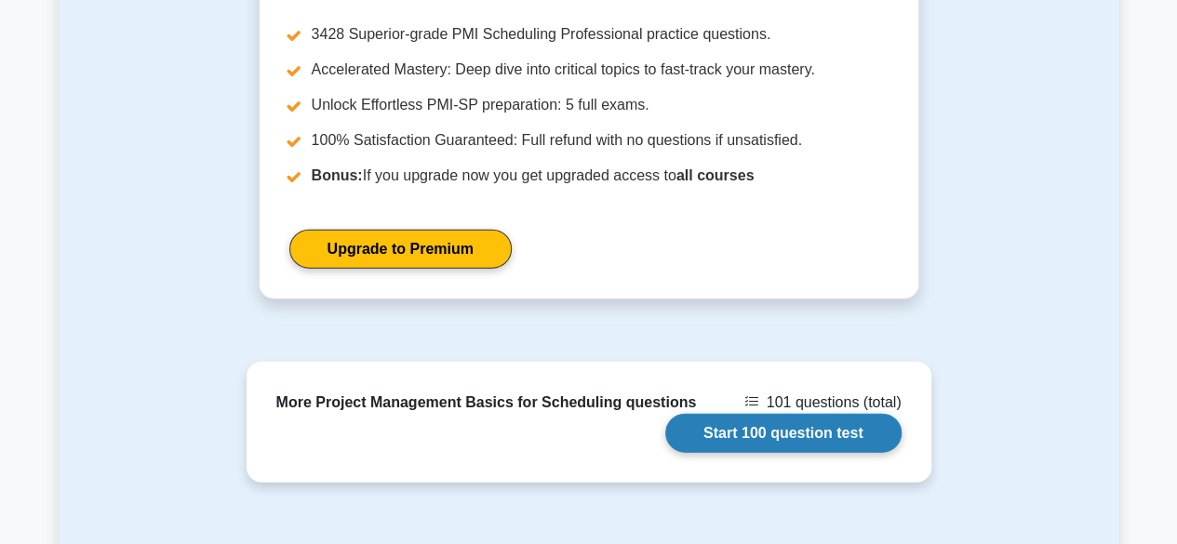
click at [759, 414] on link "Start 100 question test" at bounding box center [783, 433] width 236 height 39
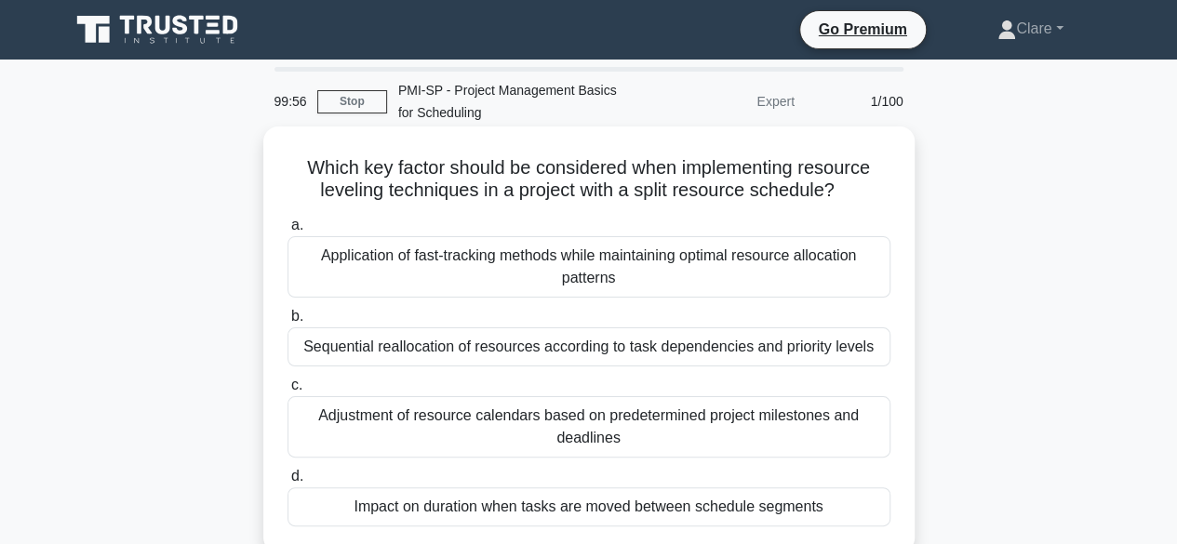
drag, startPoint x: 386, startPoint y: 177, endPoint x: 861, endPoint y: 187, distance: 474.7
click at [861, 187] on h5 "Which key factor should be considered when implementing resource leveling techn…" at bounding box center [589, 179] width 607 height 47
click at [367, 176] on h5 "Which key factor should be considered when implementing resource leveling techn…" at bounding box center [589, 179] width 607 height 47
drag, startPoint x: 637, startPoint y: 190, endPoint x: 852, endPoint y: 198, distance: 215.1
click at [852, 198] on h5 "Which key factor should be considered when implementing resource leveling techn…" at bounding box center [589, 179] width 607 height 47
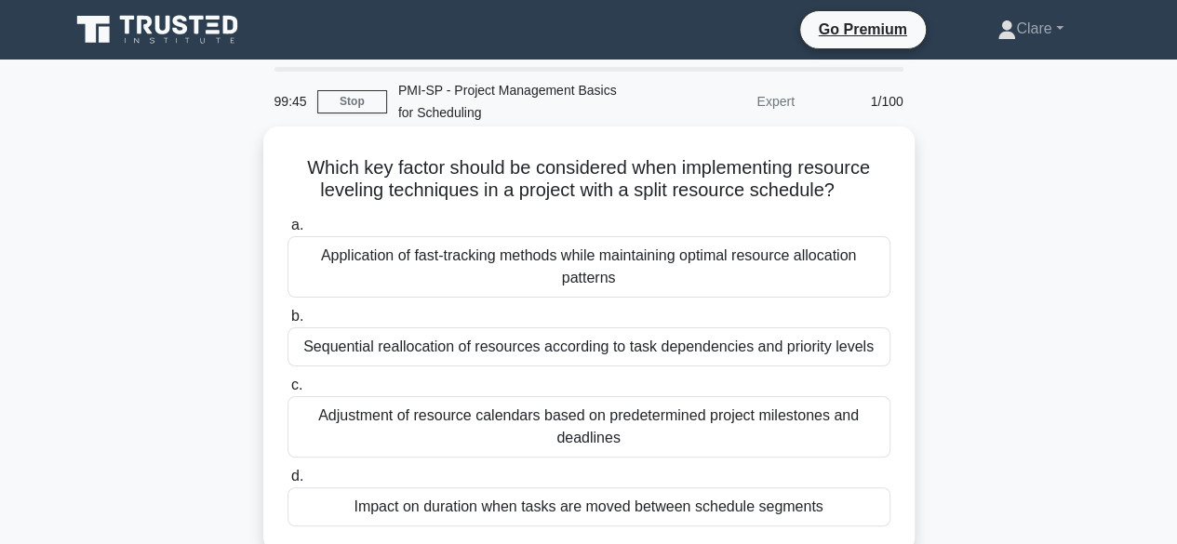
scroll to position [93, 0]
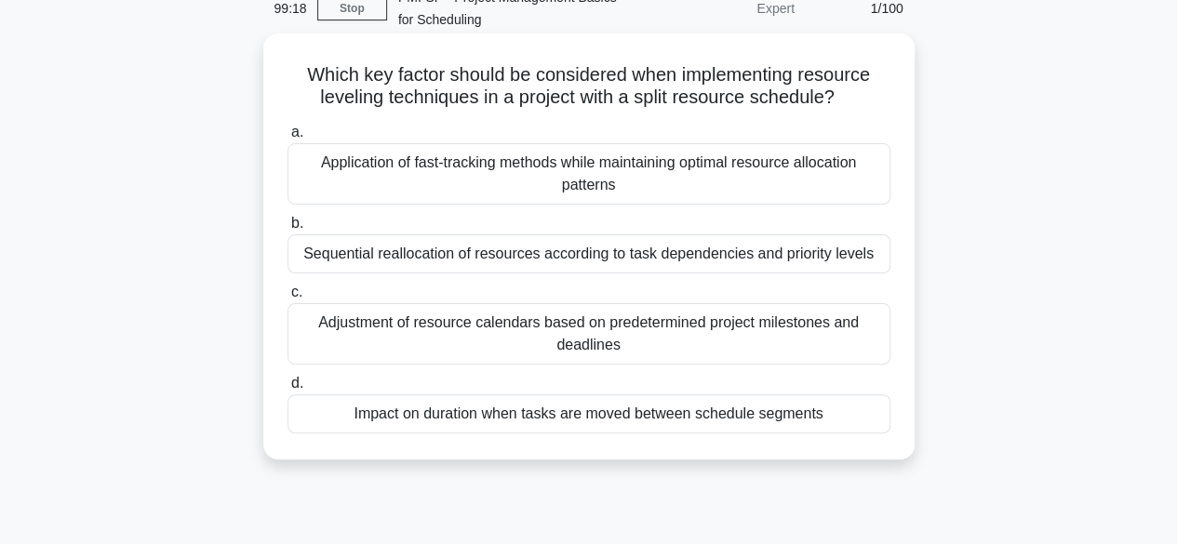
click at [508, 247] on div "Sequential reallocation of resources according to task dependencies and priorit…" at bounding box center [589, 254] width 603 height 39
click at [288, 230] on input "b. Sequential reallocation of resources according to task dependencies and prio…" at bounding box center [288, 224] width 0 height 12
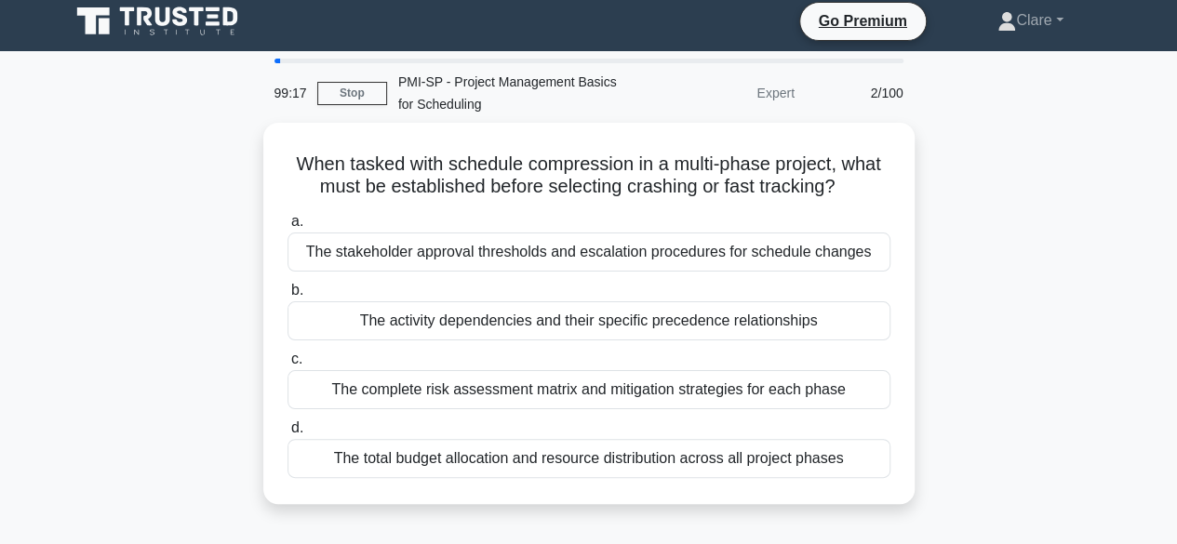
scroll to position [0, 0]
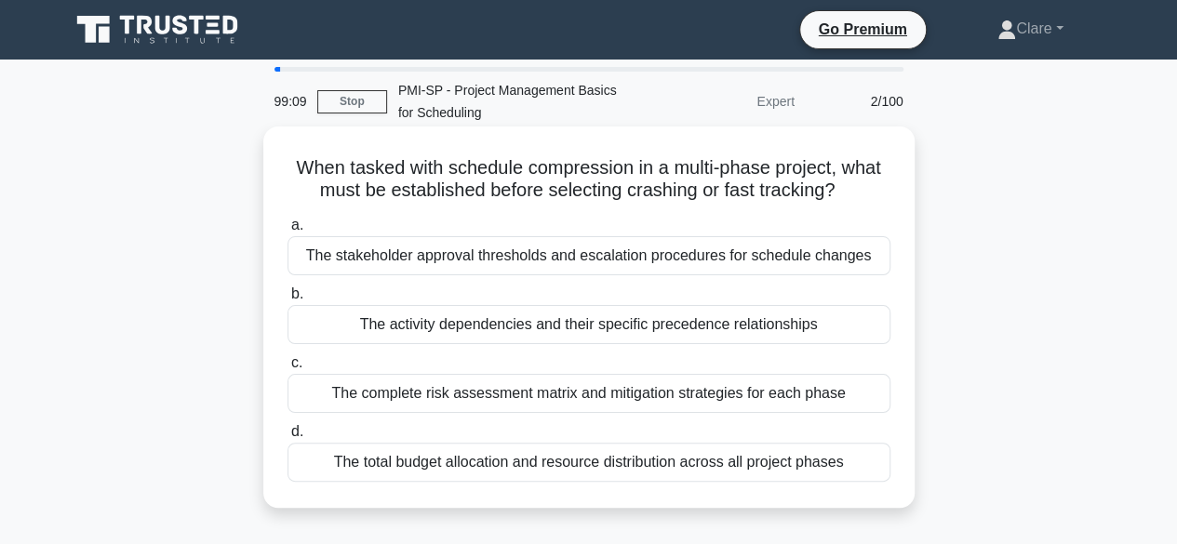
drag, startPoint x: 467, startPoint y: 193, endPoint x: 841, endPoint y: 194, distance: 374.1
click at [841, 194] on h5 "When tasked with schedule compression in a multi-phase project, what must be es…" at bounding box center [589, 179] width 607 height 47
click at [490, 257] on div "The stakeholder approval thresholds and escalation procedures for schedule chan…" at bounding box center [589, 255] width 603 height 39
click at [288, 232] on input "a. The stakeholder approval thresholds and escalation procedures for schedule c…" at bounding box center [288, 226] width 0 height 12
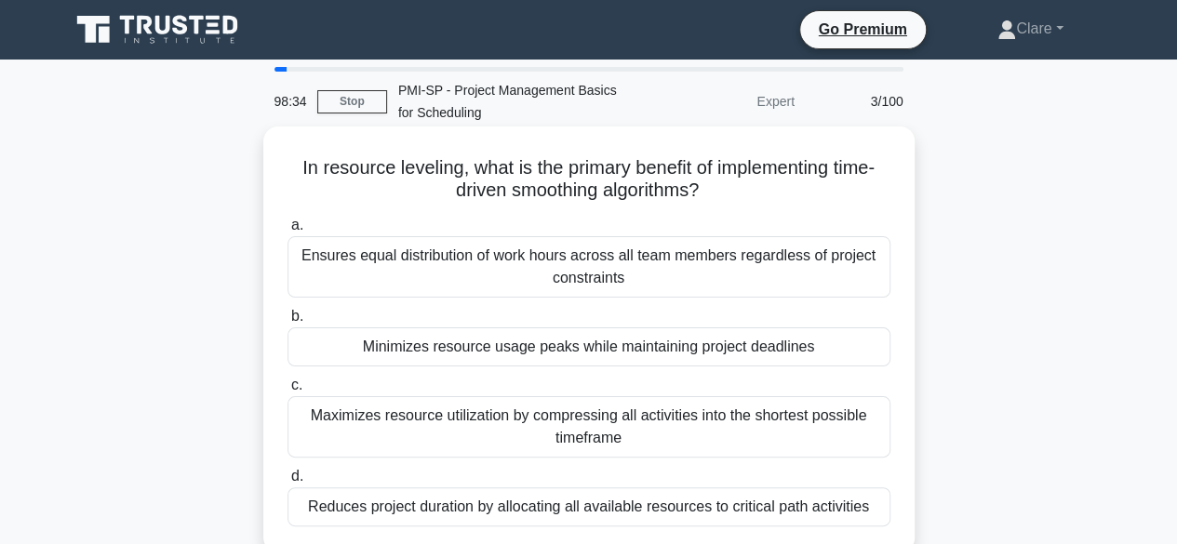
drag, startPoint x: 465, startPoint y: 166, endPoint x: 717, endPoint y: 187, distance: 252.2
click at [717, 187] on h5 "In resource leveling, what is the primary benefit of implementing time-driven s…" at bounding box center [589, 179] width 607 height 47
click at [710, 197] on icon ".spinner_0XTQ{transform-origin:center;animation:spinner_y6GP .75s linear infini…" at bounding box center [710, 192] width 22 height 22
drag, startPoint x: 558, startPoint y: 189, endPoint x: 726, endPoint y: 192, distance: 167.5
click at [726, 192] on h5 "In resource leveling, what is the primary benefit of implementing time-driven s…" at bounding box center [589, 179] width 607 height 47
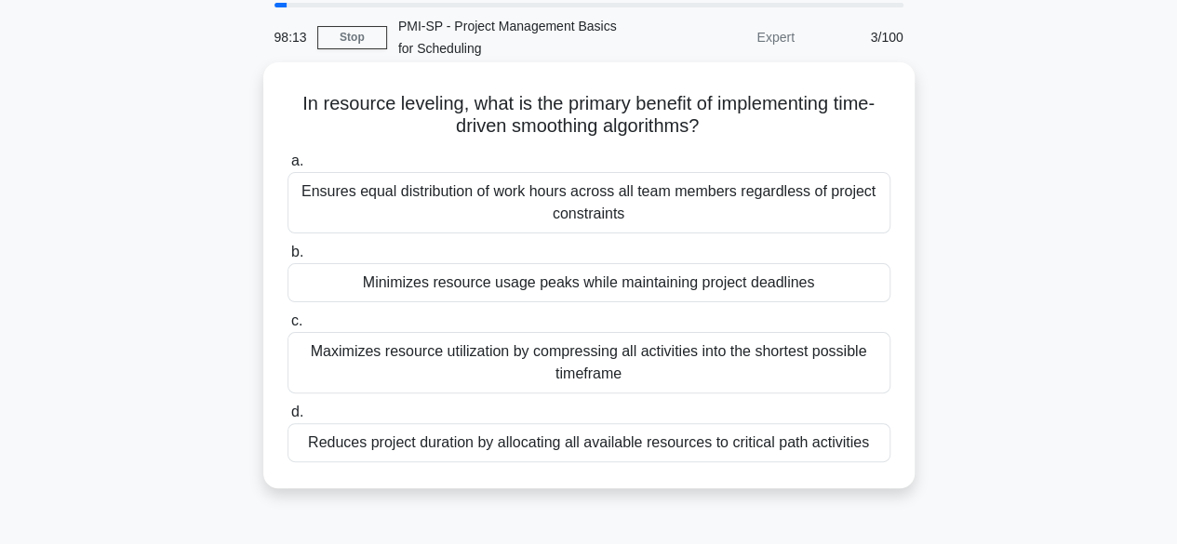
scroll to position [93, 0]
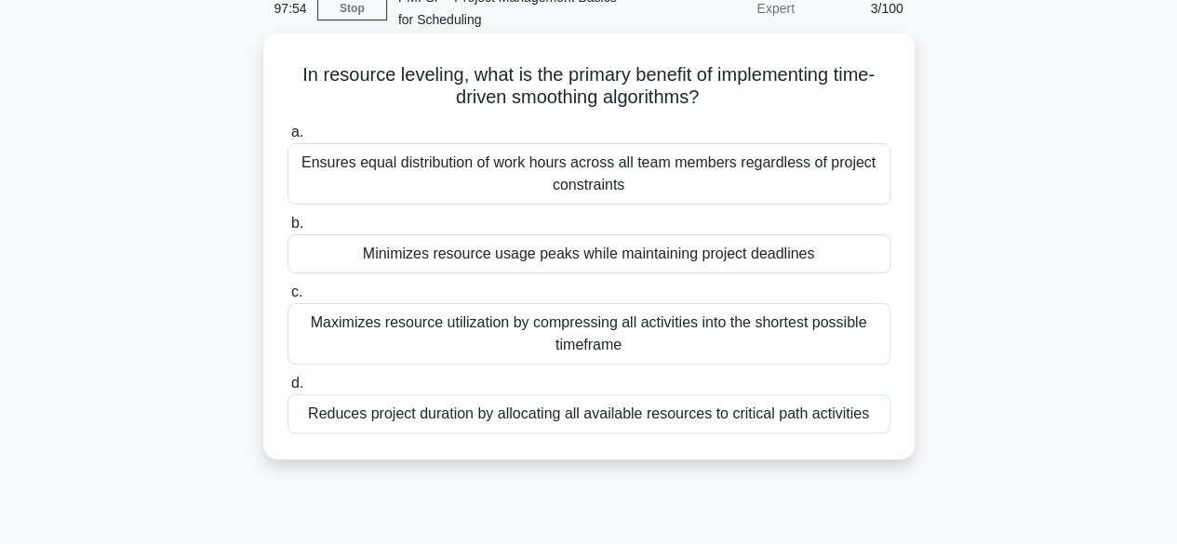
click at [513, 256] on div "Minimizes resource usage peaks while maintaining project deadlines" at bounding box center [589, 254] width 603 height 39
click at [288, 230] on input "b. Minimizes resource usage peaks while maintaining project deadlines" at bounding box center [288, 224] width 0 height 12
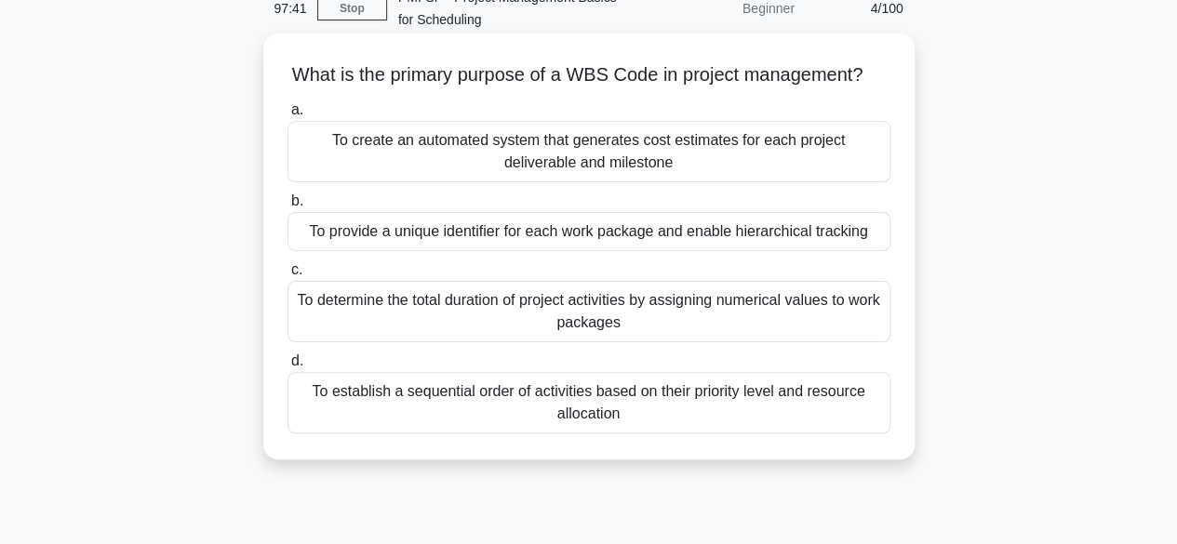
click at [637, 251] on div "To provide a unique identifier for each work package and enable hierarchical tr…" at bounding box center [589, 231] width 603 height 39
click at [288, 208] on input "b. To provide a unique identifier for each work package and enable hierarchical…" at bounding box center [288, 201] width 0 height 12
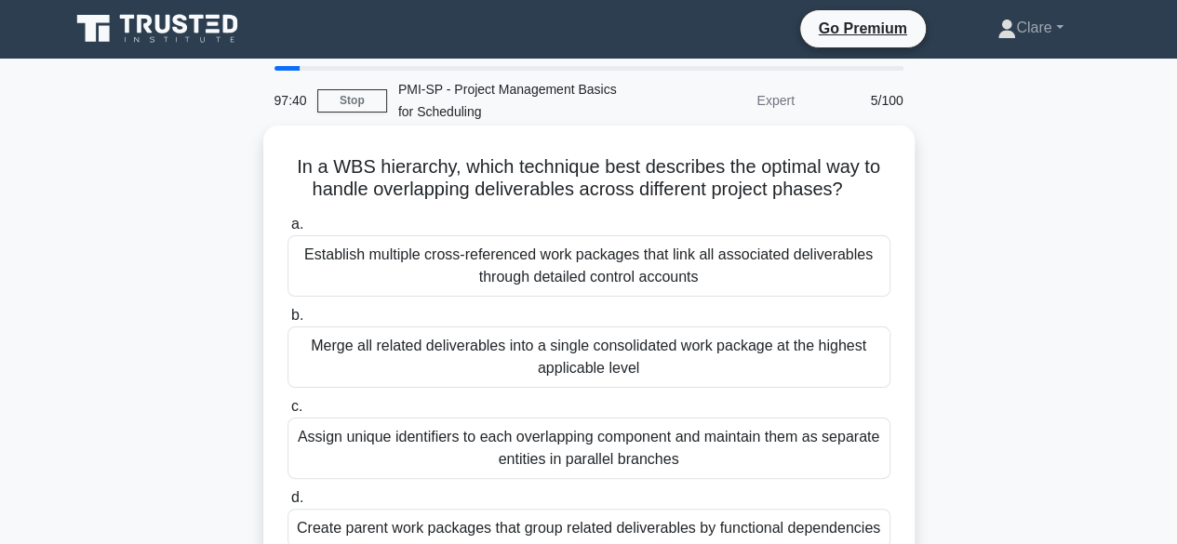
scroll to position [0, 0]
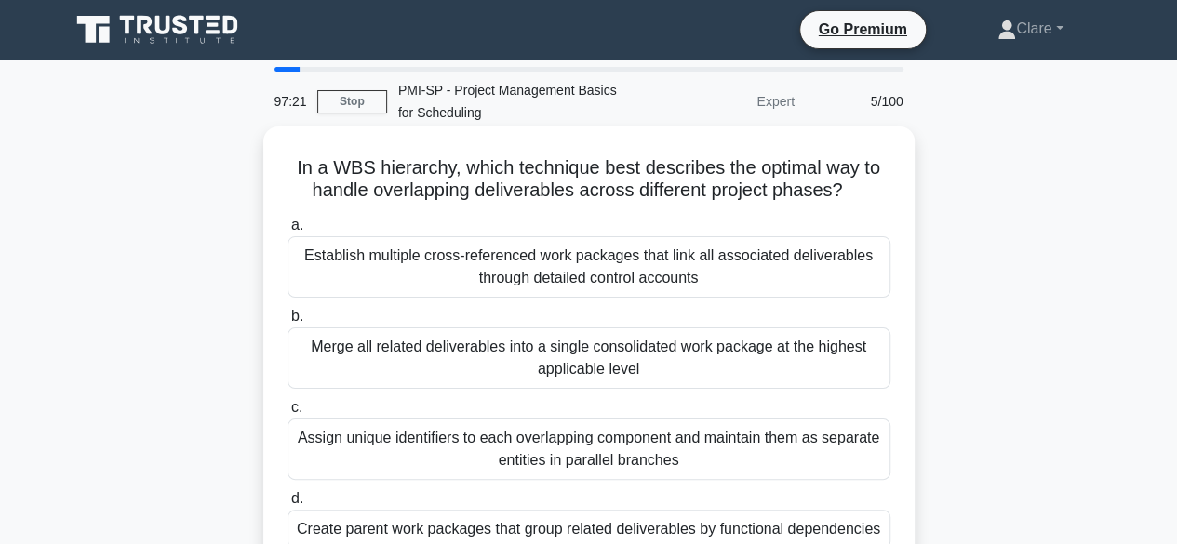
drag, startPoint x: 590, startPoint y: 188, endPoint x: 848, endPoint y: 194, distance: 257.8
click at [848, 194] on h5 "In a WBS hierarchy, which technique best describes the optimal way to handle ov…" at bounding box center [589, 179] width 607 height 47
drag, startPoint x: 464, startPoint y: 168, endPoint x: 861, endPoint y: 183, distance: 396.7
click at [861, 183] on h5 "In a WBS hierarchy, which technique best describes the optimal way to handle ov…" at bounding box center [589, 179] width 607 height 47
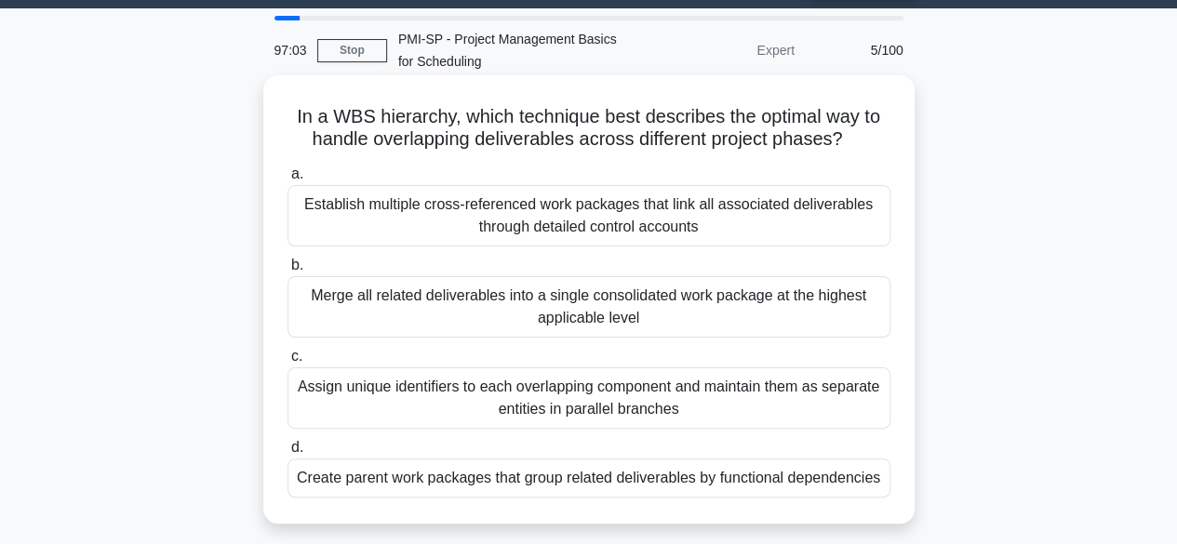
scroll to position [93, 0]
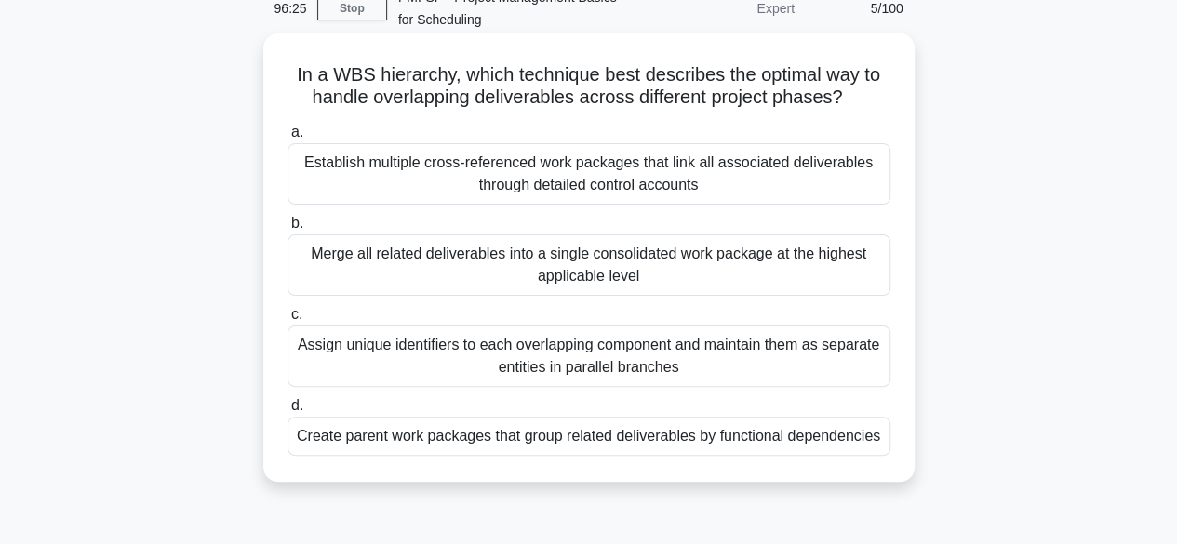
click at [573, 182] on div "Establish multiple cross-referenced work packages that link all associated deli…" at bounding box center [589, 173] width 603 height 61
click at [288, 139] on input "a. Establish multiple cross-referenced work packages that link all associated d…" at bounding box center [288, 133] width 0 height 12
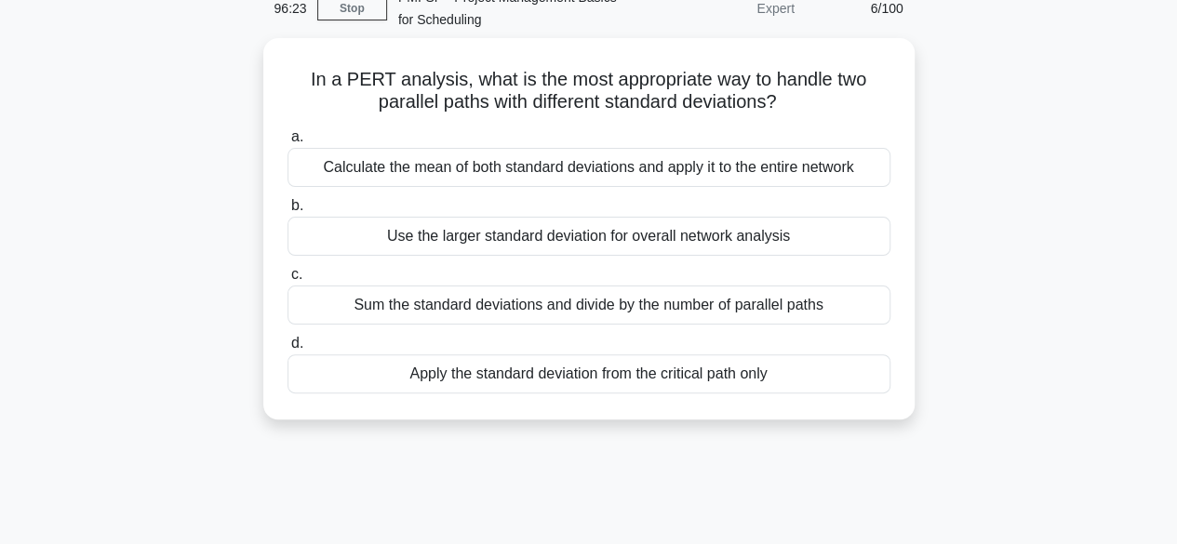
scroll to position [0, 0]
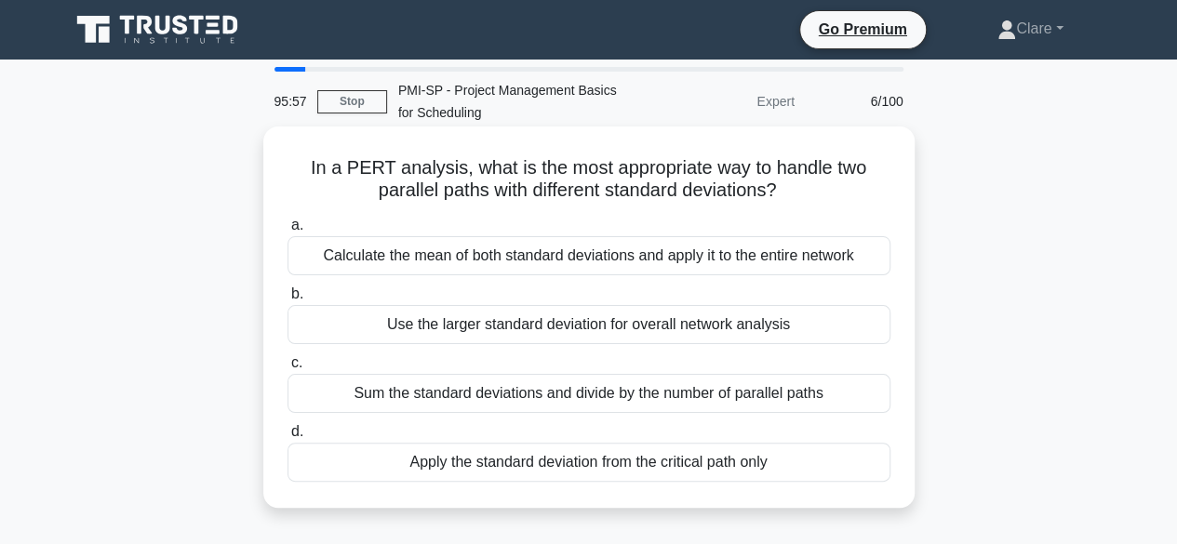
click at [612, 255] on div "Calculate the mean of both standard deviations and apply it to the entire netwo…" at bounding box center [589, 255] width 603 height 39
click at [288, 232] on input "a. Calculate the mean of both standard deviations and apply it to the entire ne…" at bounding box center [288, 226] width 0 height 12
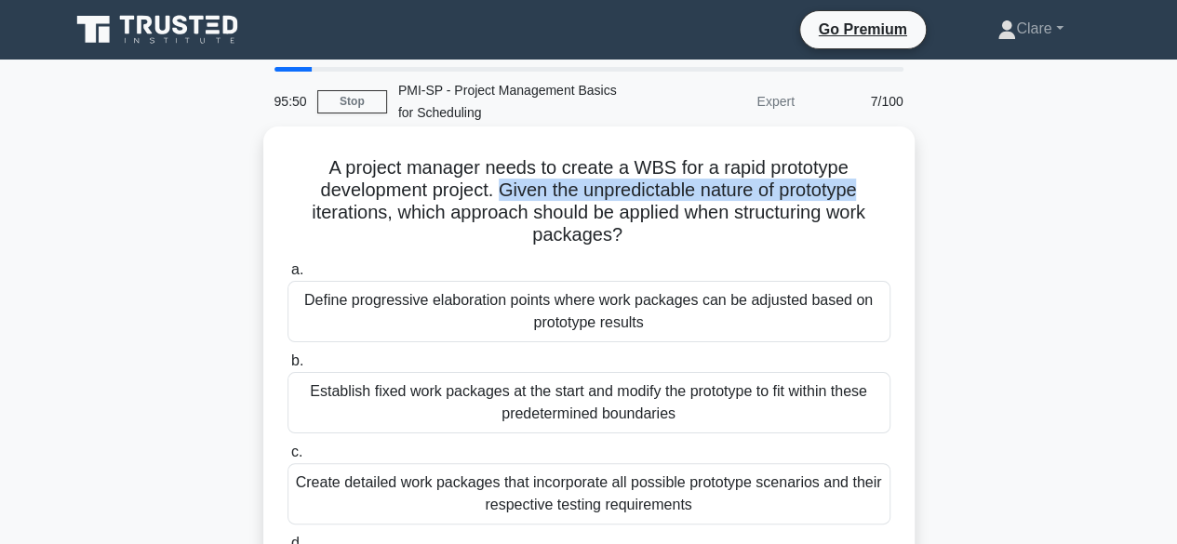
drag, startPoint x: 493, startPoint y: 185, endPoint x: 864, endPoint y: 201, distance: 370.7
click at [864, 201] on h5 "A project manager needs to create a WBS for a rapid prototype development proje…" at bounding box center [589, 201] width 607 height 91
drag, startPoint x: 555, startPoint y: 216, endPoint x: 651, endPoint y: 238, distance: 99.3
click at [651, 238] on h5 "A project manager needs to create a WBS for a rapid prototype development proje…" at bounding box center [589, 201] width 607 height 91
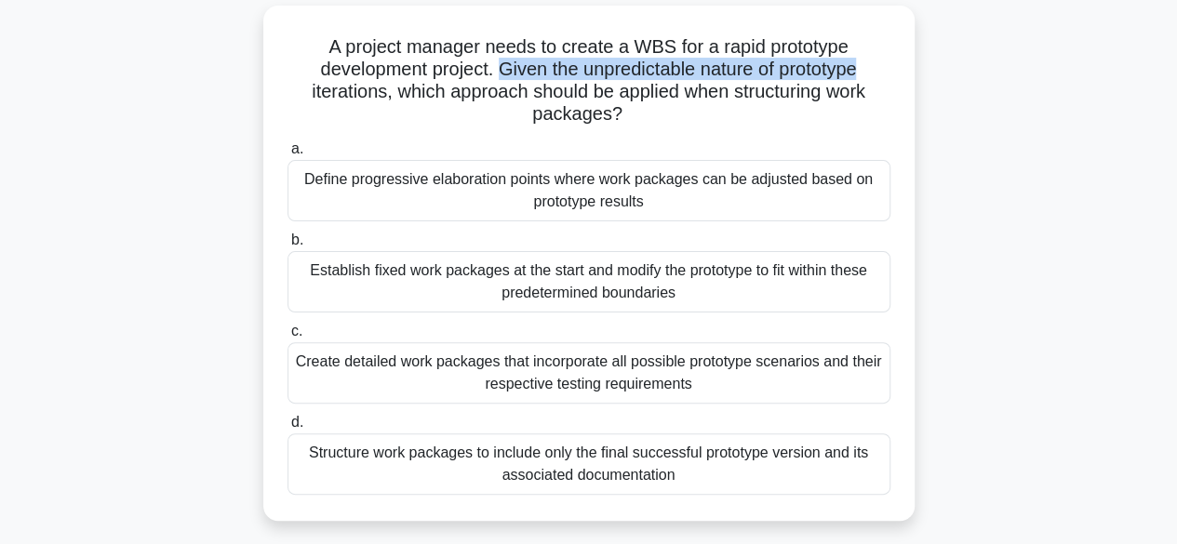
scroll to position [93, 0]
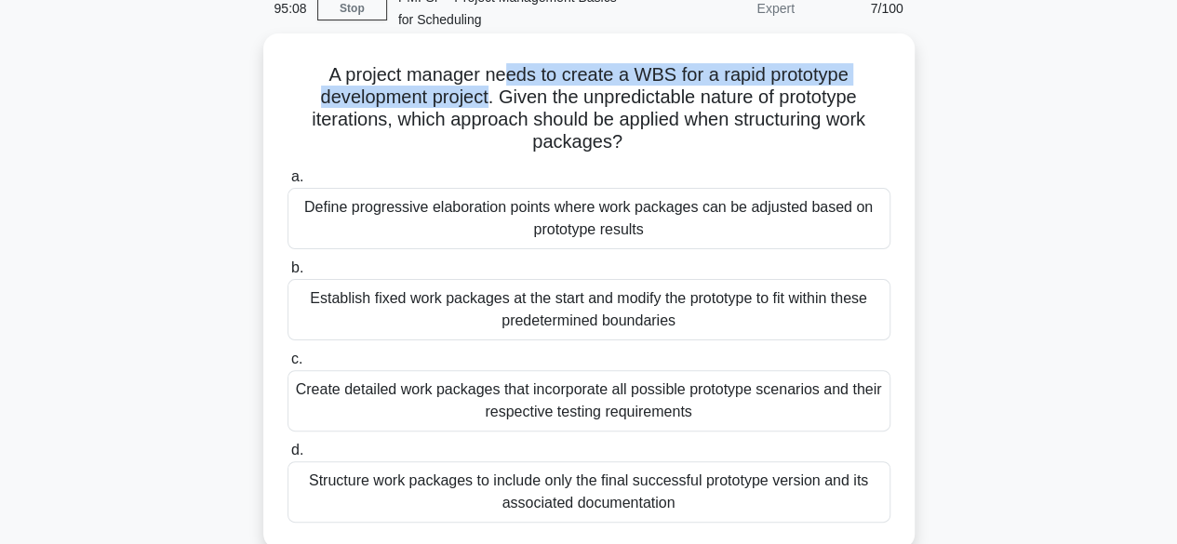
drag, startPoint x: 509, startPoint y: 77, endPoint x: 485, endPoint y: 106, distance: 37.7
click at [485, 106] on h5 "A project manager needs to create a WBS for a rapid prototype development proje…" at bounding box center [589, 108] width 607 height 91
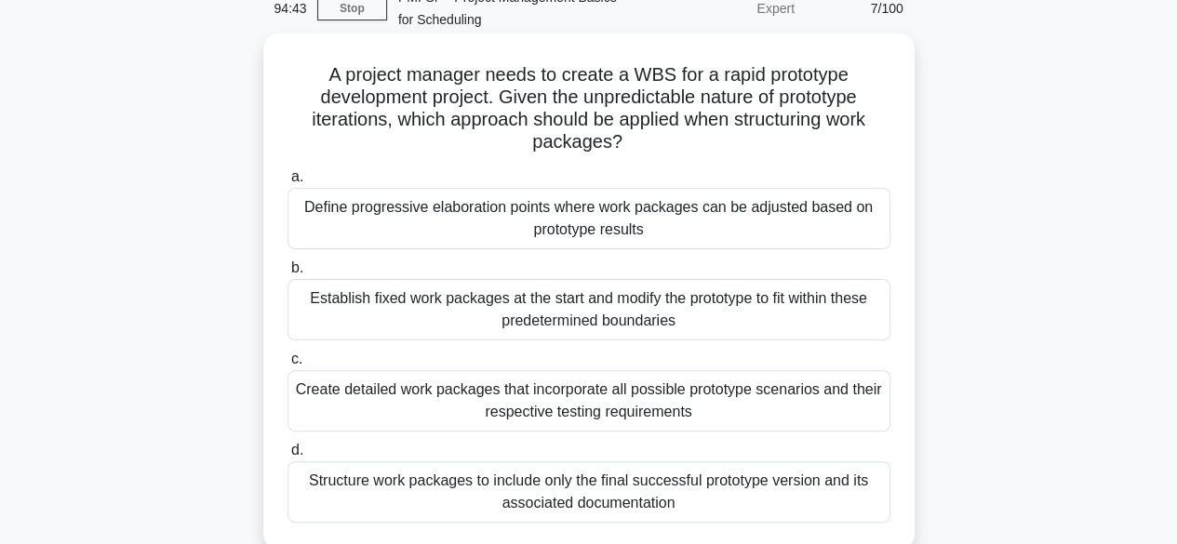
click at [648, 228] on div "Define progressive elaboration points where work packages can be adjusted based…" at bounding box center [589, 218] width 603 height 61
click at [288, 183] on input "a. Define progressive elaboration points where work packages can be adjusted ba…" at bounding box center [288, 177] width 0 height 12
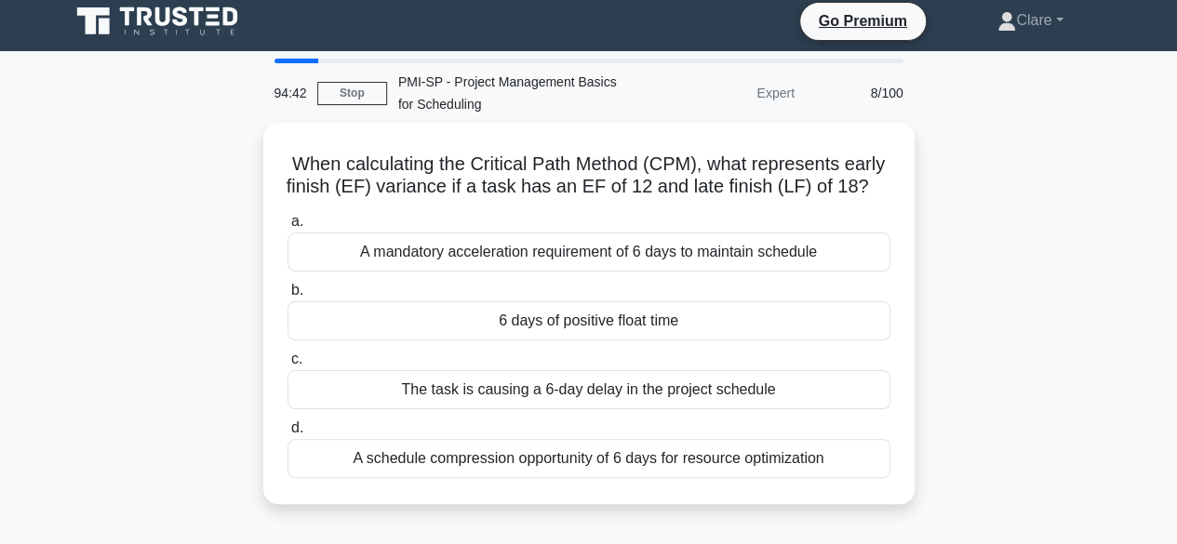
scroll to position [0, 0]
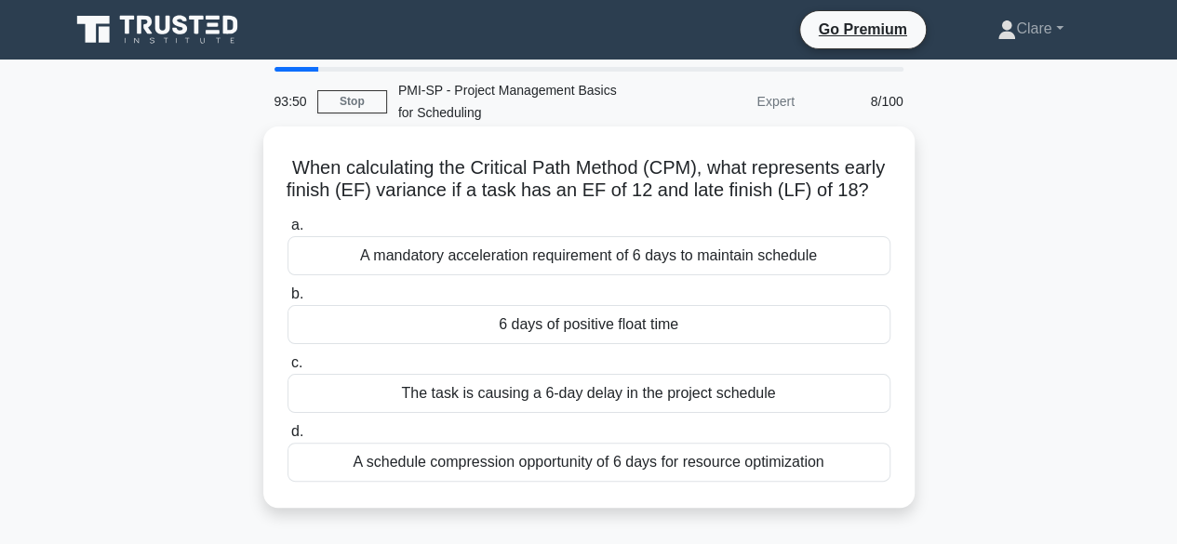
click at [627, 330] on div "6 days of positive float time" at bounding box center [589, 324] width 603 height 39
click at [288, 301] on input "b. 6 days of positive float time" at bounding box center [288, 294] width 0 height 12
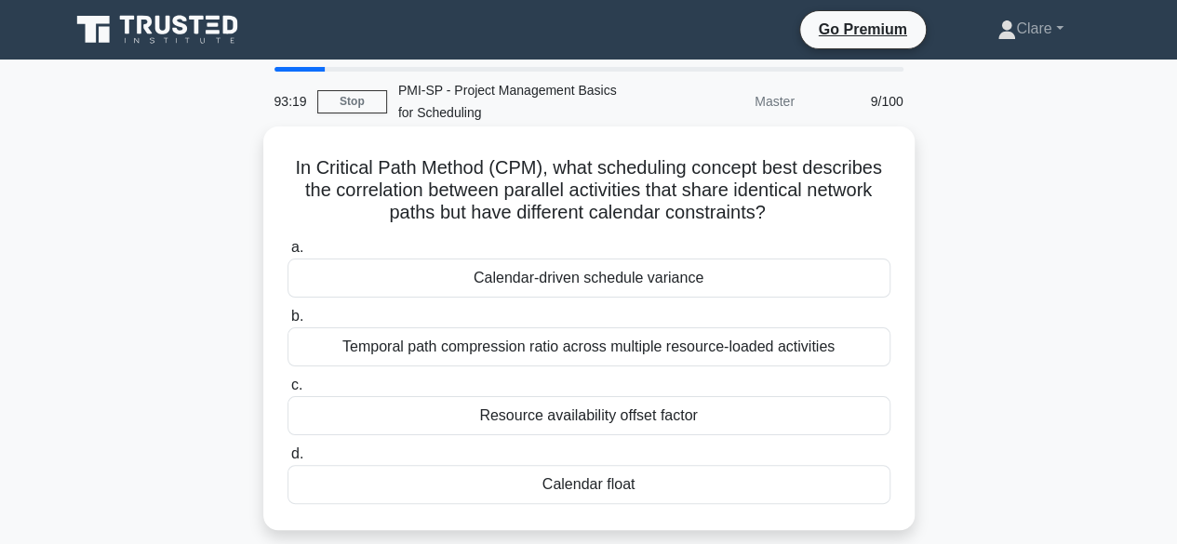
click at [598, 286] on div "Calendar-driven schedule variance" at bounding box center [589, 278] width 603 height 39
click at [288, 254] on input "a. Calendar-driven schedule variance" at bounding box center [288, 248] width 0 height 12
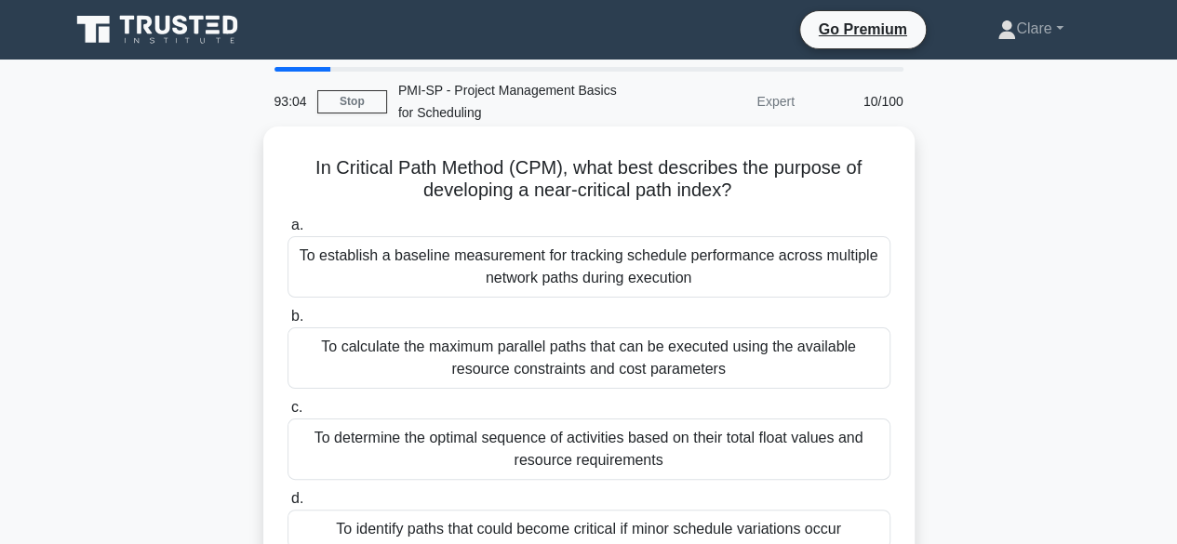
drag, startPoint x: 540, startPoint y: 183, endPoint x: 748, endPoint y: 188, distance: 208.5
click at [748, 188] on h5 "In Critical Path Method (CPM), what best describes the purpose of developing a …" at bounding box center [589, 179] width 607 height 47
drag, startPoint x: 576, startPoint y: 171, endPoint x: 746, endPoint y: 200, distance: 172.7
click at [746, 200] on h5 "In Critical Path Method (CPM), what best describes the purpose of developing a …" at bounding box center [589, 179] width 607 height 47
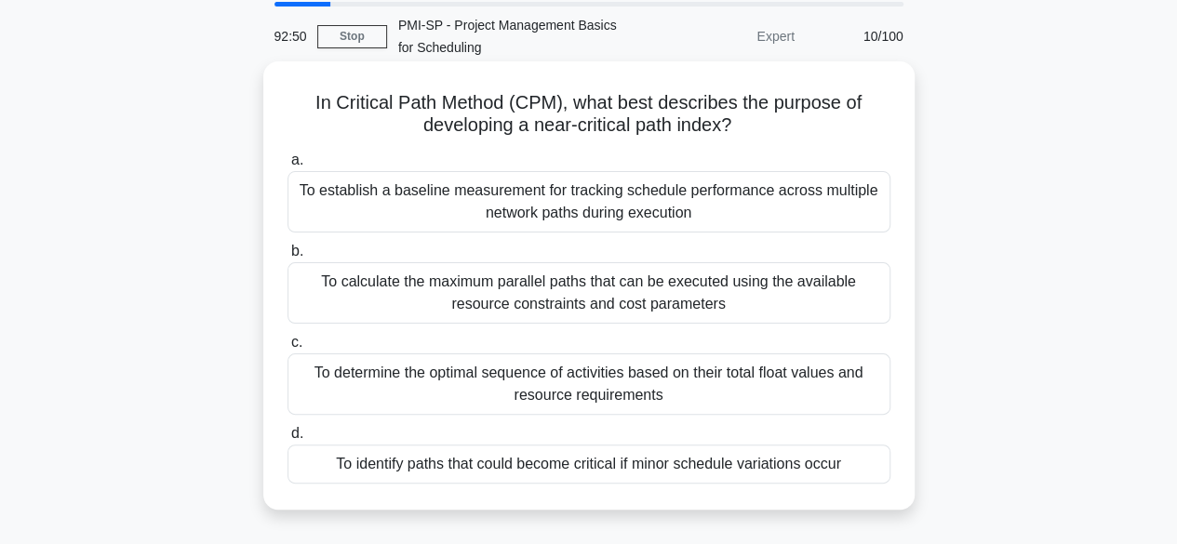
scroll to position [93, 0]
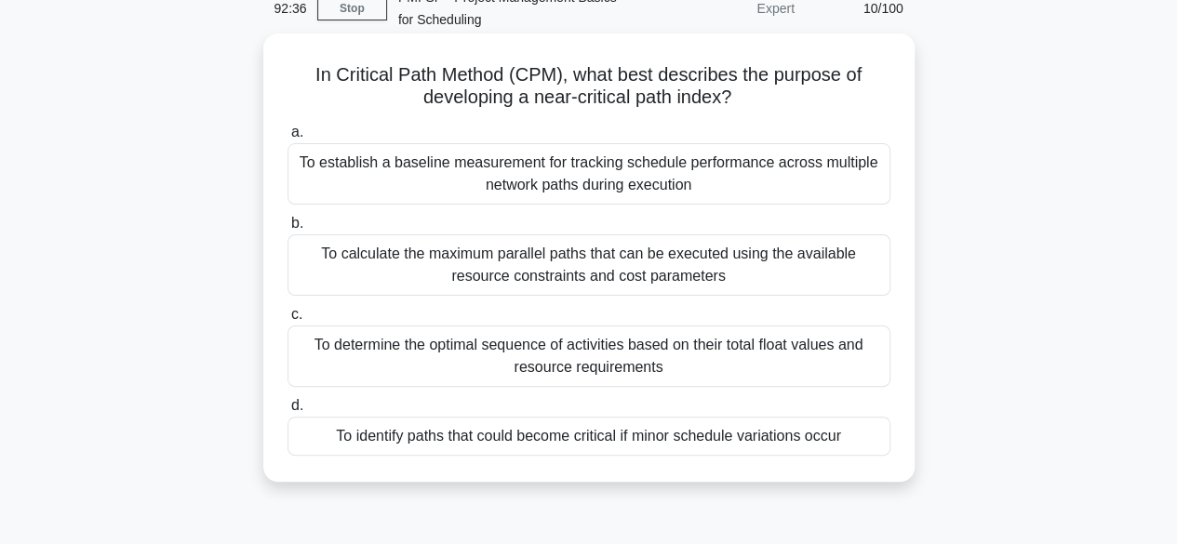
click at [584, 440] on div "To identify paths that could become critical if minor schedule variations occur" at bounding box center [589, 436] width 603 height 39
click at [288, 412] on input "d. To identify paths that could become critical if minor schedule variations oc…" at bounding box center [288, 406] width 0 height 12
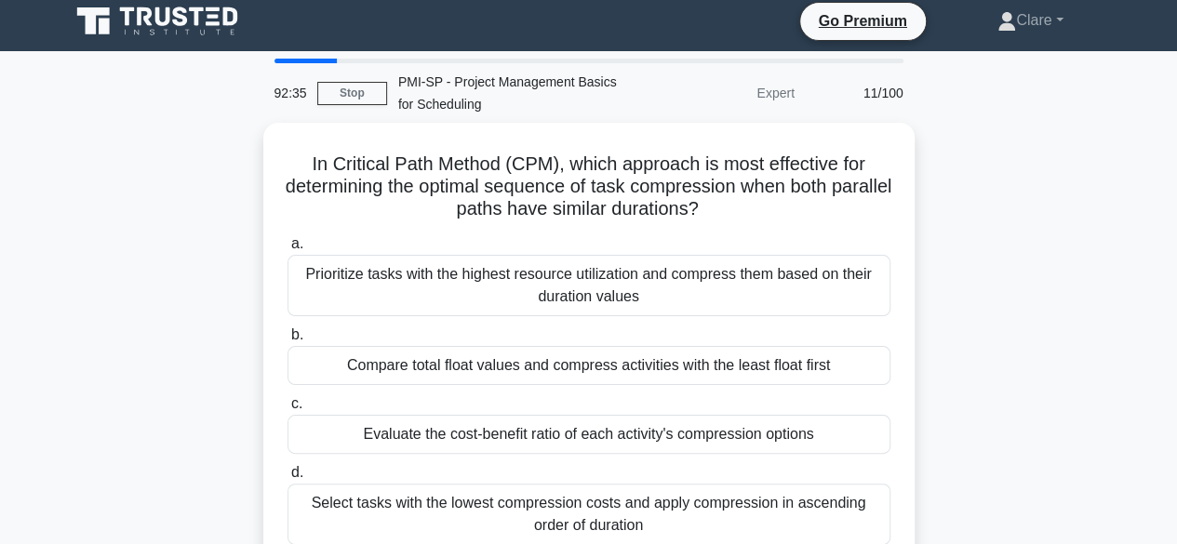
scroll to position [0, 0]
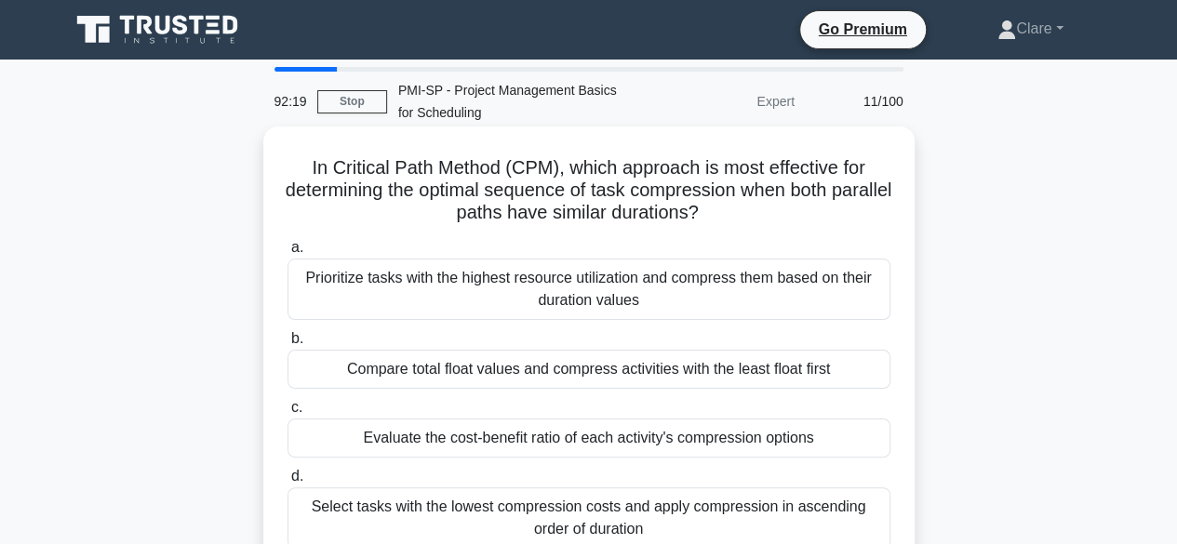
drag, startPoint x: 575, startPoint y: 173, endPoint x: 758, endPoint y: 219, distance: 188.9
click at [758, 219] on h5 "In Critical Path Method (CPM), which approach is most effective for determining…" at bounding box center [589, 190] width 607 height 69
drag, startPoint x: 567, startPoint y: 171, endPoint x: 737, endPoint y: 213, distance: 175.4
click at [737, 213] on h5 "In Critical Path Method (CPM), which approach is most effective for determining…" at bounding box center [589, 190] width 607 height 69
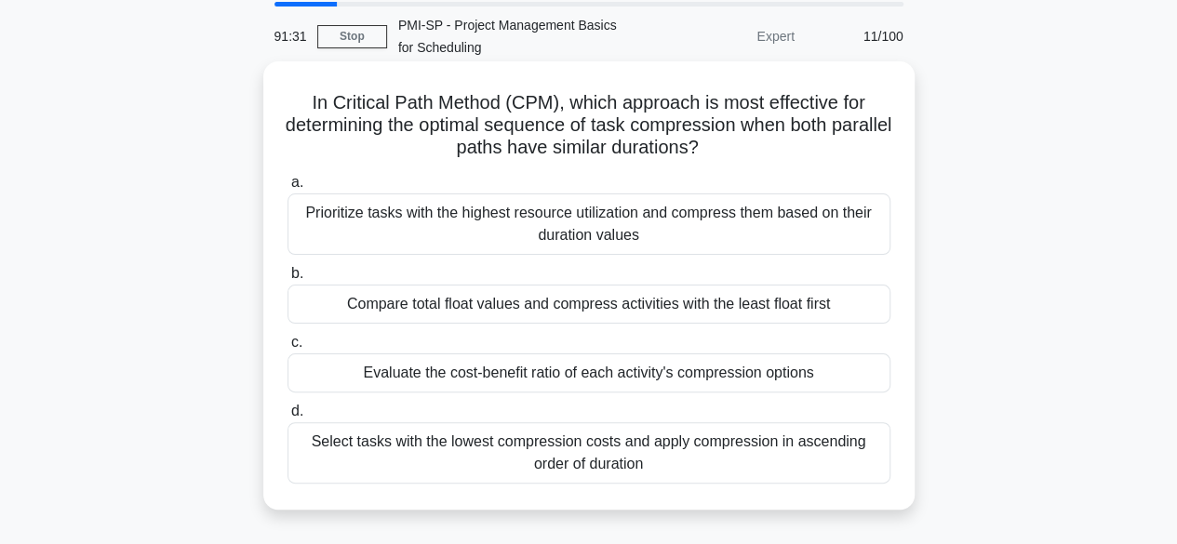
scroll to position [93, 0]
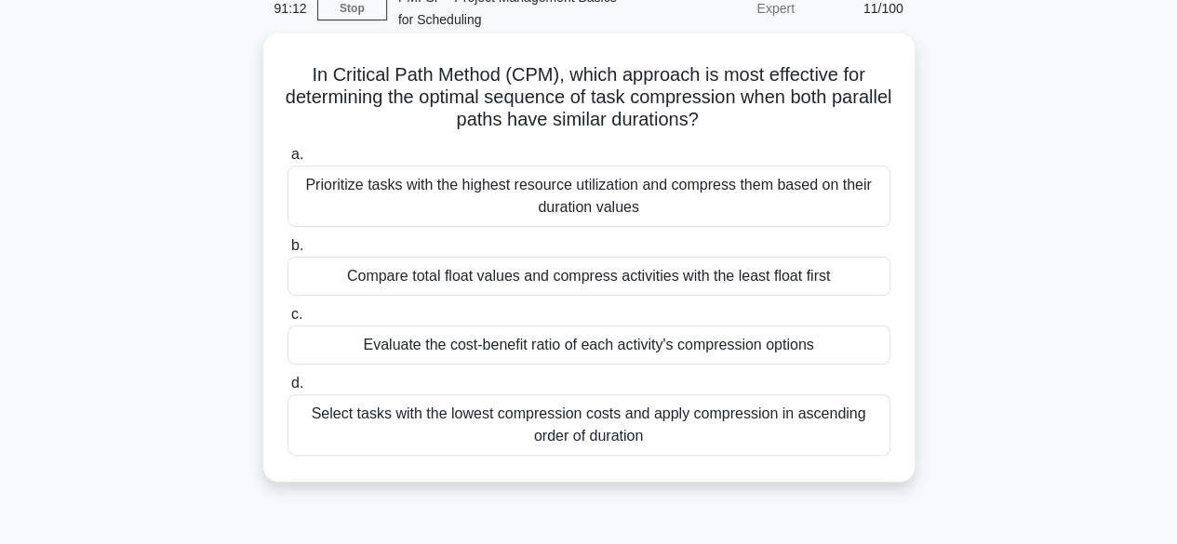
click at [540, 343] on div "Evaluate the cost-benefit ratio of each activity's compression options" at bounding box center [589, 345] width 603 height 39
click at [288, 321] on input "c. Evaluate the cost-benefit ratio of each activity's compression options" at bounding box center [288, 315] width 0 height 12
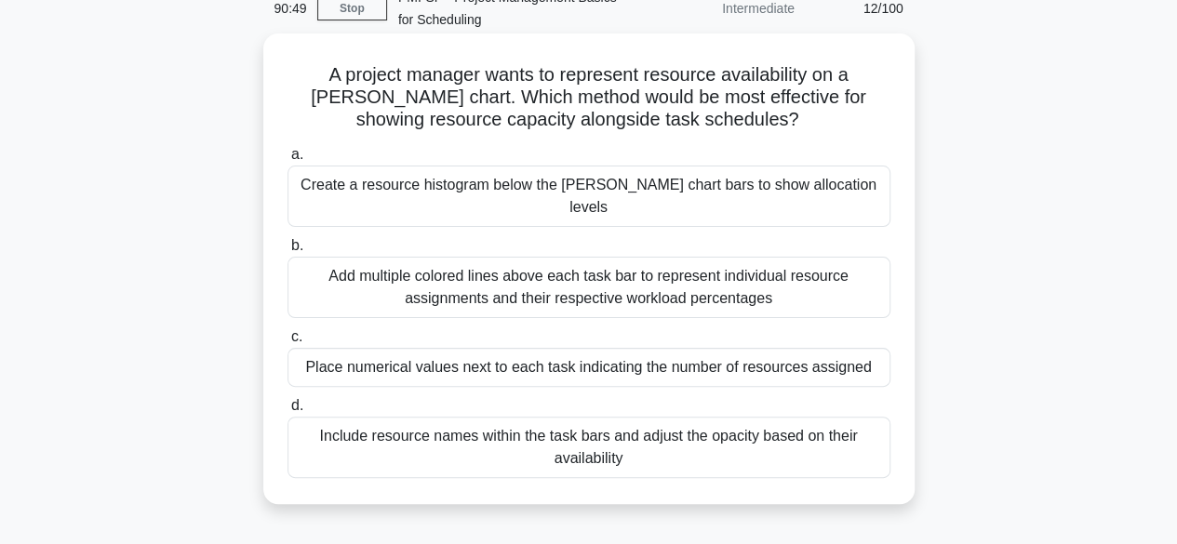
click at [496, 261] on div "Add multiple colored lines above each task bar to represent individual resource…" at bounding box center [589, 287] width 603 height 61
click at [288, 252] on input "b. Add multiple colored lines above each task bar to represent individual resou…" at bounding box center [288, 246] width 0 height 12
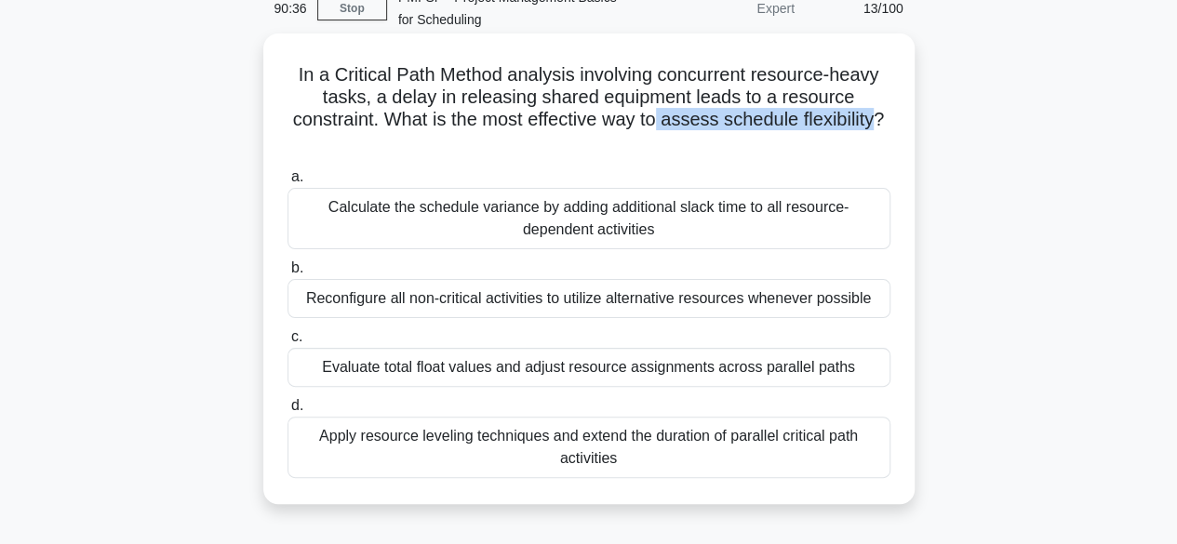
drag, startPoint x: 664, startPoint y: 126, endPoint x: 880, endPoint y: 124, distance: 215.9
click at [880, 124] on h5 "In a Critical Path Method analysis involving concurrent resource-heavy tasks, a…" at bounding box center [589, 108] width 607 height 91
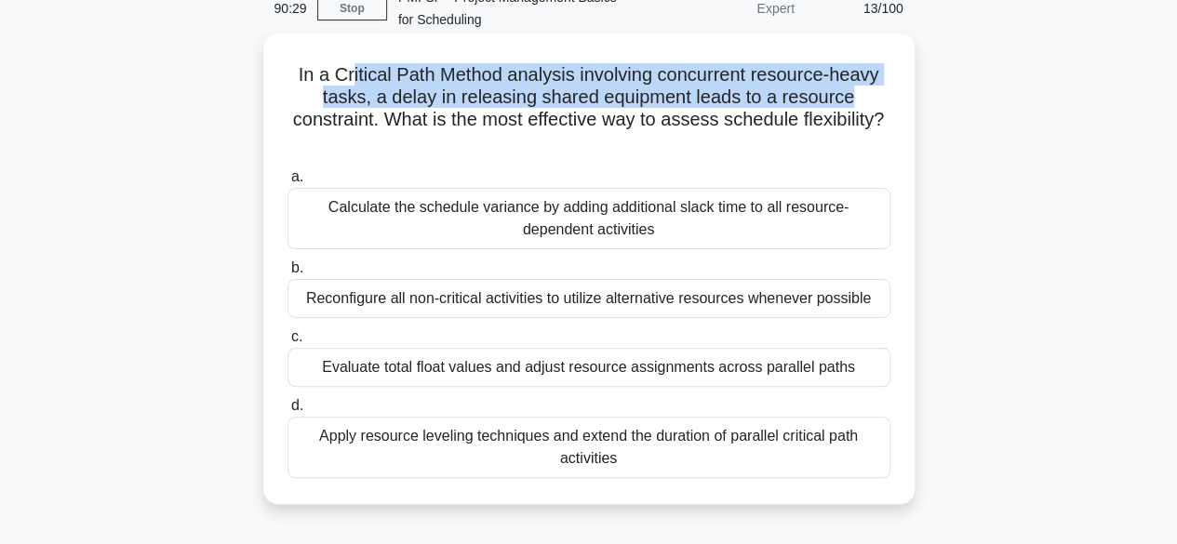
drag, startPoint x: 346, startPoint y: 79, endPoint x: 852, endPoint y: 90, distance: 506.3
click at [852, 90] on h5 "In a Critical Path Method analysis involving concurrent resource-heavy tasks, a…" at bounding box center [589, 108] width 607 height 91
click at [596, 72] on h5 "In a Critical Path Method analysis involving concurrent resource-heavy tasks, a…" at bounding box center [589, 108] width 607 height 91
click at [884, 88] on h5 "In a Critical Path Method analysis involving concurrent resource-heavy tasks, a…" at bounding box center [589, 108] width 607 height 91
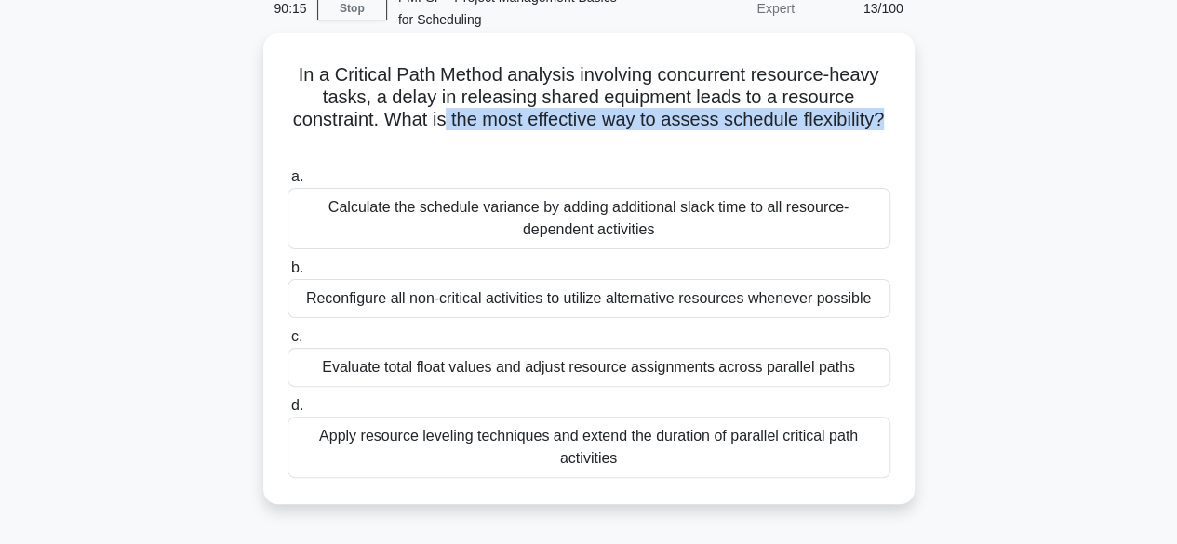
drag, startPoint x: 461, startPoint y: 122, endPoint x: 891, endPoint y: 123, distance: 430.8
click at [891, 123] on div "In a Critical Path Method analysis involving concurrent resource-heavy tasks, a…" at bounding box center [589, 269] width 637 height 456
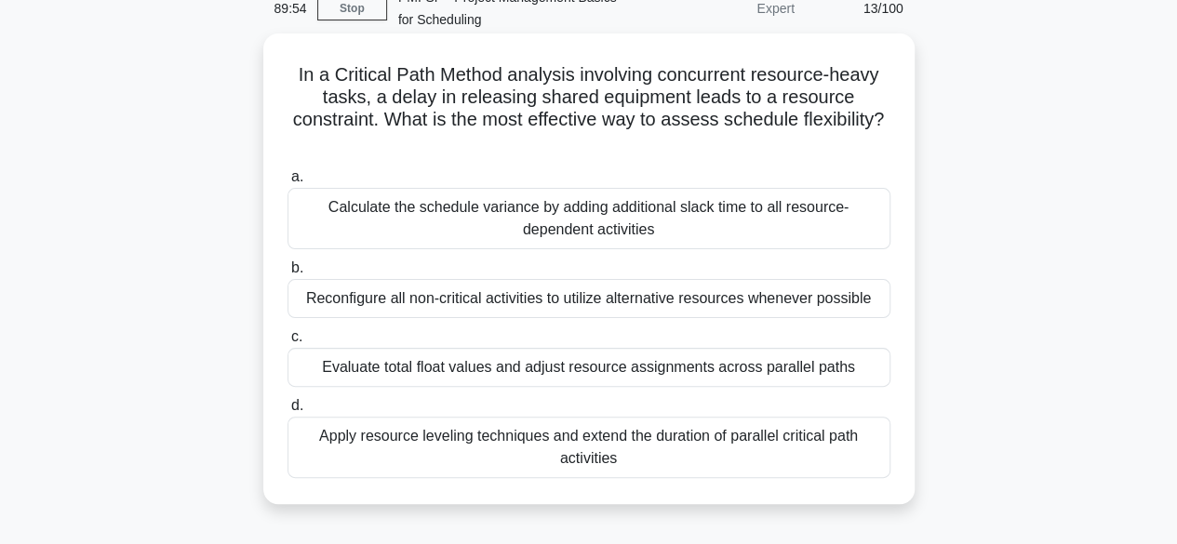
click at [542, 302] on div "Reconfigure all non-critical activities to utilize alternative resources whenev…" at bounding box center [589, 298] width 603 height 39
click at [288, 275] on input "b. Reconfigure all non-critical activities to utilize alternative resources whe…" at bounding box center [288, 268] width 0 height 12
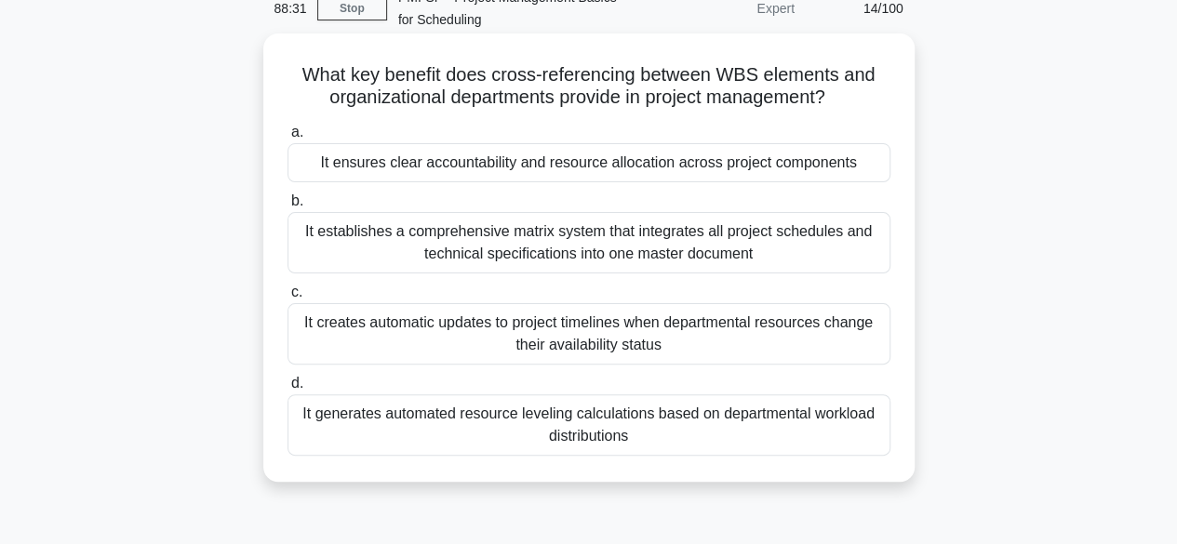
drag, startPoint x: 497, startPoint y: 77, endPoint x: 862, endPoint y: 96, distance: 365.3
click at [862, 96] on h5 "What key benefit does cross-referencing between WBS elements and organizational…" at bounding box center [589, 86] width 607 height 47
click at [534, 336] on div "It creates automatic updates to project timelines when departmental resources c…" at bounding box center [589, 333] width 603 height 61
click at [288, 299] on input "c. It creates automatic updates to project timelines when departmental resource…" at bounding box center [288, 293] width 0 height 12
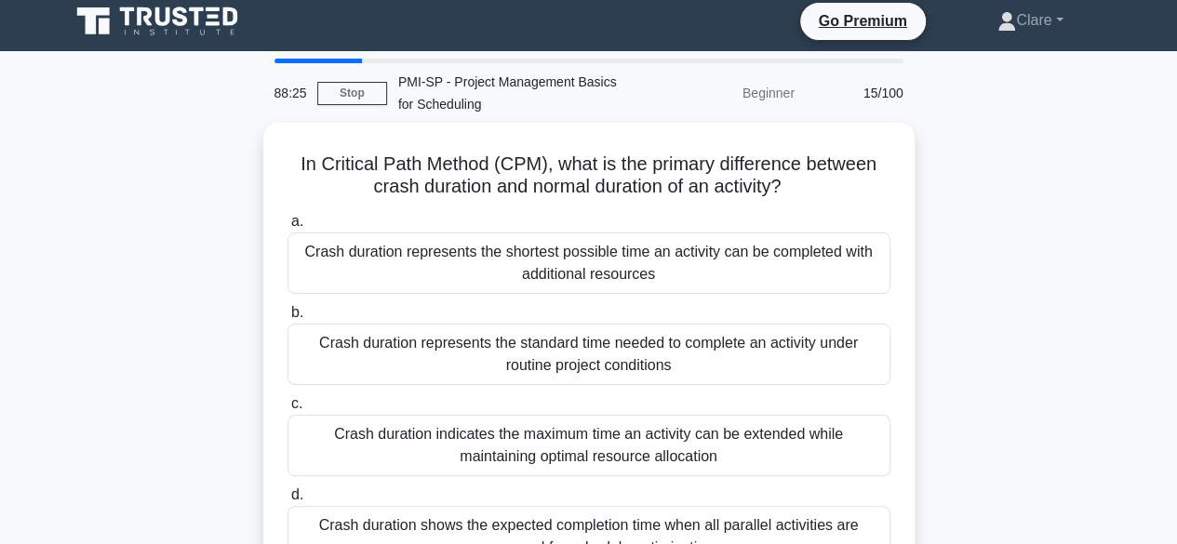
scroll to position [0, 0]
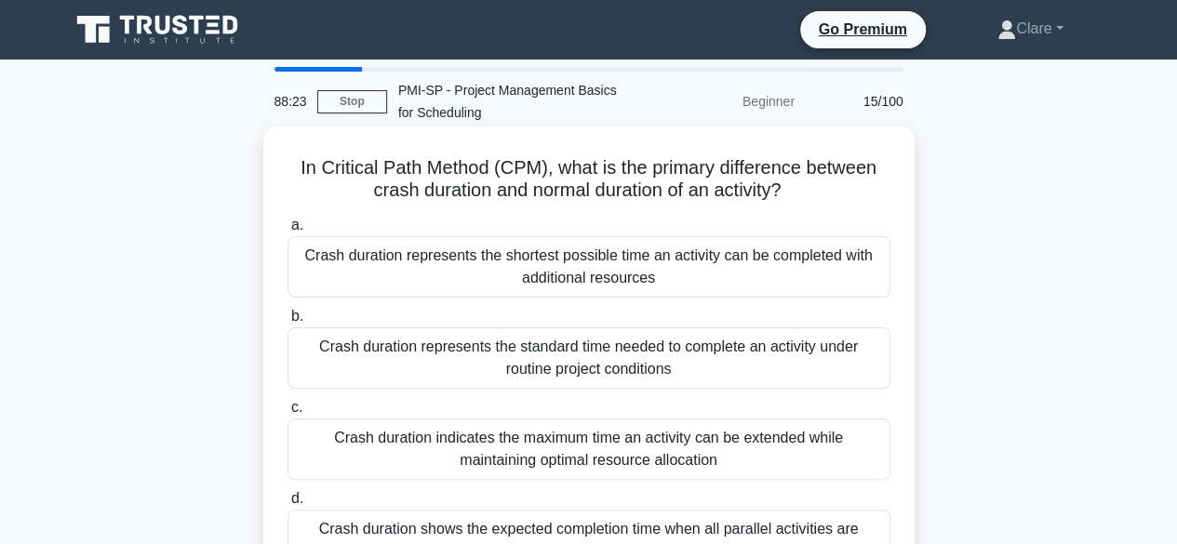
drag, startPoint x: 548, startPoint y: 175, endPoint x: 798, endPoint y: 189, distance: 250.7
click at [798, 189] on h5 "In Critical Path Method (CPM), what is the primary difference between crash dur…" at bounding box center [589, 179] width 607 height 47
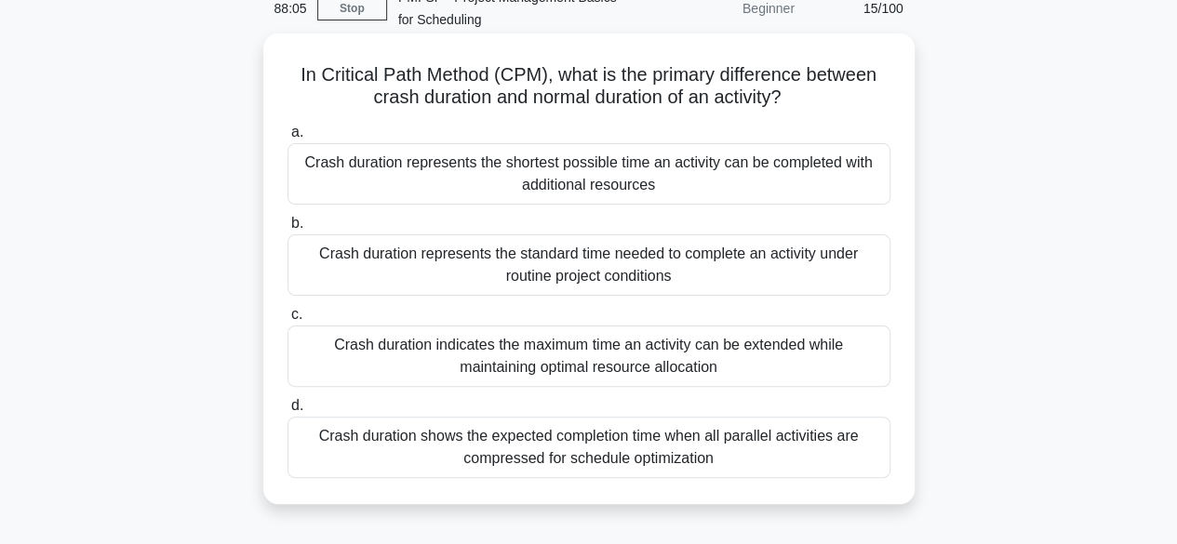
click at [645, 194] on div "Crash duration represents the shortest possible time an activity can be complet…" at bounding box center [589, 173] width 603 height 61
click at [288, 139] on input "a. Crash duration represents the shortest possible time an activity can be comp…" at bounding box center [288, 133] width 0 height 12
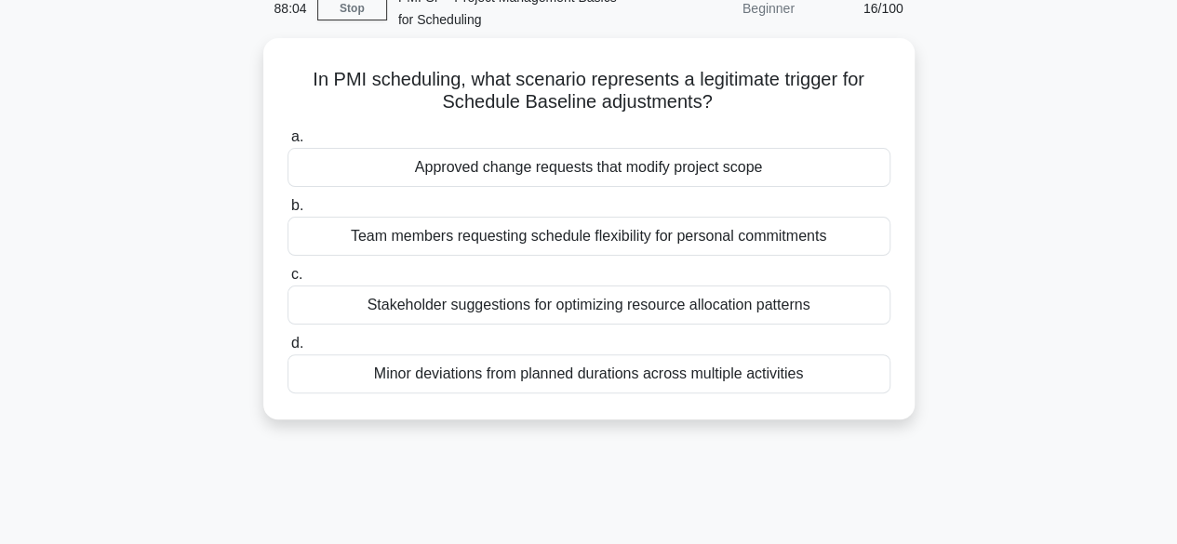
scroll to position [0, 0]
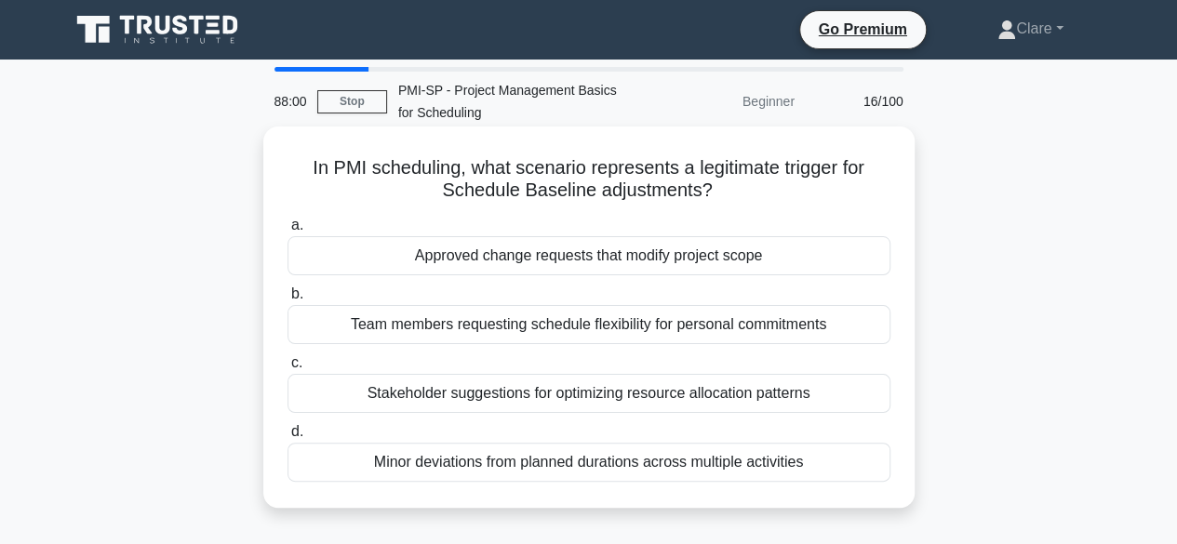
drag, startPoint x: 497, startPoint y: 172, endPoint x: 767, endPoint y: 183, distance: 270.1
click at [767, 183] on h5 "In PMI scheduling, what scenario represents a legitimate trigger for Schedule B…" at bounding box center [589, 179] width 607 height 47
click at [724, 189] on icon ".spinner_0XTQ{transform-origin:center;animation:spinner_y6GP .75s linear infini…" at bounding box center [724, 192] width 22 height 22
click at [596, 257] on div "Approved change requests that modify project scope" at bounding box center [589, 255] width 603 height 39
click at [288, 232] on input "a. Approved change requests that modify project scope" at bounding box center [288, 226] width 0 height 12
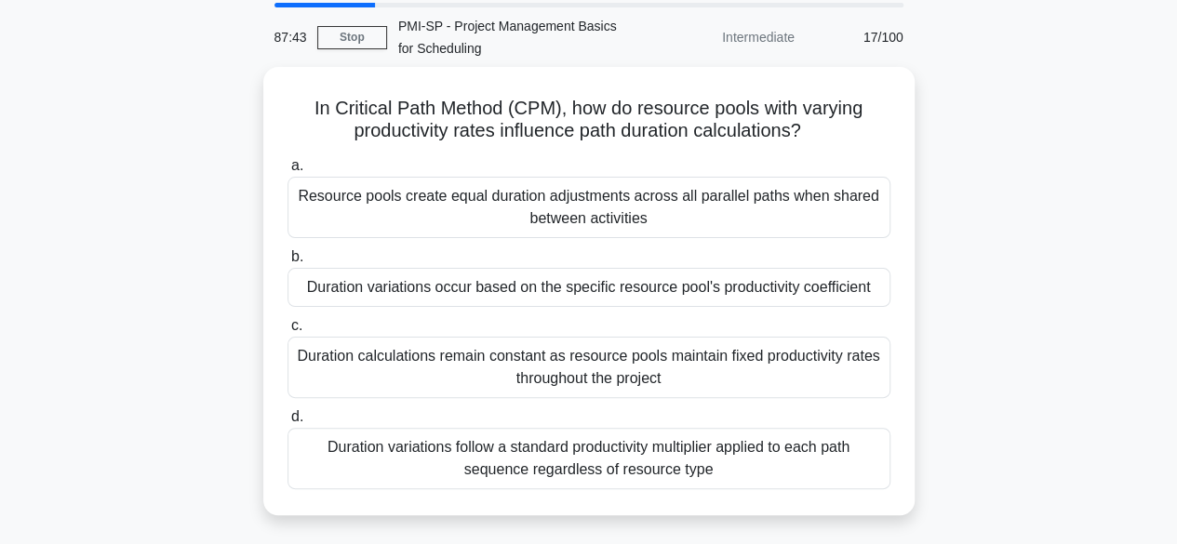
scroll to position [93, 0]
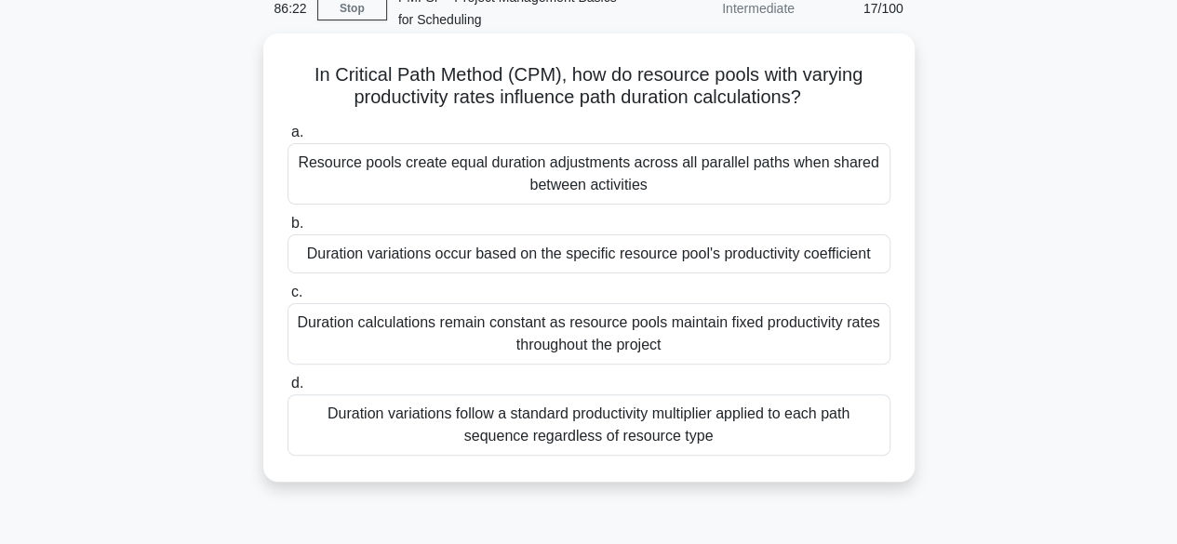
click at [650, 261] on div "Duration variations occur based on the specific resource pool's productivity co…" at bounding box center [589, 254] width 603 height 39
click at [288, 230] on input "b. Duration variations occur based on the specific resource pool's productivity…" at bounding box center [288, 224] width 0 height 12
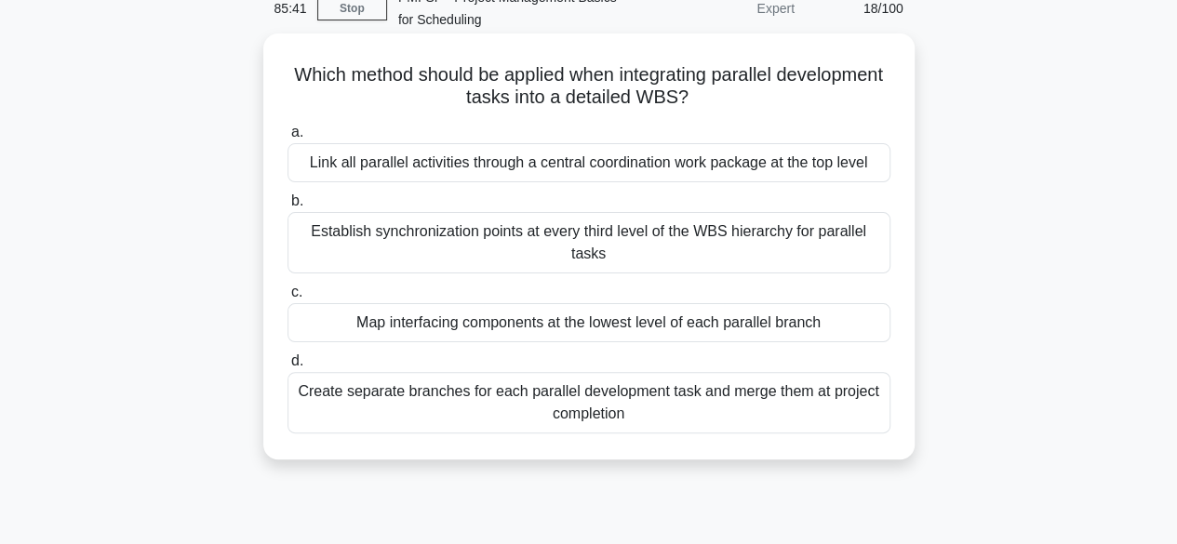
click at [552, 171] on div "Link all parallel activities through a central coordination work package at the…" at bounding box center [589, 162] width 603 height 39
click at [288, 139] on input "a. Link all parallel activities through a central coordination work package at …" at bounding box center [288, 133] width 0 height 12
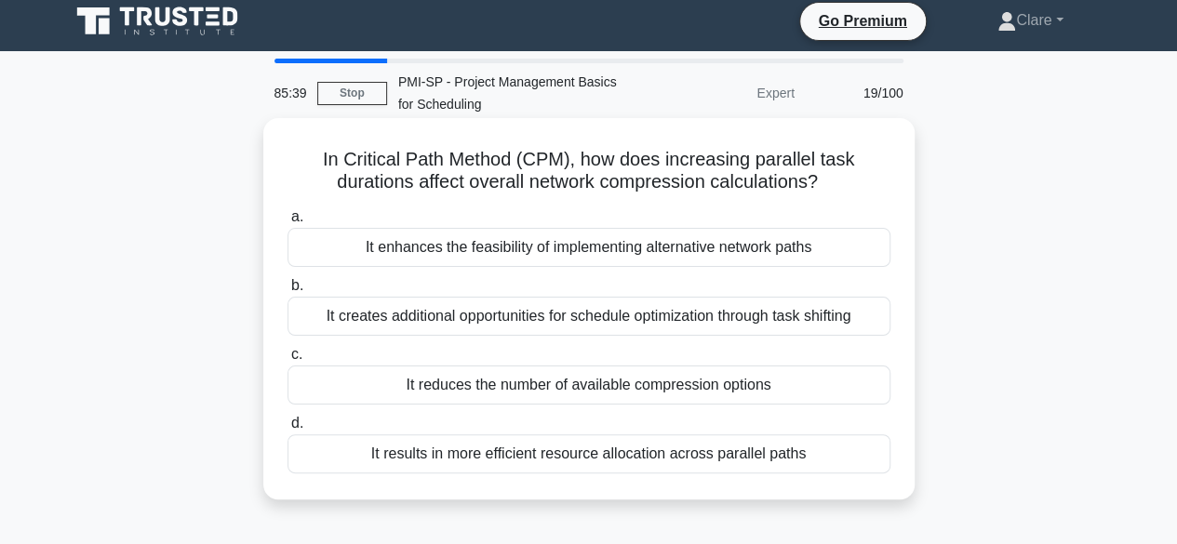
scroll to position [0, 0]
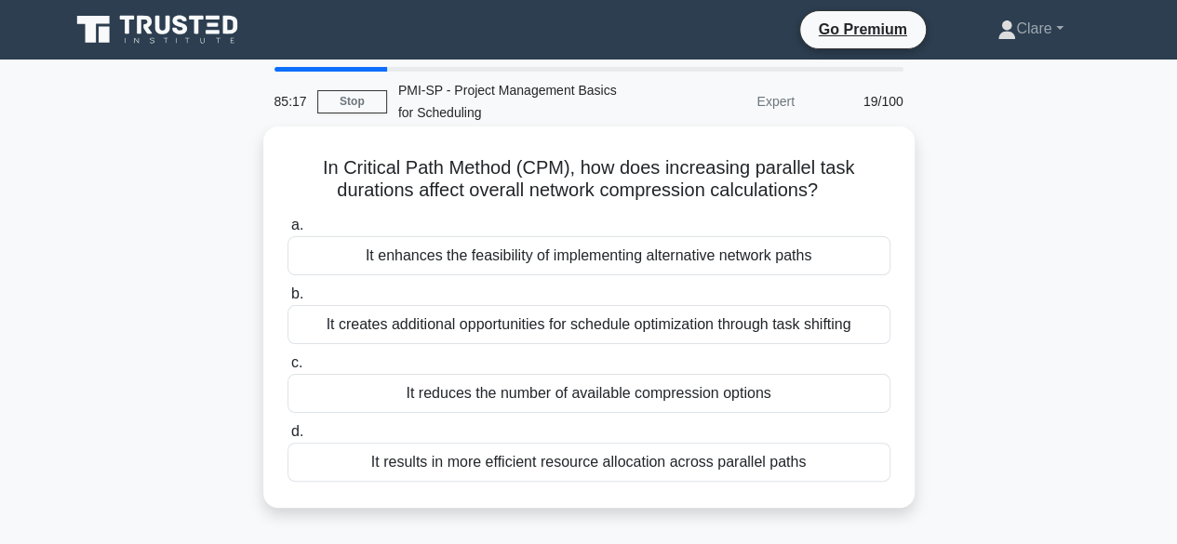
click at [566, 466] on div "It results in more efficient resource allocation across parallel paths" at bounding box center [589, 462] width 603 height 39
click at [288, 438] on input "d. It results in more efficient resource allocation across parallel paths" at bounding box center [288, 432] width 0 height 12
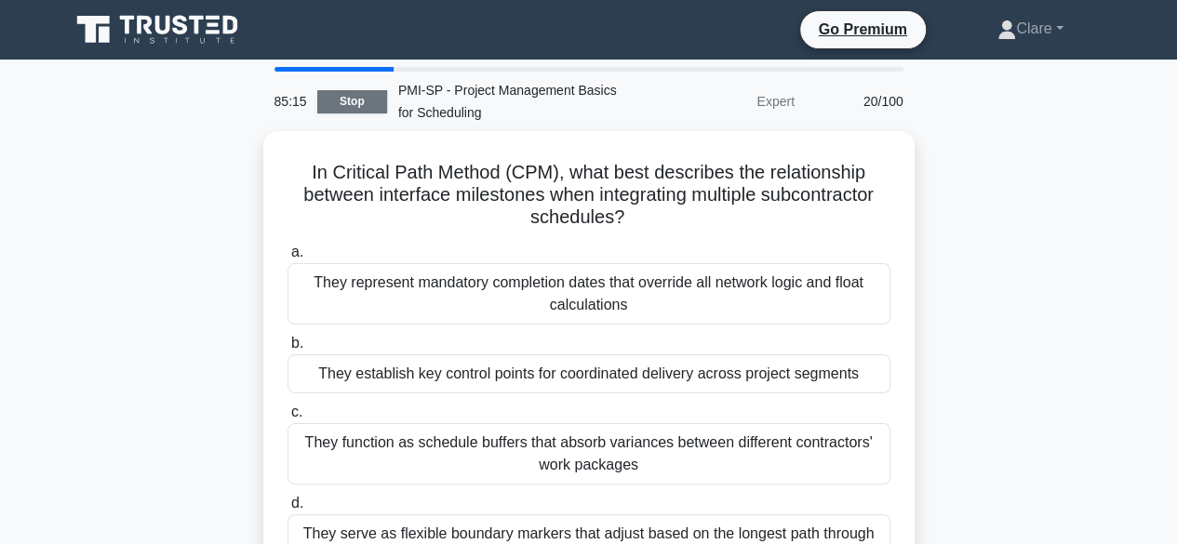
click at [357, 103] on link "Stop" at bounding box center [352, 101] width 70 height 23
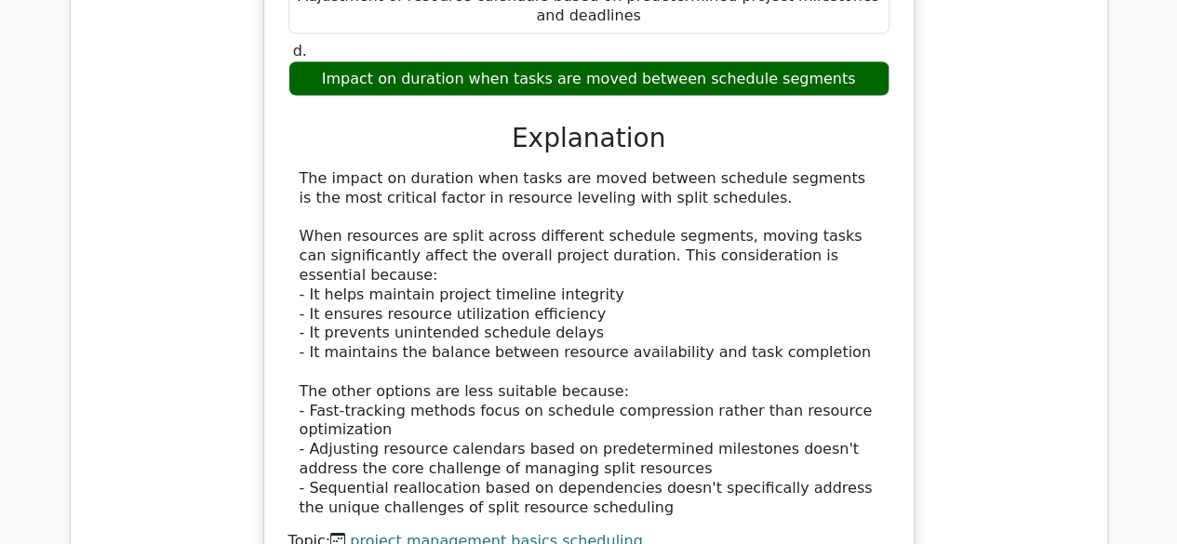
scroll to position [2140, 0]
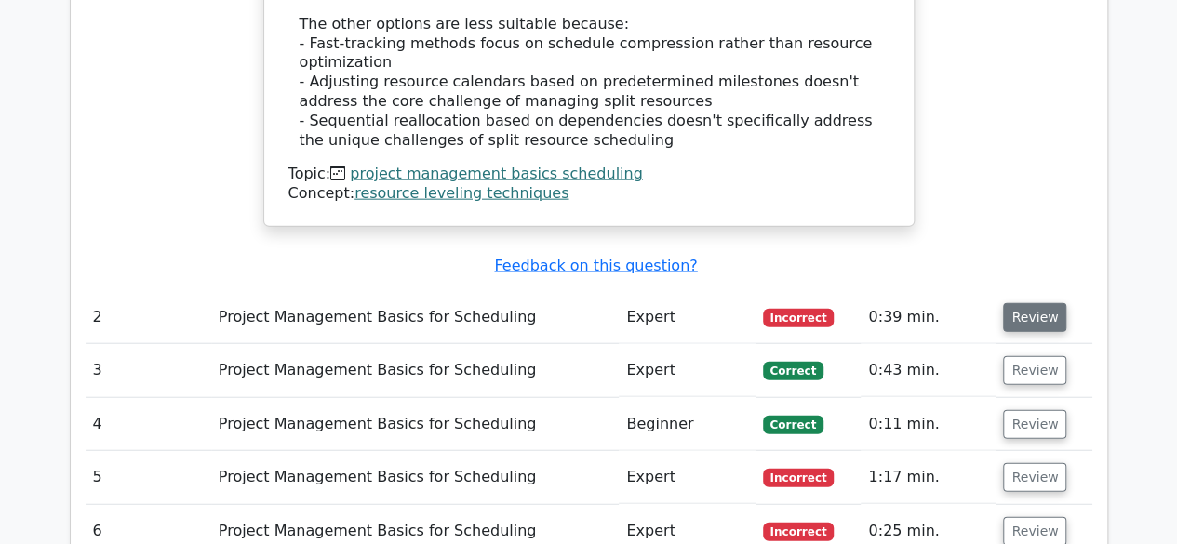
click at [1032, 303] on button "Review" at bounding box center [1034, 317] width 63 height 29
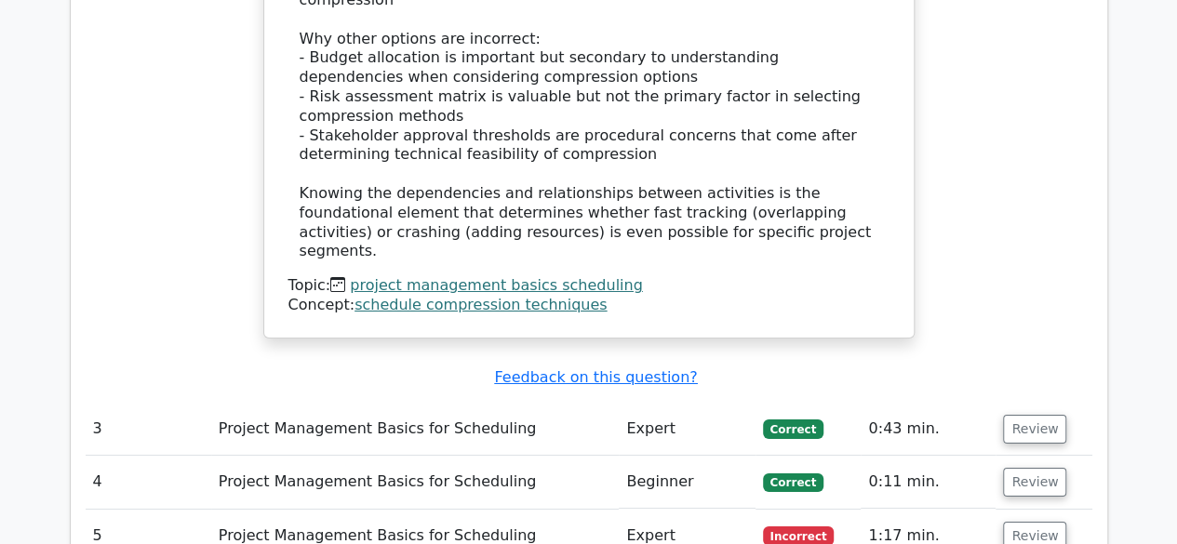
scroll to position [3164, 0]
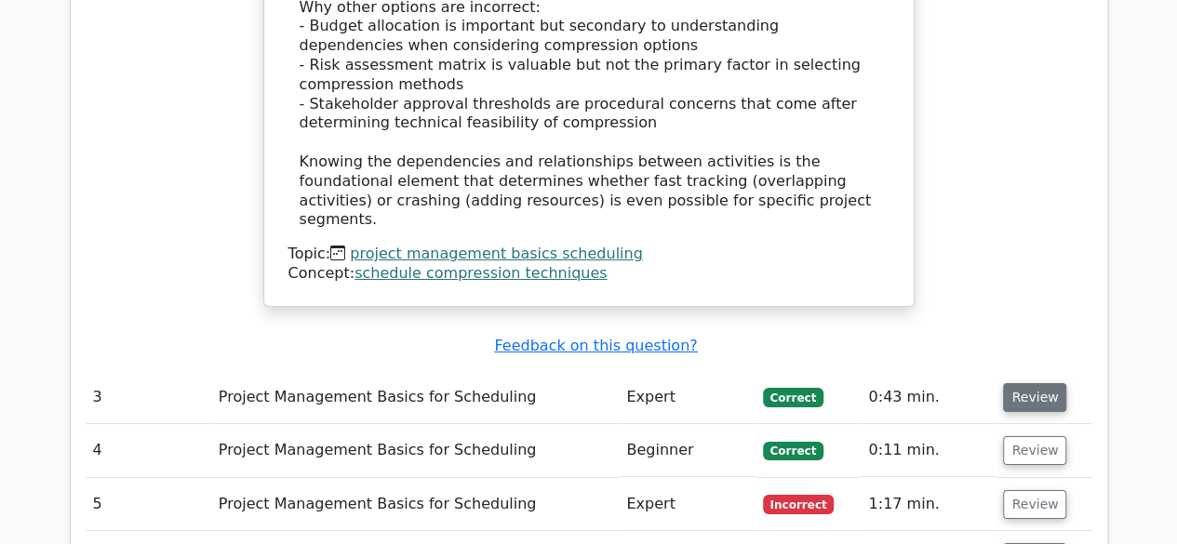
click at [1029, 383] on button "Review" at bounding box center [1034, 397] width 63 height 29
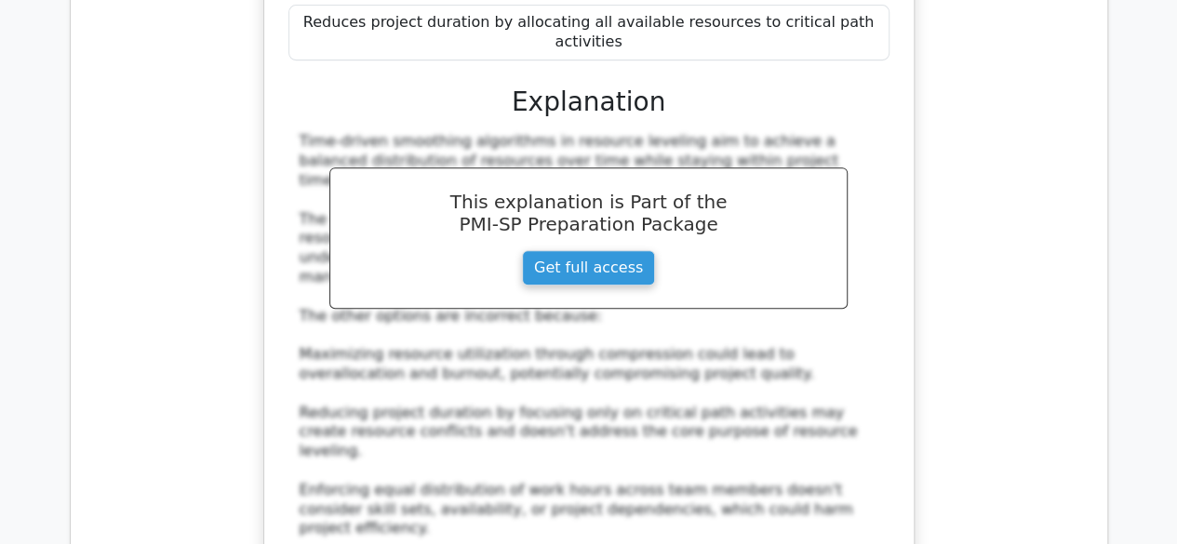
scroll to position [4001, 0]
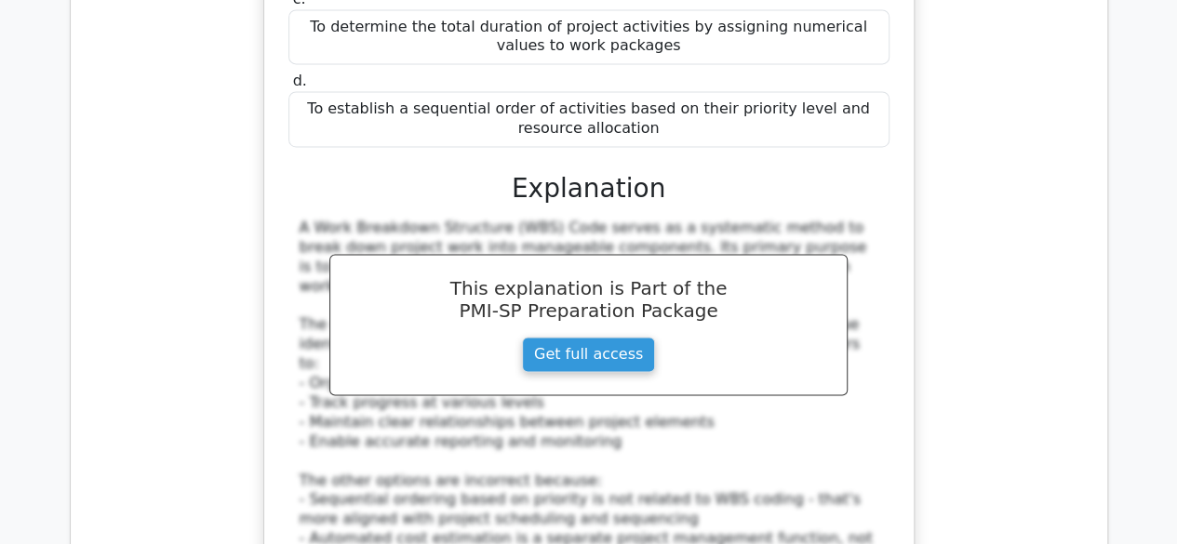
scroll to position [5025, 0]
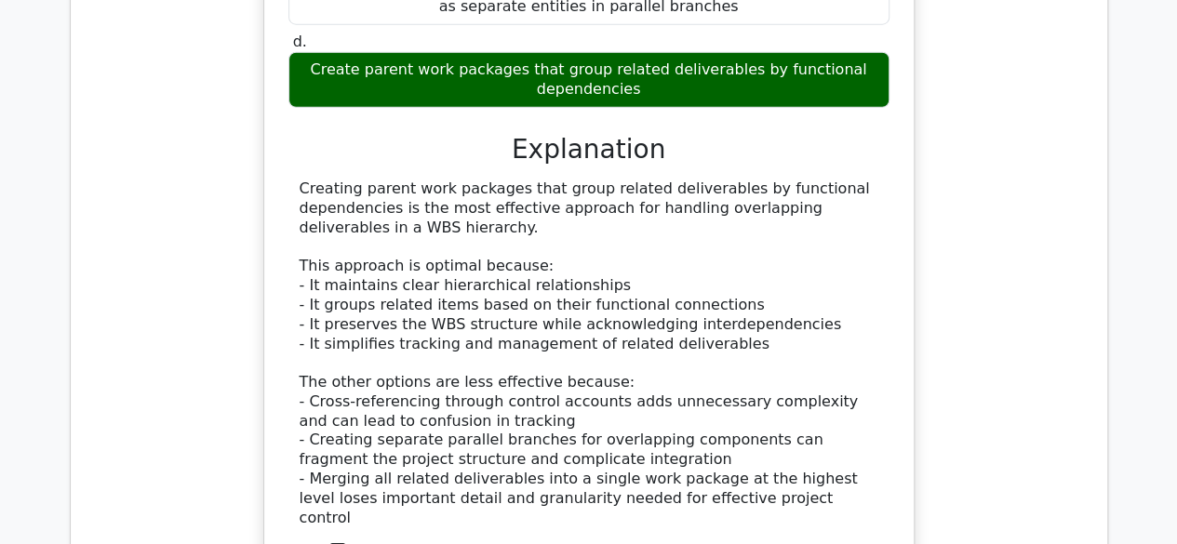
scroll to position [6049, 0]
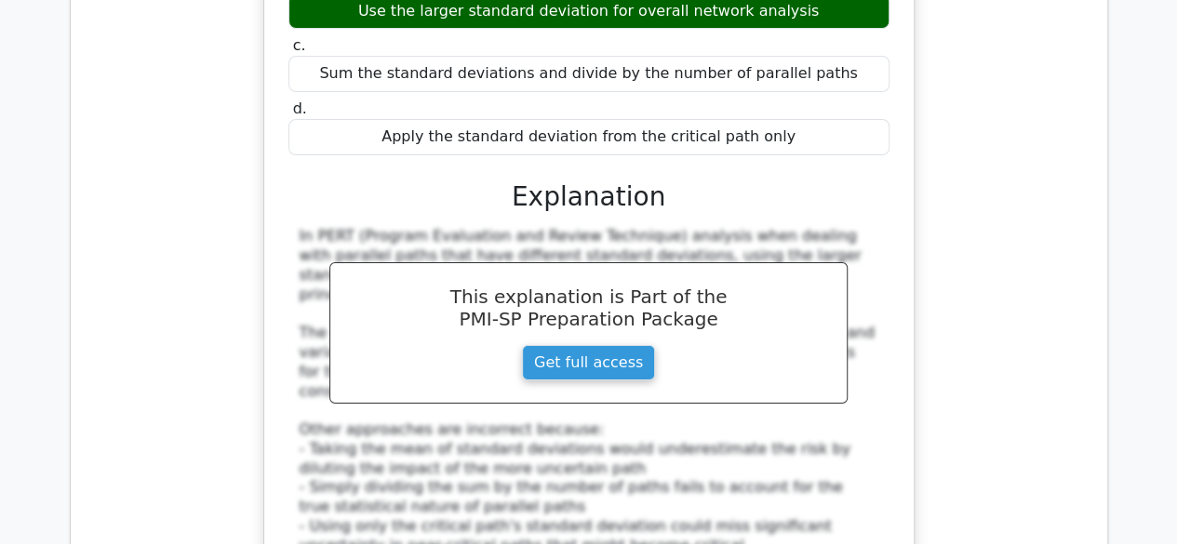
scroll to position [6979, 0]
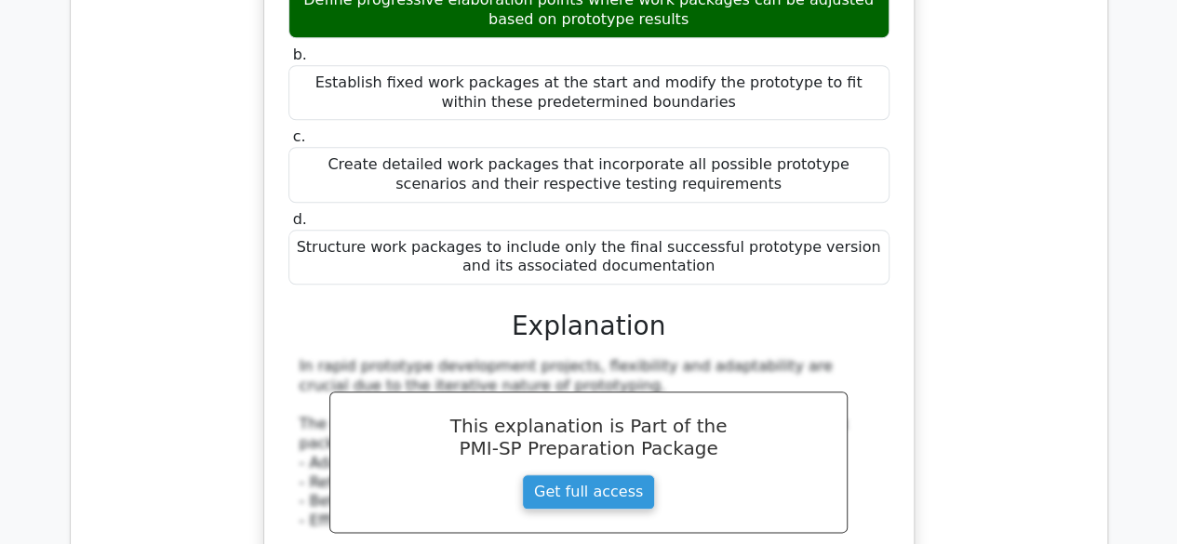
scroll to position [7910, 0]
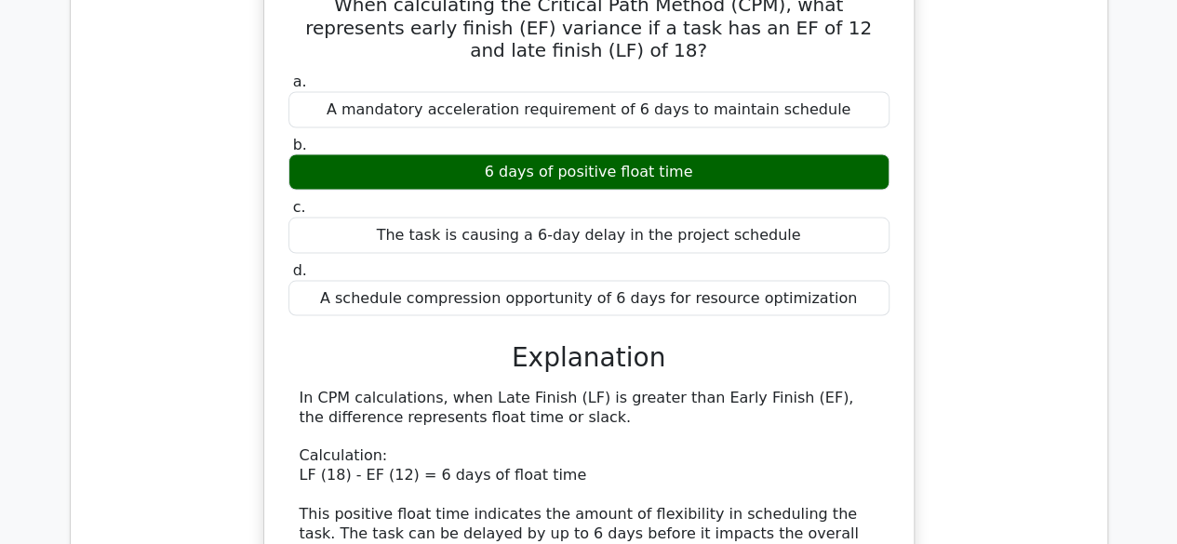
scroll to position [8840, 0]
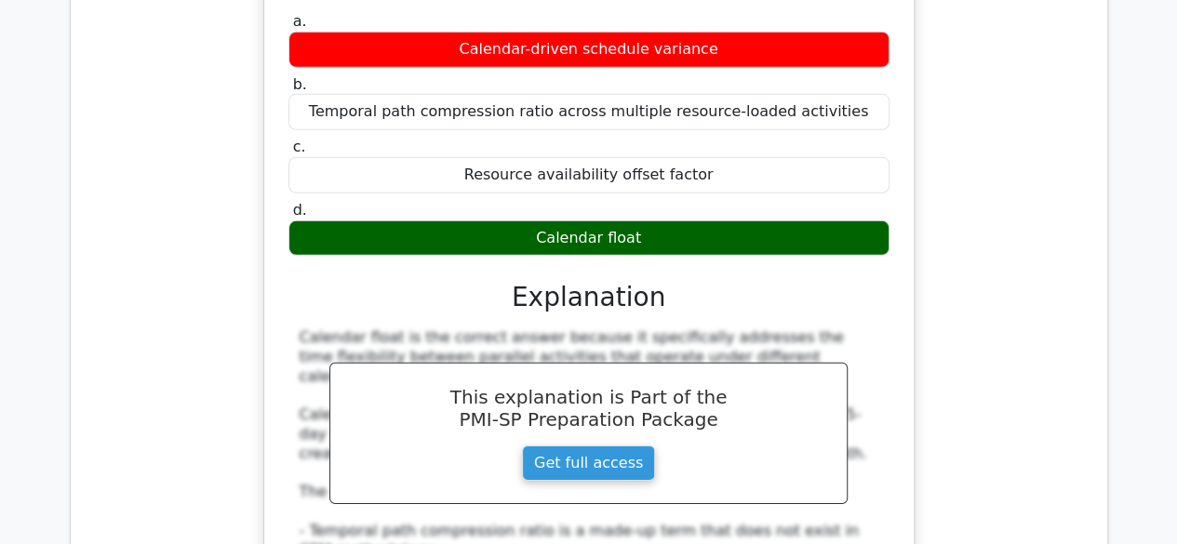
scroll to position [9771, 0]
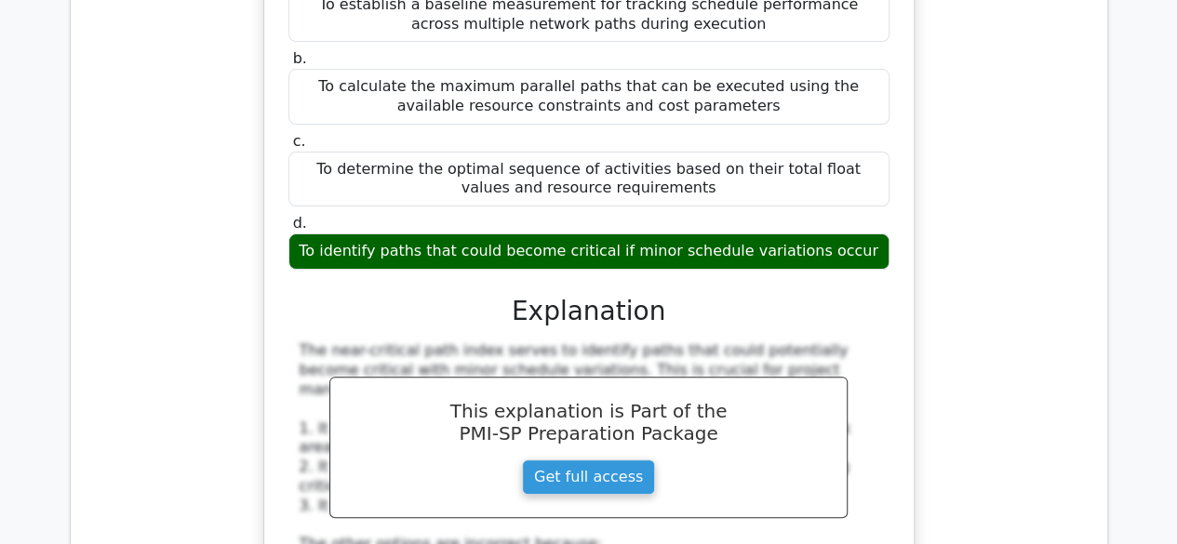
scroll to position [10794, 0]
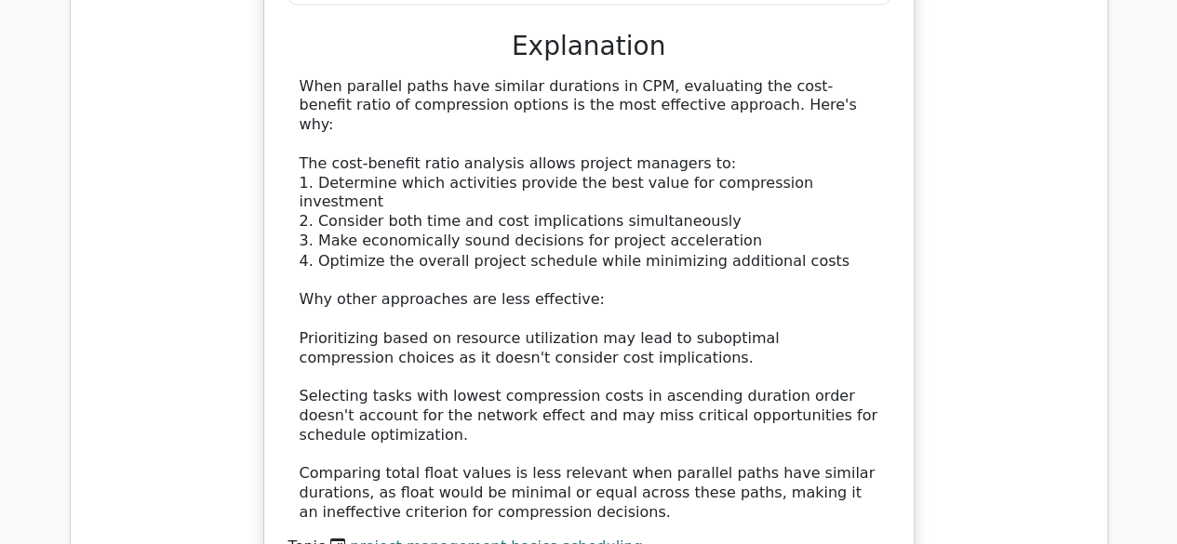
scroll to position [12004, 0]
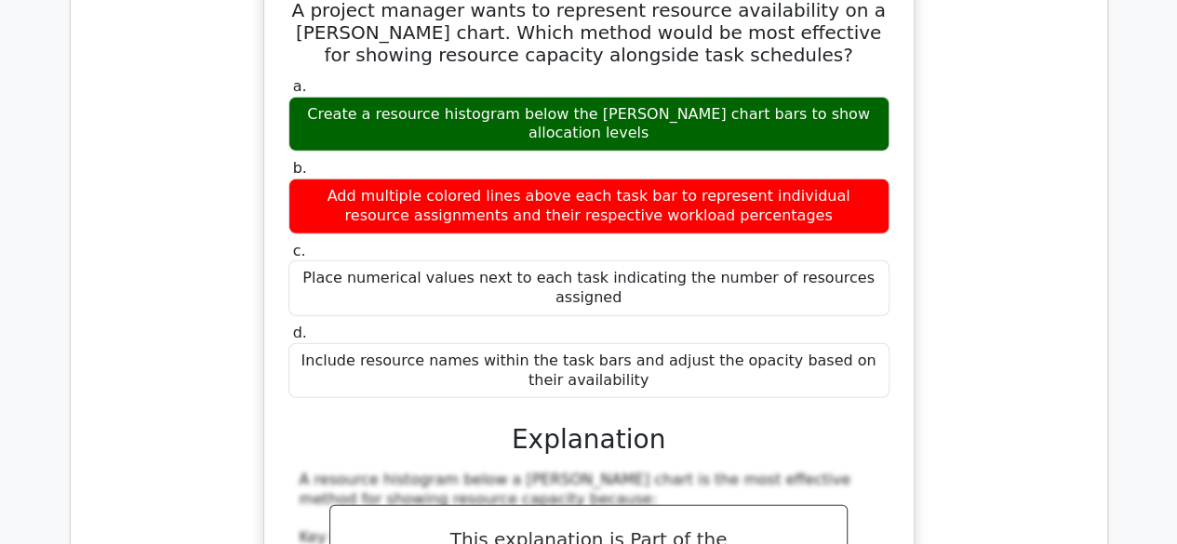
scroll to position [12842, 0]
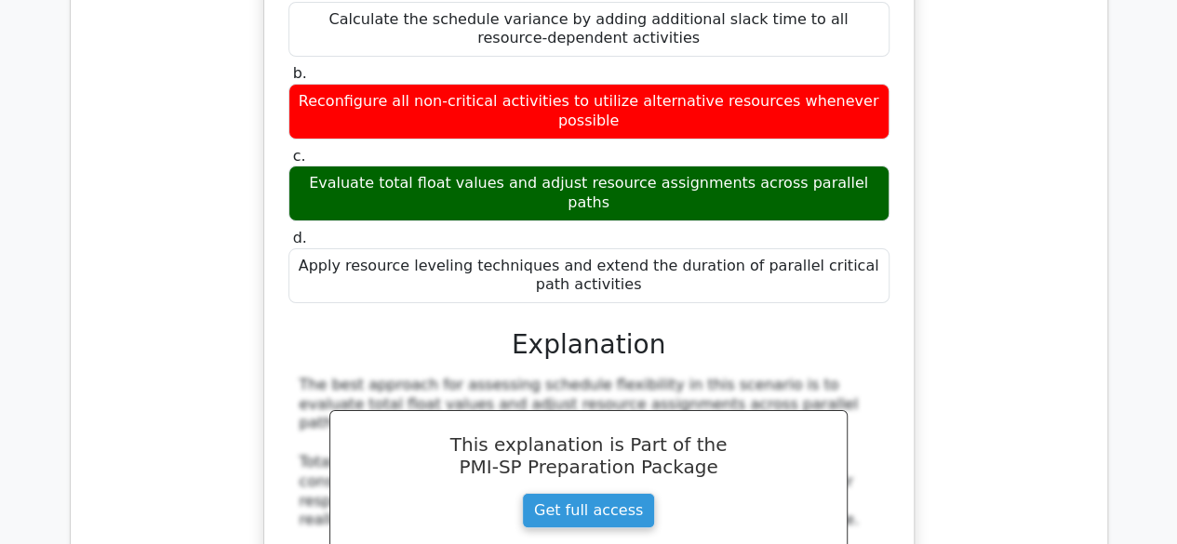
scroll to position [14051, 0]
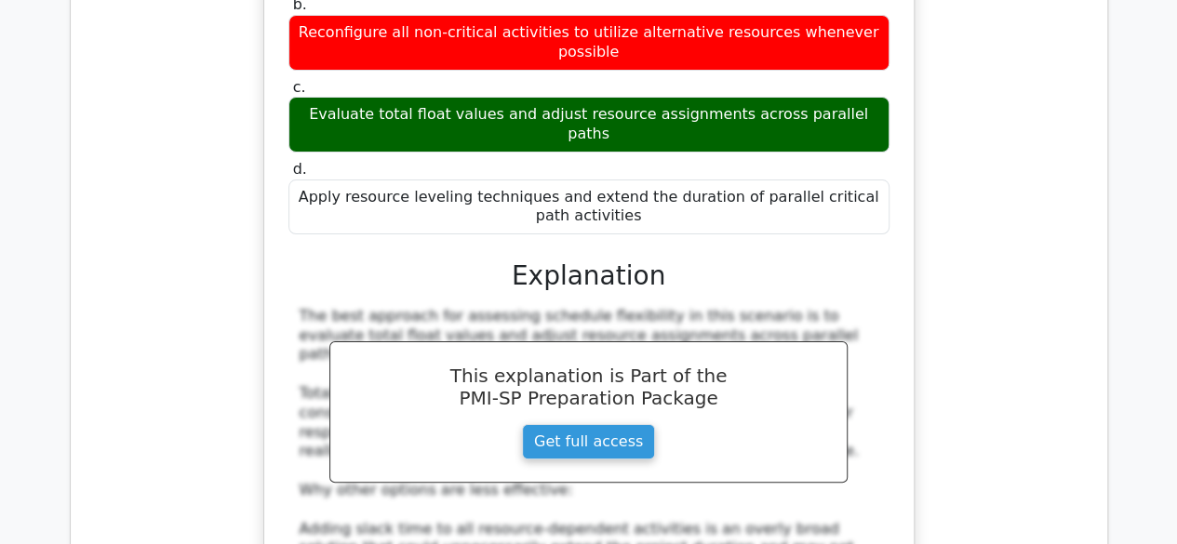
scroll to position [14144, 0]
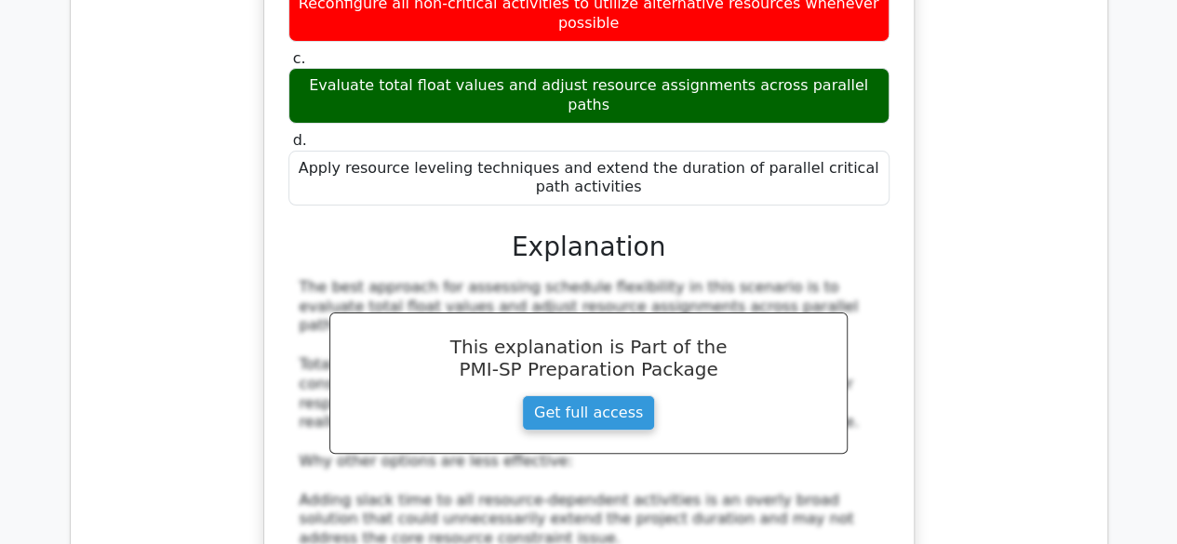
drag, startPoint x: 381, startPoint y: 172, endPoint x: 841, endPoint y: 184, distance: 460.8
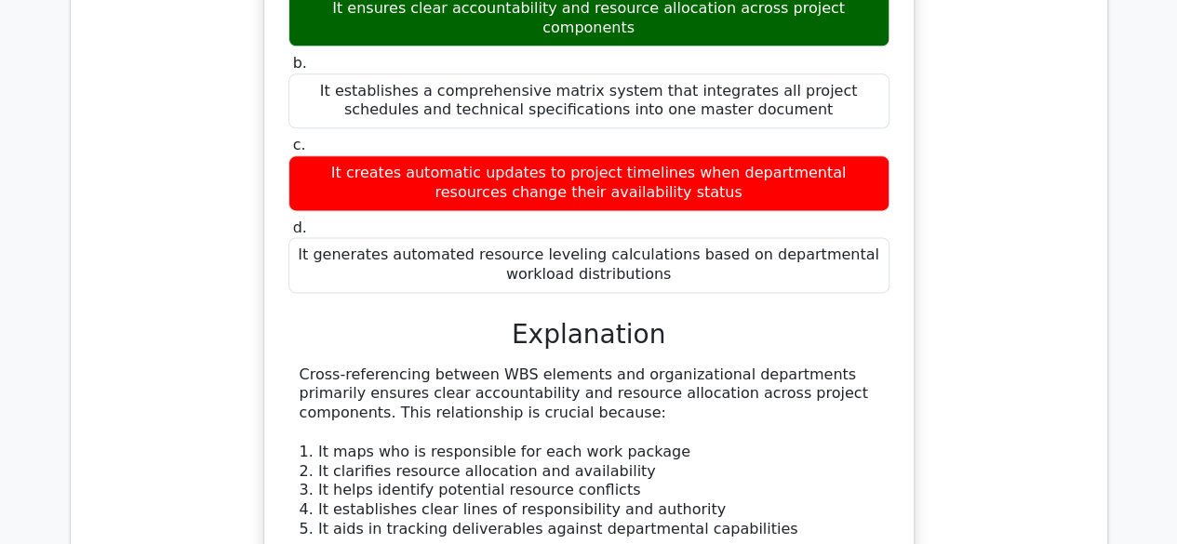
scroll to position [15168, 0]
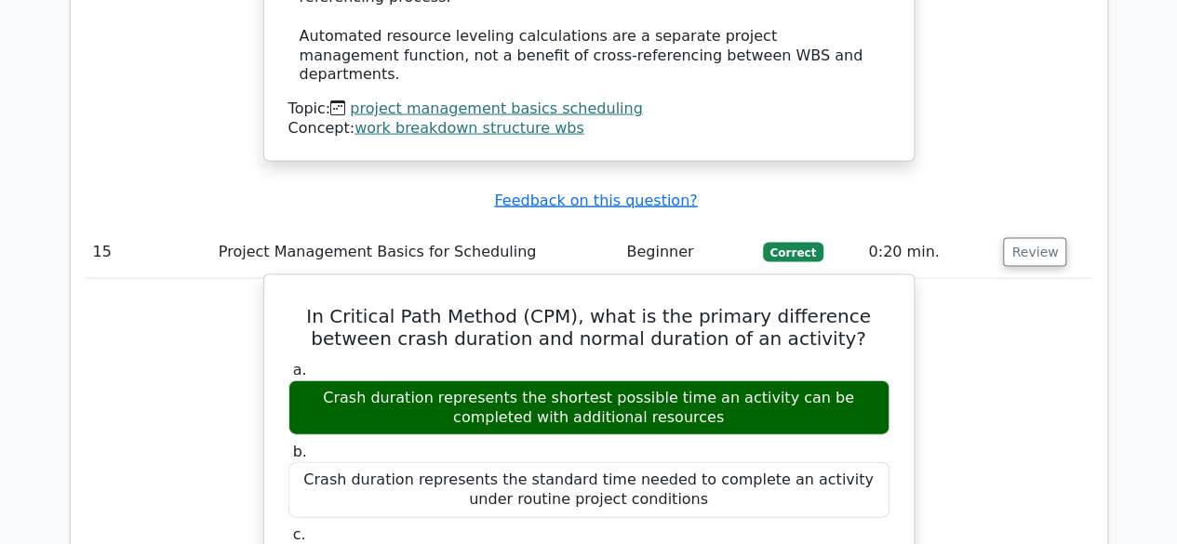
scroll to position [16006, 0]
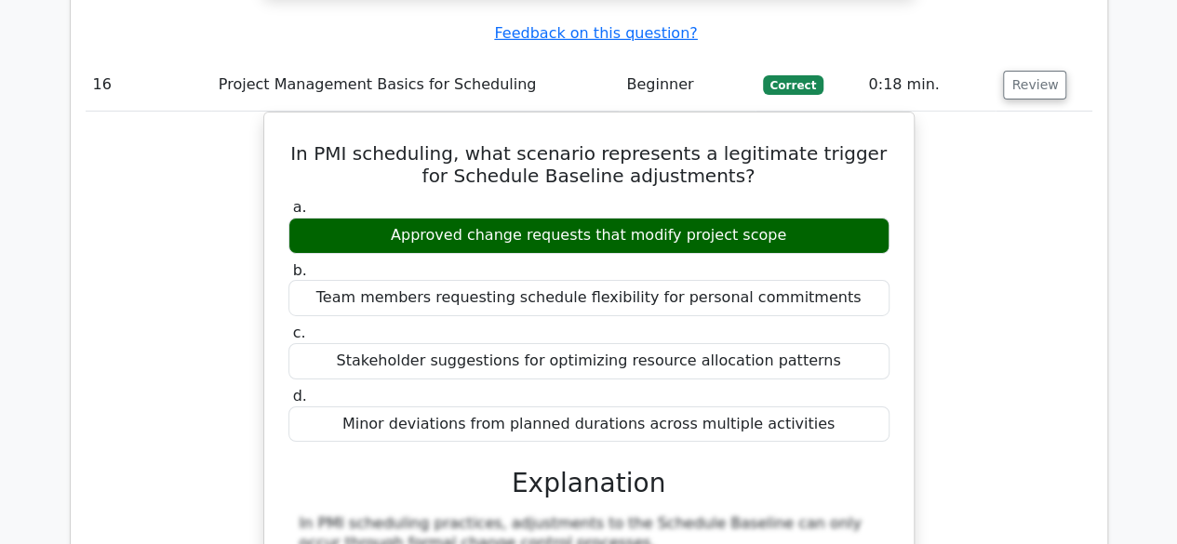
scroll to position [17215, 0]
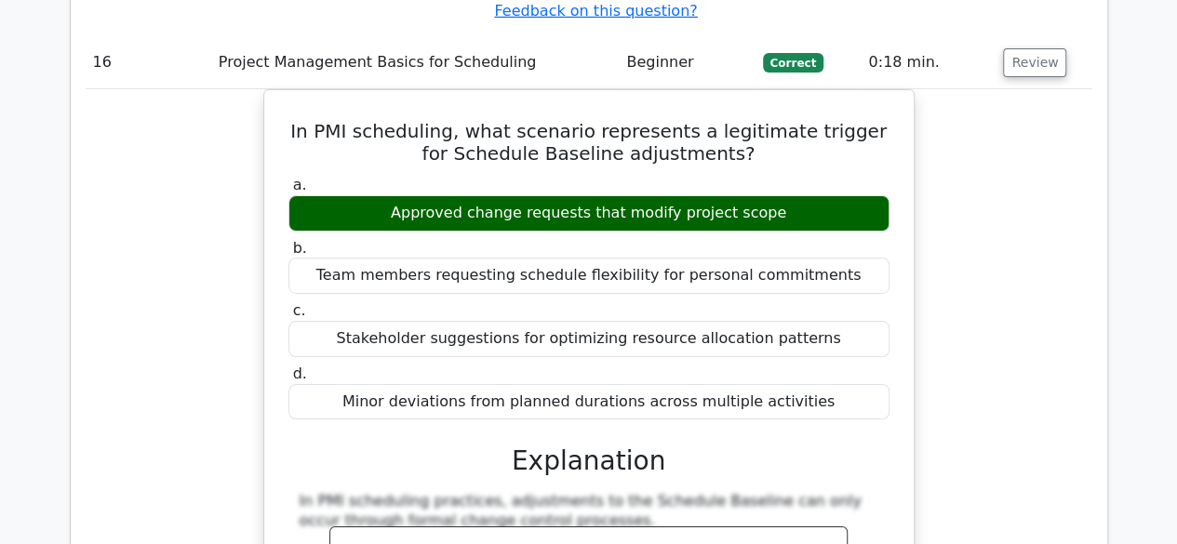
drag, startPoint x: 633, startPoint y: 120, endPoint x: 852, endPoint y: 129, distance: 219.8
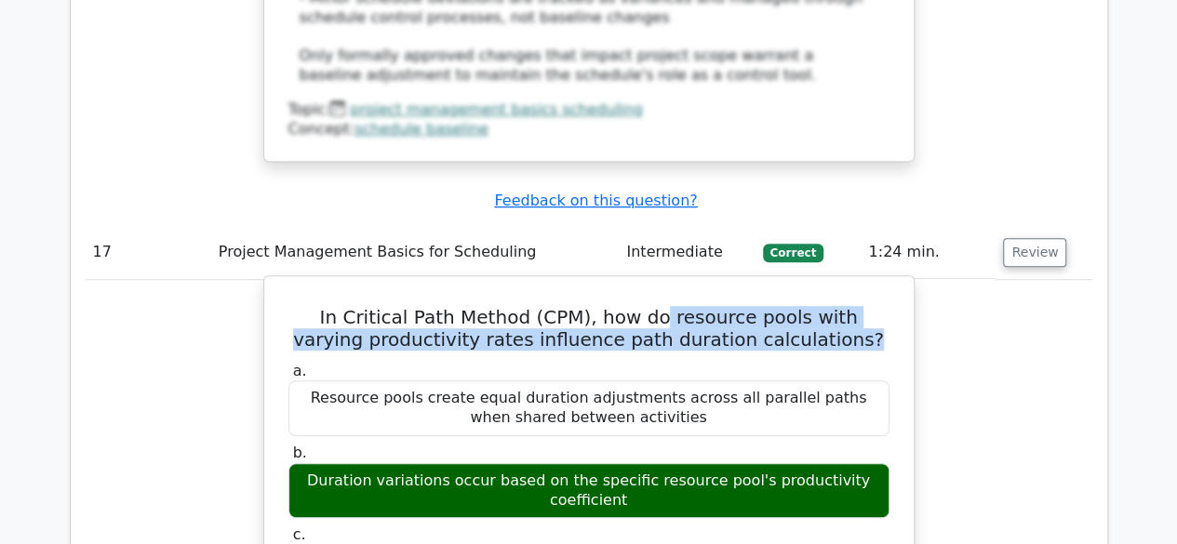
scroll to position [18053, 0]
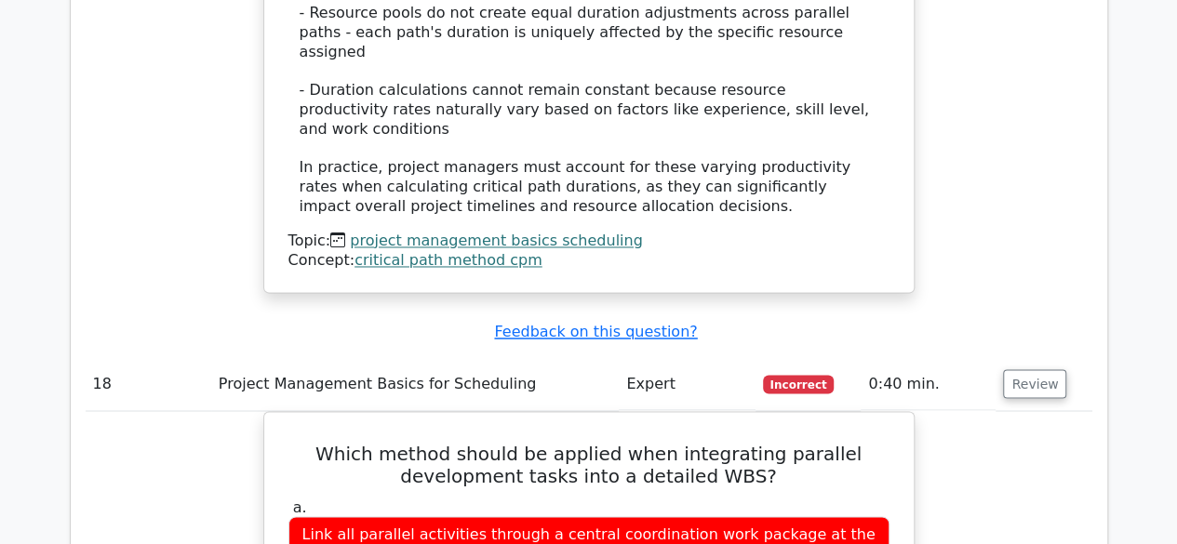
scroll to position [19076, 0]
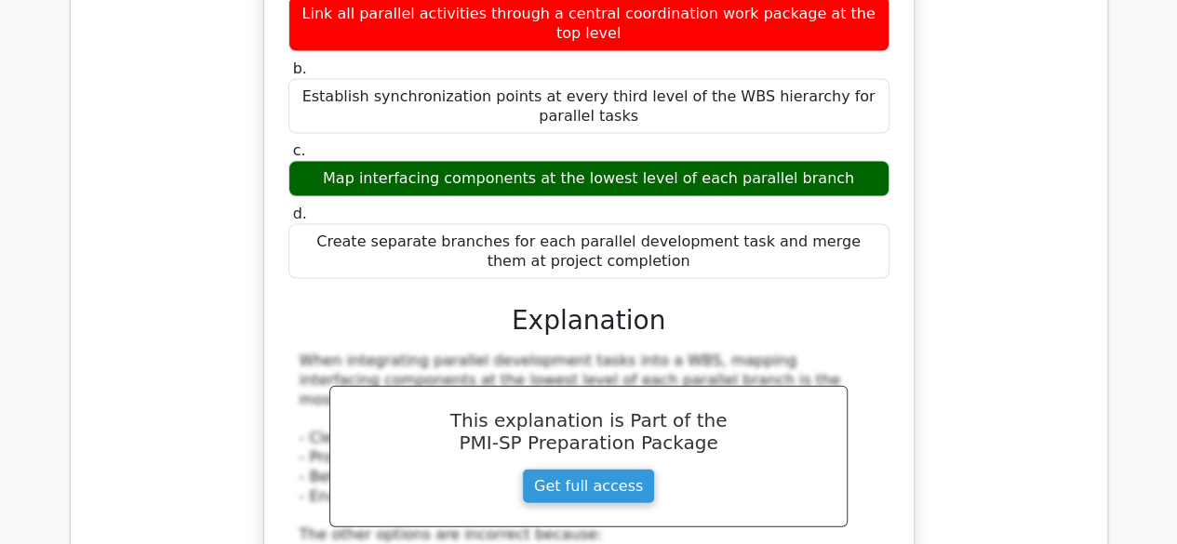
scroll to position [19542, 0]
